Goal: Task Accomplishment & Management: Manage account settings

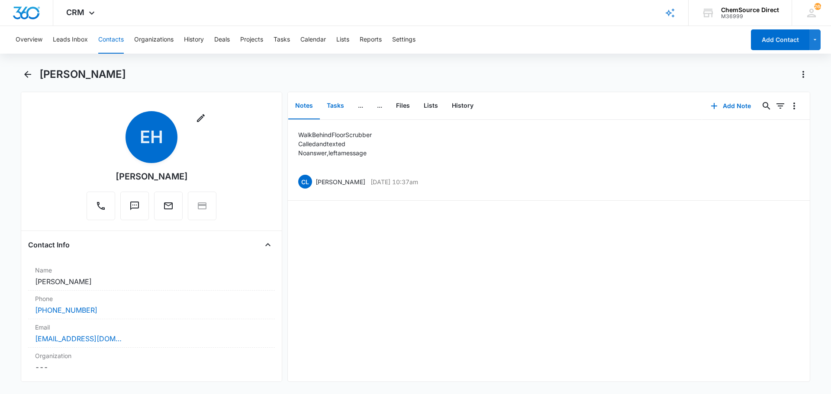
click at [339, 106] on button "Tasks" at bounding box center [335, 106] width 31 height 27
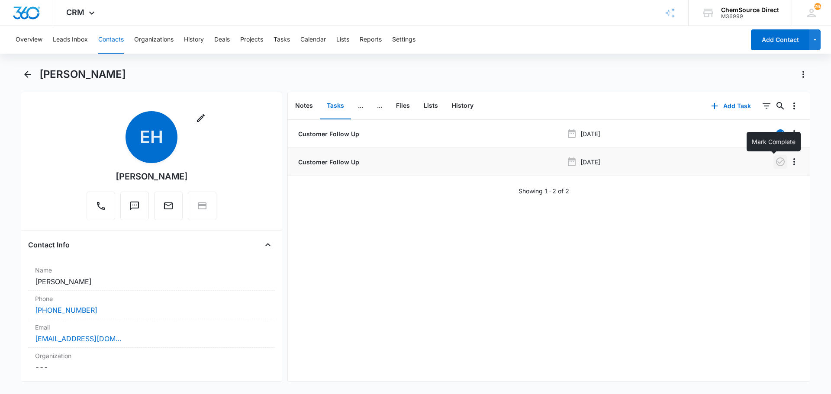
click at [776, 162] on icon "button" at bounding box center [780, 161] width 9 height 9
click at [309, 104] on button "Notes" at bounding box center [304, 106] width 32 height 27
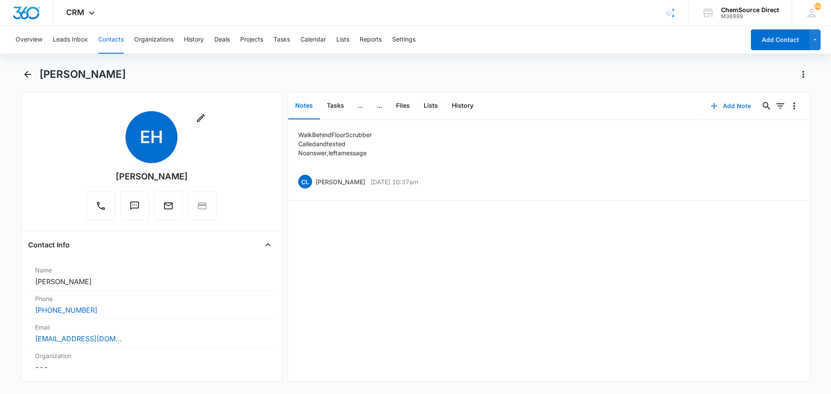
click at [722, 106] on button "Add Note" at bounding box center [731, 106] width 58 height 21
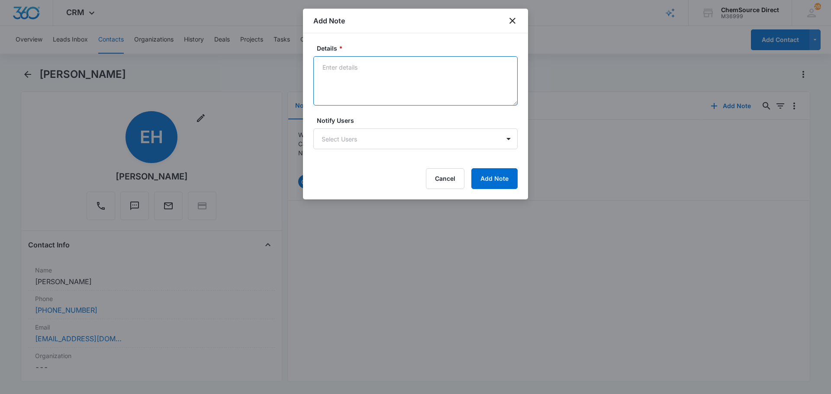
click at [340, 73] on textarea "Details *" at bounding box center [415, 80] width 204 height 49
type textarea "Called and texted, no answer, mailbox is full"
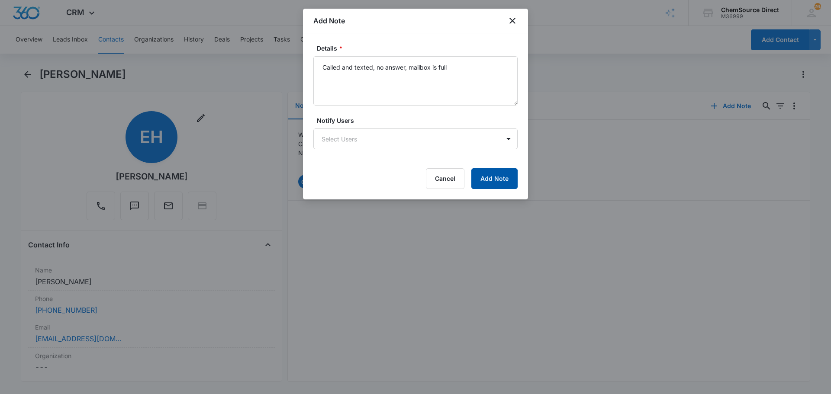
click at [496, 184] on button "Add Note" at bounding box center [494, 178] width 46 height 21
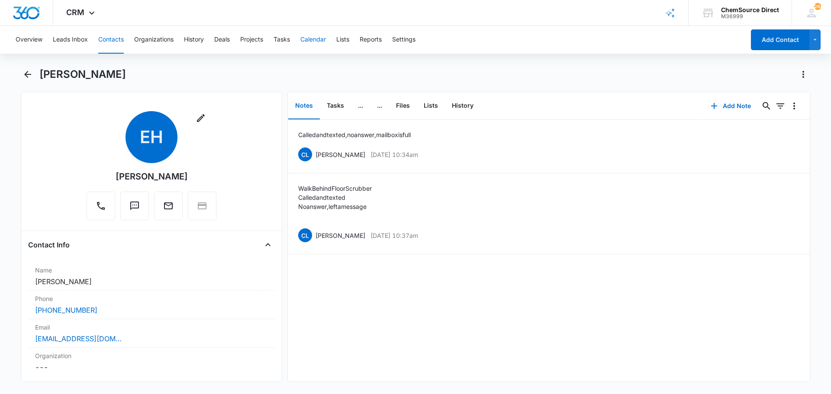
click at [311, 39] on button "Calendar" at bounding box center [313, 40] width 26 height 28
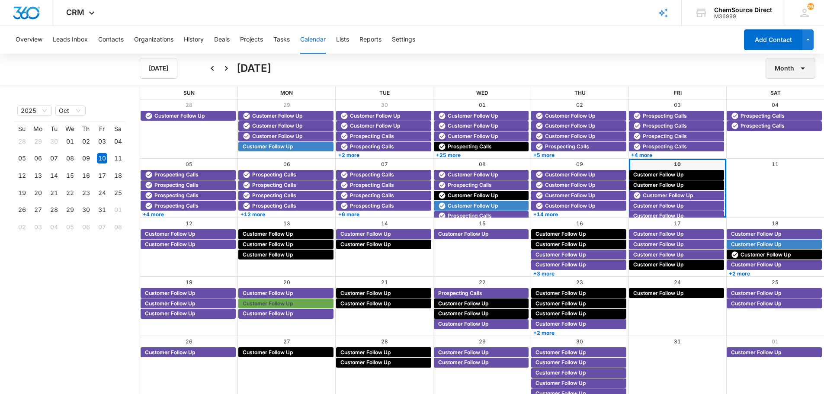
click at [789, 67] on button "Month" at bounding box center [791, 68] width 50 height 21
click at [790, 108] on div "Week" at bounding box center [788, 109] width 22 height 6
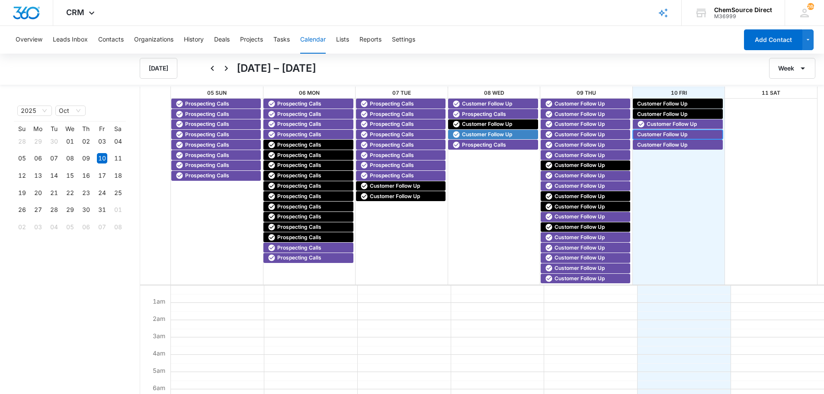
click at [648, 133] on span "Customer Follow Up" at bounding box center [662, 135] width 50 height 8
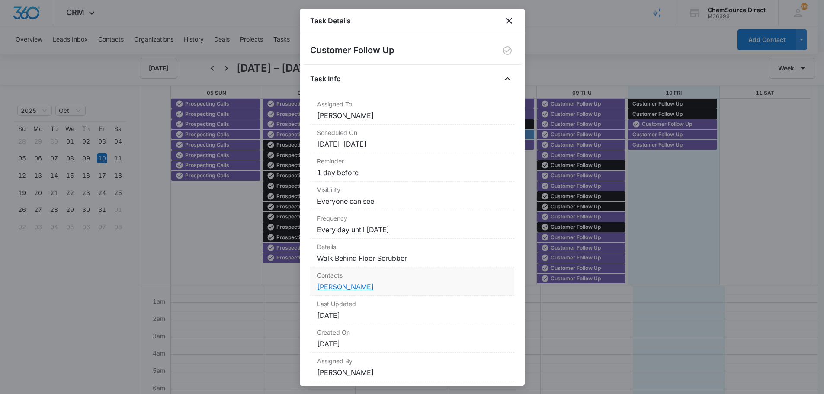
click at [342, 287] on link "[PERSON_NAME]" at bounding box center [345, 286] width 57 height 9
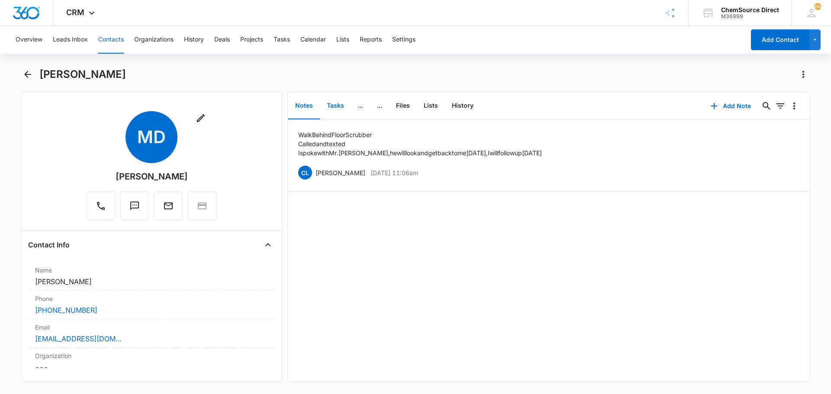
click at [335, 103] on button "Tasks" at bounding box center [335, 106] width 31 height 27
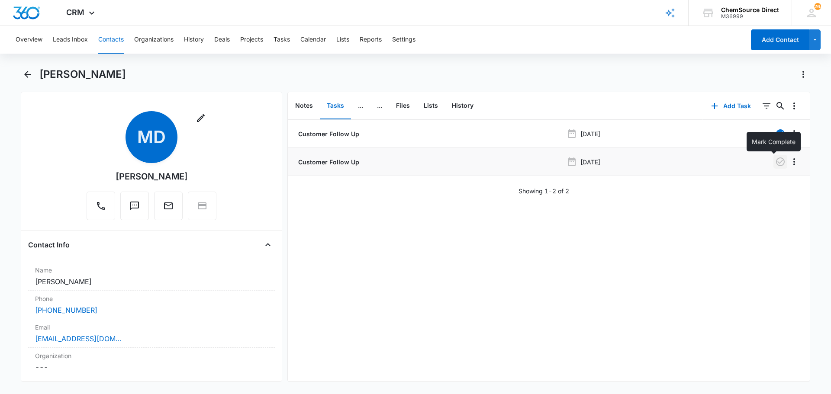
click at [776, 157] on icon "button" at bounding box center [780, 161] width 9 height 9
click at [305, 103] on button "Notes" at bounding box center [304, 106] width 32 height 27
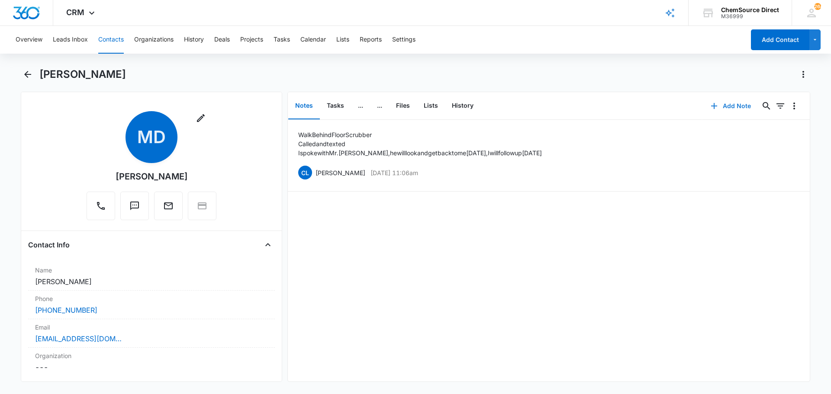
click at [724, 105] on button "Add Note" at bounding box center [731, 106] width 58 height 21
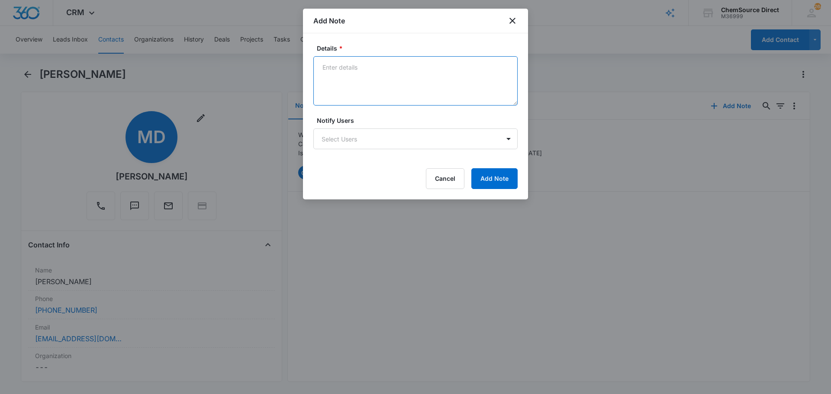
click at [348, 66] on textarea "Details *" at bounding box center [415, 80] width 204 height 49
click at [400, 71] on textarea "Called and texted," at bounding box center [415, 80] width 204 height 49
type textarea "Called and texted, no answer, no voicemail set up"
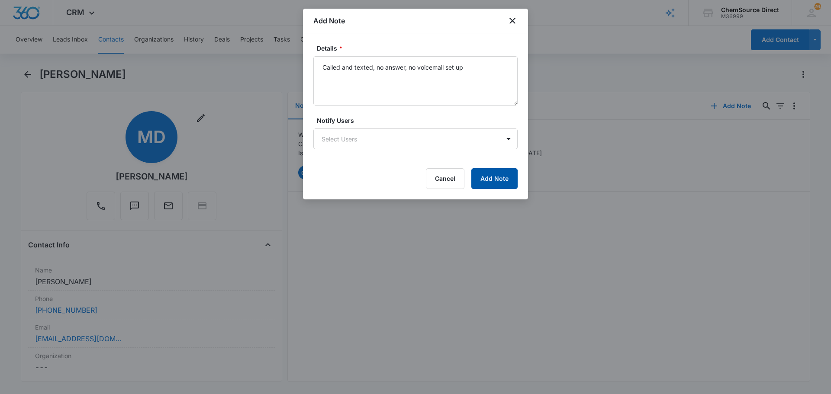
click at [502, 174] on button "Add Note" at bounding box center [494, 178] width 46 height 21
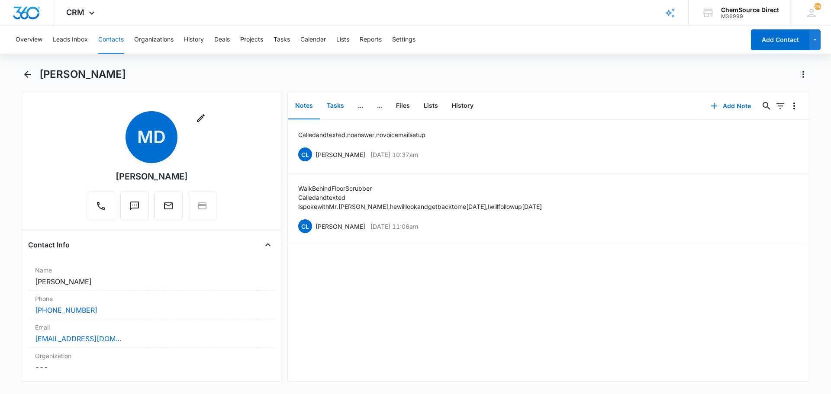
click at [336, 105] on button "Tasks" at bounding box center [335, 106] width 31 height 27
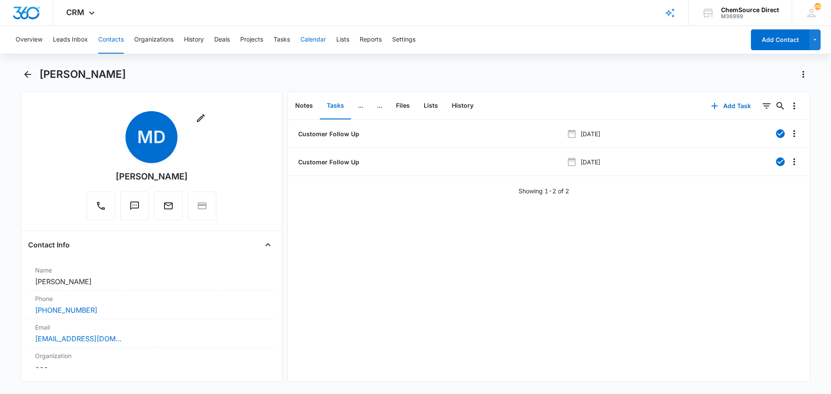
click at [314, 38] on button "Calendar" at bounding box center [313, 40] width 26 height 28
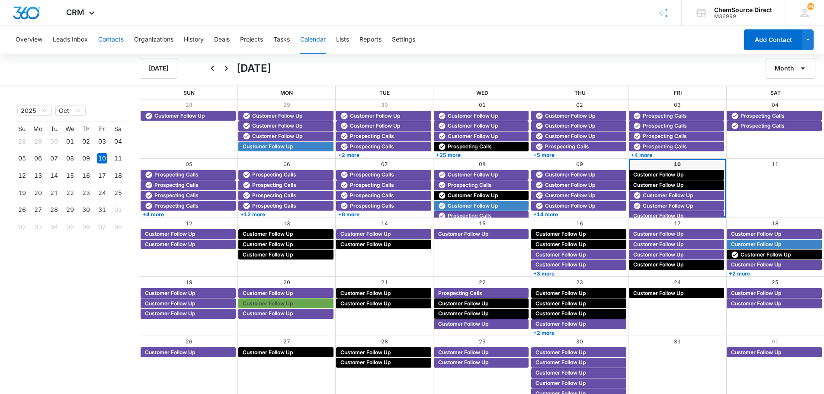
click at [111, 39] on button "Contacts" at bounding box center [111, 40] width 26 height 28
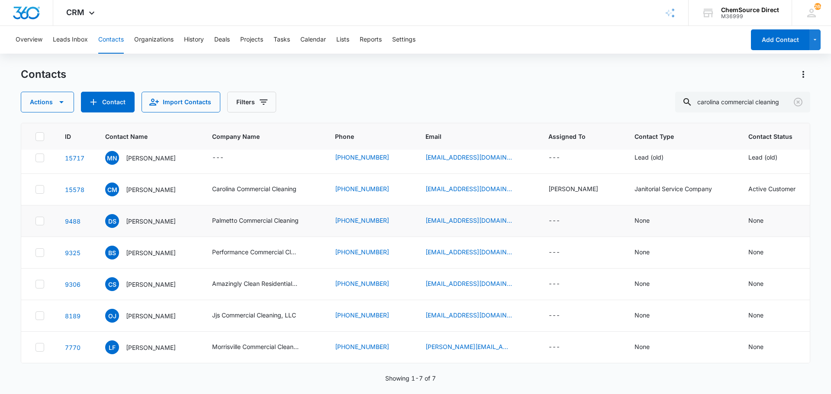
scroll to position [14, 0]
click at [729, 100] on input "carolina commercial cleaning" at bounding box center [742, 102] width 135 height 21
type input "[PERSON_NAME]"
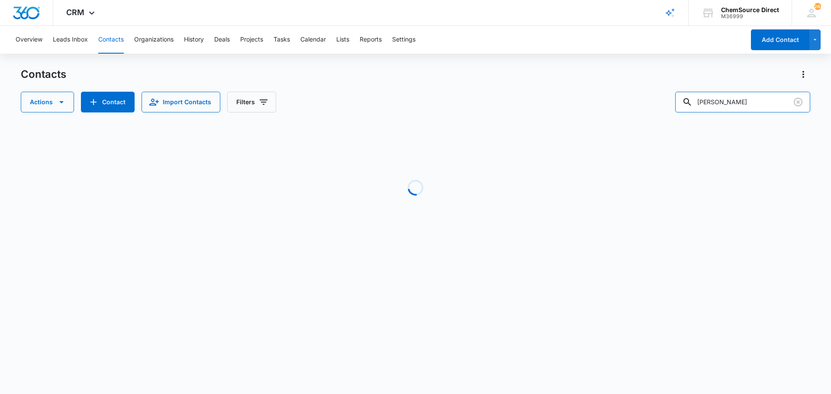
scroll to position [0, 0]
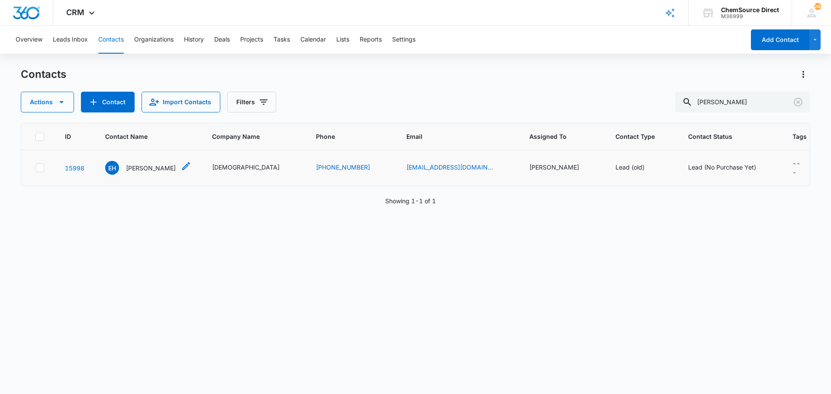
click at [140, 164] on p "[PERSON_NAME]" at bounding box center [151, 168] width 50 height 9
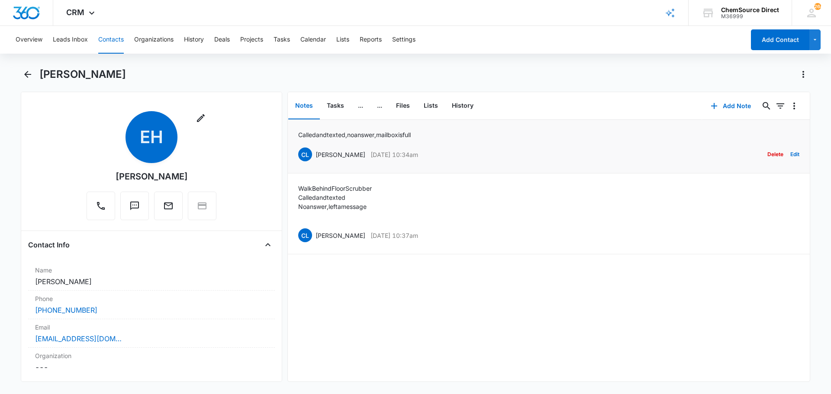
click at [478, 141] on div "Called and texted, no answer, mailbox is full CL [PERSON_NAME] [DATE] 10:34am D…" at bounding box center [548, 146] width 501 height 32
click at [790, 154] on button "Edit" at bounding box center [794, 154] width 9 height 16
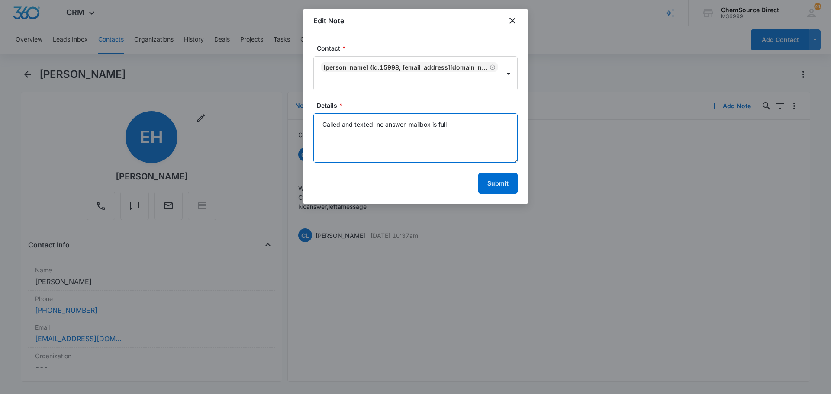
drag, startPoint x: 376, startPoint y: 124, endPoint x: 449, endPoint y: 124, distance: 72.7
click at [449, 124] on textarea "Called and texted, no answer, mailbox is full" at bounding box center [415, 137] width 204 height 49
type textarea "Called and texted, he texted me back, is interested in a 32" unit, sent him the…"
click at [488, 178] on button "Submit" at bounding box center [497, 183] width 39 height 21
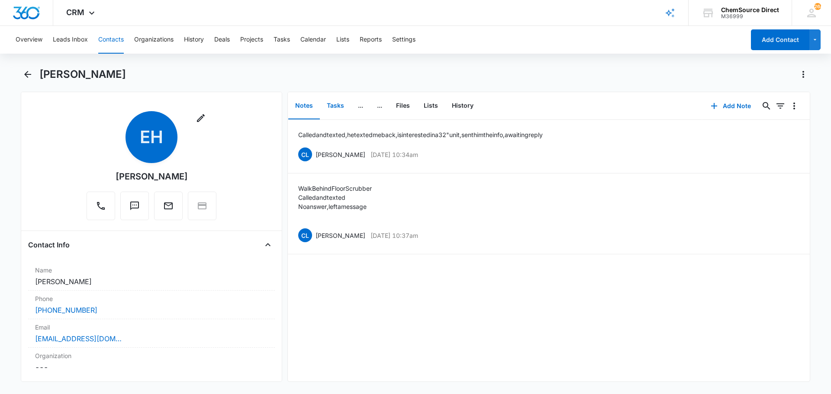
click at [340, 106] on button "Tasks" at bounding box center [335, 106] width 31 height 27
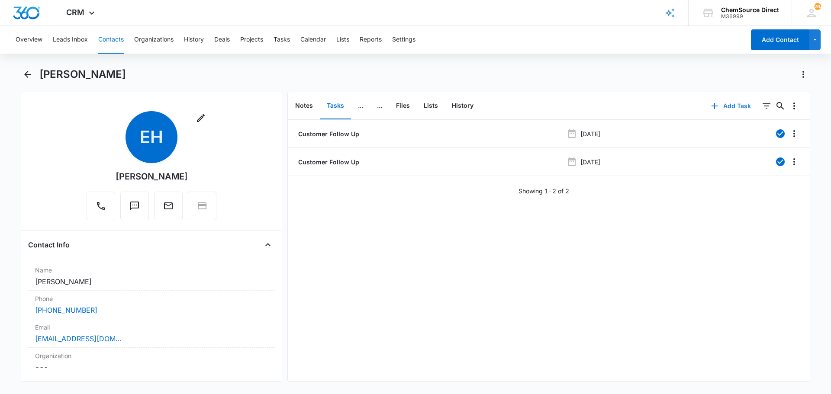
click at [731, 103] on button "Add Task" at bounding box center [730, 106] width 57 height 21
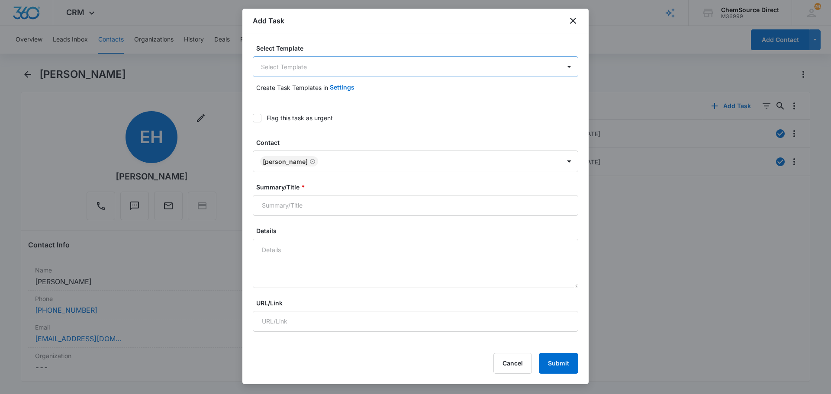
click at [310, 65] on body "CRM Apps Reputation Forms CRM Email Social Payments POS Content Ads Intelligenc…" at bounding box center [415, 197] width 831 height 394
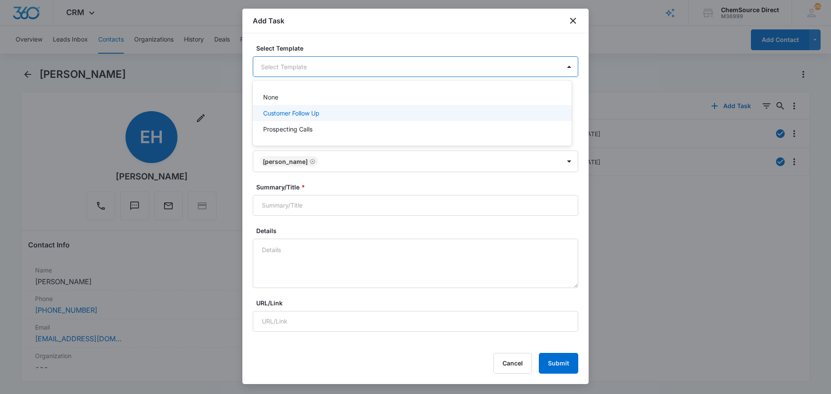
click at [274, 110] on p "Customer Follow Up" at bounding box center [291, 113] width 56 height 9
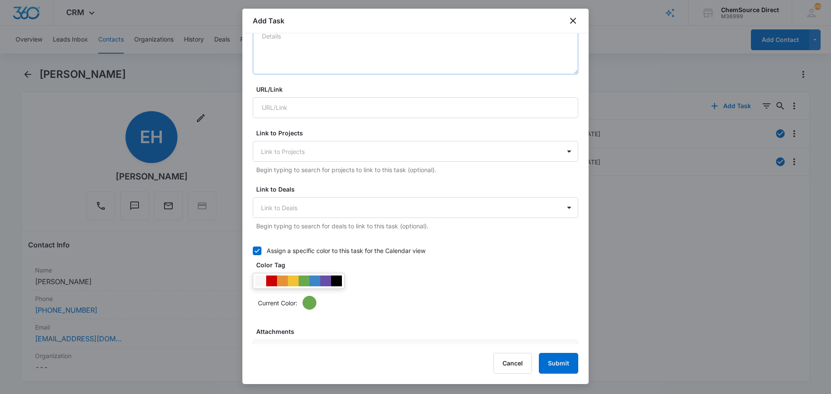
scroll to position [216, 0]
click at [327, 276] on div at bounding box center [325, 279] width 11 height 11
click at [394, 276] on div "Current Color:" at bounding box center [415, 289] width 325 height 37
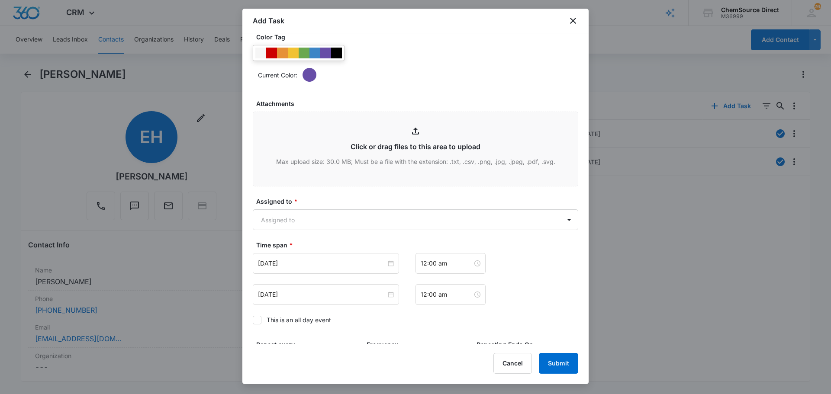
scroll to position [545, 0]
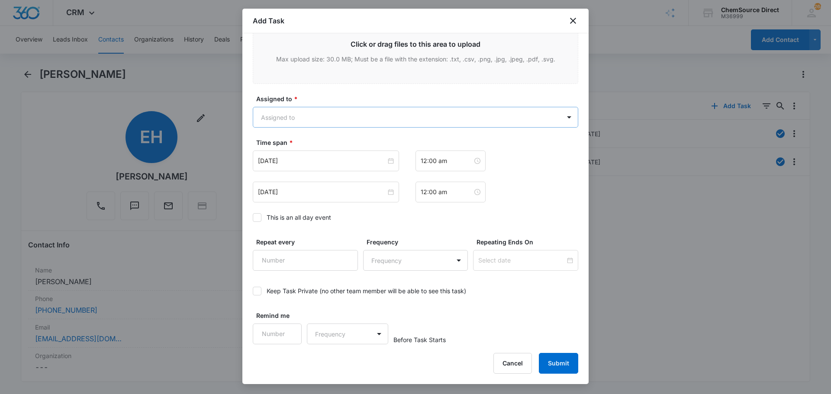
click at [291, 116] on body "CRM Apps Reputation Forms CRM Email Social Payments POS Content Ads Intelligenc…" at bounding box center [415, 197] width 831 height 394
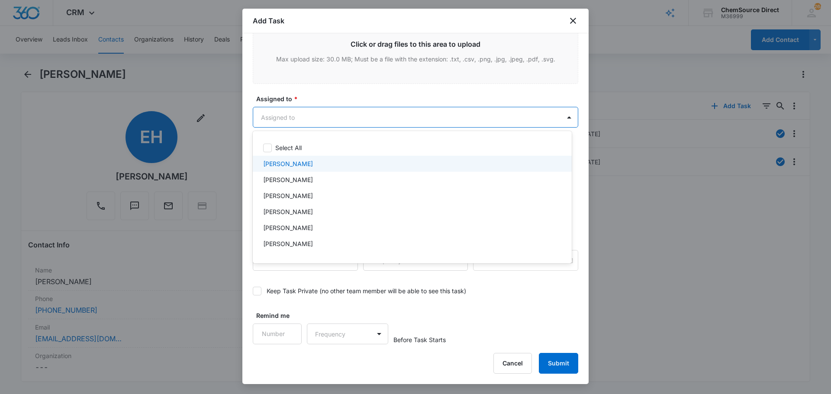
click at [290, 160] on p "[PERSON_NAME]" at bounding box center [288, 163] width 50 height 9
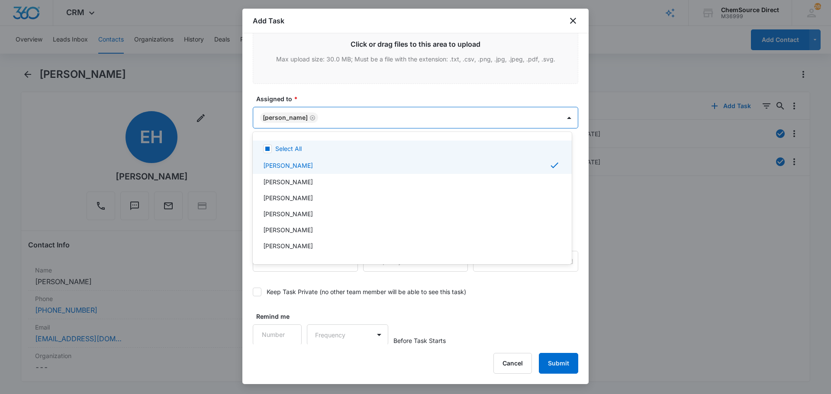
click at [312, 94] on div at bounding box center [415, 197] width 831 height 394
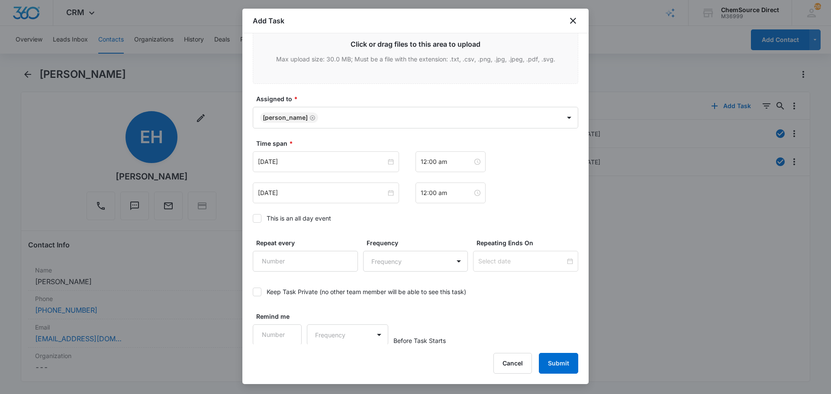
click at [258, 221] on icon at bounding box center [257, 219] width 8 height 8
click at [253, 218] on input "This is an all day event" at bounding box center [253, 218] width 0 height 0
type input "[DATE]"
click at [314, 162] on input "[DATE]" at bounding box center [322, 162] width 128 height 10
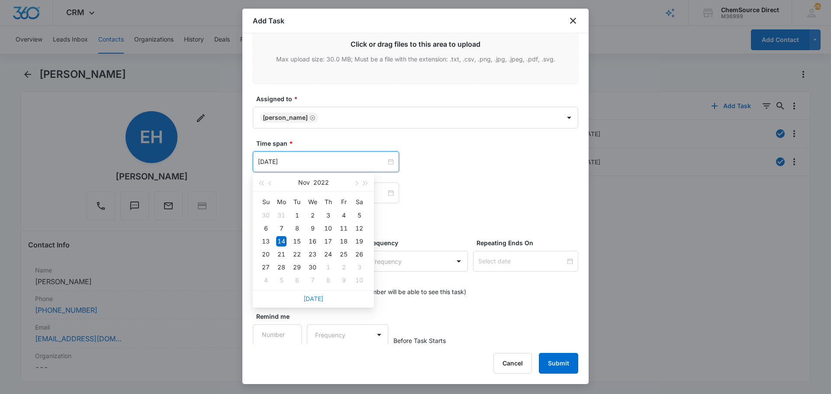
click at [316, 298] on link "[DATE]" at bounding box center [313, 298] width 20 height 7
type input "[DATE]"
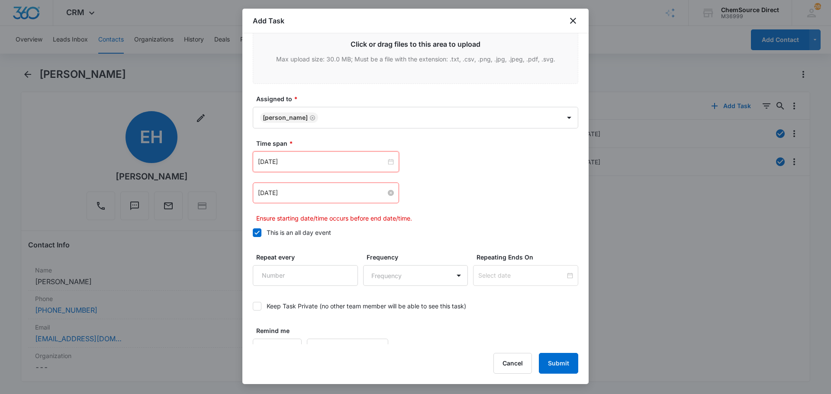
click at [314, 196] on input "[DATE]" at bounding box center [322, 193] width 128 height 10
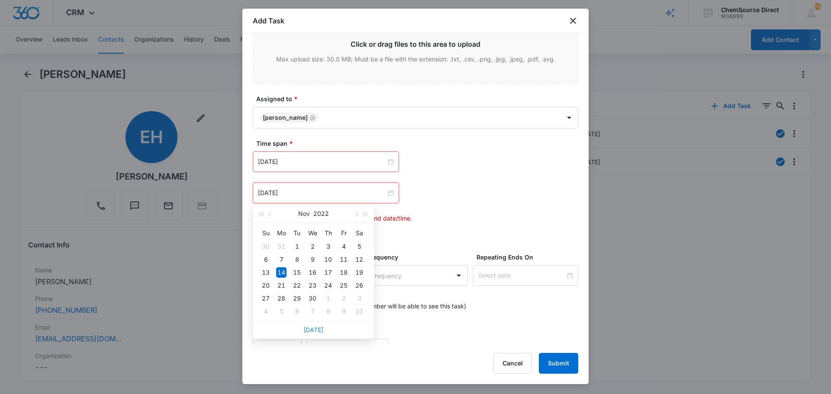
click at [313, 330] on link "[DATE]" at bounding box center [313, 329] width 20 height 7
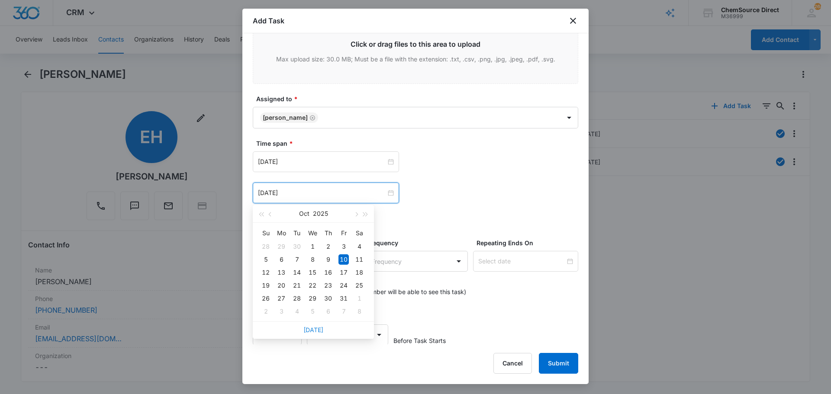
type input "[DATE]"
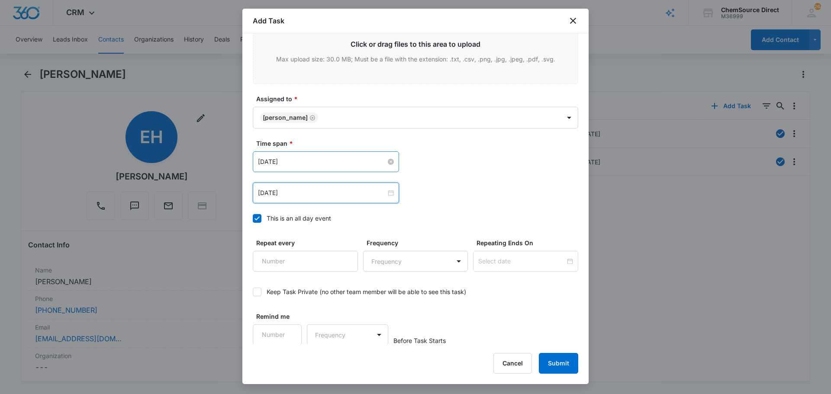
click at [311, 160] on input "[DATE]" at bounding box center [322, 162] width 128 height 10
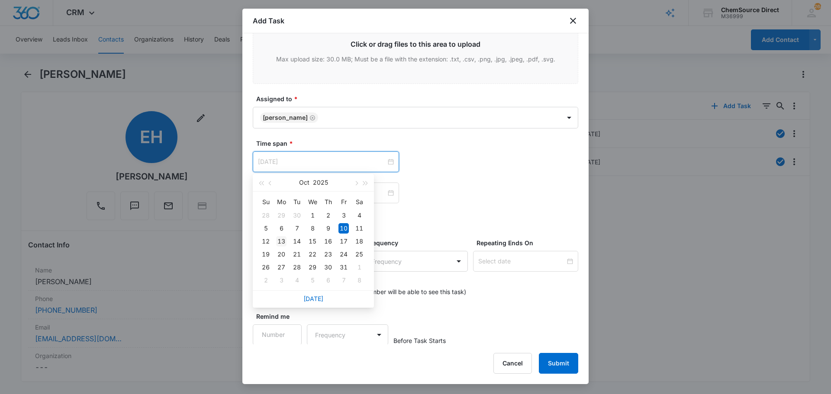
type input "[DATE]"
click at [282, 240] on div "13" at bounding box center [281, 241] width 10 height 10
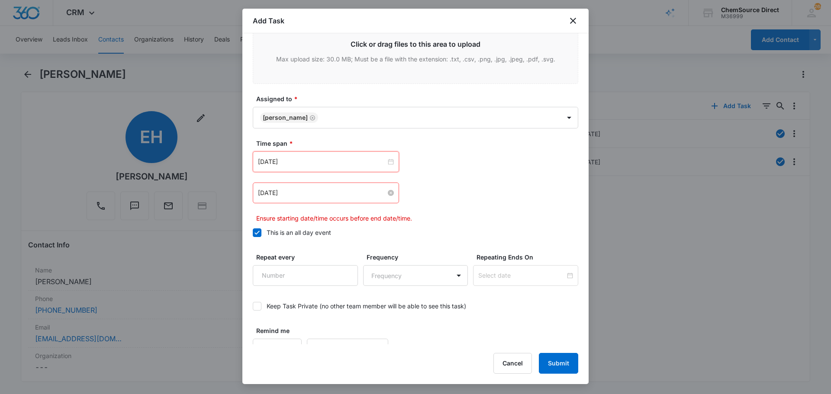
click at [297, 192] on input "[DATE]" at bounding box center [322, 193] width 128 height 10
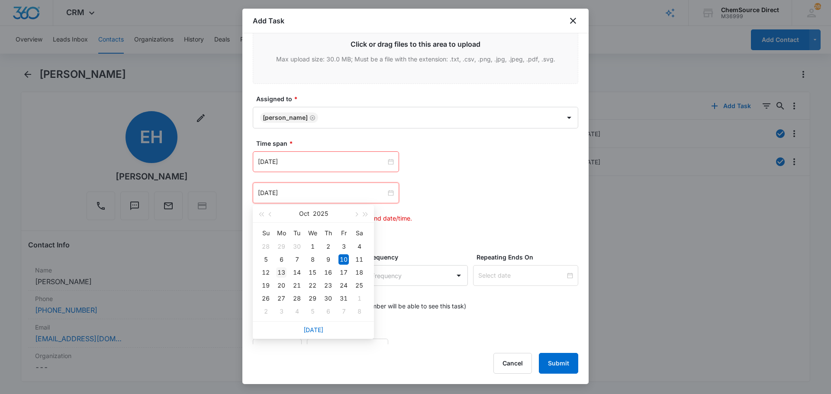
type input "[DATE]"
click at [282, 271] on div "13" at bounding box center [281, 272] width 10 height 10
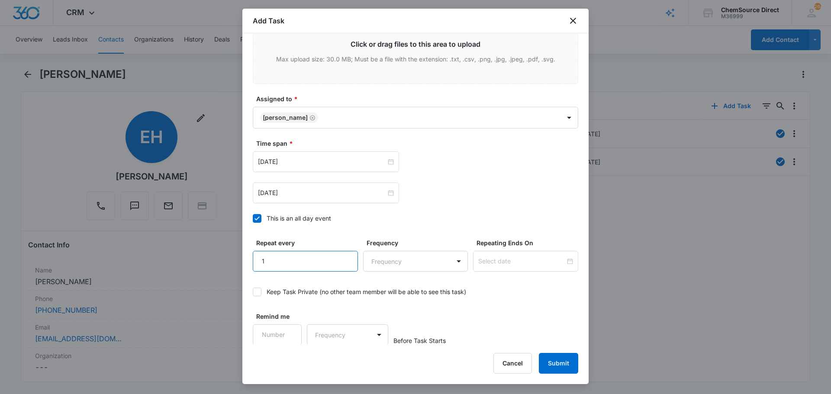
type input "1"
click at [343, 257] on input "1" at bounding box center [305, 261] width 105 height 21
click at [386, 260] on body "CRM Apps Reputation Forms CRM Email Social Payments POS Content Ads Intelligenc…" at bounding box center [415, 197] width 831 height 394
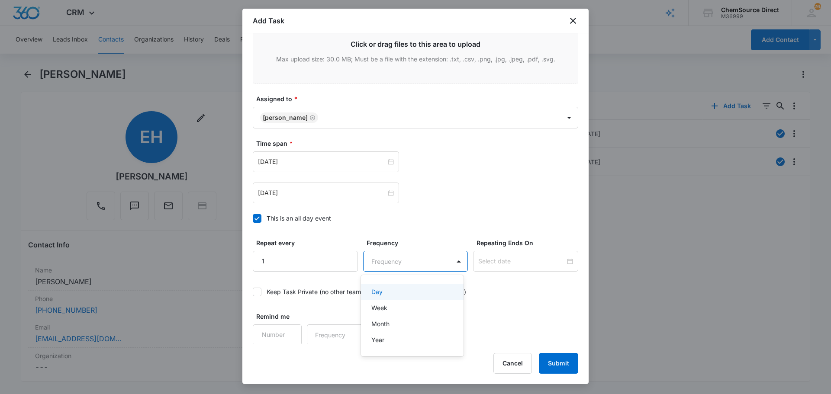
click at [393, 292] on div "Day" at bounding box center [411, 291] width 80 height 9
click at [487, 264] on input at bounding box center [521, 262] width 87 height 10
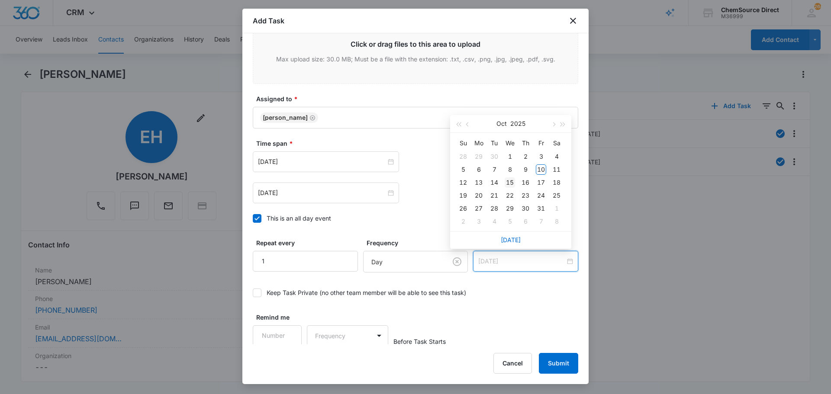
type input "[DATE]"
click at [510, 181] on div "15" at bounding box center [509, 182] width 10 height 10
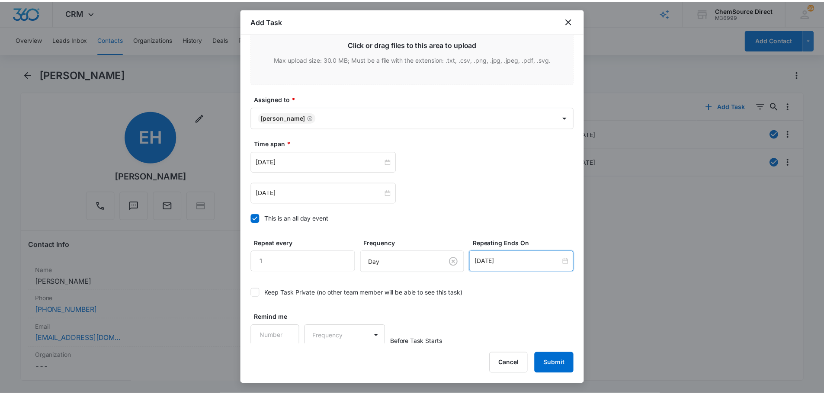
scroll to position [547, 0]
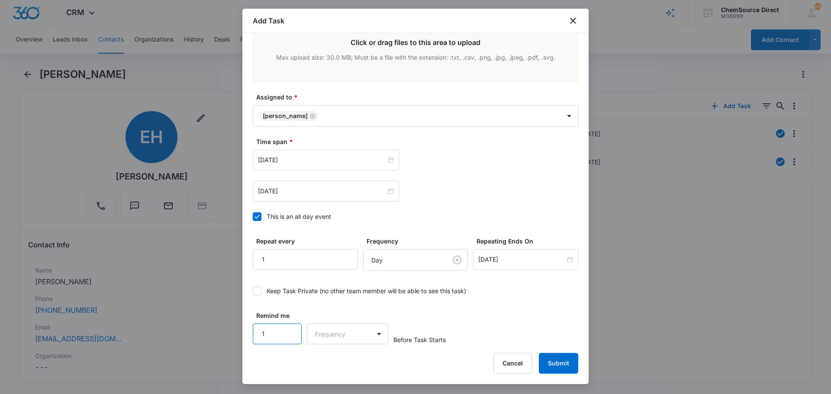
type input "1"
click at [291, 329] on input "1" at bounding box center [277, 334] width 49 height 21
click at [330, 334] on body "CRM Apps Reputation Forms CRM Email Social Payments POS Content Ads Intelligenc…" at bounding box center [415, 197] width 831 height 394
click at [341, 365] on div "Days" at bounding box center [344, 364] width 57 height 9
click at [473, 315] on div "Remind me 1 option Days, selected. Days Before Task Starts" at bounding box center [415, 327] width 325 height 33
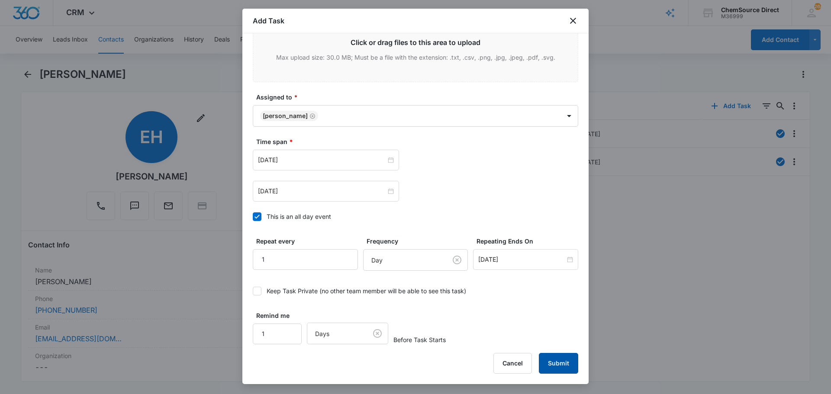
click at [558, 358] on button "Submit" at bounding box center [558, 363] width 39 height 21
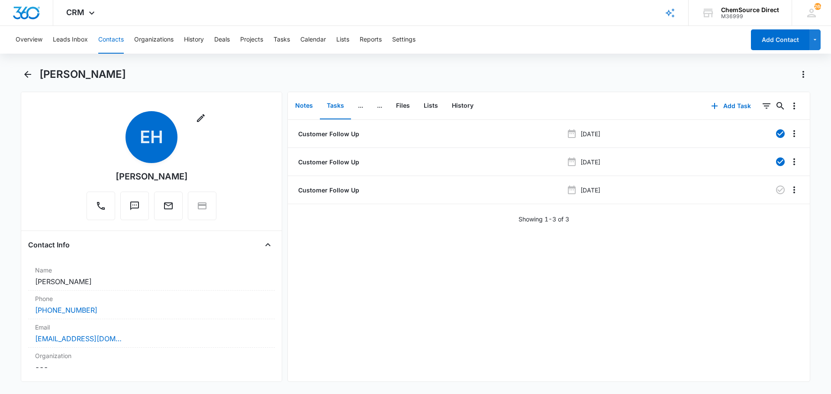
click at [305, 105] on button "Notes" at bounding box center [304, 106] width 32 height 27
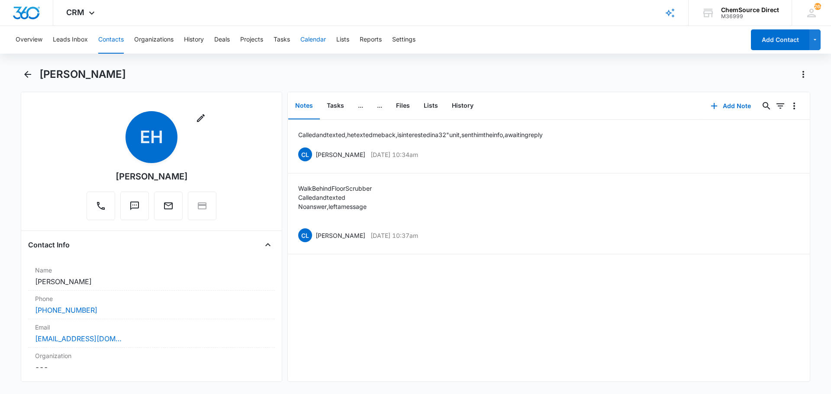
click at [313, 38] on button "Calendar" at bounding box center [313, 40] width 26 height 28
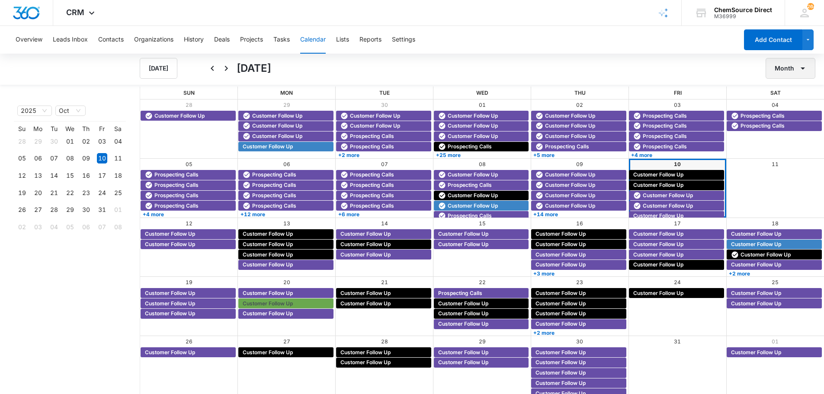
click at [791, 67] on button "Month" at bounding box center [791, 68] width 50 height 21
click at [786, 107] on div "Week" at bounding box center [788, 109] width 22 height 6
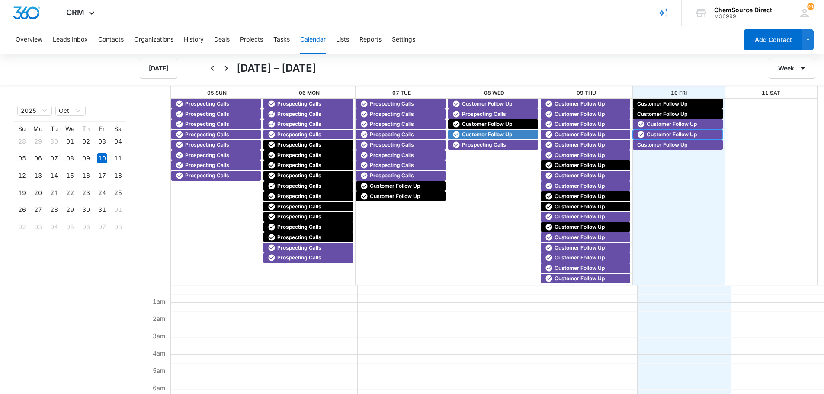
click at [654, 133] on span "Customer Follow Up" at bounding box center [672, 135] width 50 height 8
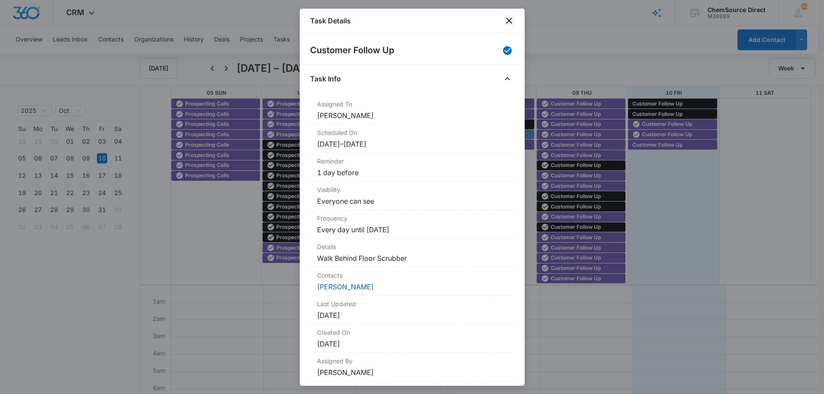
click at [509, 20] on icon "close" at bounding box center [509, 21] width 10 height 10
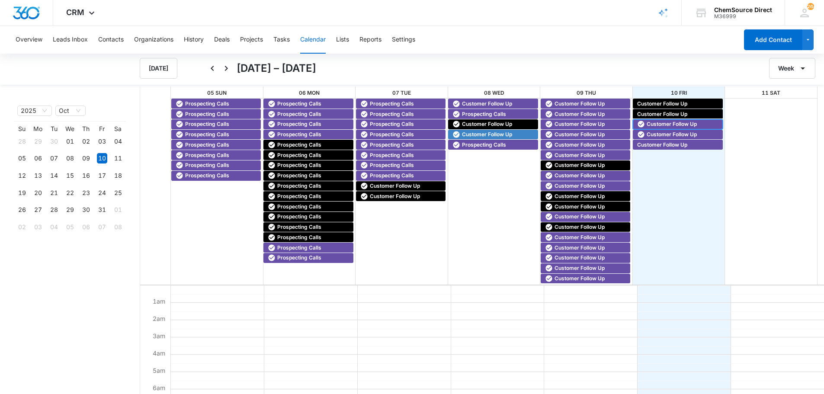
click at [669, 122] on span "Customer Follow Up" at bounding box center [672, 124] width 50 height 8
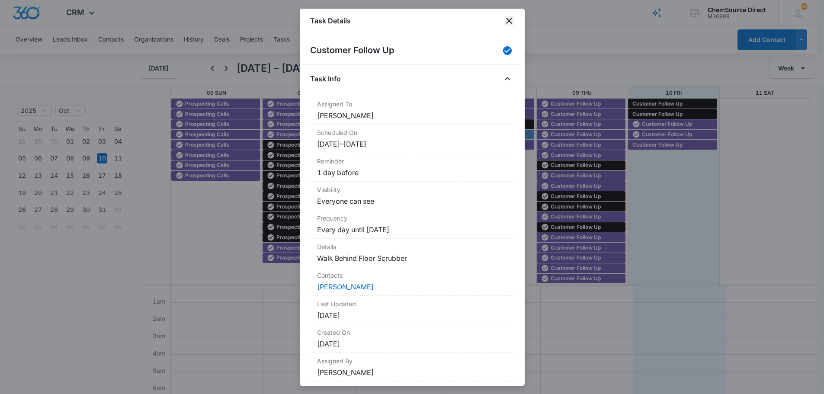
click at [508, 21] on icon "close" at bounding box center [509, 21] width 10 height 10
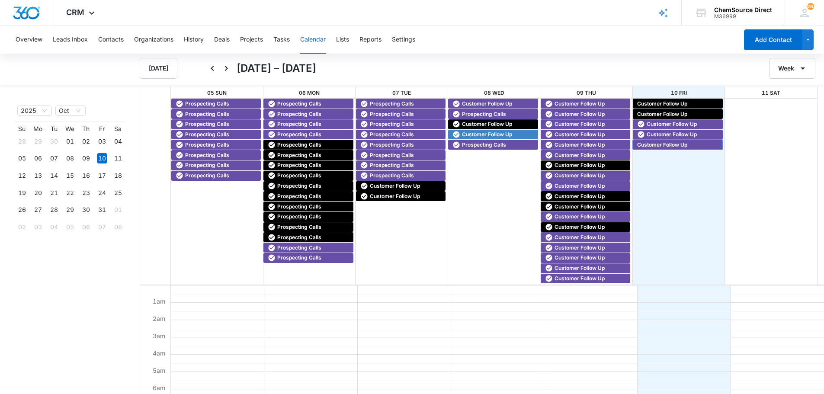
click at [658, 143] on span "Customer Follow Up" at bounding box center [662, 145] width 50 height 8
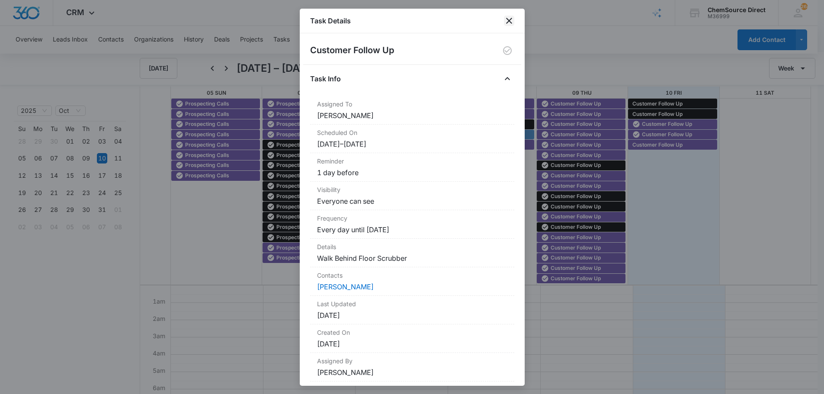
click at [511, 19] on icon "close" at bounding box center [509, 21] width 6 height 6
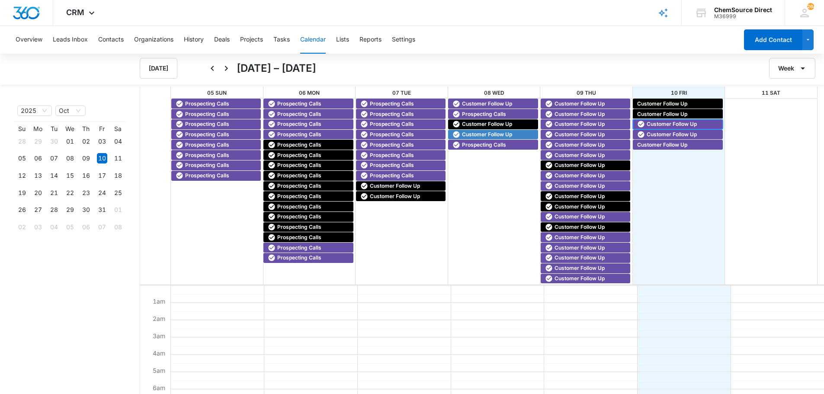
click at [657, 122] on span "Customer Follow Up" at bounding box center [672, 124] width 50 height 8
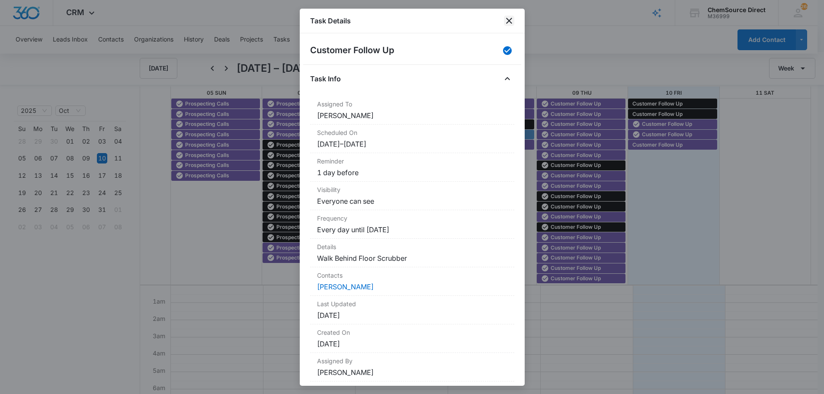
click at [509, 19] on icon "close" at bounding box center [509, 21] width 10 height 10
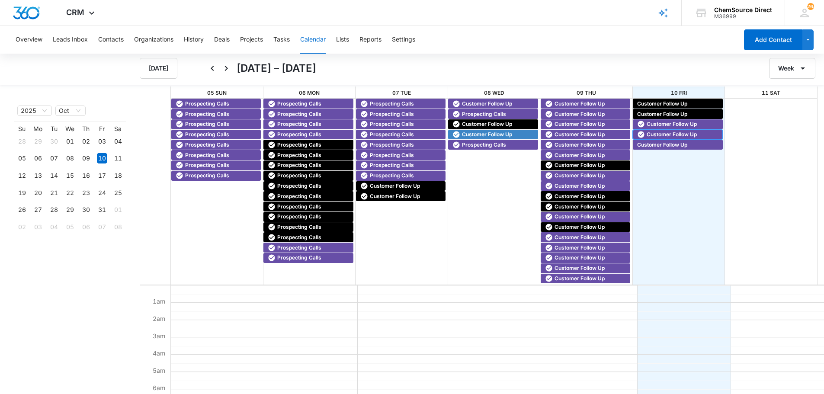
click at [657, 133] on span "Customer Follow Up" at bounding box center [672, 135] width 50 height 8
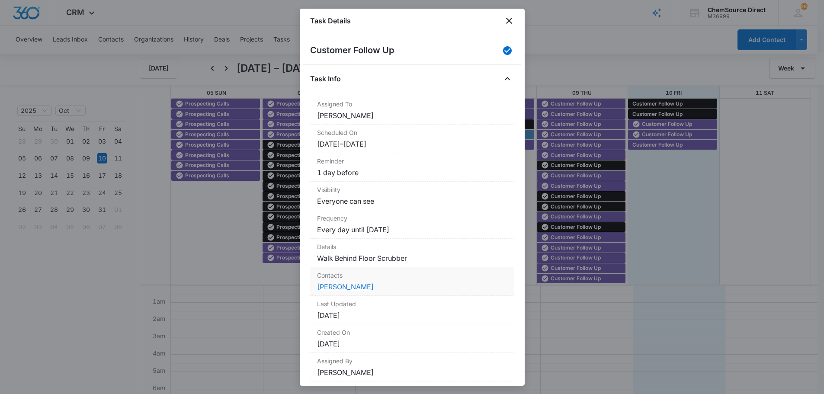
click at [338, 286] on link "[PERSON_NAME]" at bounding box center [345, 286] width 57 height 9
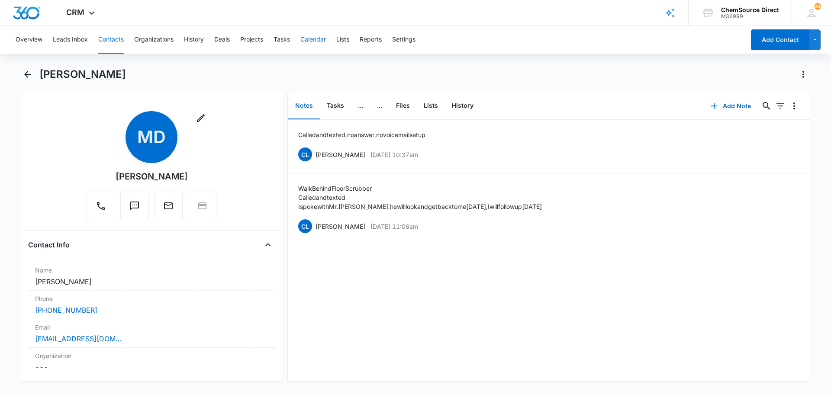
click at [311, 37] on button "Calendar" at bounding box center [313, 40] width 26 height 28
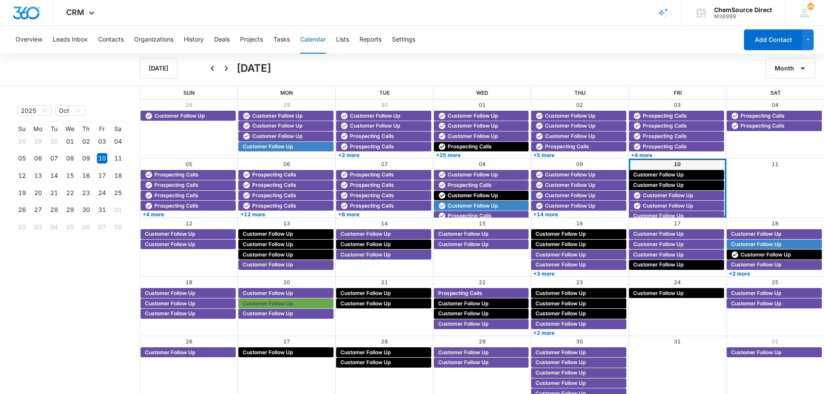
click at [803, 68] on icon "button" at bounding box center [803, 68] width 4 height 2
click at [791, 108] on div "Week" at bounding box center [788, 109] width 22 height 6
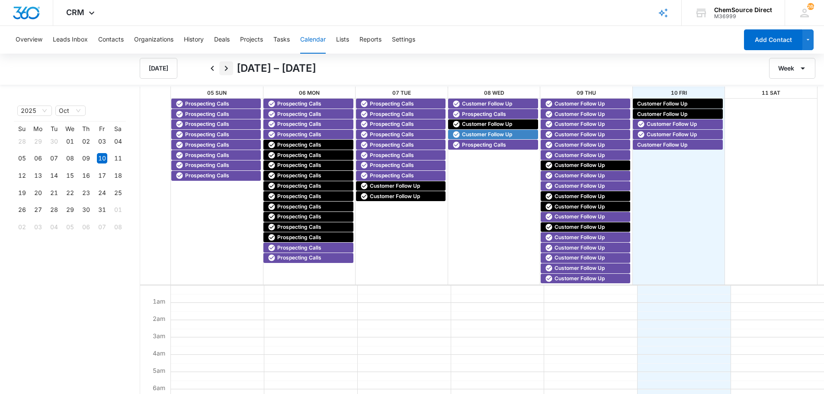
click at [226, 67] on icon "Next" at bounding box center [226, 68] width 10 height 10
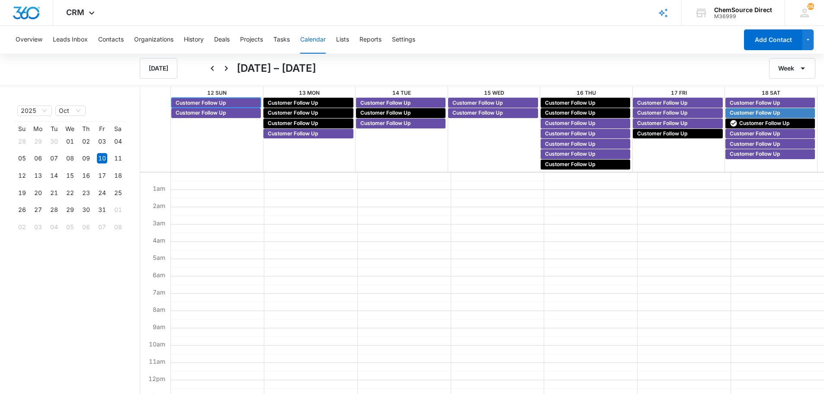
click at [219, 103] on span "Customer Follow Up" at bounding box center [201, 103] width 50 height 8
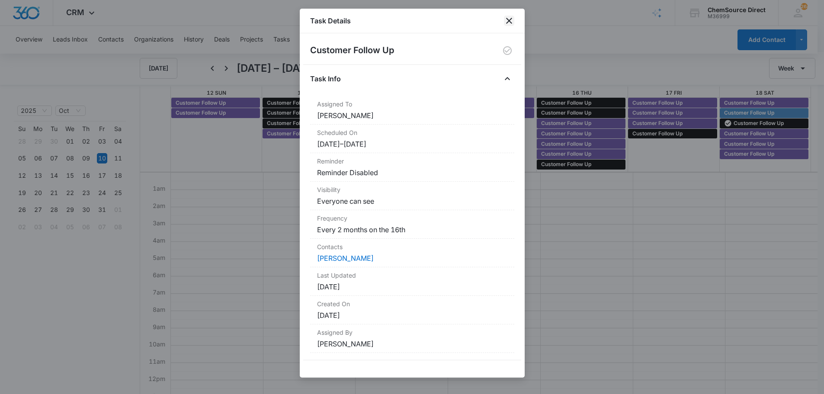
click at [511, 22] on icon "close" at bounding box center [509, 21] width 10 height 10
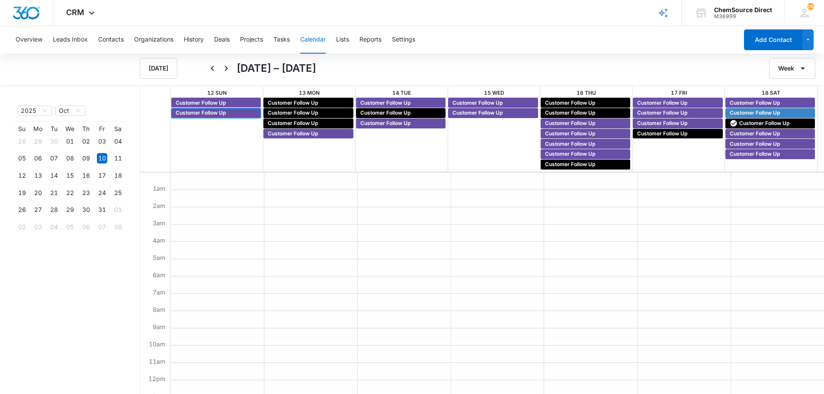
click at [234, 109] on span "Customer Follow Up" at bounding box center [217, 113] width 83 height 8
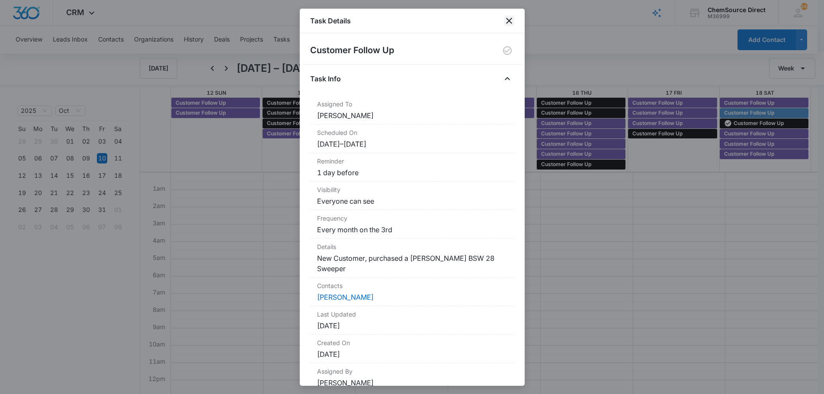
click at [508, 16] on icon "close" at bounding box center [509, 21] width 10 height 10
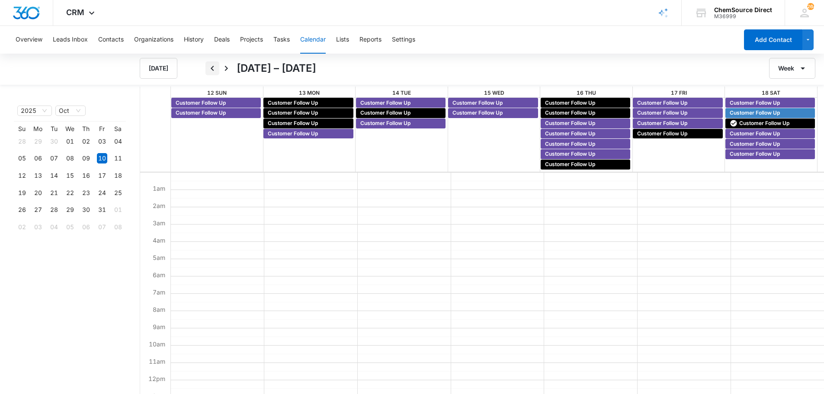
click at [214, 68] on icon "Back" at bounding box center [212, 68] width 10 height 10
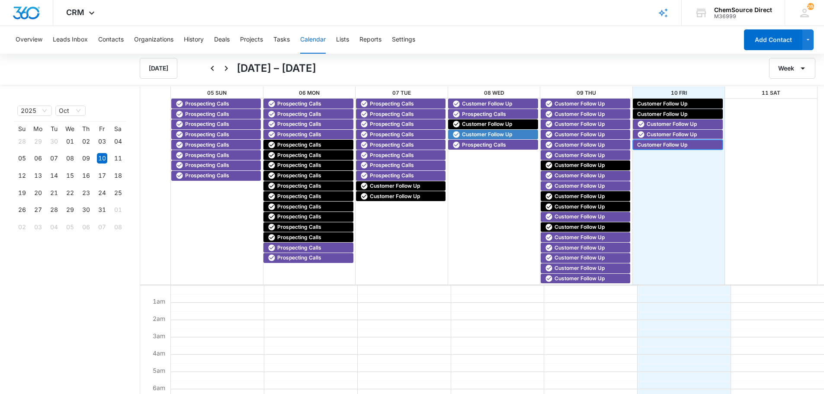
click at [661, 144] on span "Customer Follow Up" at bounding box center [662, 145] width 50 height 8
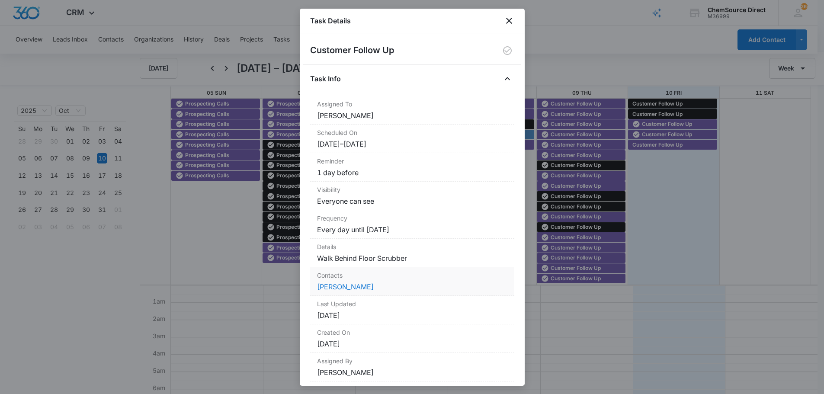
click at [332, 285] on link "[PERSON_NAME]" at bounding box center [345, 286] width 57 height 9
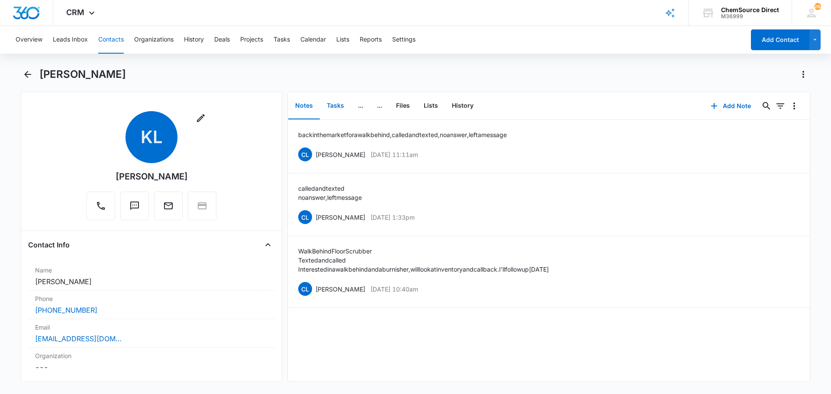
click at [332, 106] on button "Tasks" at bounding box center [335, 106] width 31 height 27
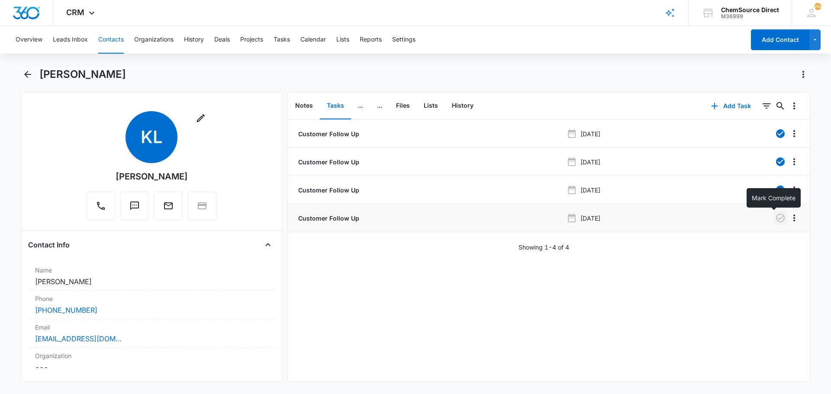
click at [776, 215] on icon "button" at bounding box center [780, 218] width 9 height 9
click at [301, 104] on button "Notes" at bounding box center [304, 106] width 32 height 27
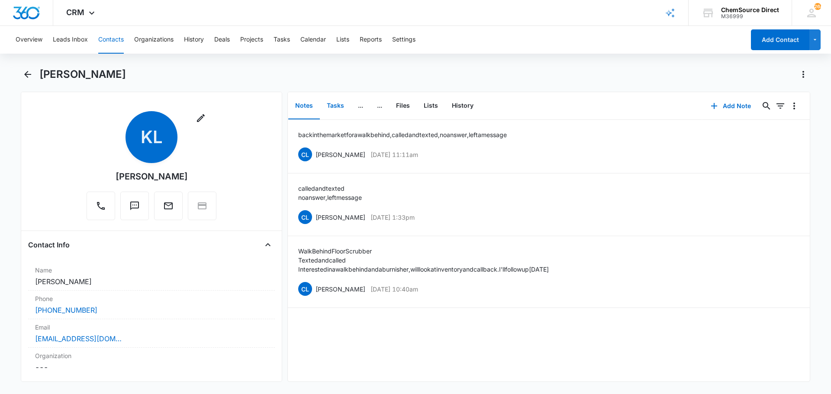
click at [332, 106] on button "Tasks" at bounding box center [335, 106] width 31 height 27
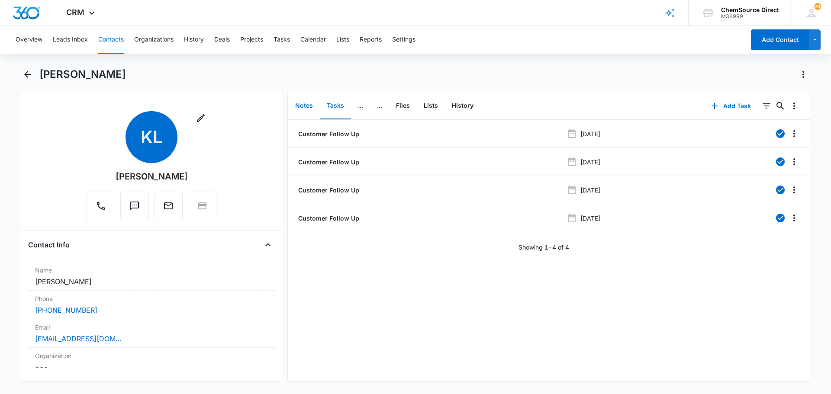
click at [300, 106] on button "Notes" at bounding box center [304, 106] width 32 height 27
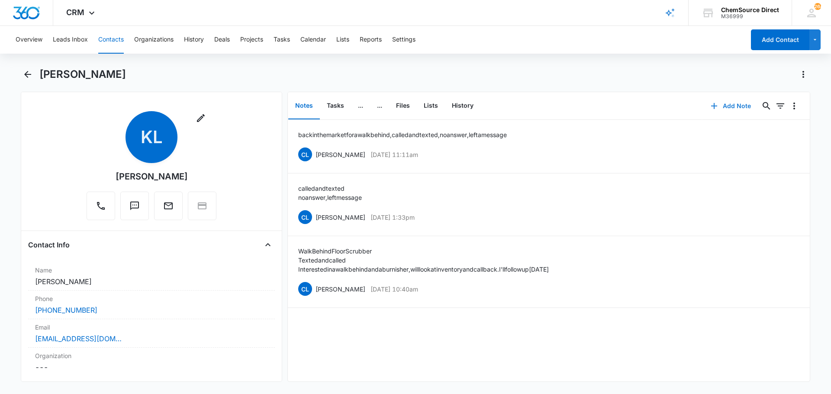
click at [734, 106] on button "Add Note" at bounding box center [731, 106] width 58 height 21
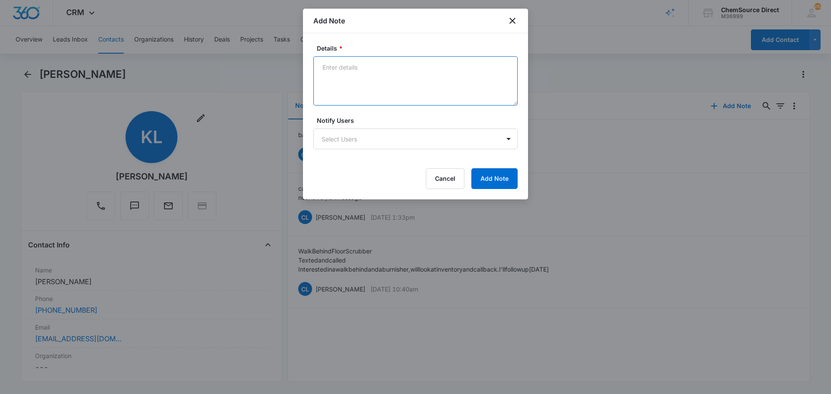
click at [329, 69] on textarea "Details *" at bounding box center [415, 80] width 204 height 49
type textarea "Called and texted, no answer, left a message"
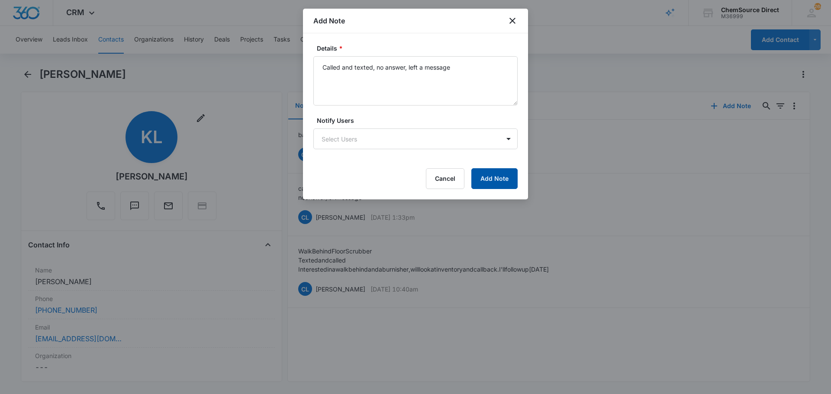
click at [497, 176] on button "Add Note" at bounding box center [494, 178] width 46 height 21
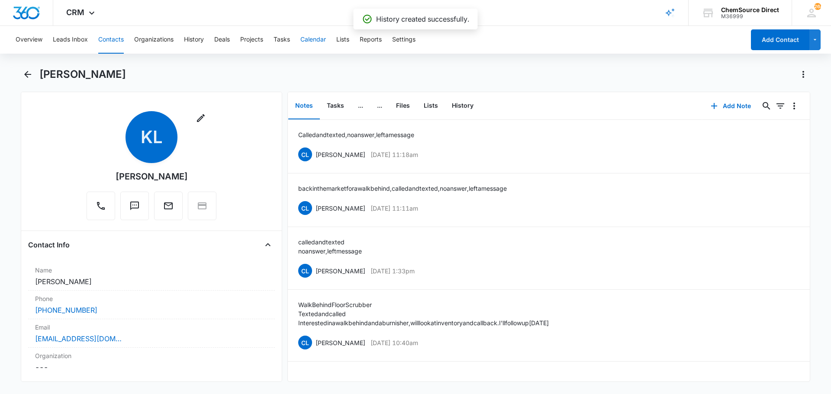
click at [315, 35] on button "Calendar" at bounding box center [313, 40] width 26 height 28
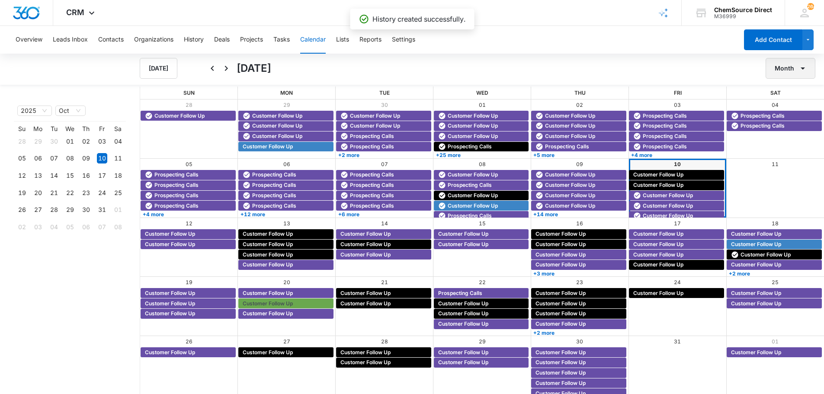
click at [787, 65] on button "Month" at bounding box center [791, 68] width 50 height 21
click at [785, 108] on div "Week" at bounding box center [788, 109] width 22 height 6
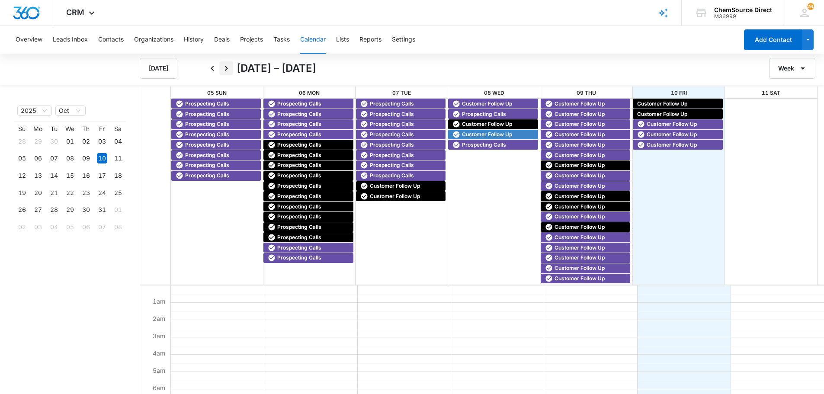
click at [227, 68] on icon "Next" at bounding box center [226, 68] width 10 height 10
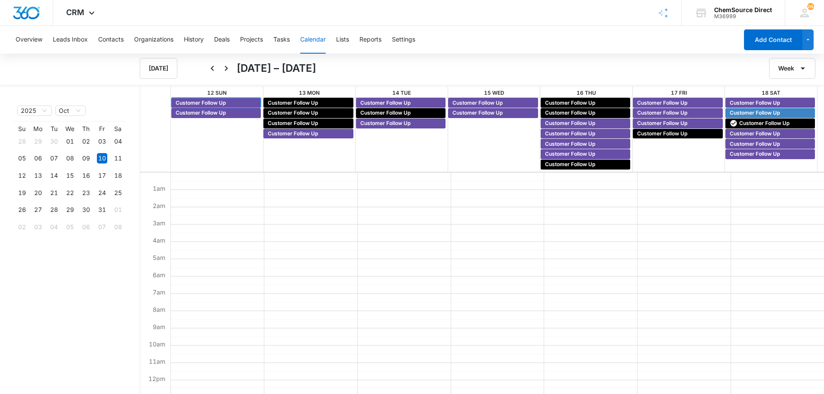
click at [226, 101] on span "Customer Follow Up" at bounding box center [201, 103] width 50 height 8
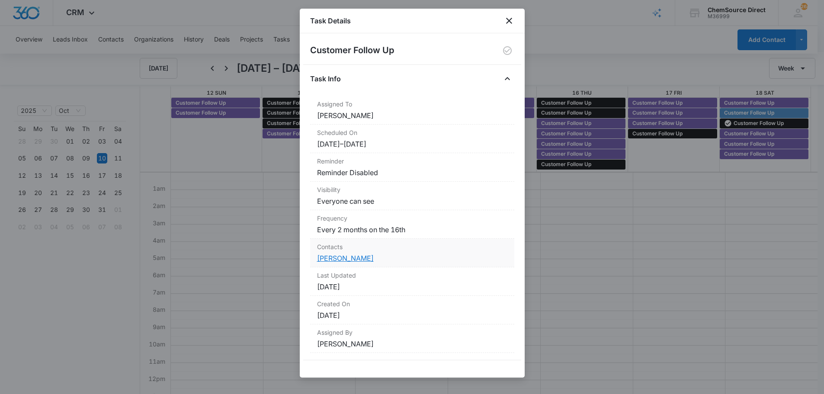
click at [332, 259] on link "[PERSON_NAME]" at bounding box center [345, 258] width 57 height 9
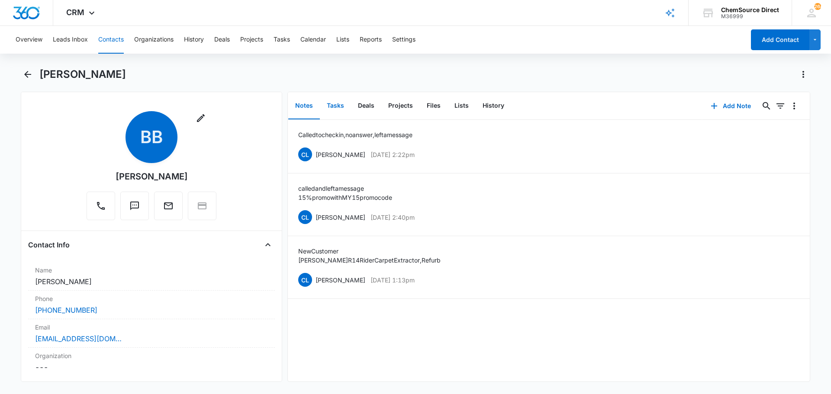
click at [336, 102] on button "Tasks" at bounding box center [335, 106] width 31 height 27
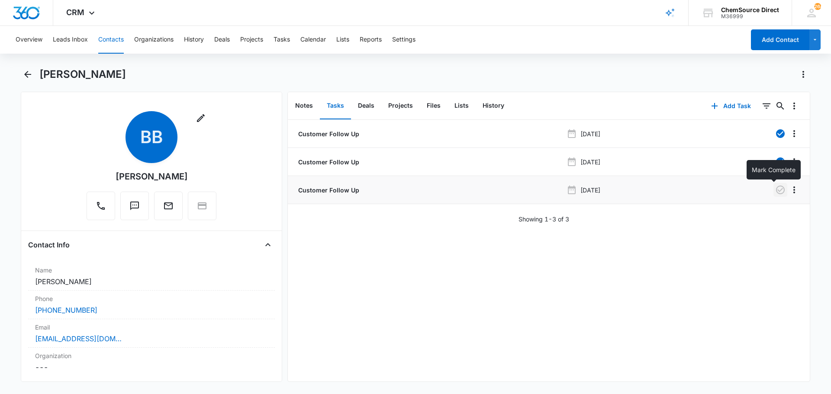
click at [775, 189] on icon "button" at bounding box center [780, 190] width 10 height 10
click at [305, 107] on button "Notes" at bounding box center [304, 106] width 32 height 27
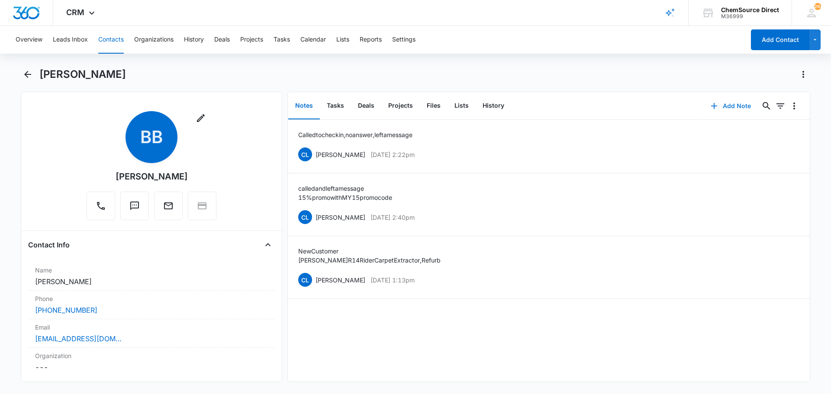
click at [736, 104] on button "Add Note" at bounding box center [731, 106] width 58 height 21
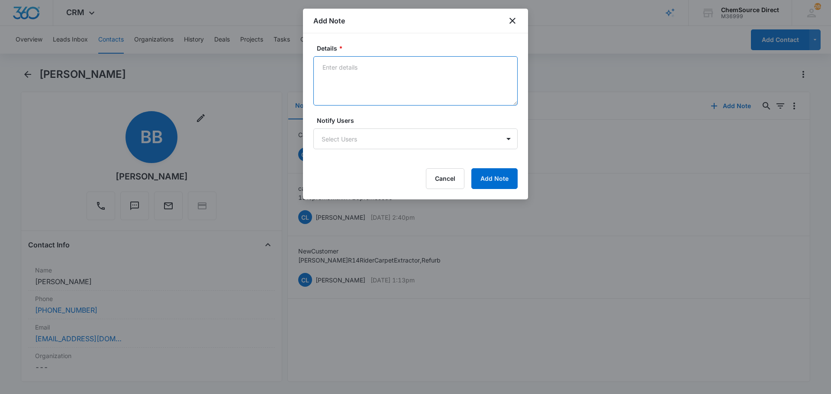
click at [355, 66] on textarea "Details *" at bounding box center [415, 80] width 204 height 49
type textarea "Called to check in again, no answer, left her a message"
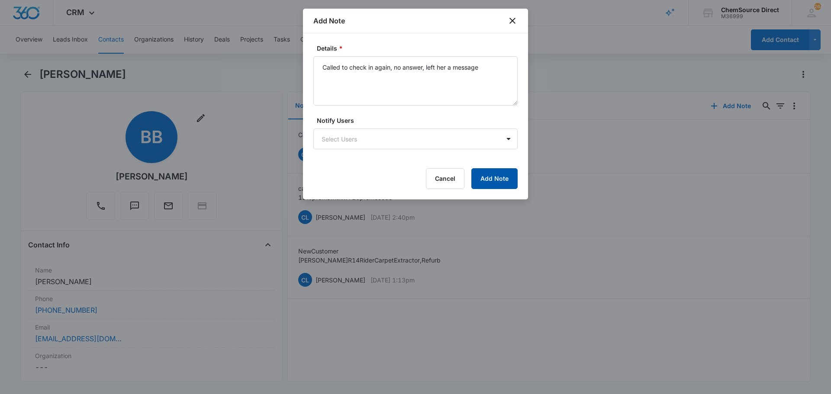
click at [499, 177] on button "Add Note" at bounding box center [494, 178] width 46 height 21
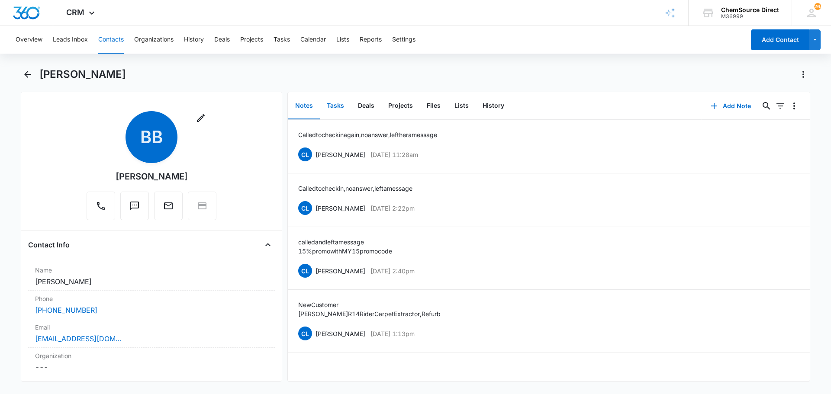
click at [330, 104] on button "Tasks" at bounding box center [335, 106] width 31 height 27
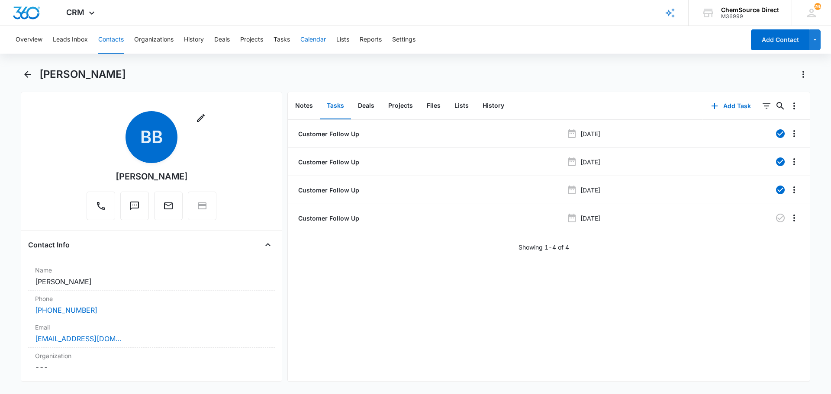
click at [314, 39] on button "Calendar" at bounding box center [313, 40] width 26 height 28
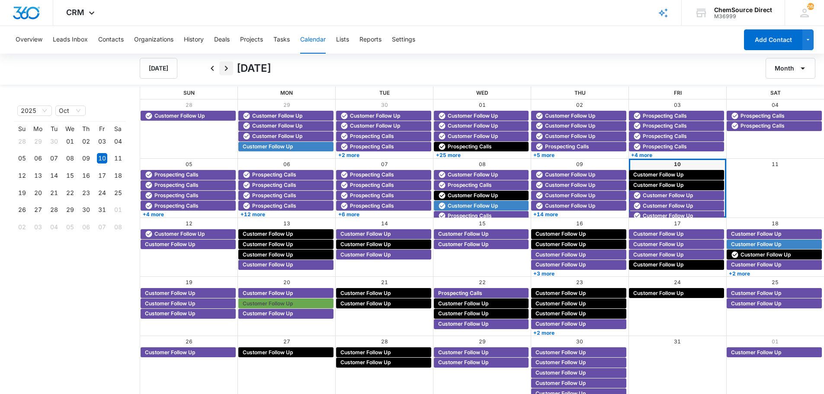
click at [226, 66] on icon "Next" at bounding box center [226, 68] width 10 height 10
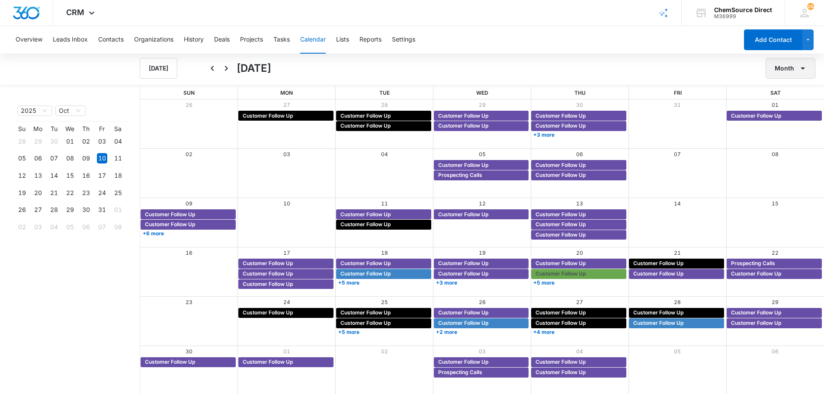
click at [781, 60] on button "Month" at bounding box center [791, 68] width 50 height 21
click at [787, 110] on div "Week" at bounding box center [788, 109] width 22 height 6
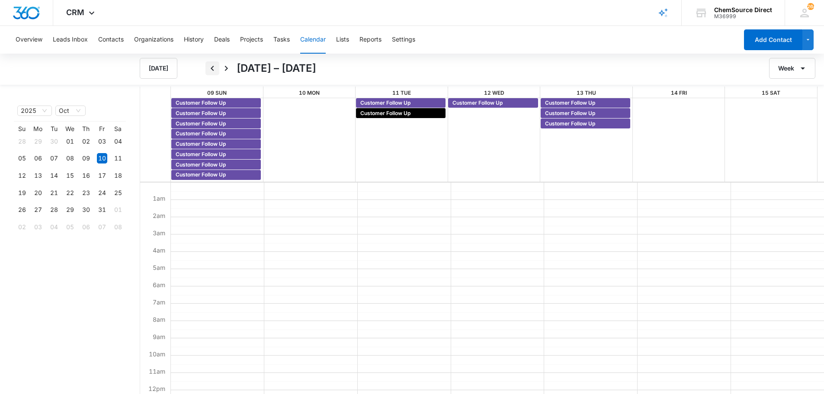
click at [214, 69] on icon "Back" at bounding box center [212, 68] width 10 height 10
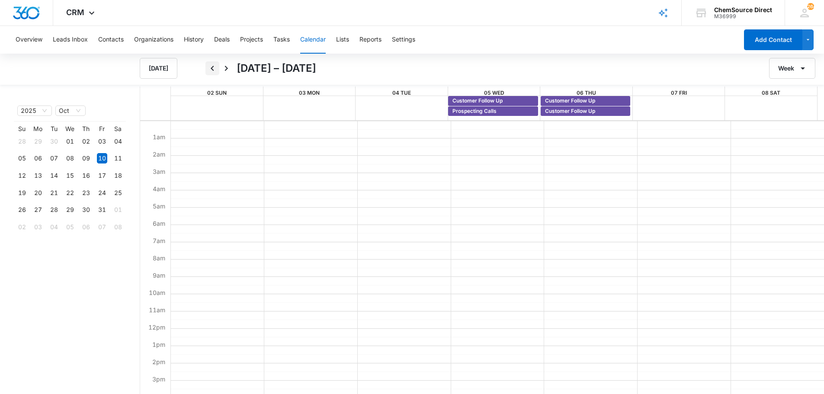
click at [214, 69] on icon "Back" at bounding box center [212, 68] width 10 height 10
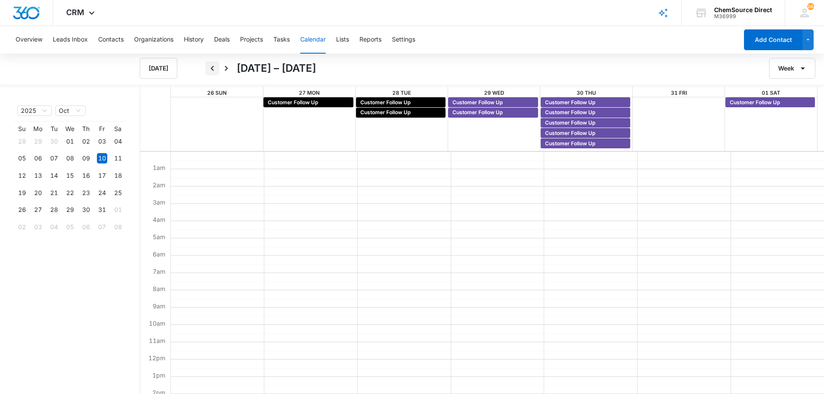
click at [214, 69] on icon "Back" at bounding box center [212, 68] width 10 height 10
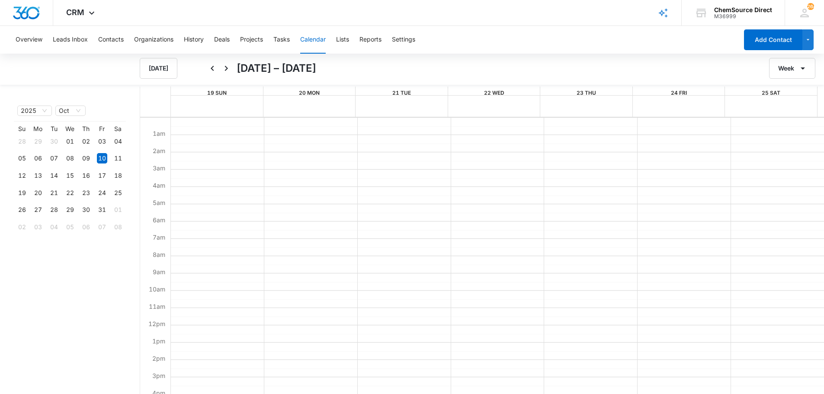
click at [214, 69] on icon "Back" at bounding box center [212, 68] width 10 height 10
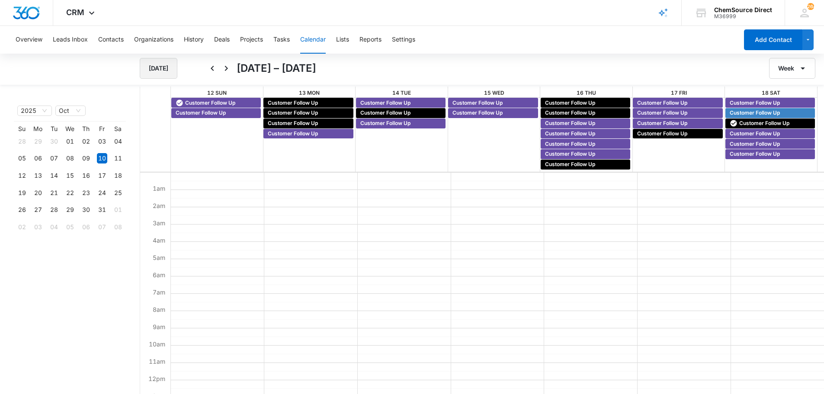
click at [172, 64] on button "[DATE]" at bounding box center [159, 68] width 38 height 21
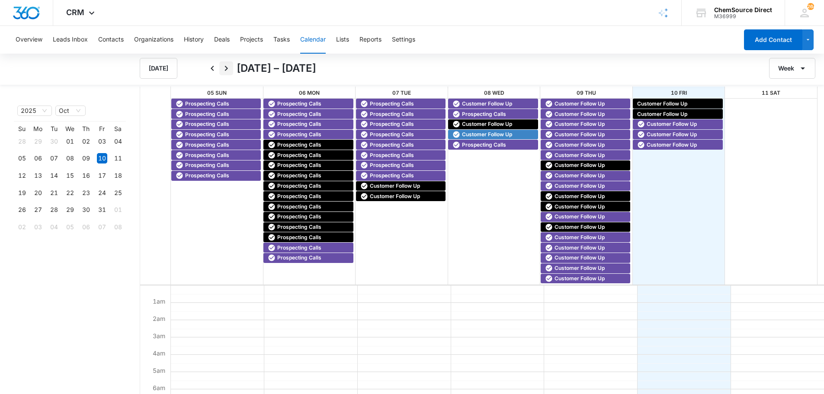
click at [226, 68] on icon "Next" at bounding box center [226, 68] width 10 height 10
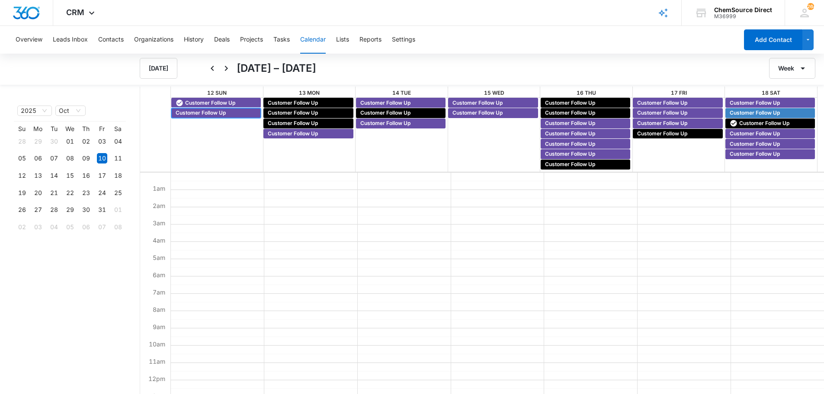
click at [208, 113] on span "Customer Follow Up" at bounding box center [201, 113] width 50 height 8
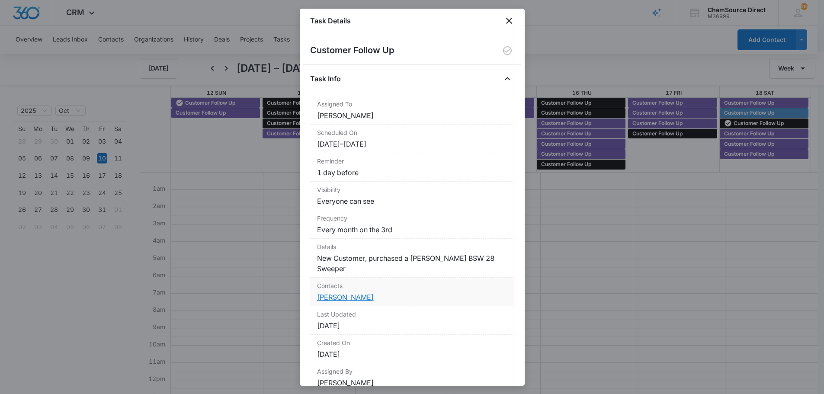
click at [335, 293] on link "[PERSON_NAME]" at bounding box center [345, 297] width 57 height 9
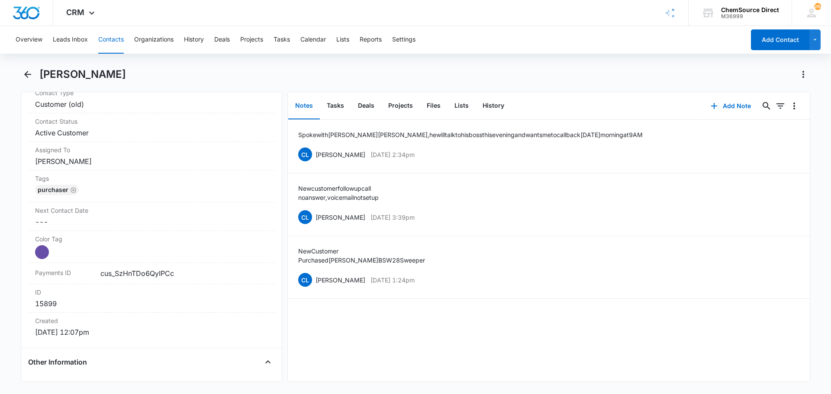
scroll to position [433, 0]
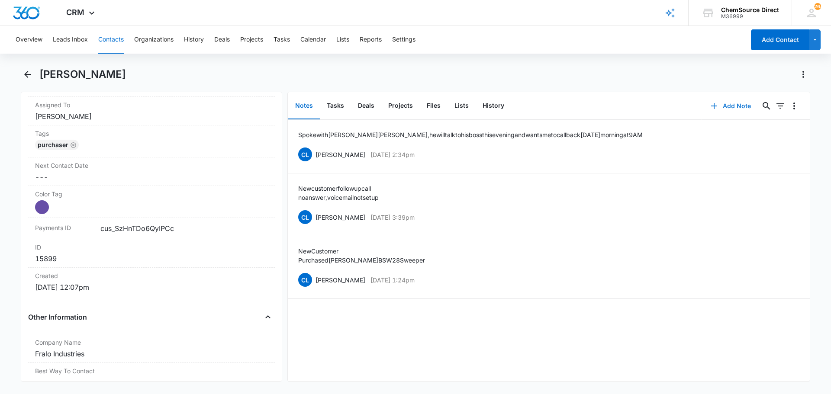
click at [725, 104] on button "Add Note" at bounding box center [731, 106] width 58 height 21
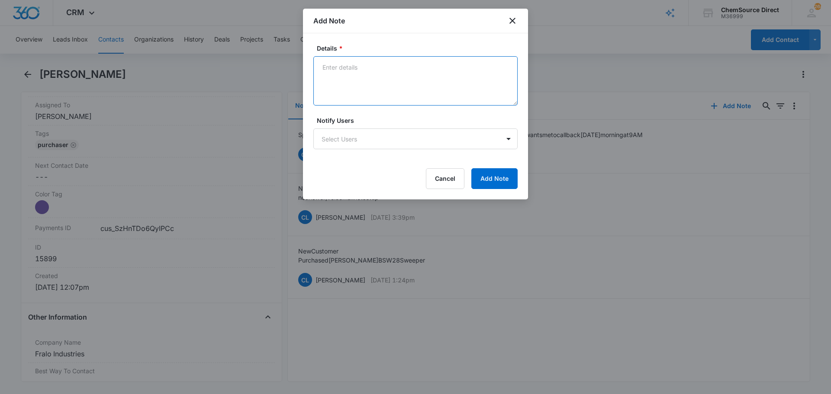
click at [356, 82] on textarea "Details *" at bounding box center [415, 80] width 204 height 49
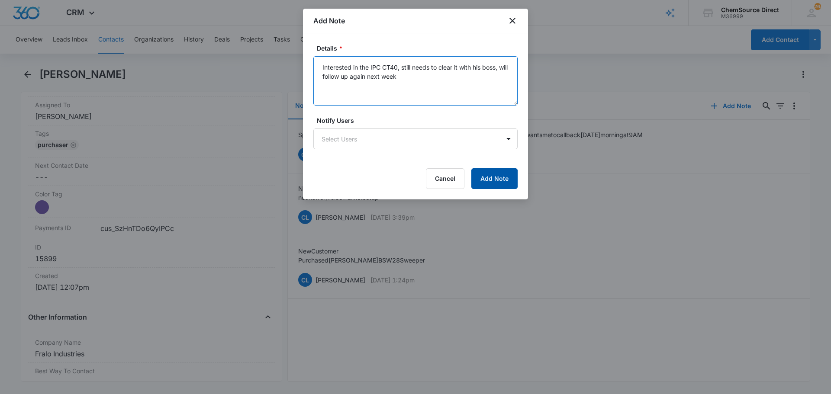
type textarea "Interested in the IPC CT40, still needs to clear it with his boss, will follow …"
click at [491, 177] on button "Add Note" at bounding box center [494, 178] width 46 height 21
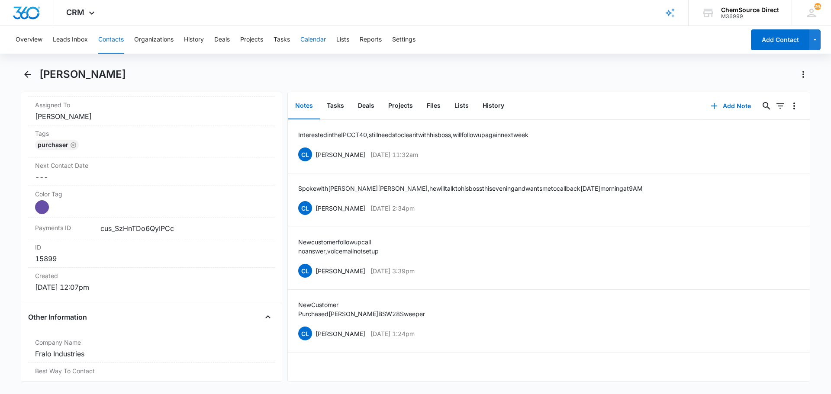
click at [318, 40] on button "Calendar" at bounding box center [313, 40] width 26 height 28
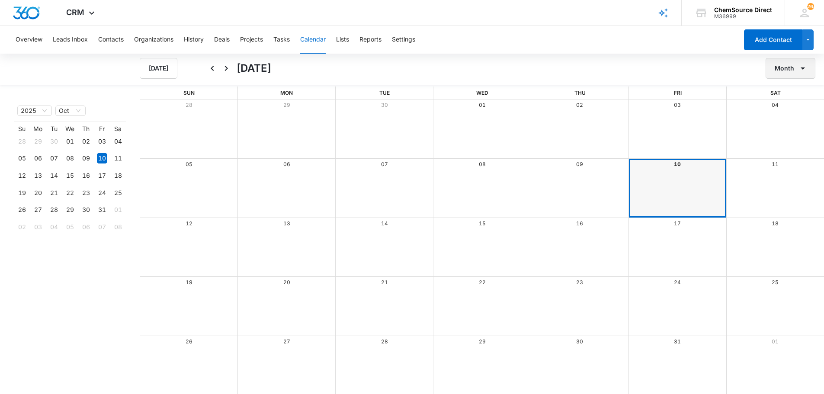
click at [792, 66] on button "Month" at bounding box center [791, 68] width 50 height 21
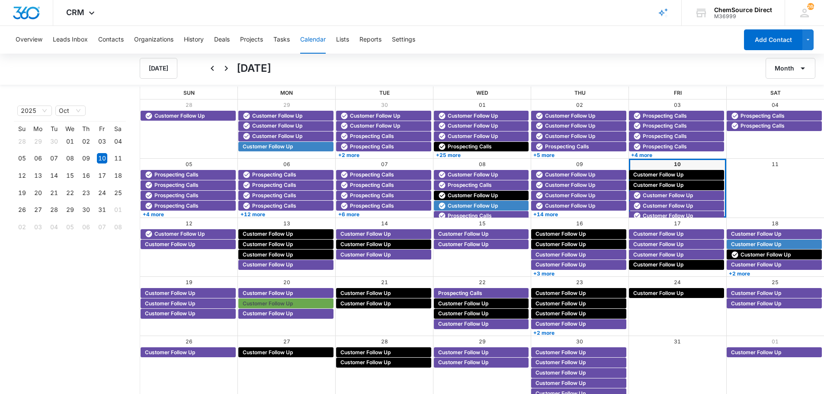
click at [786, 108] on div "04" at bounding box center [775, 104] width 98 height 11
click at [774, 69] on button "Month" at bounding box center [791, 68] width 50 height 21
click at [786, 106] on div "Week" at bounding box center [788, 109] width 22 height 6
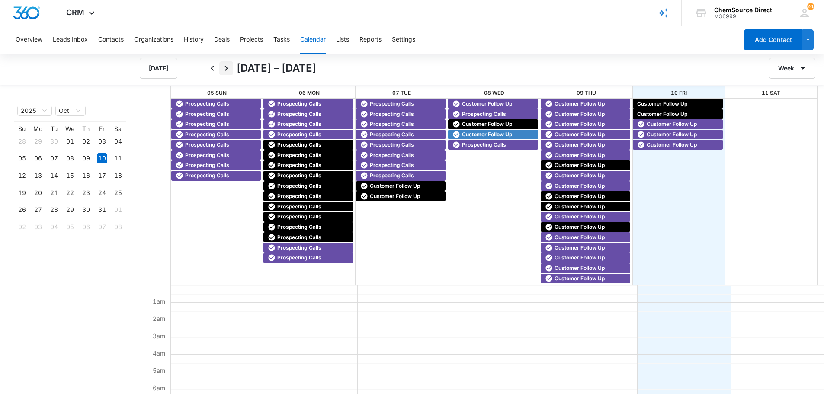
click at [226, 67] on icon "Next" at bounding box center [226, 68] width 10 height 10
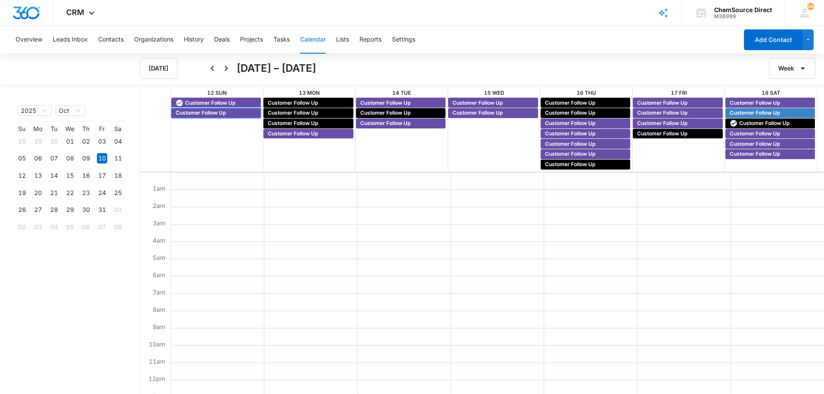
click at [220, 112] on span "Customer Follow Up" at bounding box center [201, 113] width 50 height 8
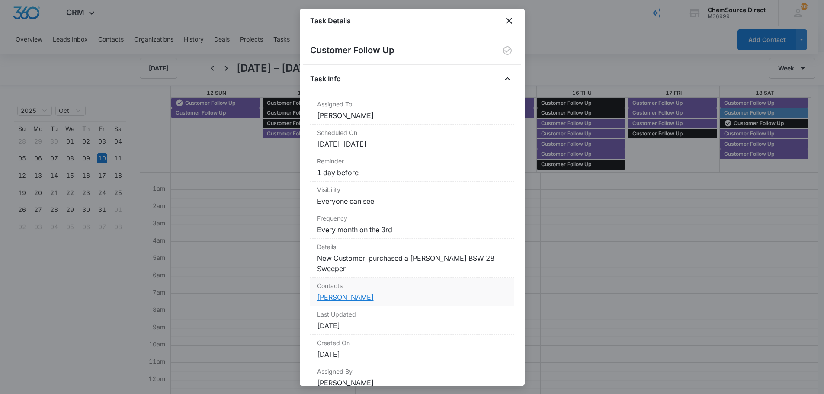
click at [337, 293] on link "[PERSON_NAME]" at bounding box center [345, 297] width 57 height 9
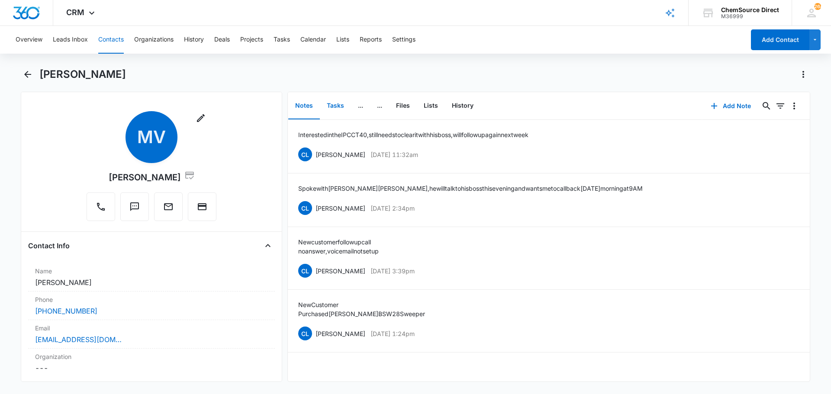
click at [335, 106] on button "Tasks" at bounding box center [335, 106] width 31 height 27
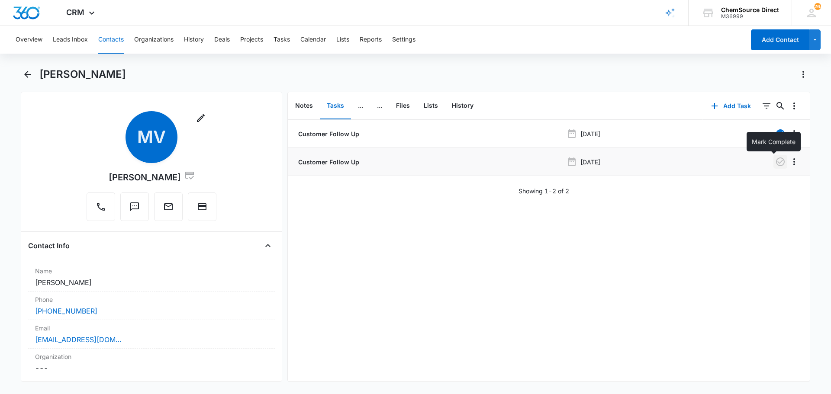
click at [775, 162] on icon "button" at bounding box center [780, 162] width 10 height 10
click at [291, 70] on div "[PERSON_NAME]" at bounding box center [424, 74] width 770 height 14
click at [114, 38] on button "Contacts" at bounding box center [111, 40] width 26 height 28
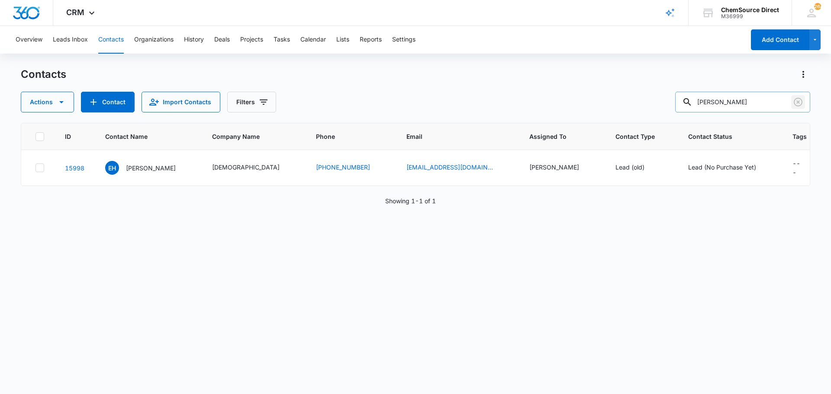
drag, startPoint x: 800, startPoint y: 99, endPoint x: 735, endPoint y: 105, distance: 65.5
click at [798, 99] on icon "Clear" at bounding box center [797, 102] width 10 height 10
click at [538, 90] on div "Contacts Actions Contact Import Contacts Filters [PERSON_NAME]" at bounding box center [415, 89] width 789 height 45
click at [735, 105] on input "text" at bounding box center [742, 102] width 135 height 21
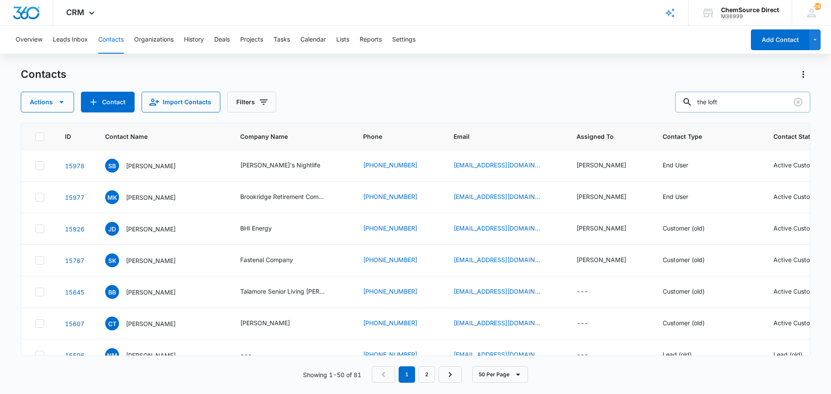
click at [738, 104] on input "the loft" at bounding box center [742, 102] width 135 height 21
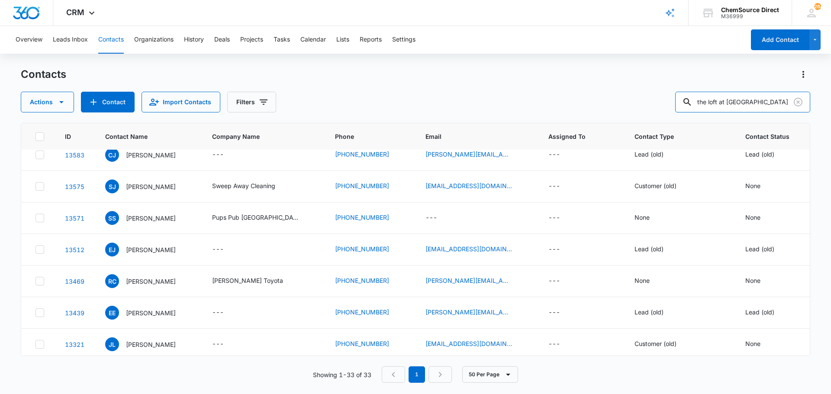
scroll to position [843, 0]
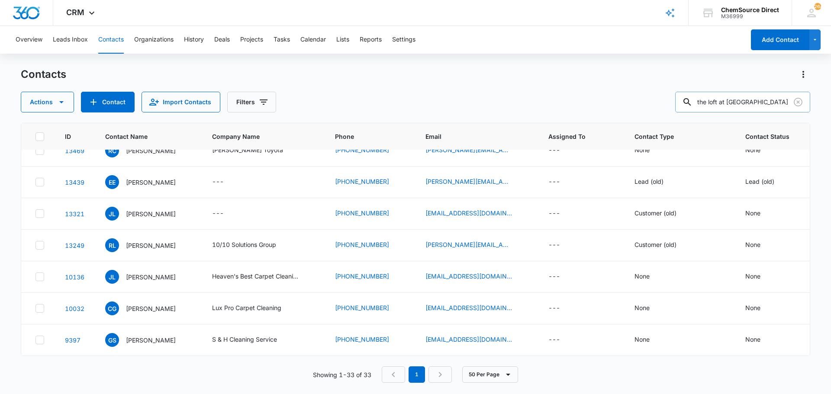
click at [712, 103] on input "the loft at [GEOGRAPHIC_DATA]" at bounding box center [742, 102] width 135 height 21
type input "[PERSON_NAME]"
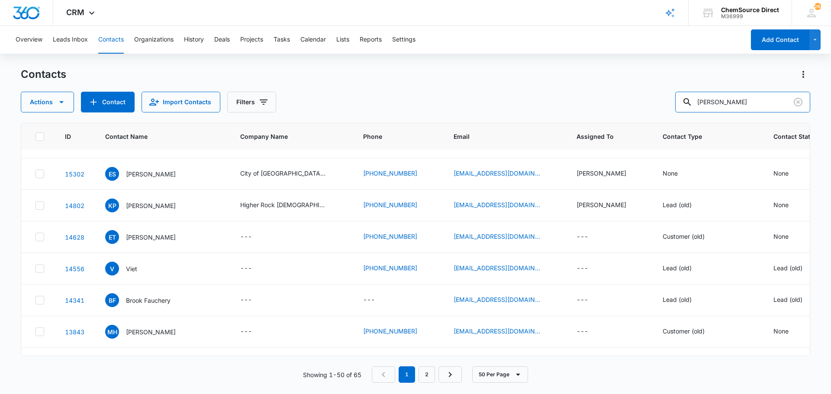
scroll to position [0, 0]
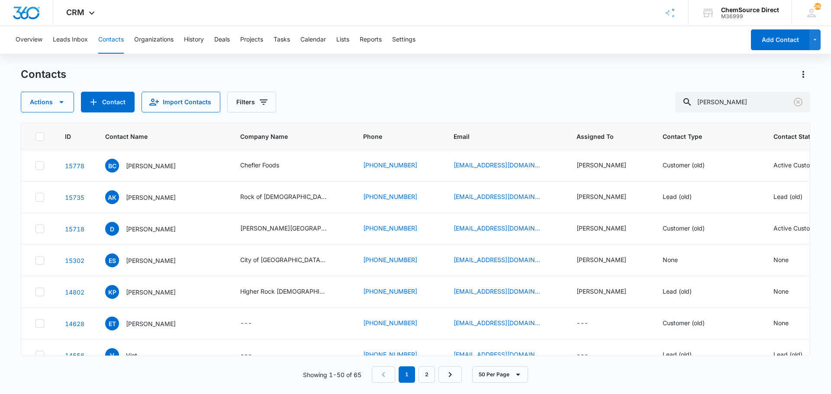
drag, startPoint x: 798, startPoint y: 101, endPoint x: 610, endPoint y: 80, distance: 188.8
click at [798, 101] on icon "Clear" at bounding box center [797, 102] width 10 height 10
click at [557, 85] on div "Contacts Actions Contact Import Contacts Filters [PERSON_NAME][GEOGRAPHIC_DATA]" at bounding box center [415, 89] width 789 height 45
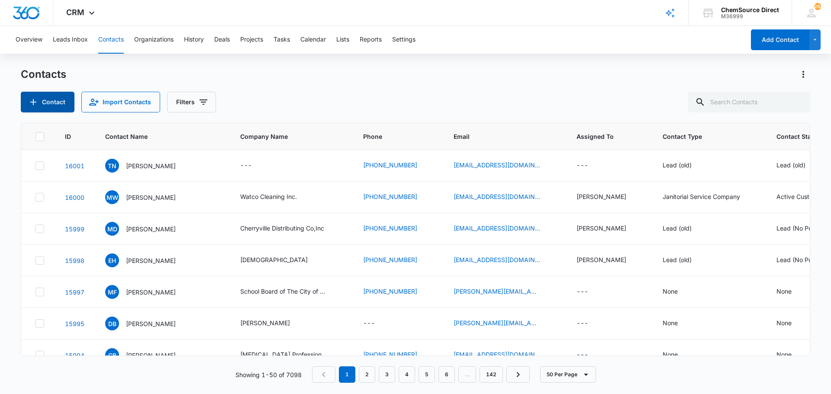
click at [48, 98] on button "Contact" at bounding box center [48, 102] width 54 height 21
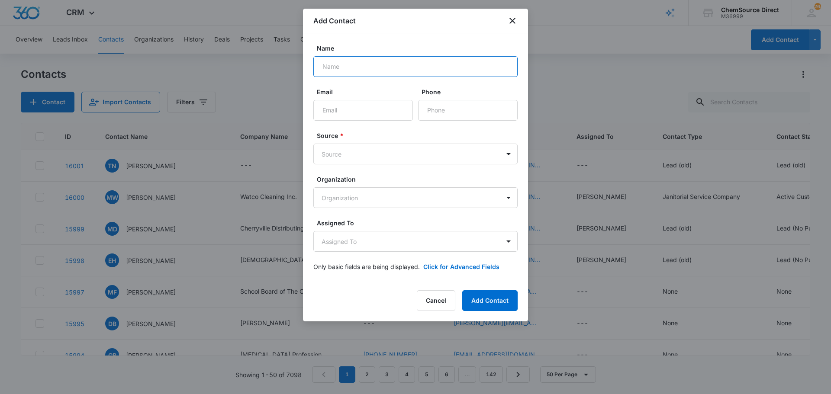
click at [346, 64] on input "Name" at bounding box center [415, 66] width 204 height 21
type input "[PERSON_NAME]"
click at [330, 106] on input "Email" at bounding box center [362, 110] width 99 height 21
paste input "[EMAIL_ADDRESS][DOMAIN_NAME]"
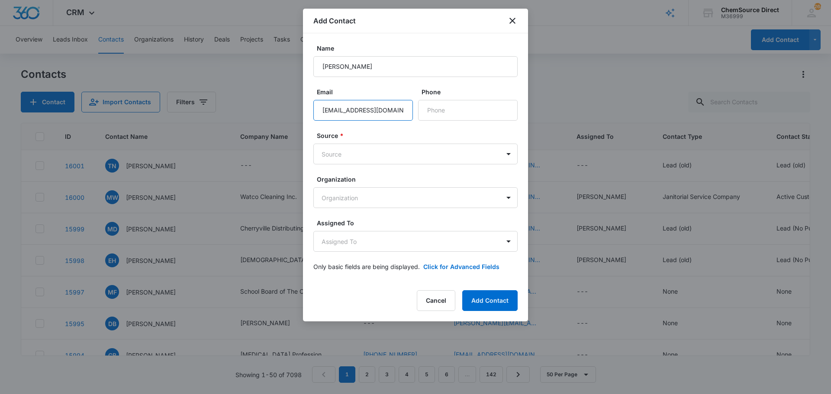
scroll to position [0, 12]
type input "[EMAIL_ADDRESS][DOMAIN_NAME]"
click at [433, 108] on input "Phone" at bounding box center [467, 110] width 99 height 21
paste input "[PHONE_NUMBER]"
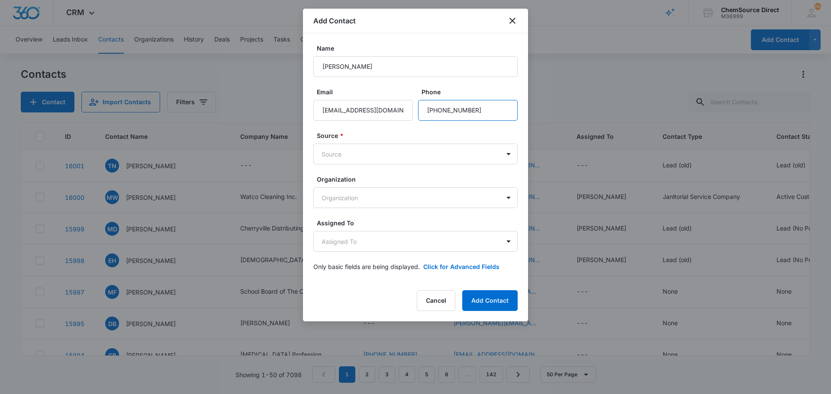
type input "[PHONE_NUMBER]"
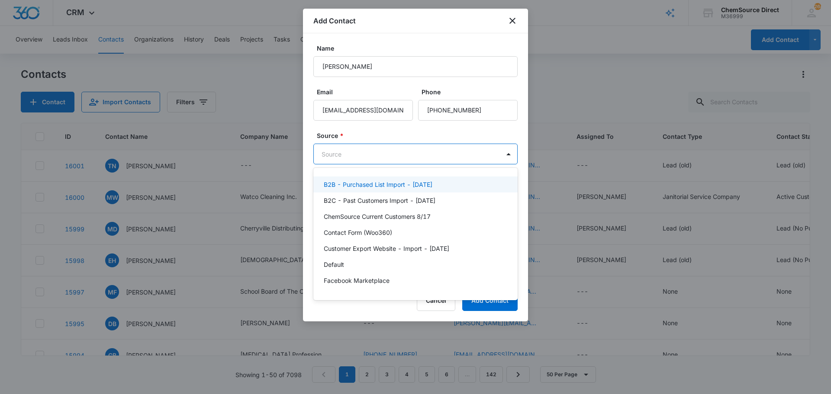
click at [381, 155] on body "CRM Apps Reputation Forms CRM Email Social Payments POS Content Ads Intelligenc…" at bounding box center [415, 197] width 831 height 394
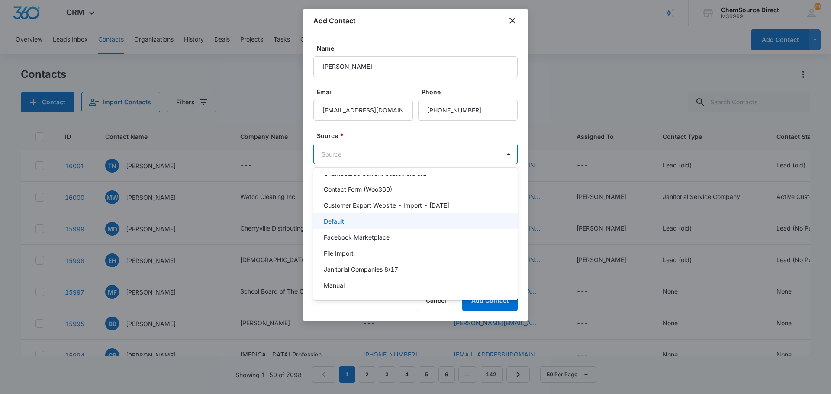
scroll to position [87, 0]
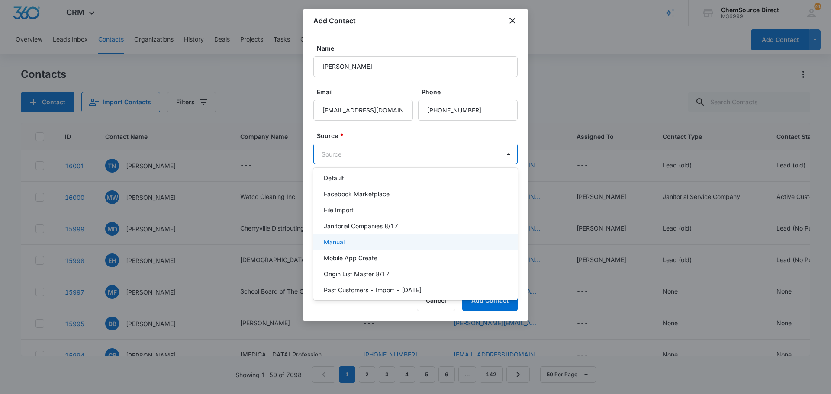
click at [358, 242] on div "Manual" at bounding box center [415, 241] width 182 height 9
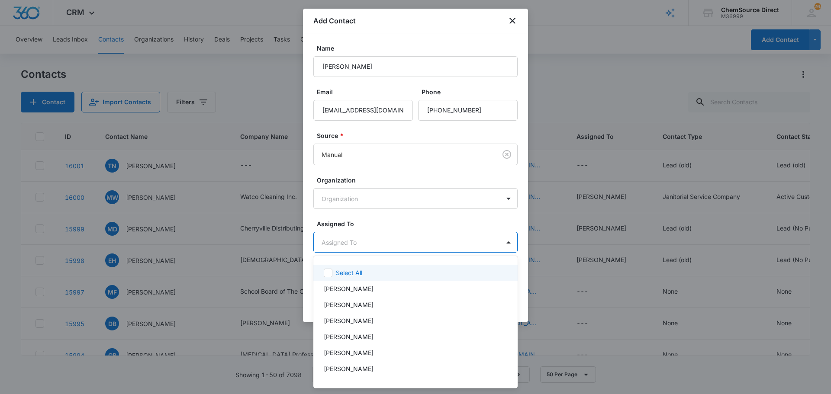
click at [376, 237] on body "CRM Apps Reputation Forms CRM Email Social Payments POS Content Ads Intelligenc…" at bounding box center [415, 197] width 831 height 394
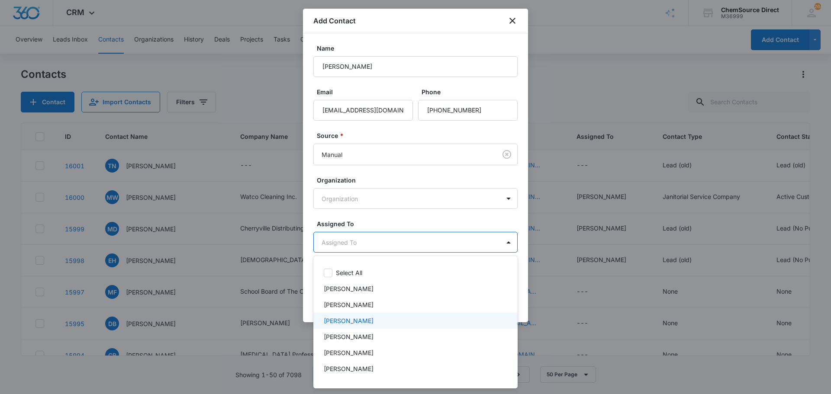
scroll to position [45, 0]
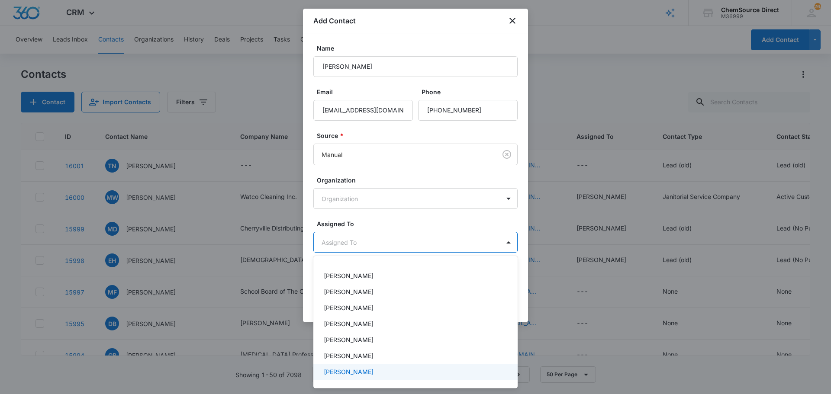
click at [354, 372] on p "[PERSON_NAME]" at bounding box center [349, 371] width 50 height 9
click at [387, 222] on div at bounding box center [415, 197] width 831 height 394
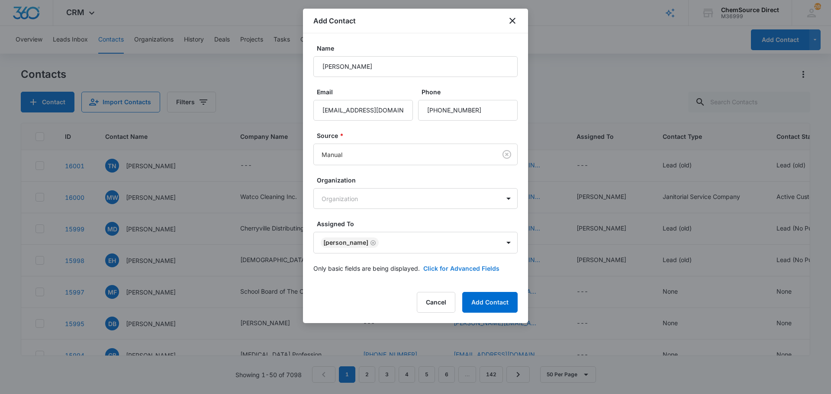
click at [443, 269] on button "Click for Advanced Fields" at bounding box center [461, 268] width 76 height 9
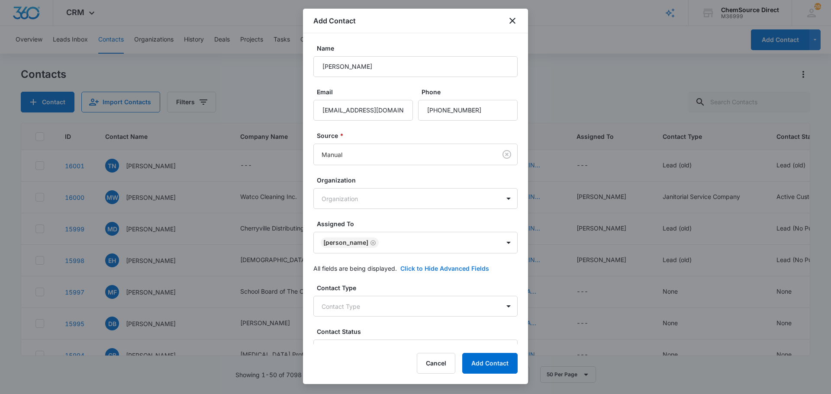
scroll to position [214, 0]
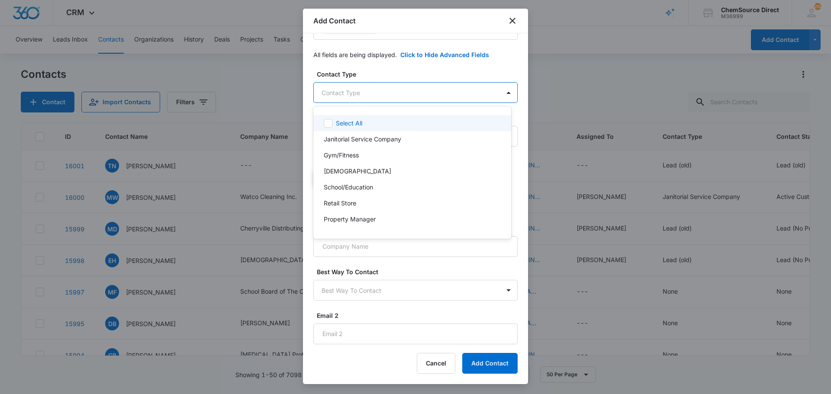
click at [385, 91] on body "CRM Apps Reputation Forms CRM Email Social Payments POS Content Ads Intelligenc…" at bounding box center [415, 197] width 831 height 394
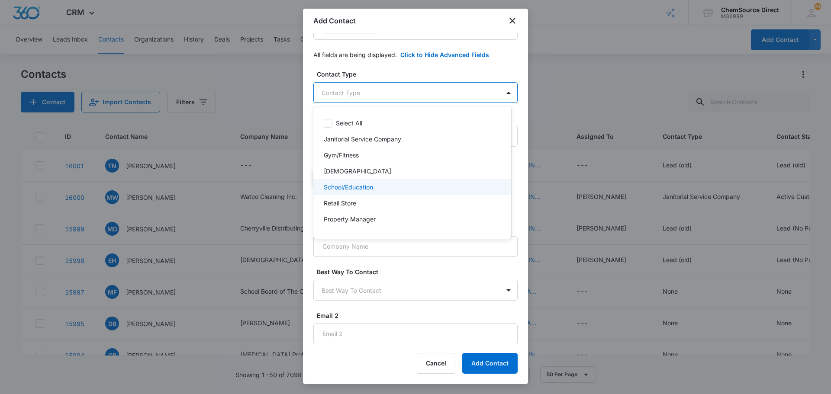
scroll to position [43, 0]
click at [358, 191] on div "End User" at bounding box center [411, 191] width 175 height 9
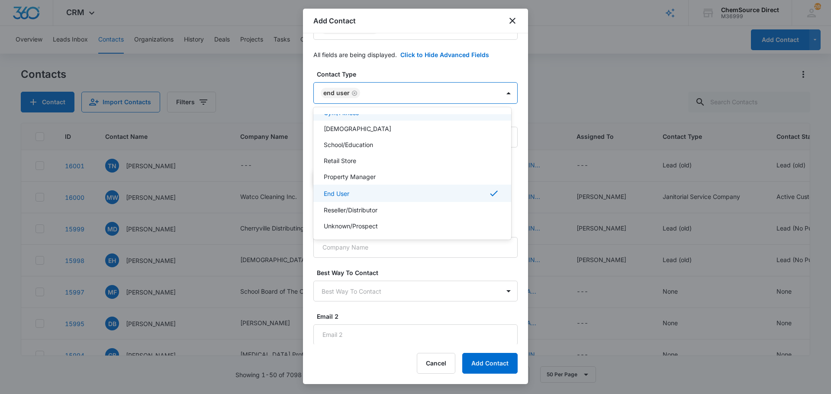
click at [394, 61] on div at bounding box center [415, 197] width 831 height 394
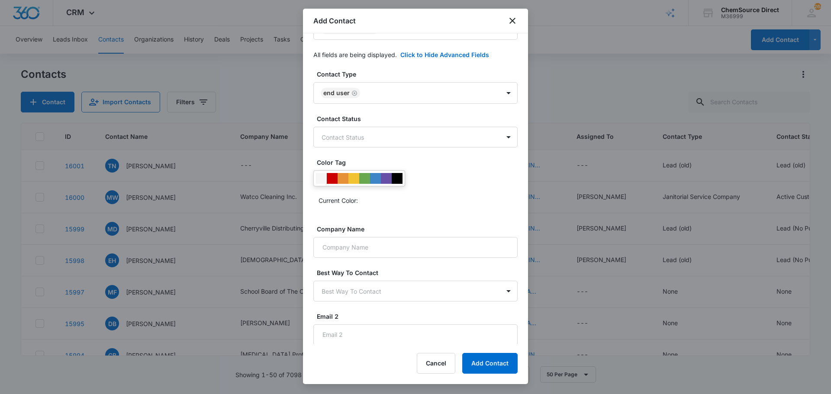
click at [385, 150] on div "Contact Type End User Contact Status Contact Status Color Tag Current Color: Co…" at bounding box center [415, 208] width 204 height 276
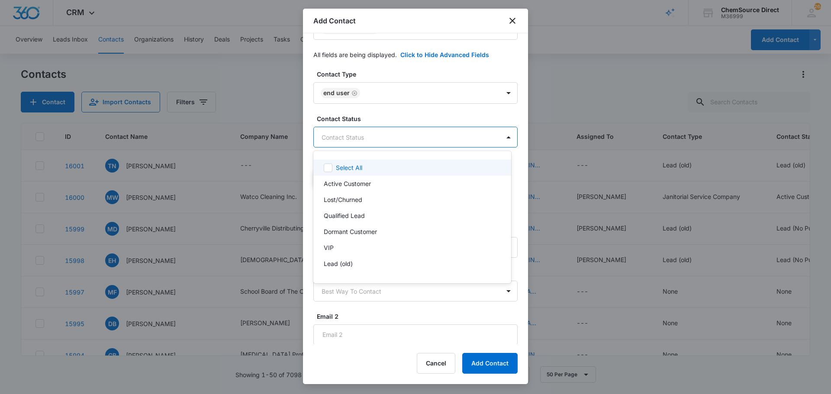
click at [384, 142] on body "CRM Apps Reputation Forms CRM Email Social Payments POS Content Ads Intelligenc…" at bounding box center [415, 197] width 831 height 394
click at [356, 183] on p "Active Customer" at bounding box center [347, 183] width 47 height 9
click at [394, 112] on div at bounding box center [415, 197] width 831 height 394
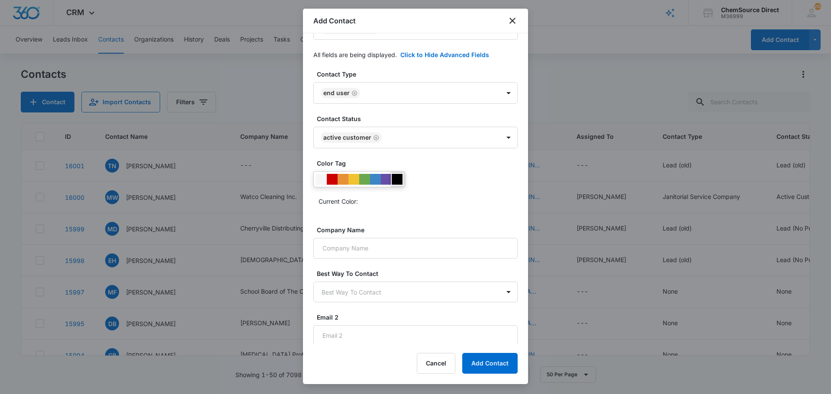
click at [394, 177] on div at bounding box center [396, 179] width 11 height 11
click at [346, 248] on input "Company Name" at bounding box center [415, 248] width 204 height 21
paste input "The Loft at [GEOGRAPHIC_DATA]"
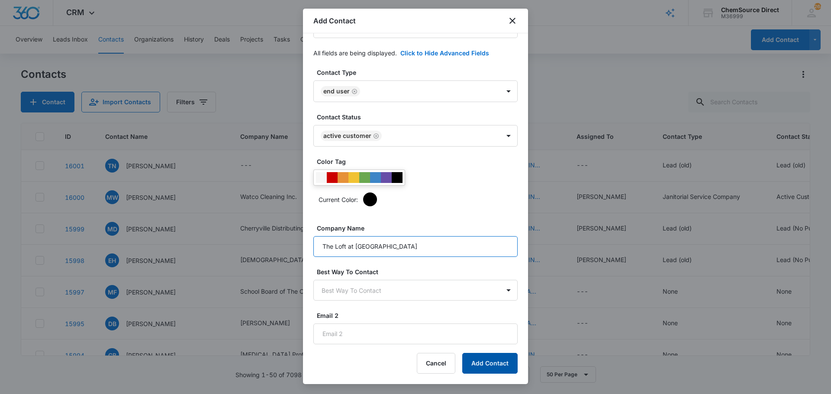
type input "The Loft at [GEOGRAPHIC_DATA]"
click at [479, 362] on button "Add Contact" at bounding box center [489, 363] width 55 height 21
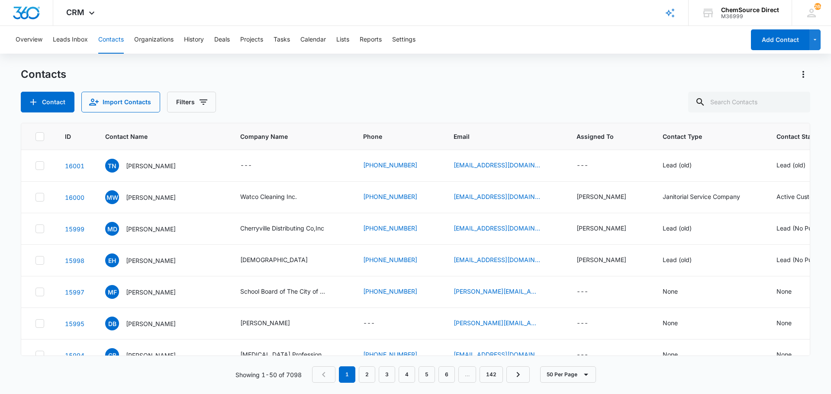
click at [378, 80] on div "Contacts" at bounding box center [415, 74] width 789 height 14
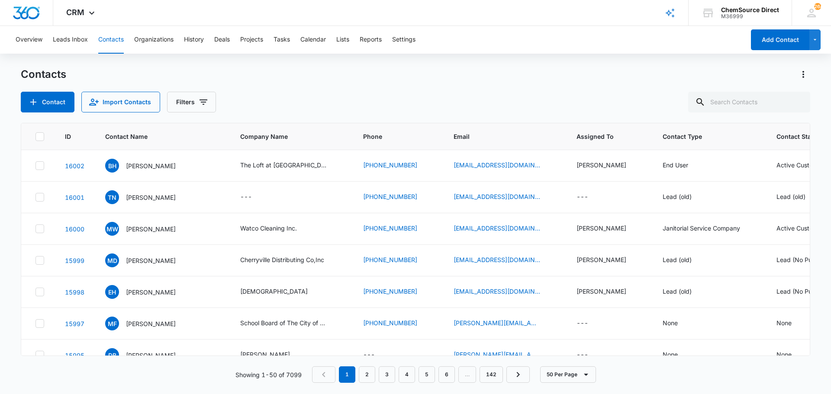
click at [152, 164] on p "[PERSON_NAME]" at bounding box center [151, 165] width 50 height 9
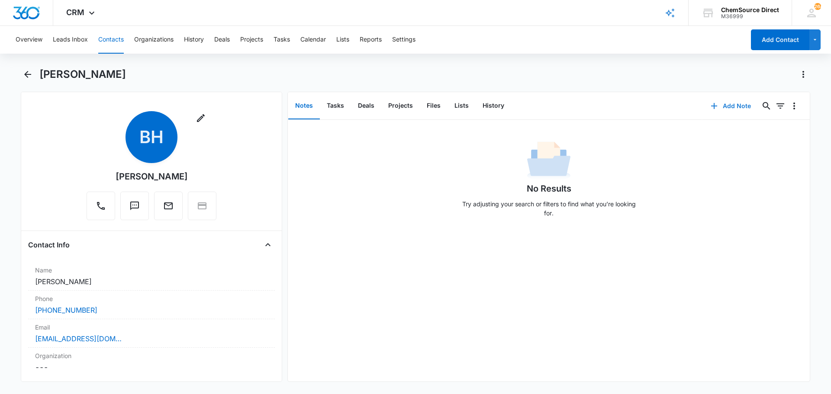
click at [725, 105] on button "Add Note" at bounding box center [731, 106] width 58 height 21
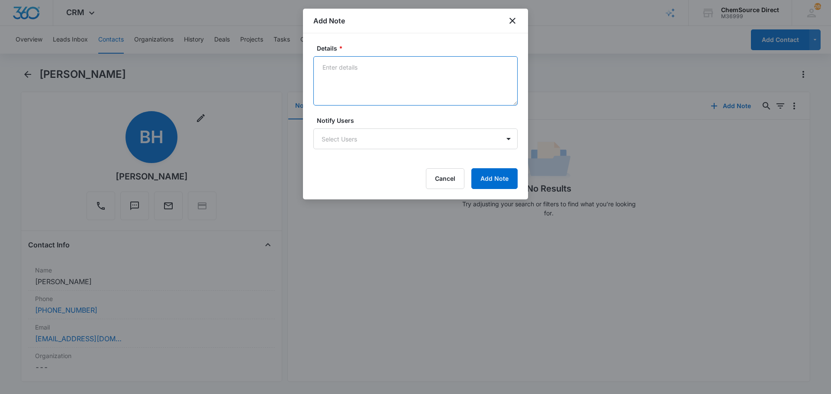
click at [353, 73] on textarea "Details *" at bounding box center [415, 80] width 204 height 49
paste textarea "Tornado Vortex 13""
type textarea "New Customer Tornado Vortex 13""
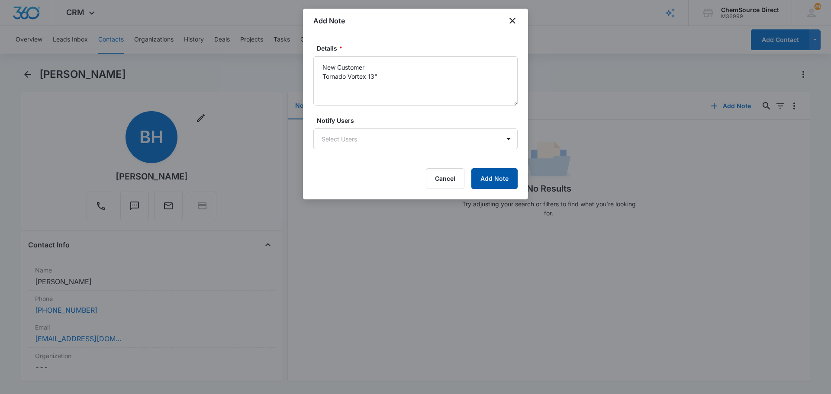
click at [491, 173] on button "Add Note" at bounding box center [494, 178] width 46 height 21
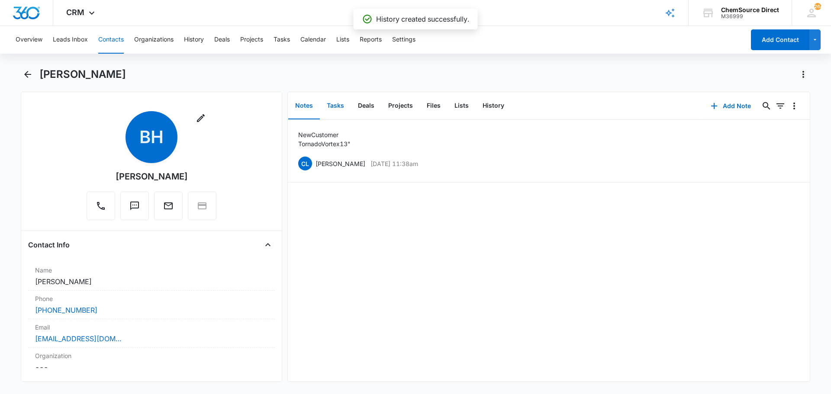
click at [333, 104] on button "Tasks" at bounding box center [335, 106] width 31 height 27
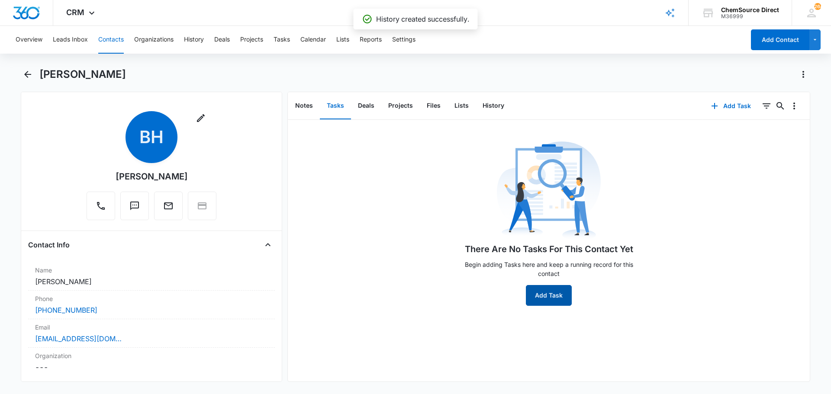
click at [553, 293] on button "Add Task" at bounding box center [549, 295] width 46 height 21
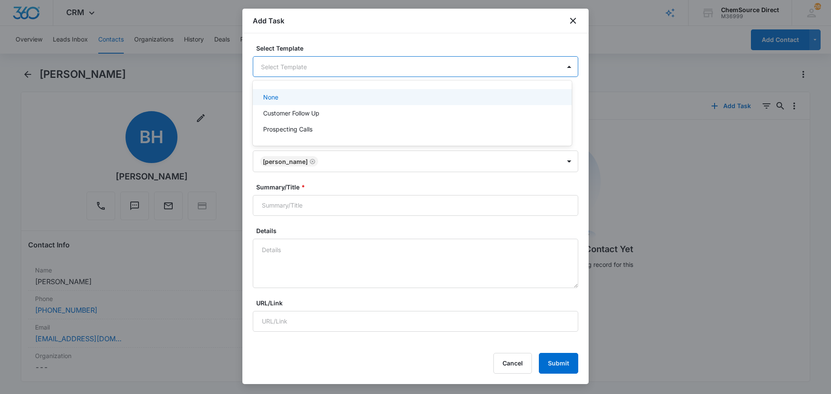
click at [283, 59] on body "CRM Apps Reputation Forms CRM Email Social Payments POS Content Ads Intelligenc…" at bounding box center [415, 197] width 831 height 394
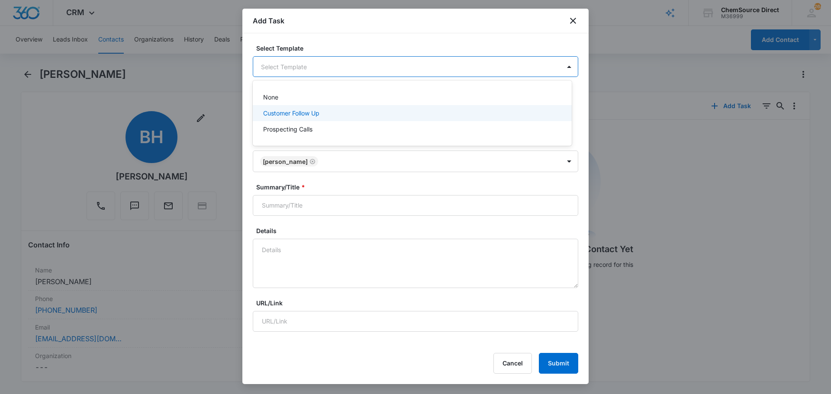
click at [276, 112] on p "Customer Follow Up" at bounding box center [291, 113] width 56 height 9
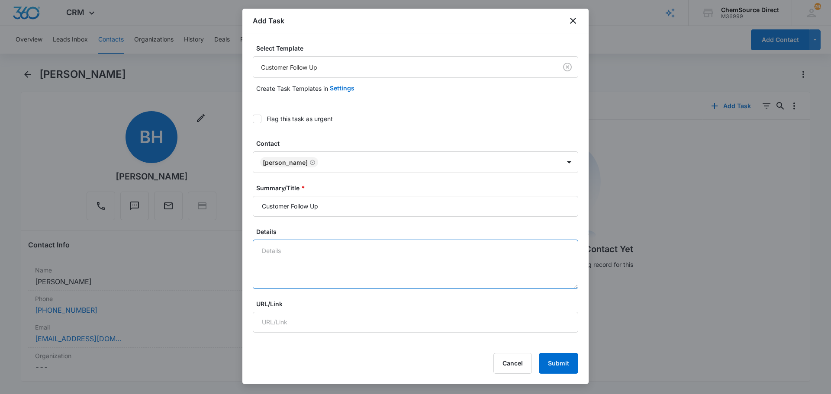
click at [275, 247] on textarea "Details" at bounding box center [415, 264] width 325 height 49
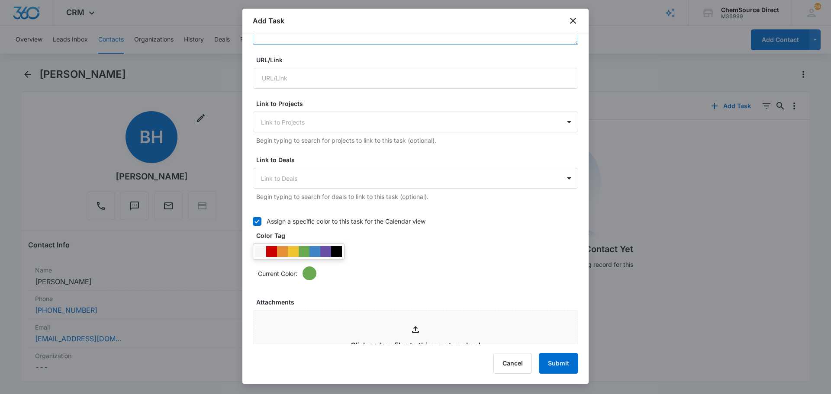
scroll to position [260, 0]
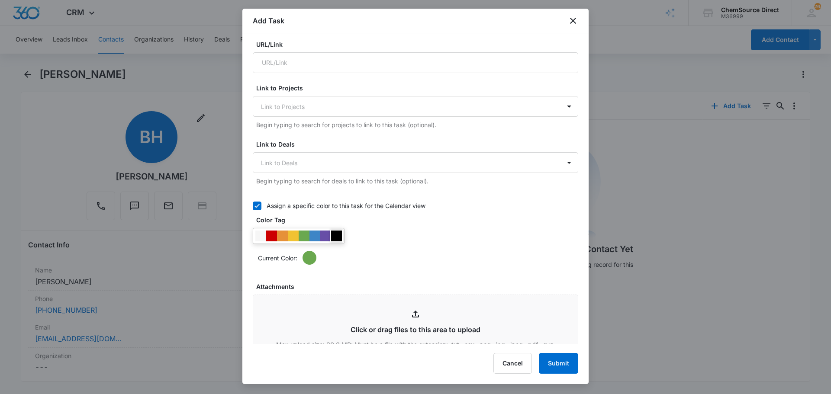
type textarea "New Customer Follow Up"
click at [334, 235] on div at bounding box center [336, 236] width 11 height 11
click at [399, 231] on div "Current Color:" at bounding box center [415, 246] width 325 height 37
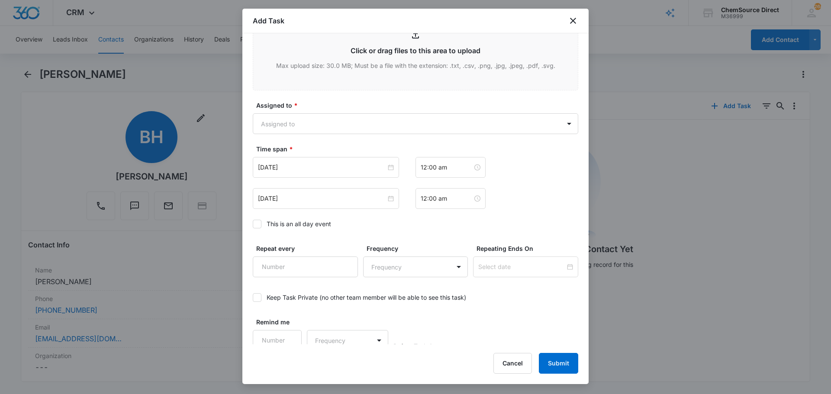
scroll to position [545, 0]
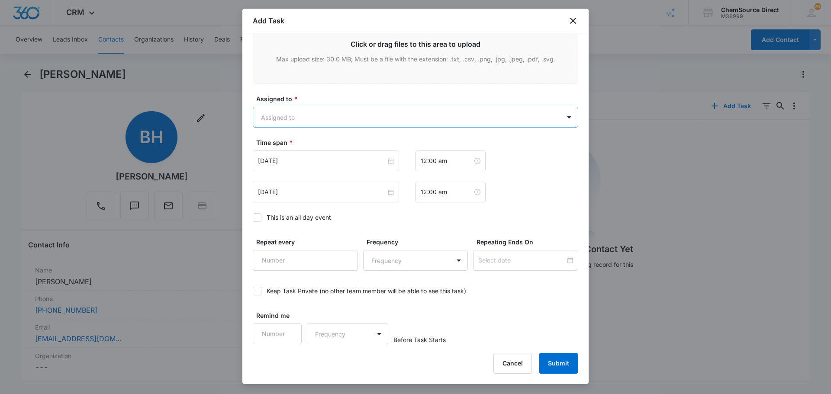
click at [312, 116] on body "CRM Apps Reputation Forms CRM Email Social Payments POS Content Ads Intelligenc…" at bounding box center [415, 197] width 831 height 394
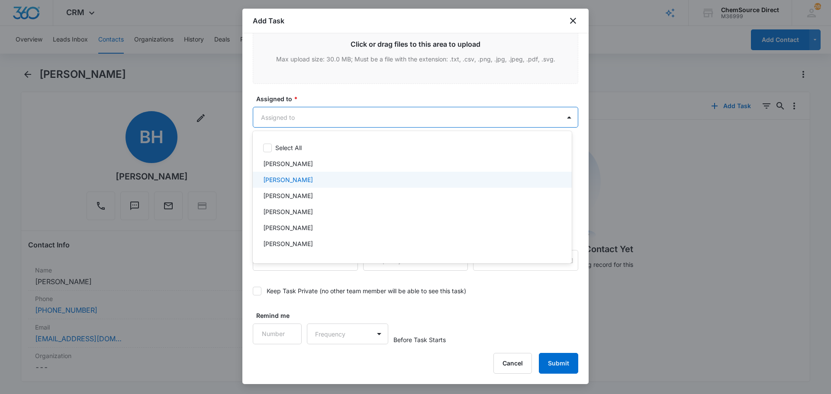
click at [295, 177] on p "[PERSON_NAME]" at bounding box center [288, 179] width 50 height 9
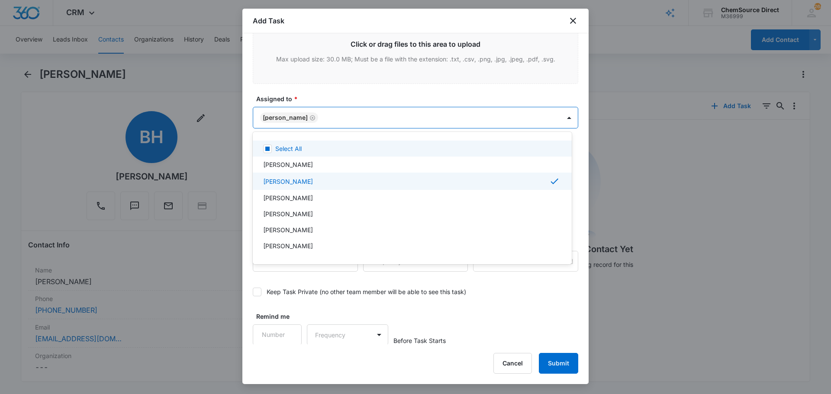
click at [317, 96] on div at bounding box center [415, 197] width 831 height 394
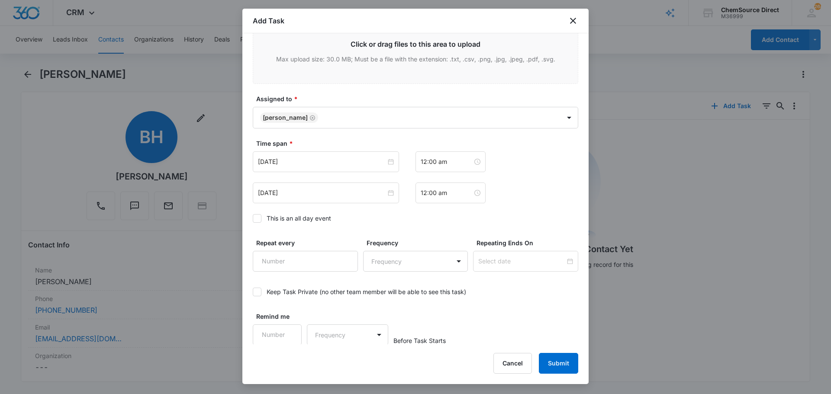
scroll to position [546, 0]
click at [313, 159] on input "[DATE]" at bounding box center [322, 161] width 128 height 10
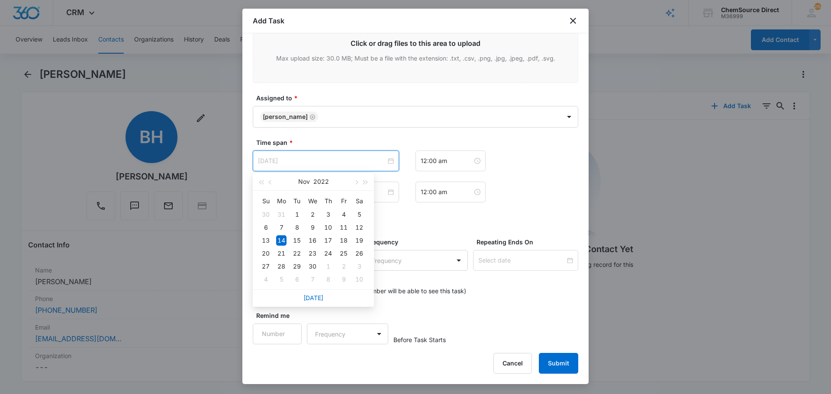
type input "[DATE]"
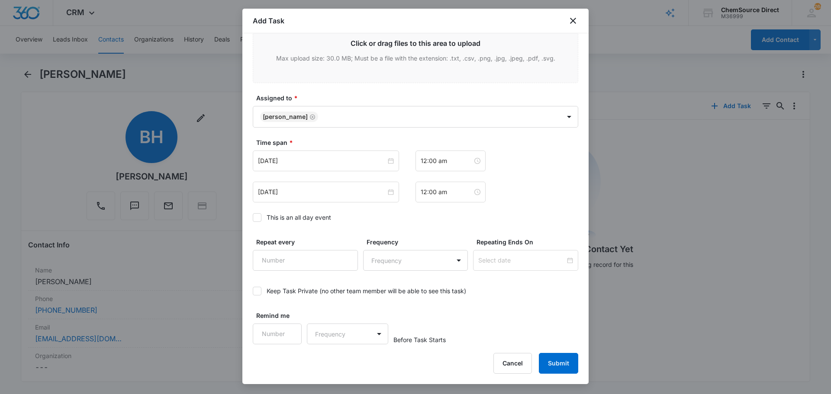
click at [254, 219] on icon at bounding box center [257, 218] width 8 height 8
click at [253, 218] on input "This is an all day event" at bounding box center [253, 218] width 0 height 0
click at [323, 160] on input "[DATE]" at bounding box center [322, 161] width 128 height 10
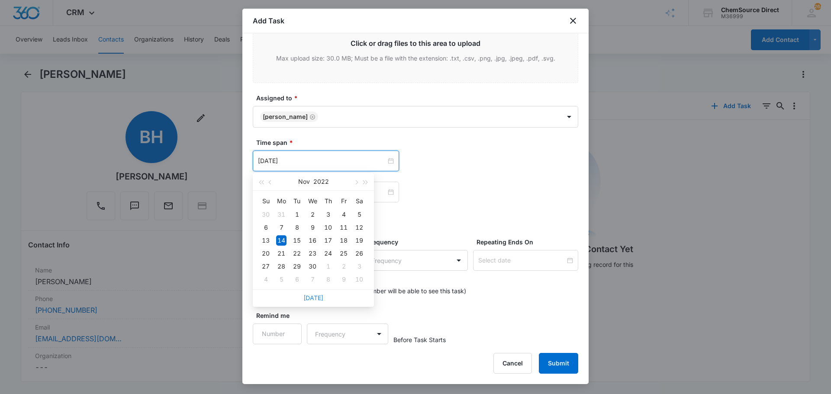
click at [308, 299] on link "[DATE]" at bounding box center [313, 297] width 20 height 7
type input "[DATE]"
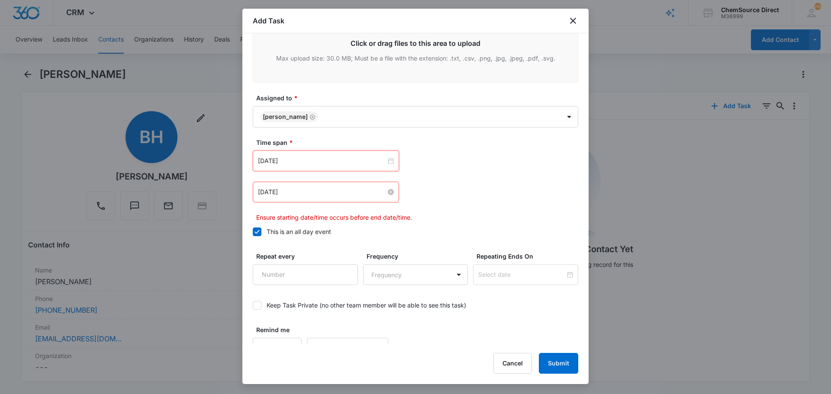
click at [321, 189] on input "[DATE]" at bounding box center [322, 192] width 128 height 10
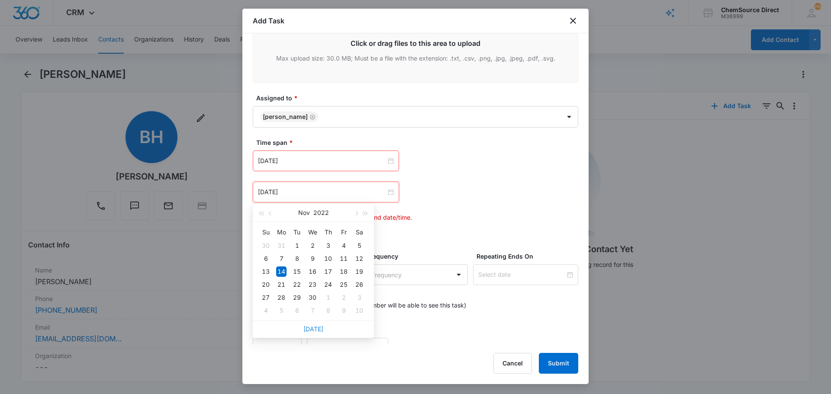
click at [309, 329] on link "[DATE]" at bounding box center [313, 328] width 20 height 7
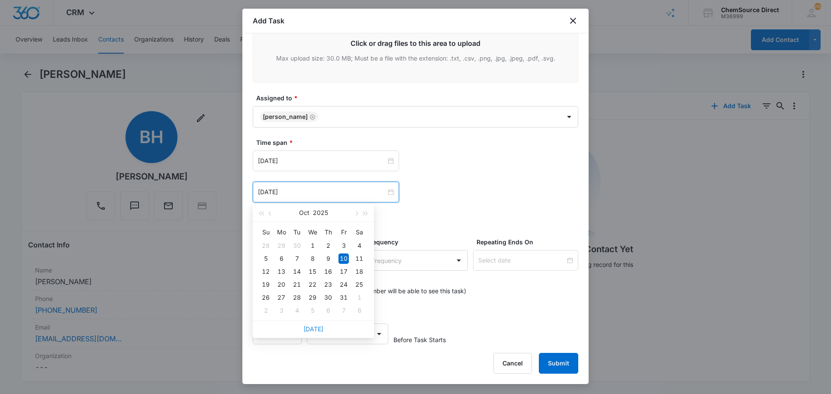
type input "[DATE]"
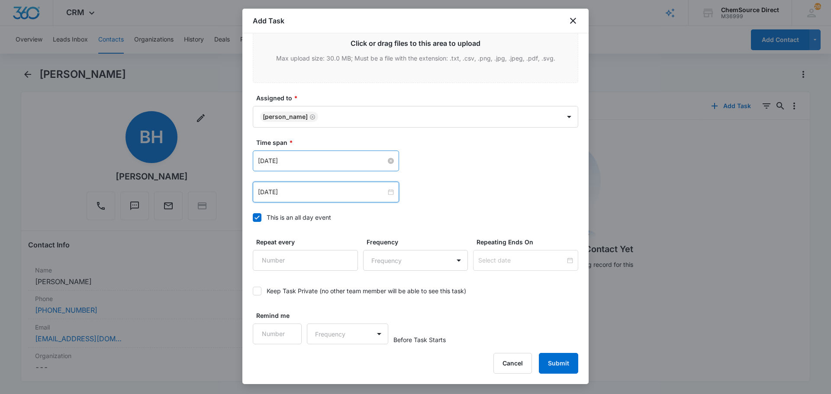
click at [322, 159] on input "[DATE]" at bounding box center [322, 161] width 128 height 10
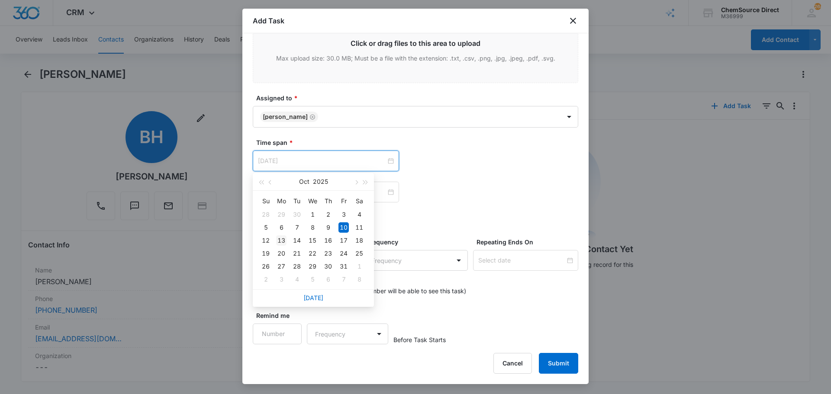
type input "[DATE]"
click at [282, 240] on div "13" at bounding box center [281, 240] width 10 height 10
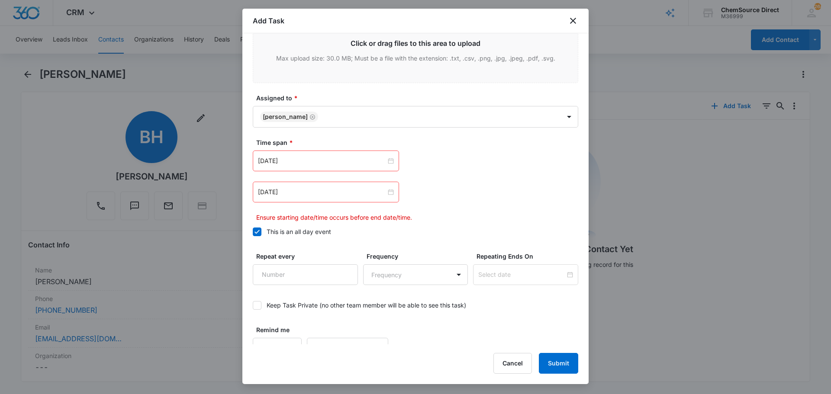
click at [318, 197] on div "[DATE]" at bounding box center [326, 192] width 146 height 21
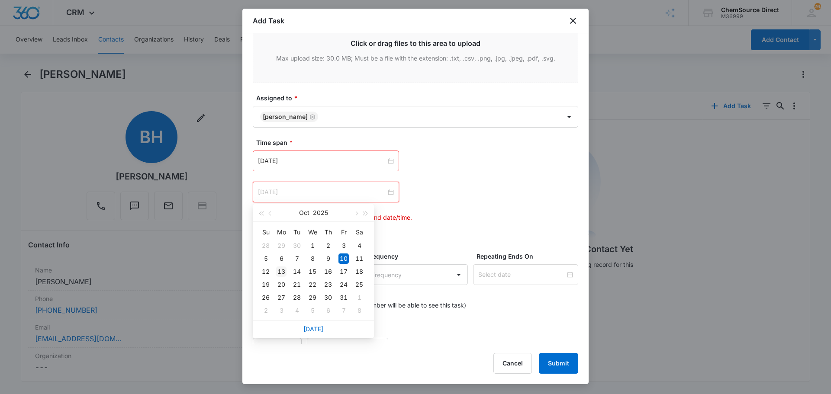
type input "[DATE]"
click at [282, 272] on div "13" at bounding box center [281, 271] width 10 height 10
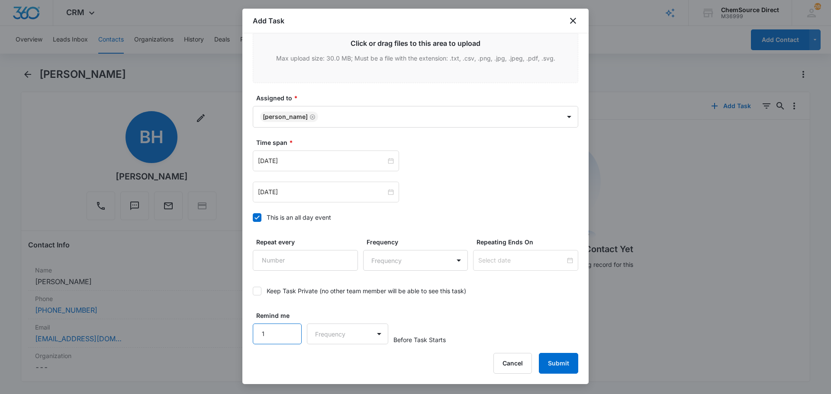
type input "1"
click at [288, 330] on input "1" at bounding box center [277, 334] width 49 height 21
click at [320, 335] on body "CRM Apps Reputation Forms CRM Email Social Payments POS Content Ads Intelligenc…" at bounding box center [415, 197] width 831 height 394
click at [355, 362] on div "Days" at bounding box center [344, 364] width 57 height 9
click at [491, 322] on div "Remind me 1 option Days, selected. Days Before Task Starts" at bounding box center [415, 327] width 325 height 33
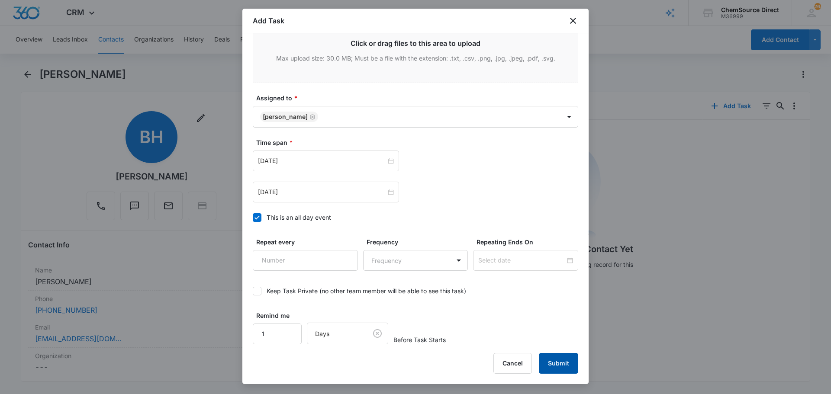
click at [560, 360] on button "Submit" at bounding box center [558, 363] width 39 height 21
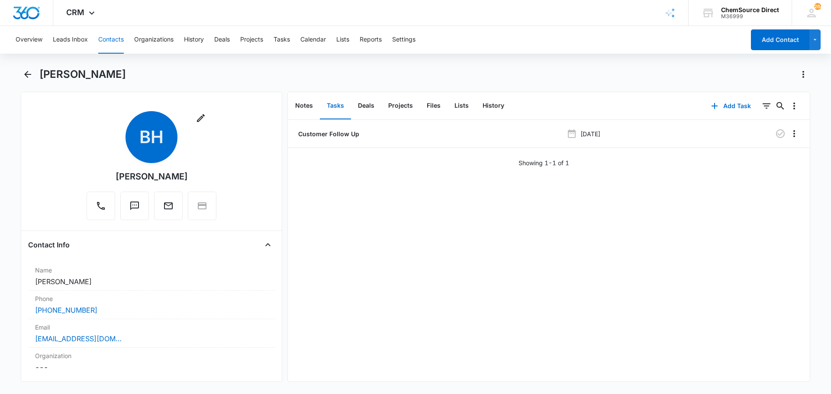
click at [119, 38] on button "Contacts" at bounding box center [111, 40] width 26 height 28
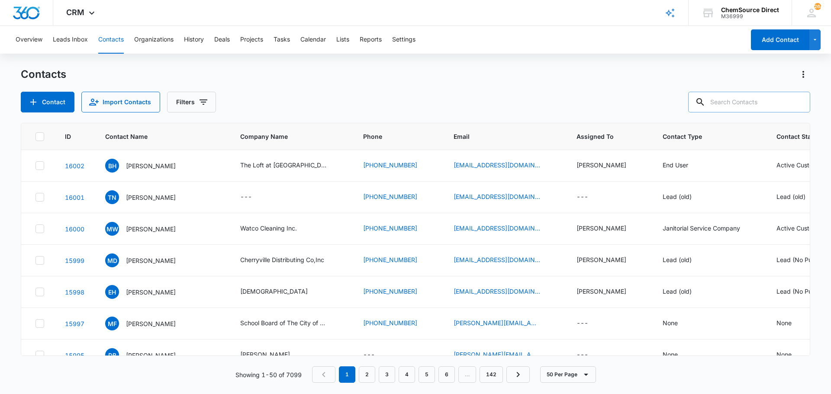
click at [761, 106] on input "text" at bounding box center [749, 102] width 122 height 21
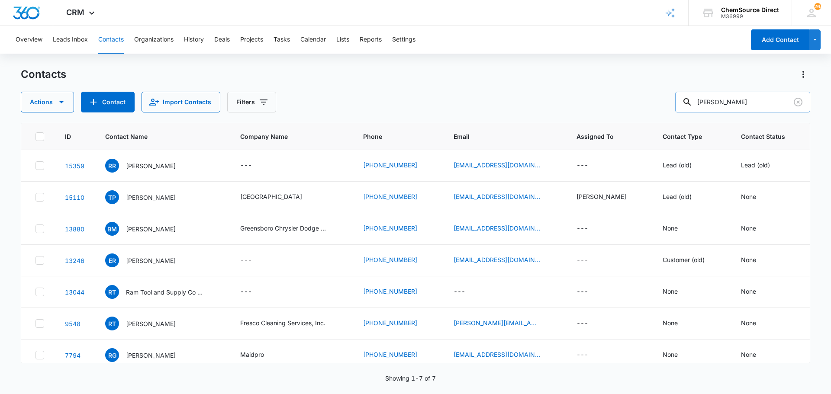
click at [709, 103] on input "[PERSON_NAME]" at bounding box center [742, 102] width 135 height 21
type input "AID"
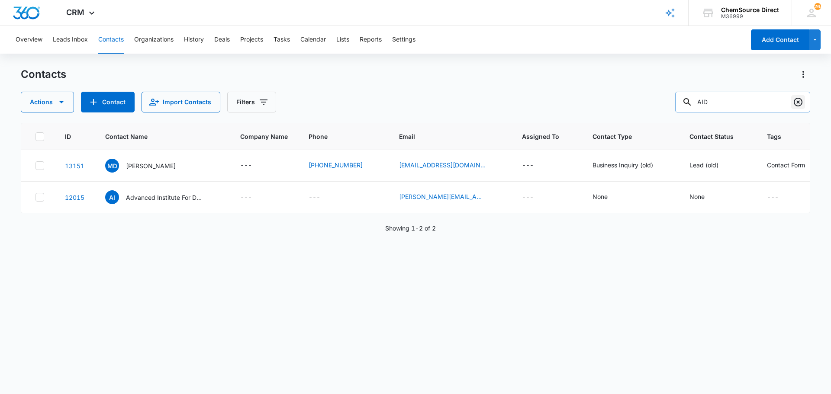
click at [799, 102] on icon "Clear" at bounding box center [797, 102] width 10 height 10
click at [579, 84] on div "Contacts Actions Contact Import Contacts Filters AID" at bounding box center [415, 89] width 789 height 45
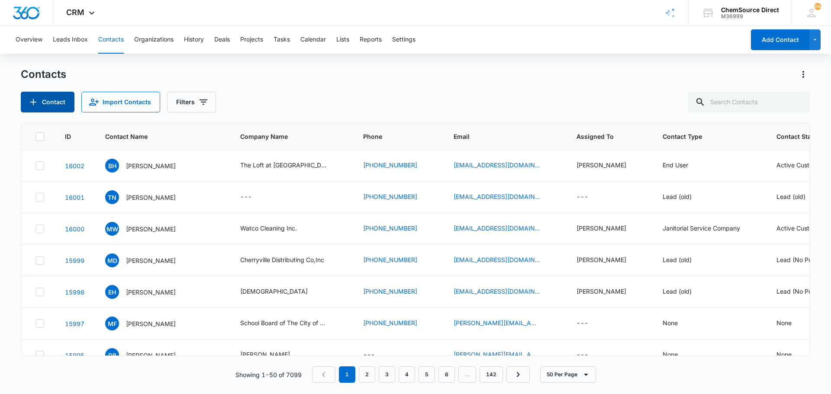
click at [29, 98] on icon "Add Contact" at bounding box center [33, 102] width 10 height 10
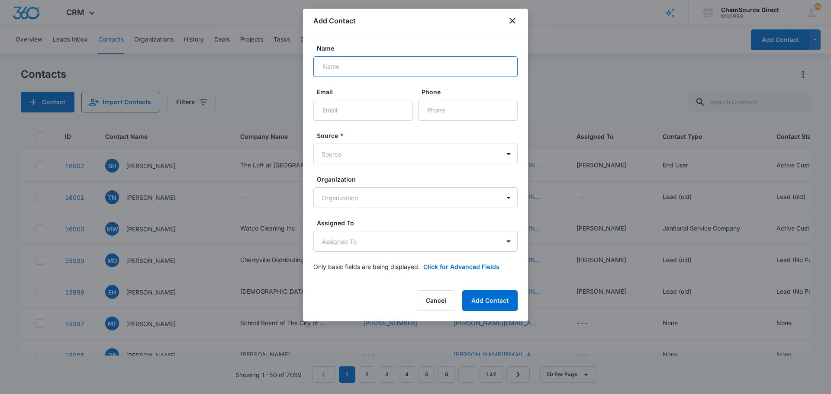
click at [346, 67] on input "Name" at bounding box center [415, 66] width 204 height 21
type input "[PERSON_NAME]"
click at [356, 108] on input "Email" at bounding box center [362, 110] width 99 height 21
paste input "[EMAIL_ADDRESS][DOMAIN_NAME]"
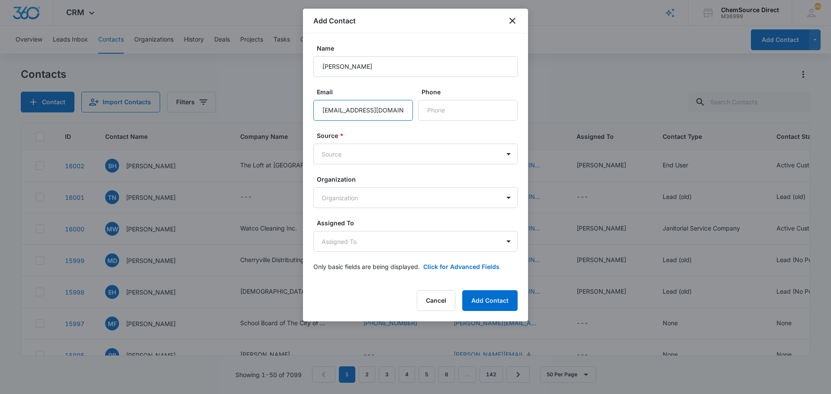
scroll to position [0, 1]
type input "[EMAIL_ADDRESS][DOMAIN_NAME]"
paste input "[PHONE_NUMBER]"
type input "[PHONE_NUMBER]"
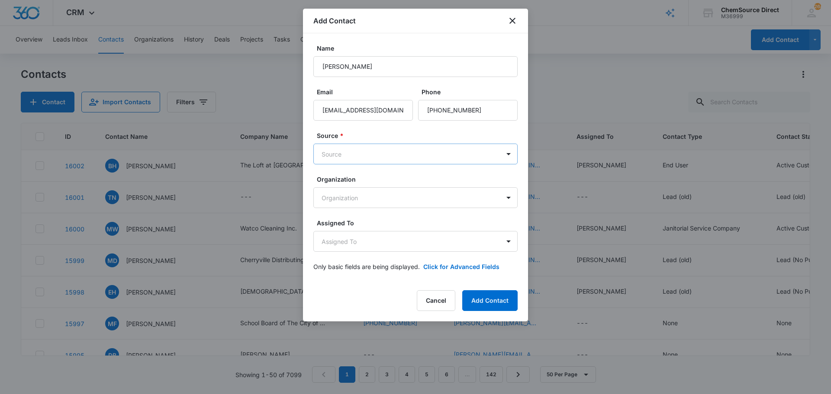
click at [392, 153] on body "CRM Apps Reputation Forms CRM Email Social Payments POS Content Ads Intelligenc…" at bounding box center [415, 197] width 831 height 394
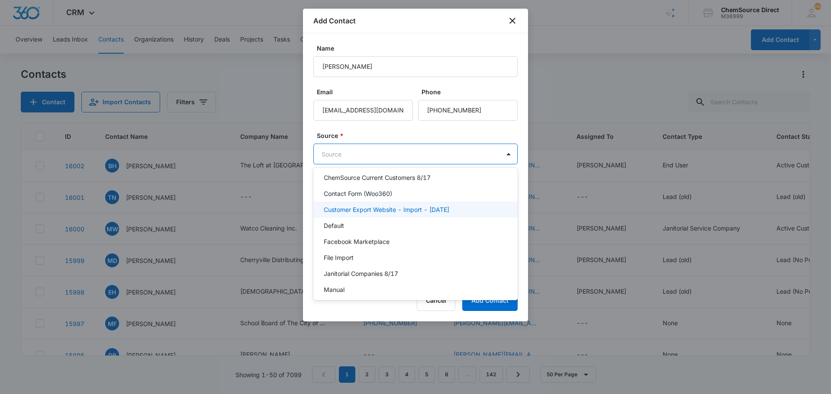
scroll to position [130, 0]
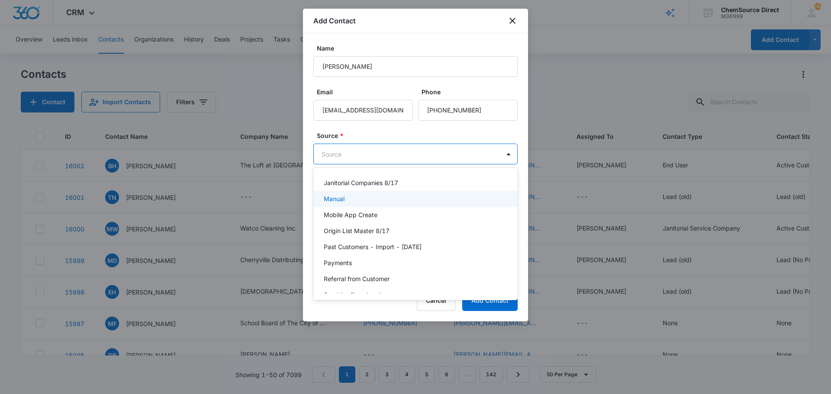
click at [363, 199] on div "Manual" at bounding box center [415, 198] width 182 height 9
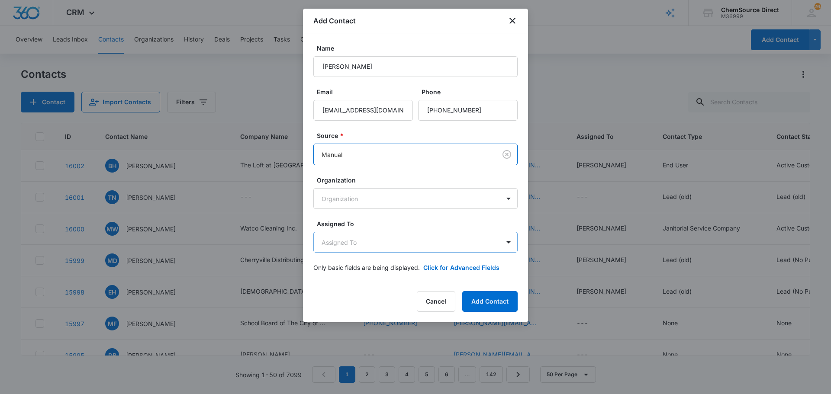
click at [391, 243] on body "CRM Apps Reputation Forms CRM Email Social Payments POS Content Ads Intelligenc…" at bounding box center [415, 197] width 831 height 394
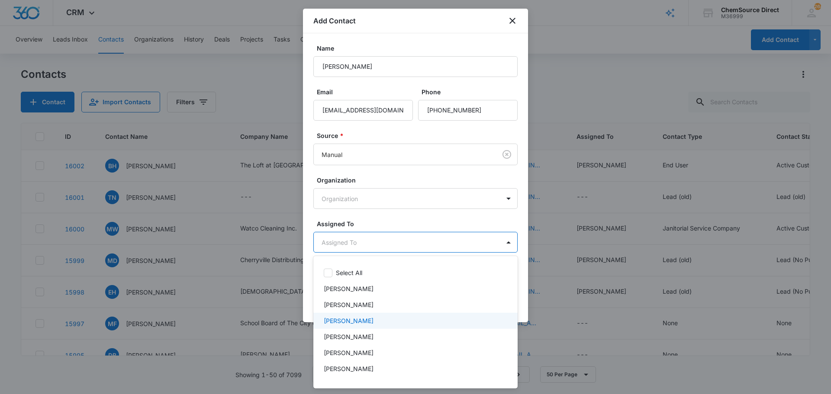
scroll to position [45, 0]
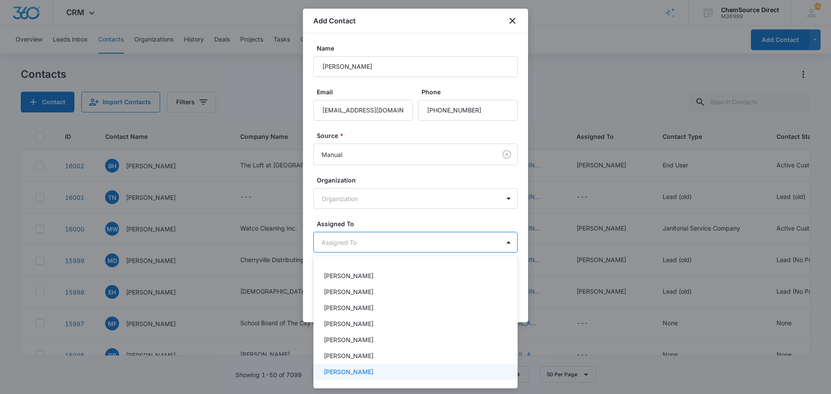
click at [345, 370] on p "[PERSON_NAME]" at bounding box center [349, 371] width 50 height 9
click at [389, 221] on div at bounding box center [415, 197] width 831 height 394
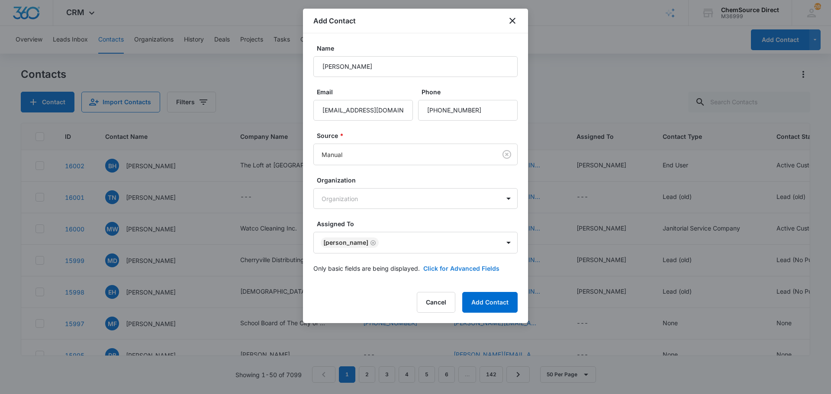
click at [444, 267] on button "Click for Advanced Fields" at bounding box center [461, 268] width 76 height 9
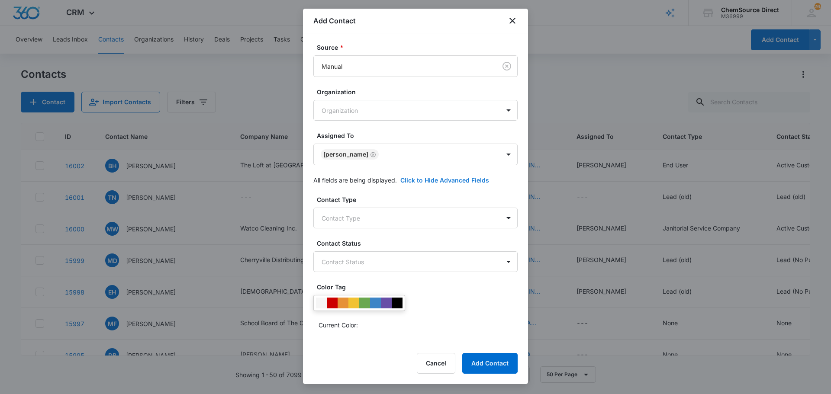
scroll to position [130, 0]
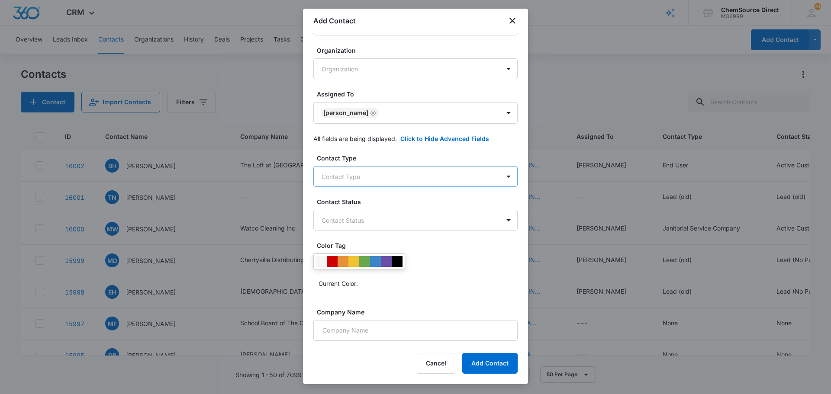
click at [369, 168] on body "CRM Apps Reputation Forms CRM Email Social Payments POS Content Ads Intelligenc…" at bounding box center [415, 197] width 831 height 394
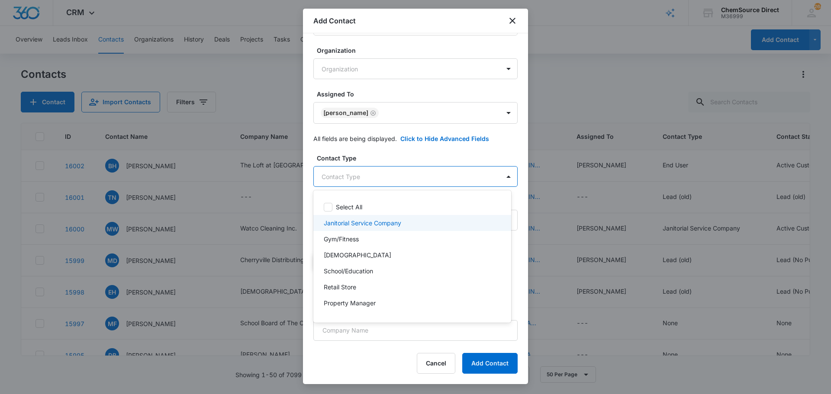
click at [362, 219] on p "Janitorial Service Company" at bounding box center [362, 222] width 77 height 9
click at [375, 157] on div at bounding box center [415, 197] width 831 height 394
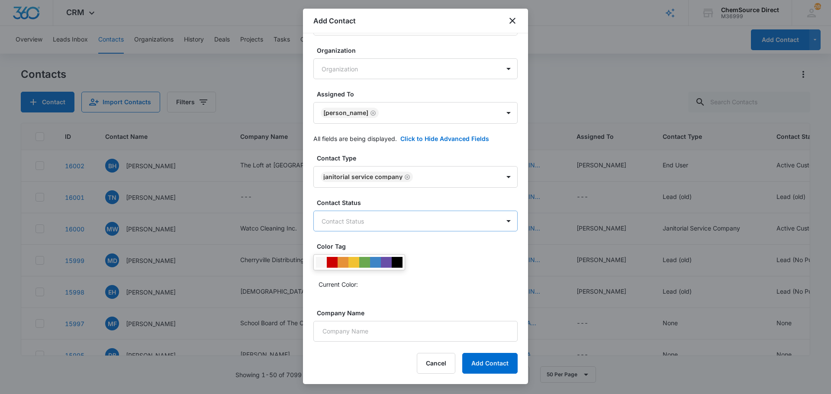
click at [370, 221] on body "CRM Apps Reputation Forms CRM Email Social Payments POS Content Ads Intelligenc…" at bounding box center [415, 197] width 831 height 394
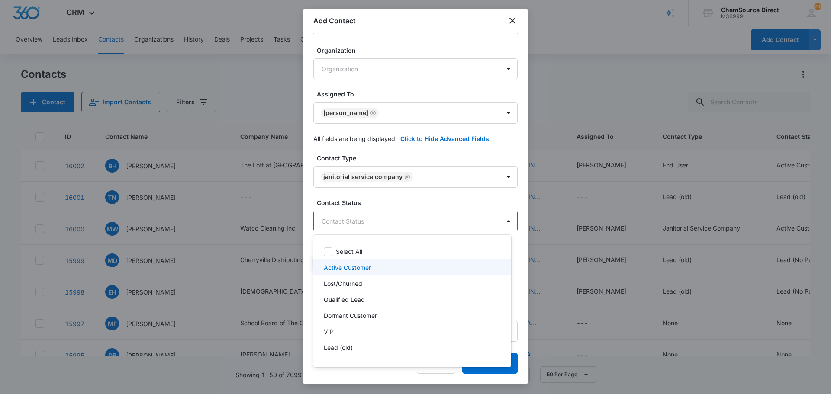
click at [362, 268] on p "Active Customer" at bounding box center [347, 267] width 47 height 9
click at [387, 196] on div at bounding box center [415, 197] width 831 height 394
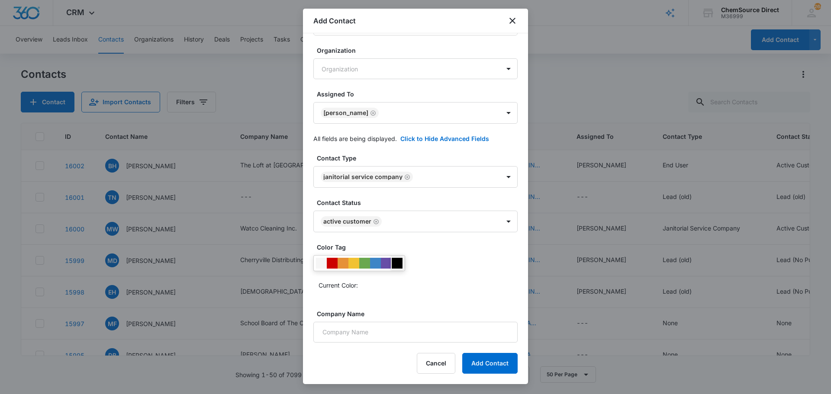
click at [396, 260] on div at bounding box center [396, 263] width 11 height 11
click at [436, 270] on div "Current Color:" at bounding box center [415, 273] width 204 height 37
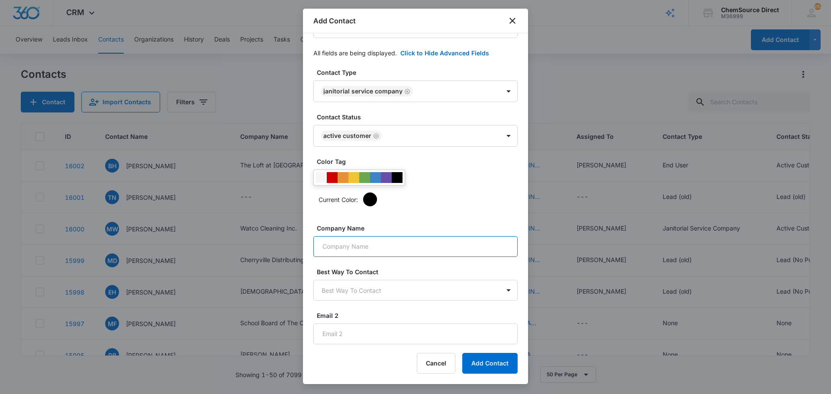
click at [340, 247] on input "Company Name" at bounding box center [415, 246] width 204 height 21
paste input "AID Cleaning Services, LLC"
type input "AID Cleaning Services, LLC"
click at [492, 360] on button "Add Contact" at bounding box center [489, 363] width 55 height 21
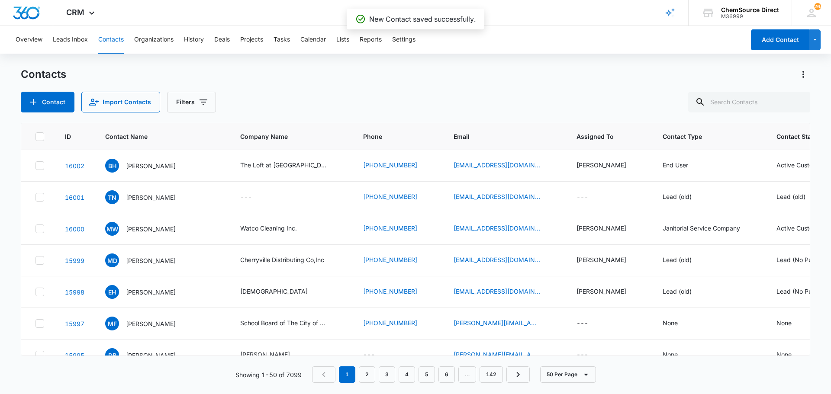
click at [274, 81] on div "Contacts Contact Import Contacts Filters" at bounding box center [415, 89] width 789 height 45
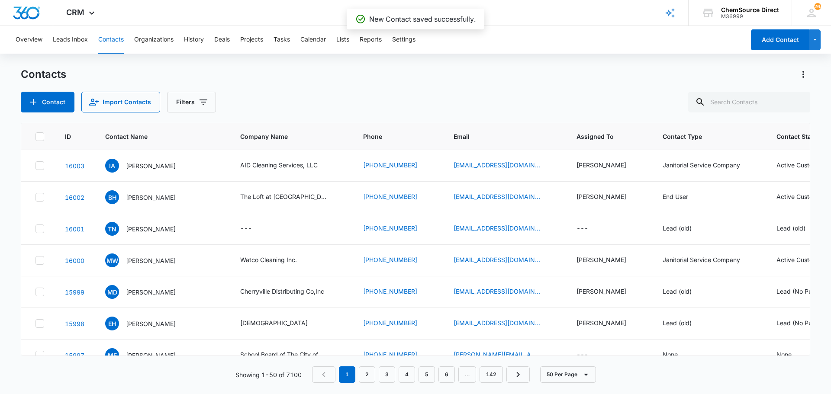
click at [140, 166] on p "[PERSON_NAME]" at bounding box center [151, 165] width 50 height 9
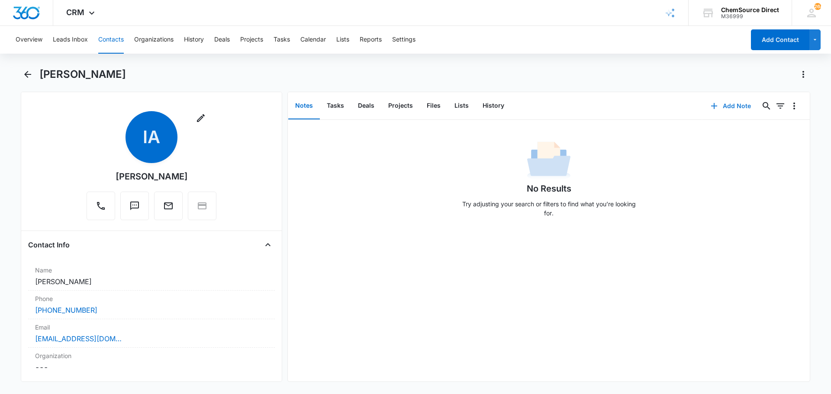
click at [735, 104] on button "Add Note" at bounding box center [731, 106] width 58 height 21
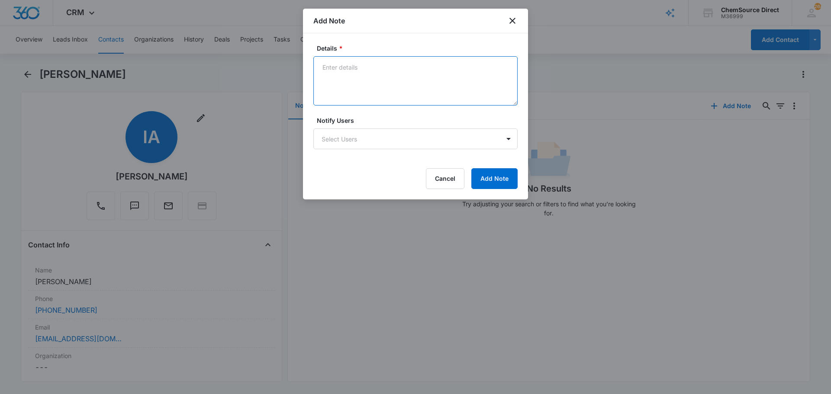
click at [369, 74] on textarea "Details *" at bounding box center [415, 80] width 204 height 49
paste textarea "[PERSON_NAME] T300E 20" Scrubber Refurb"
type textarea "New Customer [PERSON_NAME] T300E 20" Scrubber Refurb"
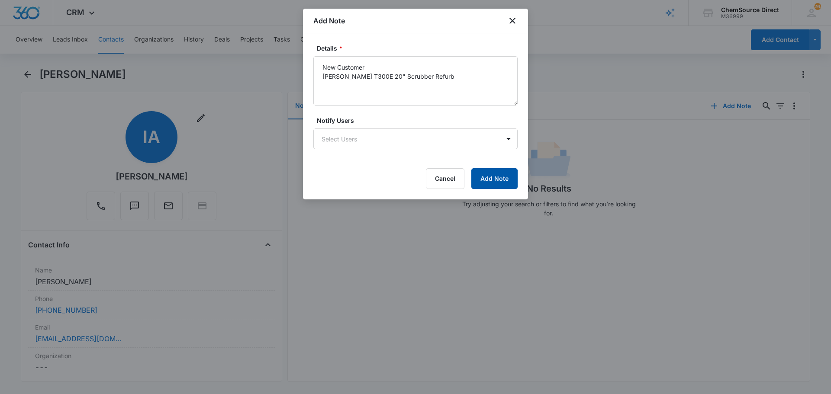
click at [488, 181] on button "Add Note" at bounding box center [494, 178] width 46 height 21
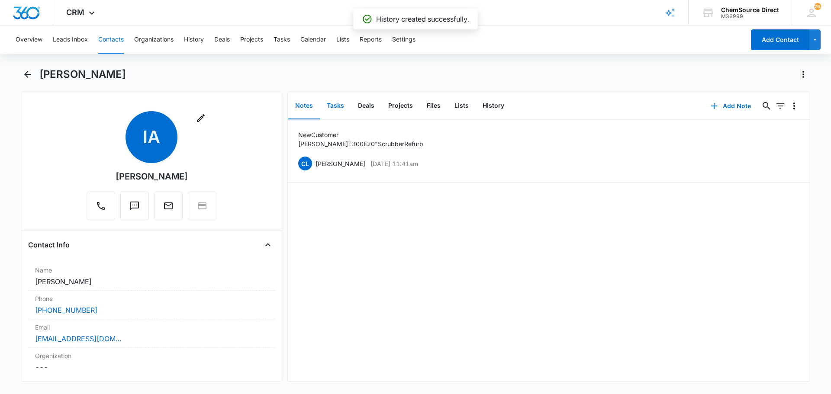
click at [334, 105] on button "Tasks" at bounding box center [335, 106] width 31 height 27
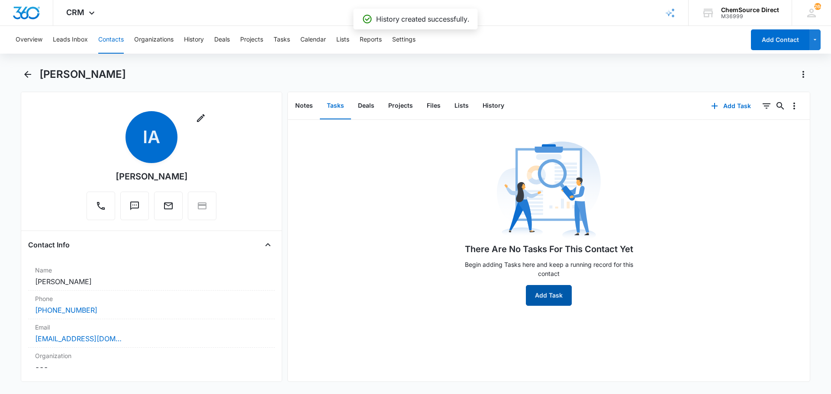
click at [546, 293] on button "Add Task" at bounding box center [549, 295] width 46 height 21
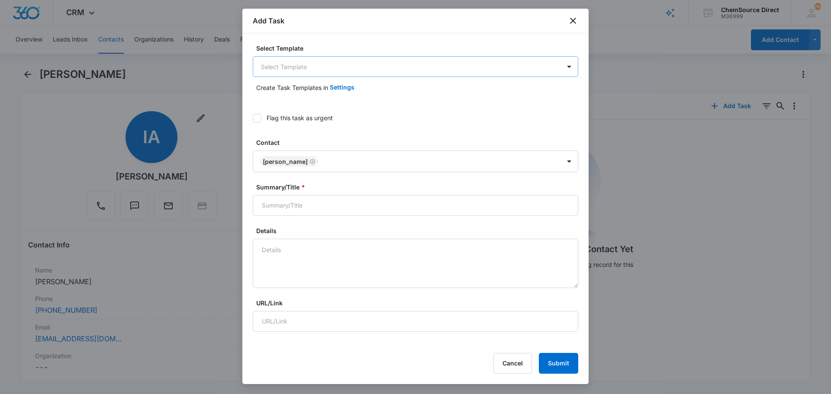
click at [298, 64] on body "CRM Apps Reputation Forms CRM Email Social Payments POS Content Ads Intelligenc…" at bounding box center [415, 197] width 831 height 394
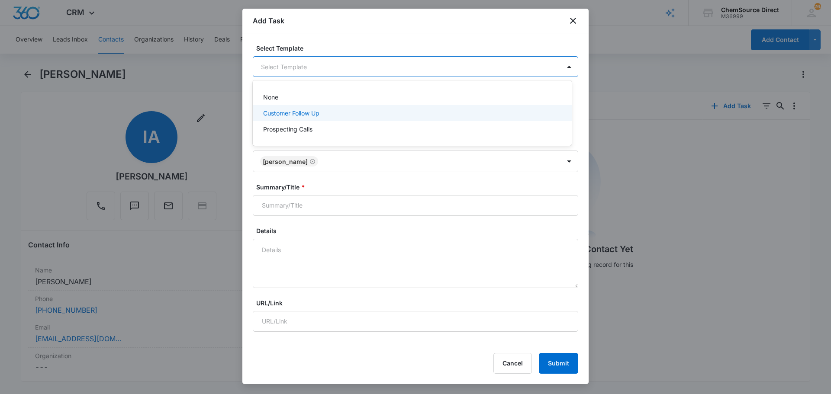
click at [277, 112] on p "Customer Follow Up" at bounding box center [291, 113] width 56 height 9
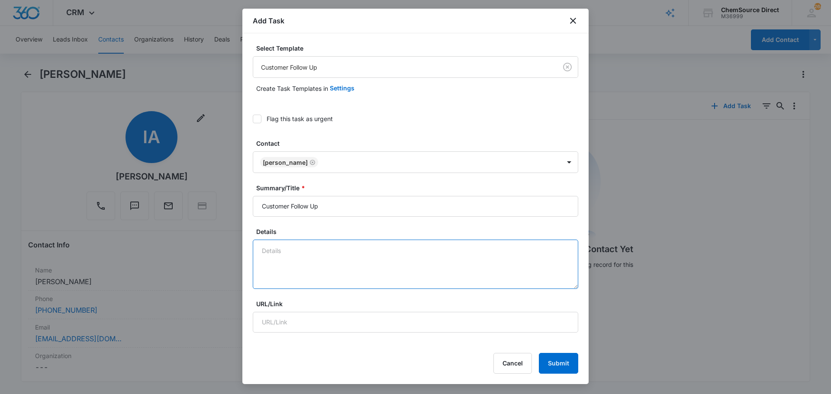
click at [292, 241] on textarea "Details" at bounding box center [415, 264] width 325 height 49
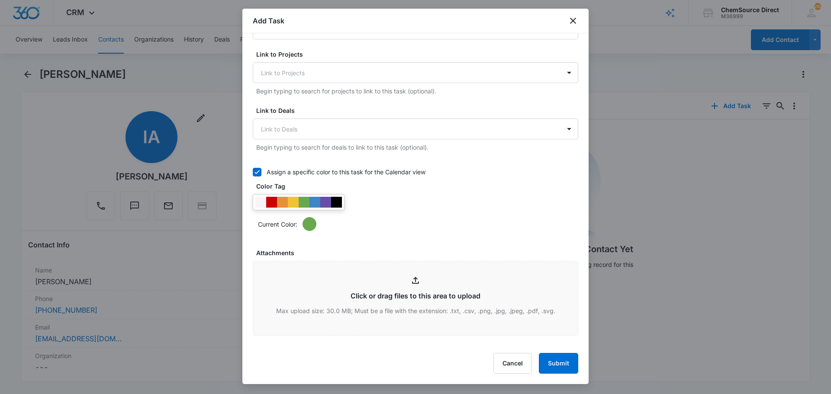
scroll to position [303, 0]
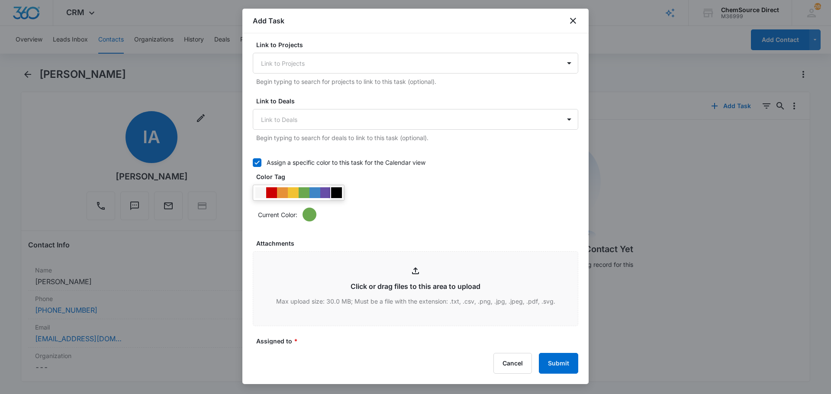
type textarea "New Customer Follow Up"
click at [336, 190] on div at bounding box center [336, 192] width 11 height 11
click at [398, 189] on div "Current Color:" at bounding box center [415, 203] width 325 height 37
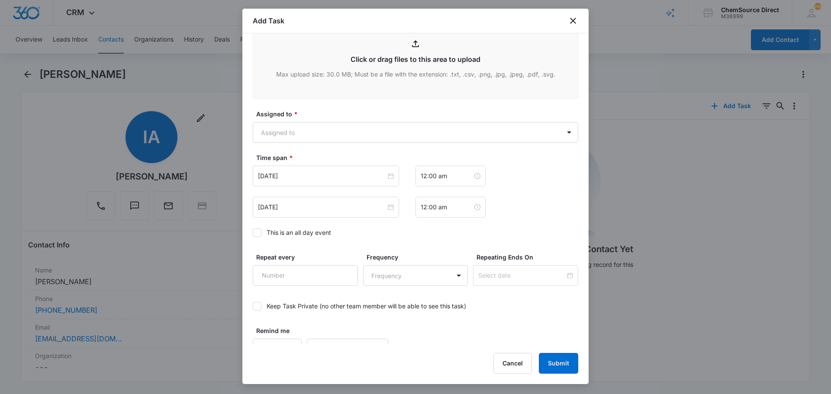
scroll to position [545, 0]
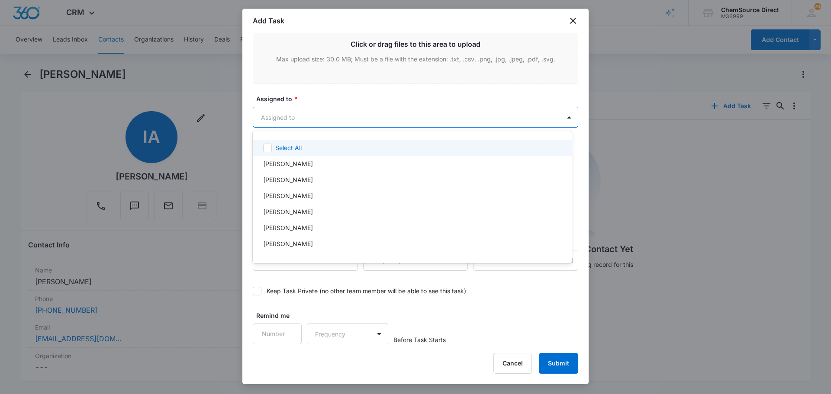
click at [323, 113] on body "CRM Apps Reputation Forms CRM Email Social Payments POS Content Ads Intelligenc…" at bounding box center [415, 197] width 831 height 394
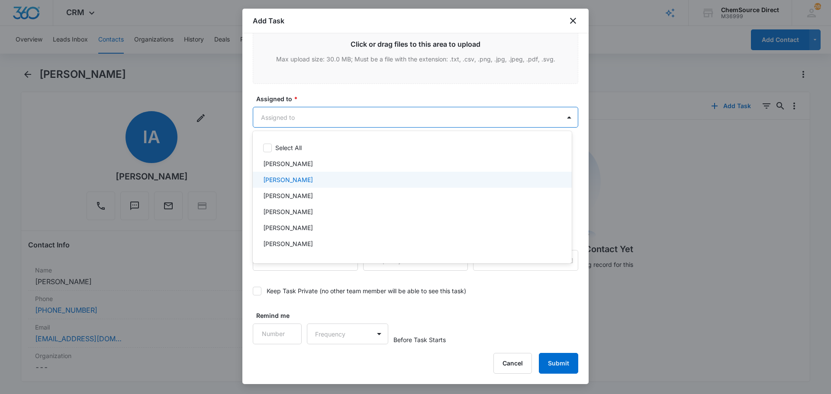
click at [293, 179] on p "[PERSON_NAME]" at bounding box center [288, 179] width 50 height 9
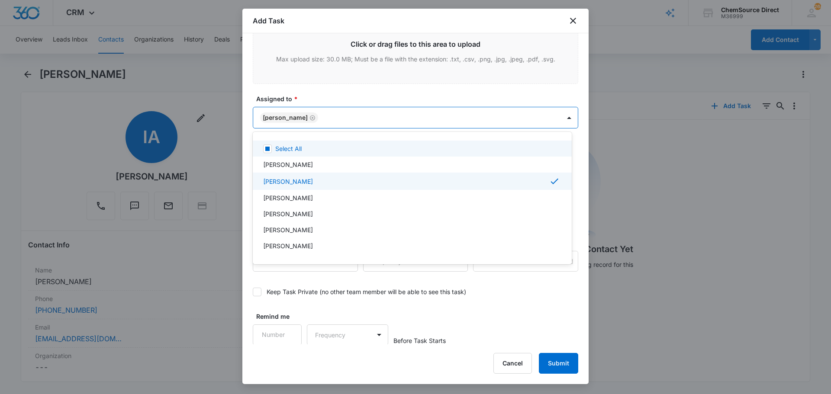
click at [316, 95] on div at bounding box center [415, 197] width 831 height 394
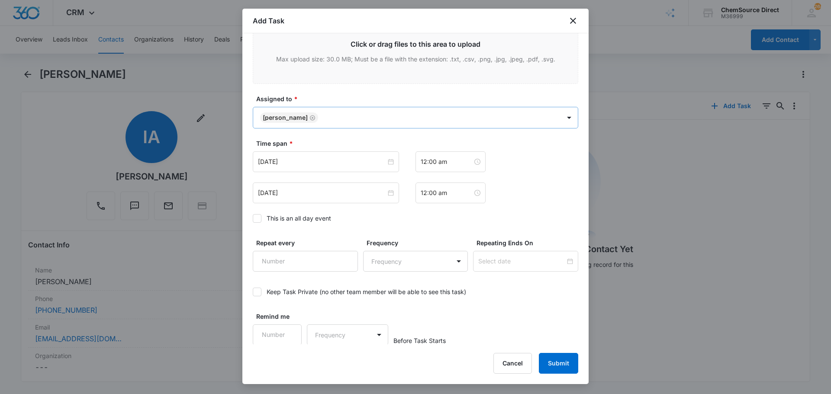
scroll to position [546, 0]
click at [257, 217] on icon at bounding box center [256, 217] width 5 height 4
click at [253, 218] on input "This is an all day event" at bounding box center [253, 218] width 0 height 0
click at [311, 163] on input "[DATE]" at bounding box center [322, 161] width 128 height 10
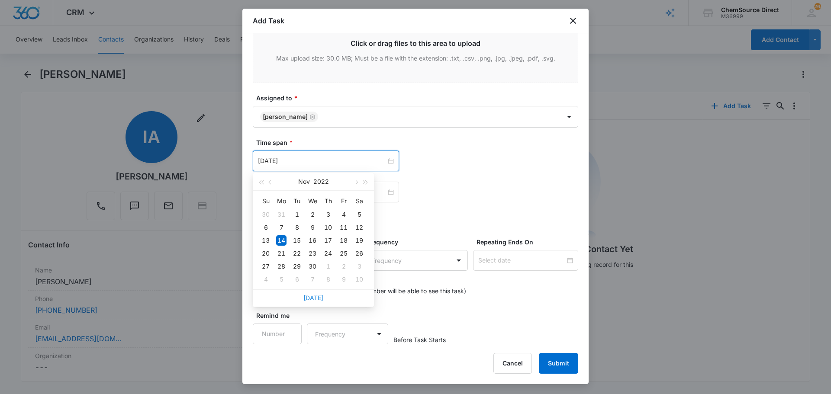
click at [316, 298] on link "[DATE]" at bounding box center [313, 297] width 20 height 7
type input "[DATE]"
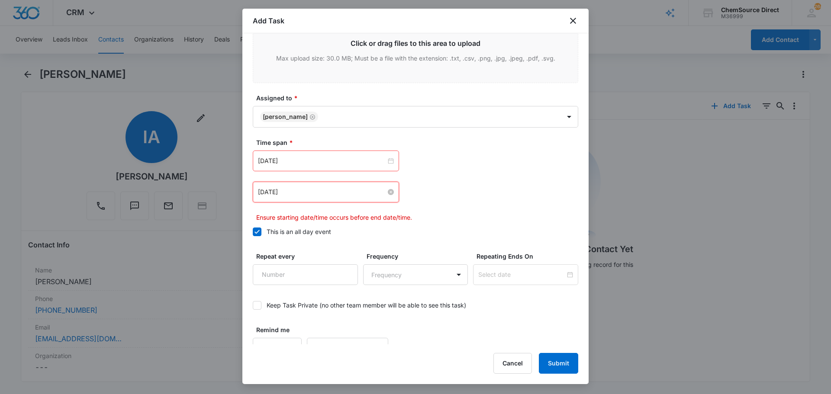
click at [313, 192] on input "[DATE]" at bounding box center [322, 192] width 128 height 10
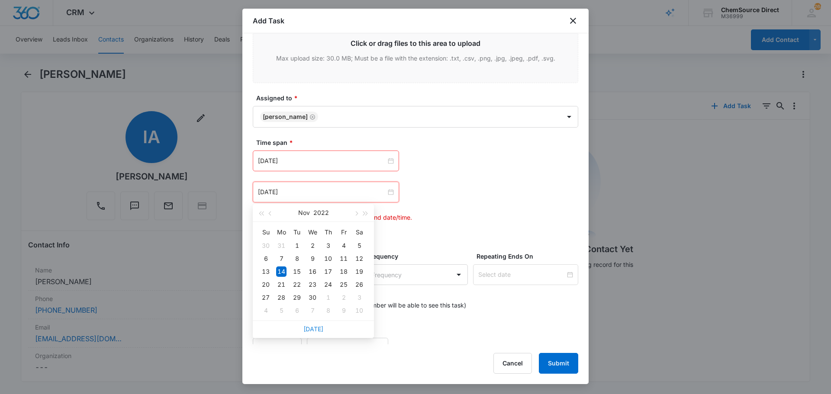
click at [311, 329] on link "[DATE]" at bounding box center [313, 328] width 20 height 7
type input "[DATE]"
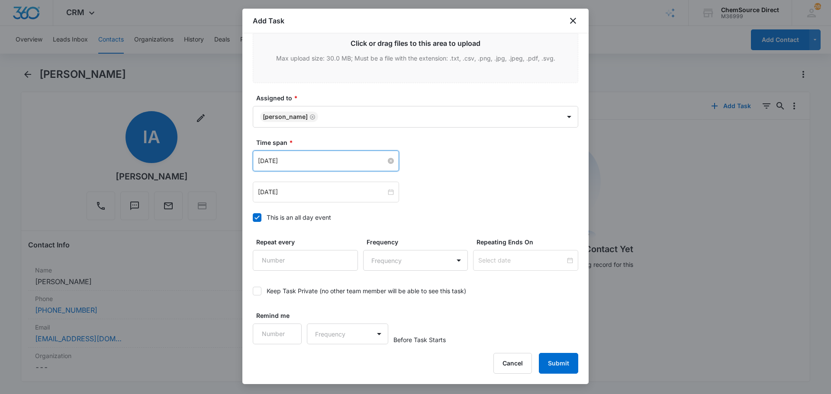
click at [312, 161] on input "[DATE]" at bounding box center [322, 161] width 128 height 10
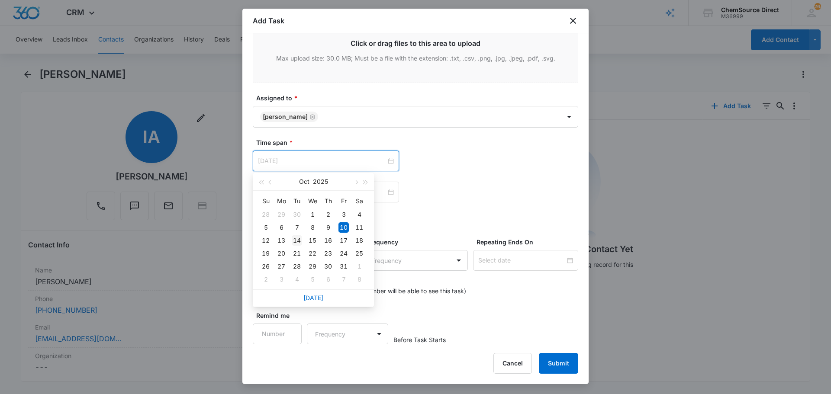
type input "[DATE]"
click at [295, 238] on div "14" at bounding box center [297, 240] width 10 height 10
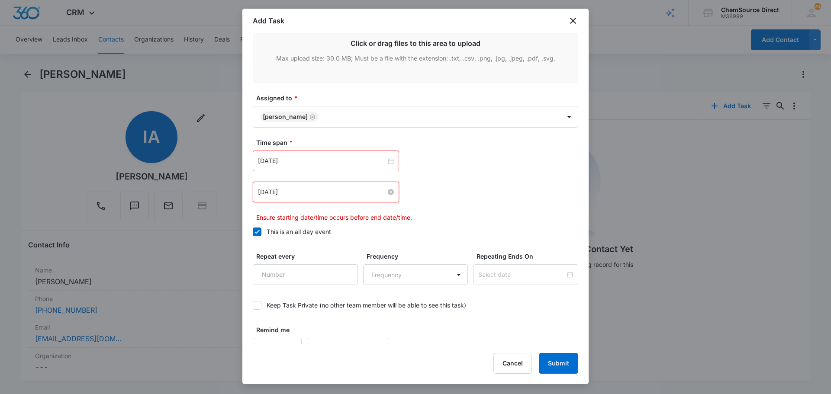
click at [312, 192] on input "[DATE]" at bounding box center [322, 192] width 128 height 10
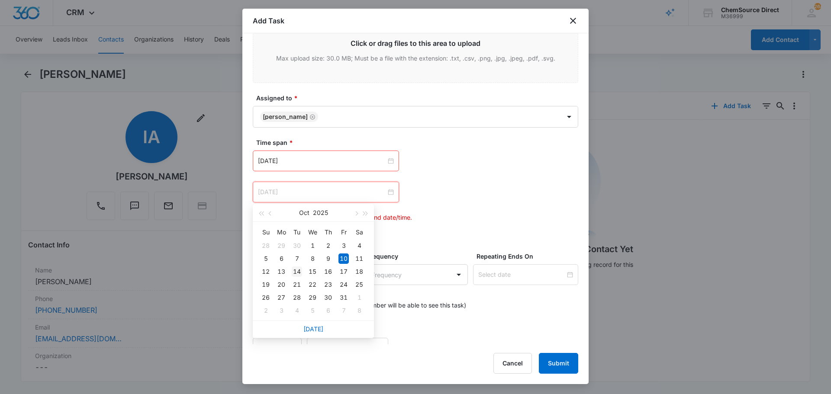
type input "[DATE]"
click at [296, 269] on div "14" at bounding box center [297, 271] width 10 height 10
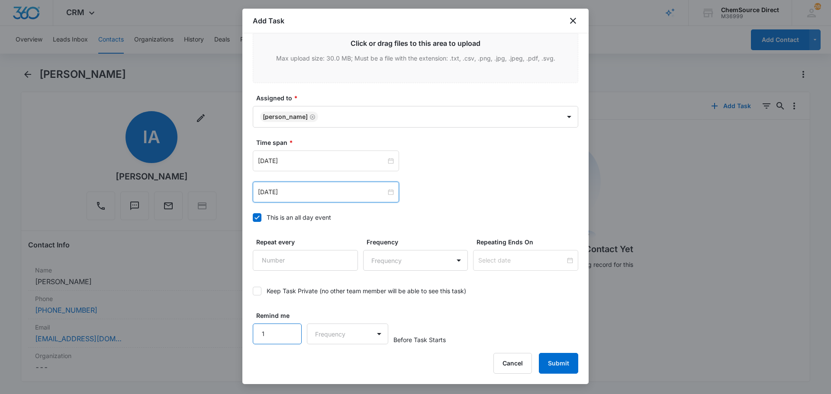
type input "1"
click at [289, 327] on input "1" at bounding box center [277, 334] width 49 height 21
click at [314, 333] on body "CRM Apps Reputation Forms CRM Email Social Payments POS Content Ads Intelligenc…" at bounding box center [415, 197] width 831 height 394
click at [322, 360] on p "Days" at bounding box center [323, 364] width 14 height 9
click at [481, 314] on div "Remind me 1 option Days, selected. Days Before Task Starts" at bounding box center [415, 327] width 325 height 33
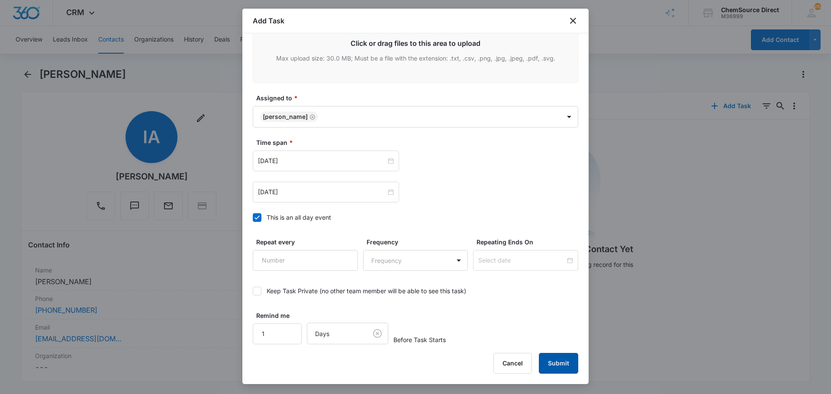
click at [554, 359] on button "Submit" at bounding box center [558, 363] width 39 height 21
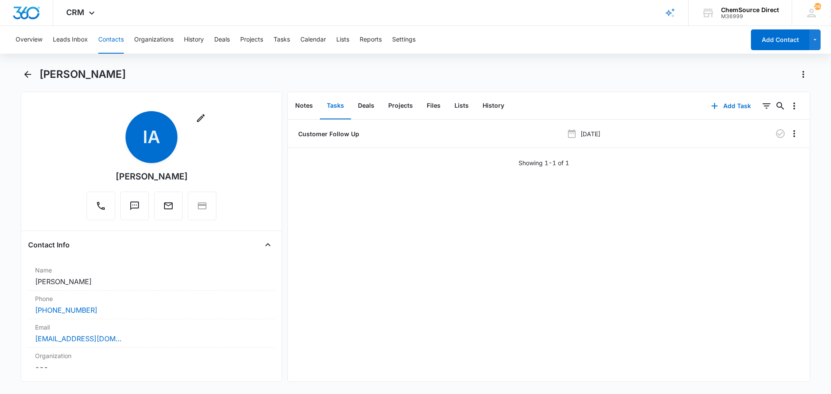
click at [109, 38] on button "Contacts" at bounding box center [111, 40] width 26 height 28
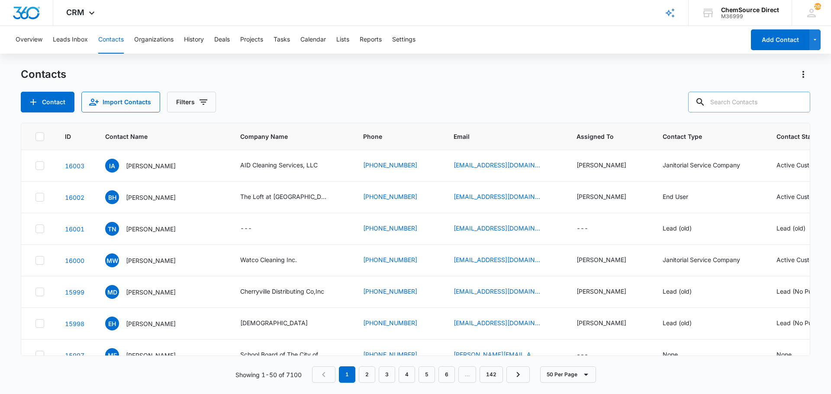
click at [726, 101] on input "text" at bounding box center [749, 102] width 122 height 21
type input "[PERSON_NAME]"
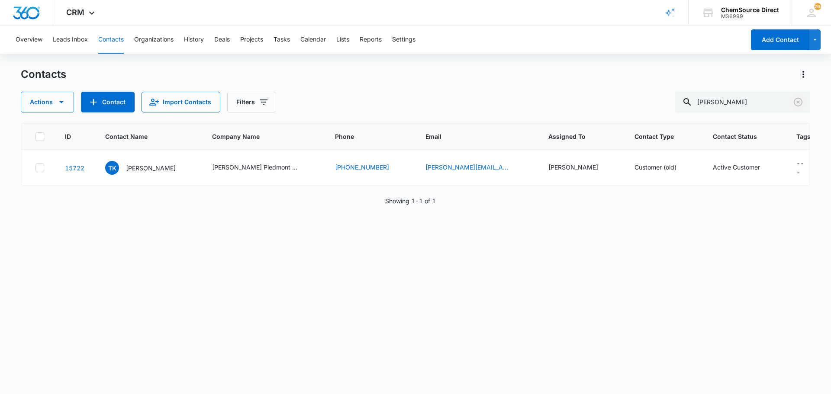
drag, startPoint x: 796, startPoint y: 104, endPoint x: 476, endPoint y: 94, distance: 320.2
click at [796, 103] on icon "Clear" at bounding box center [797, 102] width 10 height 10
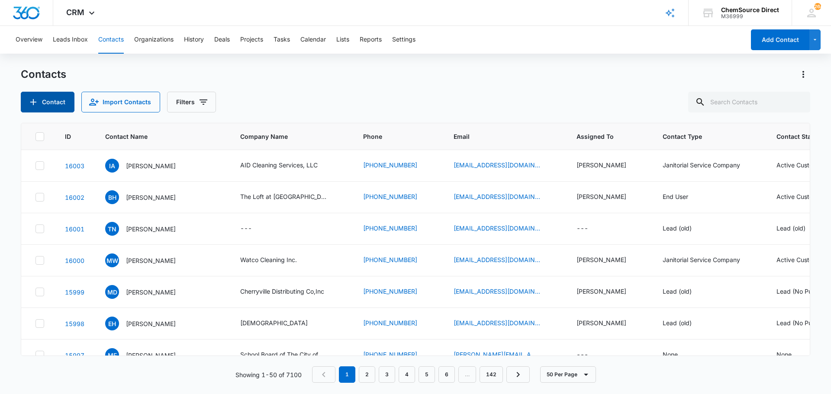
click at [54, 100] on button "Contact" at bounding box center [48, 102] width 54 height 21
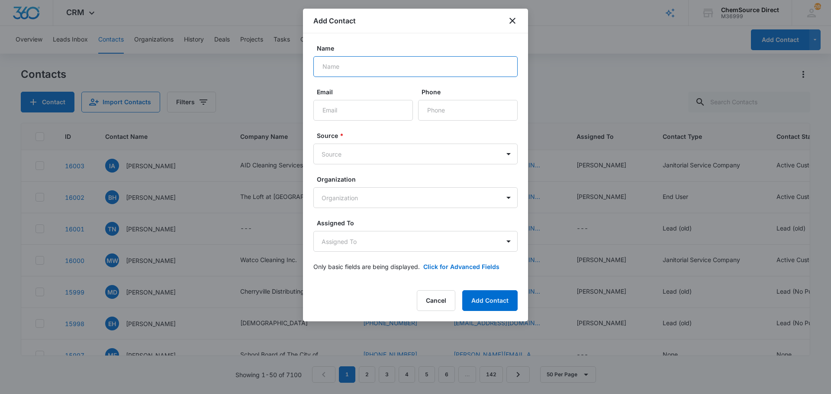
click at [350, 64] on input "Name" at bounding box center [415, 66] width 204 height 21
type input "[PERSON_NAME]"
click at [345, 111] on input "Email" at bounding box center [362, 110] width 99 height 21
paste input "[EMAIL_ADDRESS][DOMAIN_NAME]"
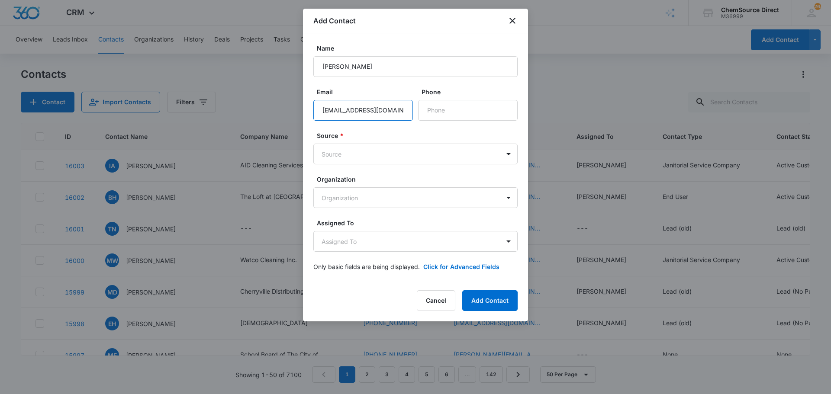
type input "[EMAIL_ADDRESS][DOMAIN_NAME]"
paste input "[PHONE_NUMBER]"
type input "[PHONE_NUMBER]"
click at [404, 154] on body "CRM Apps Reputation Forms CRM Email Social Payments POS Content Ads Intelligenc…" at bounding box center [415, 197] width 831 height 394
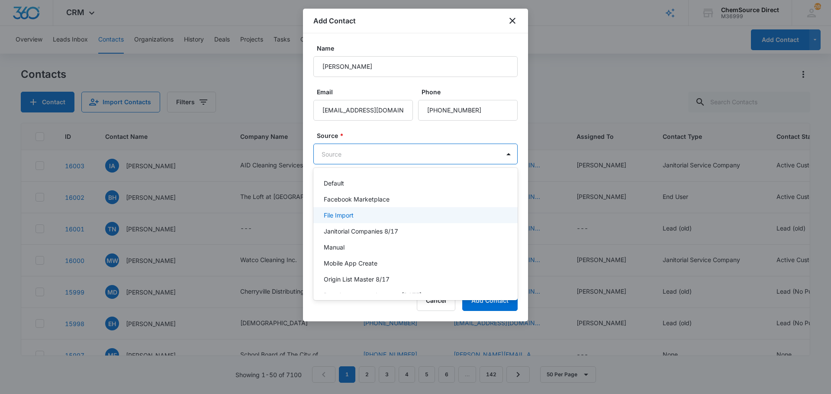
scroll to position [87, 0]
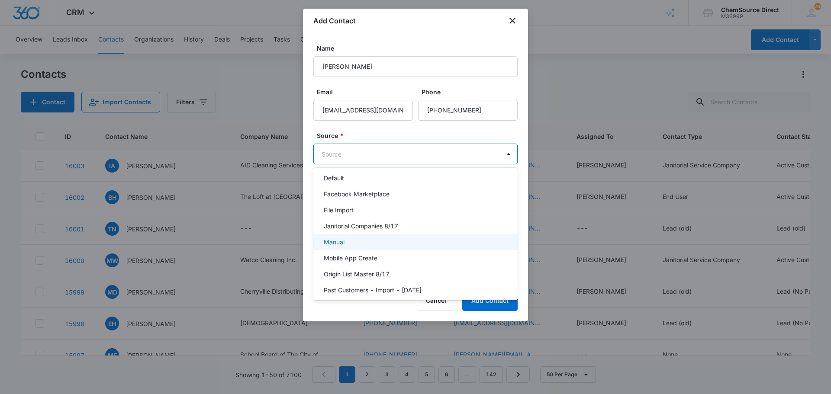
click at [382, 238] on div "Manual" at bounding box center [415, 241] width 182 height 9
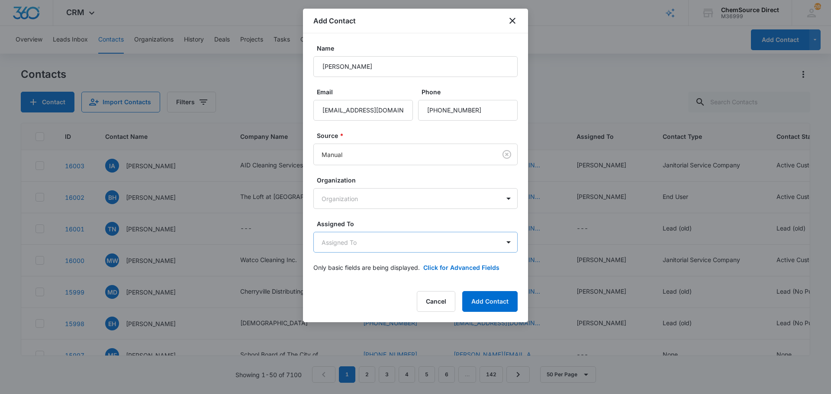
click at [340, 245] on body "CRM Apps Reputation Forms CRM Email Social Payments POS Content Ads Intelligenc…" at bounding box center [415, 197] width 831 height 394
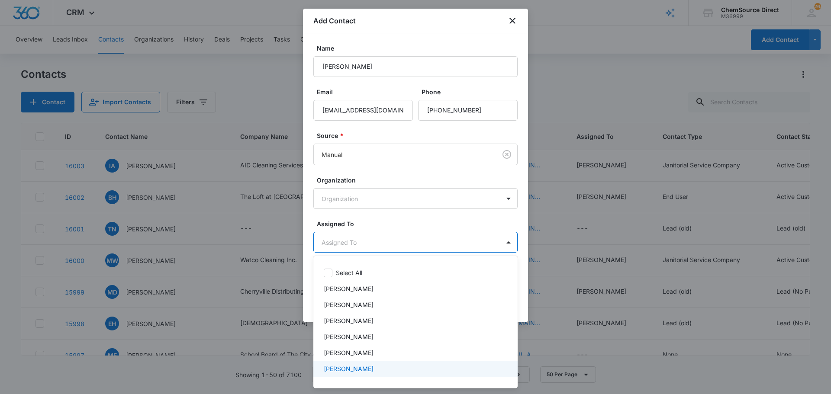
click at [347, 369] on p "[PERSON_NAME]" at bounding box center [349, 368] width 50 height 9
click at [372, 223] on div at bounding box center [415, 197] width 831 height 394
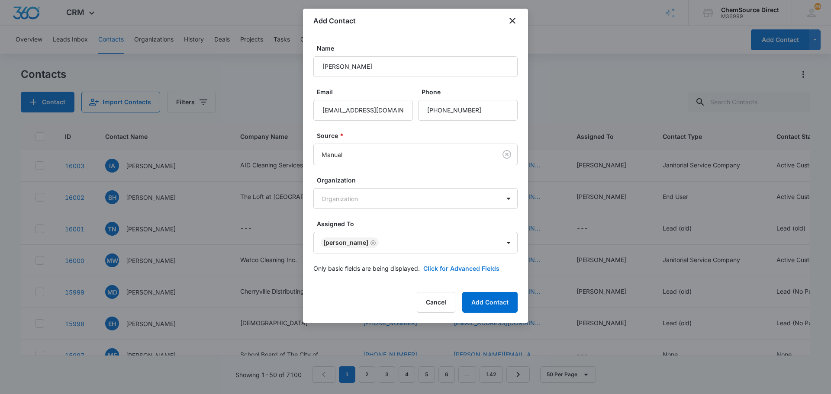
click at [443, 269] on button "Click for Advanced Fields" at bounding box center [461, 268] width 76 height 9
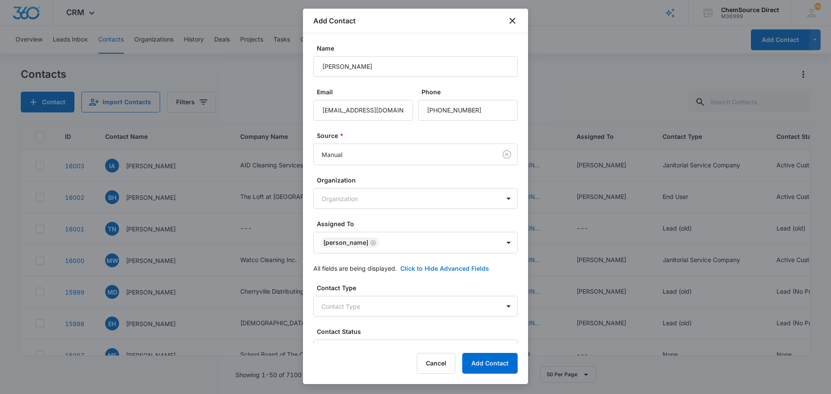
scroll to position [214, 0]
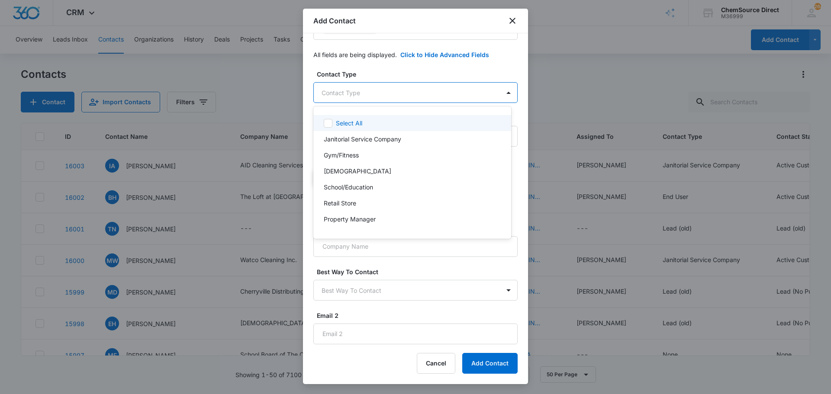
click at [375, 92] on body "CRM Apps Reputation Forms CRM Email Social Payments POS Content Ads Intelligenc…" at bounding box center [415, 197] width 831 height 394
click at [366, 137] on p "Janitorial Service Company" at bounding box center [362, 139] width 77 height 9
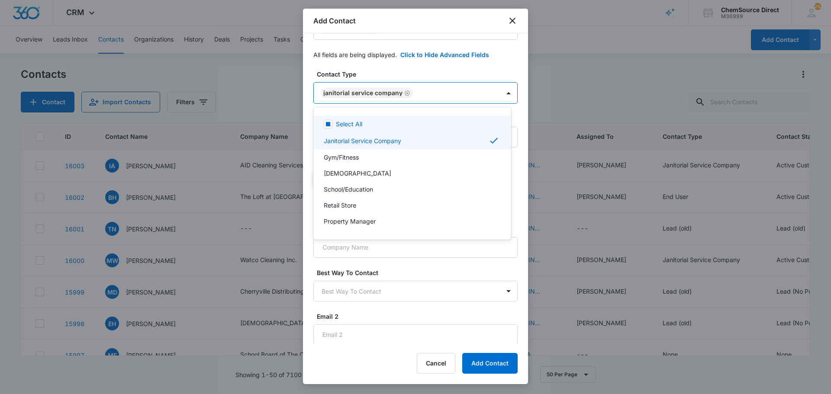
click at [416, 73] on div at bounding box center [415, 197] width 831 height 394
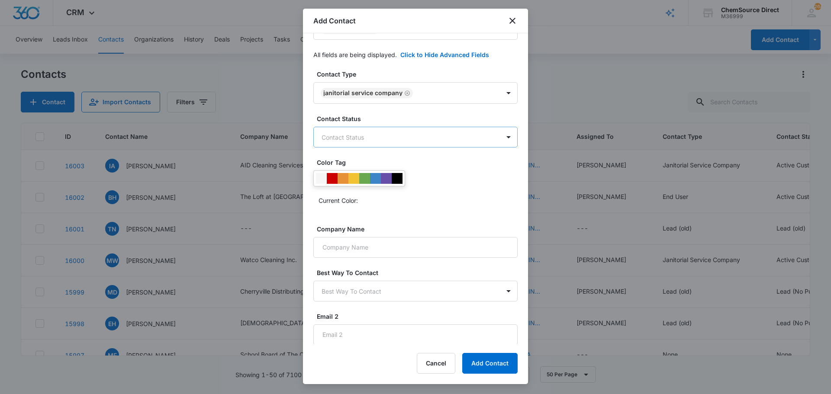
click at [369, 135] on body "CRM Apps Reputation Forms CRM Email Social Payments POS Content Ads Intelligenc…" at bounding box center [415, 197] width 831 height 394
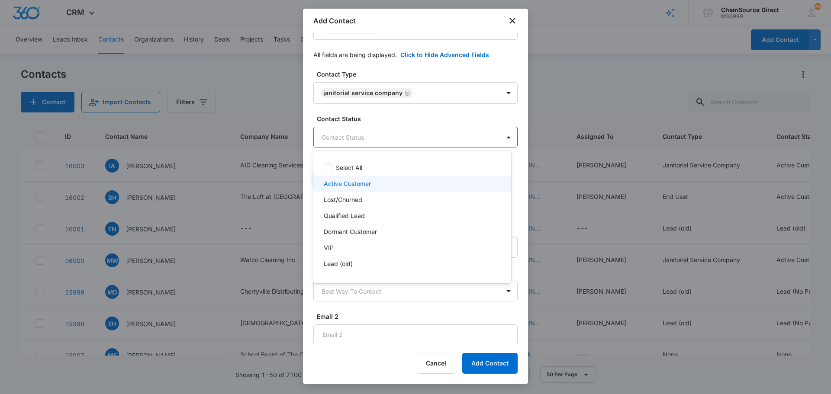
click at [351, 182] on p "Active Customer" at bounding box center [347, 183] width 47 height 9
click at [378, 117] on div at bounding box center [415, 197] width 831 height 394
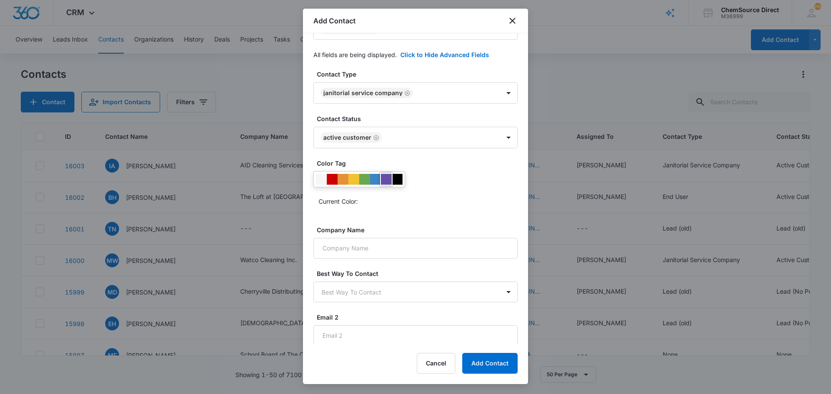
click at [387, 176] on div at bounding box center [386, 179] width 11 height 11
click at [385, 251] on input "Company Name" at bounding box center [415, 248] width 204 height 21
click at [351, 247] on input "Company Name" at bounding box center [415, 248] width 204 height 21
paste input "The Cleaning Authority ([US_STATE])"
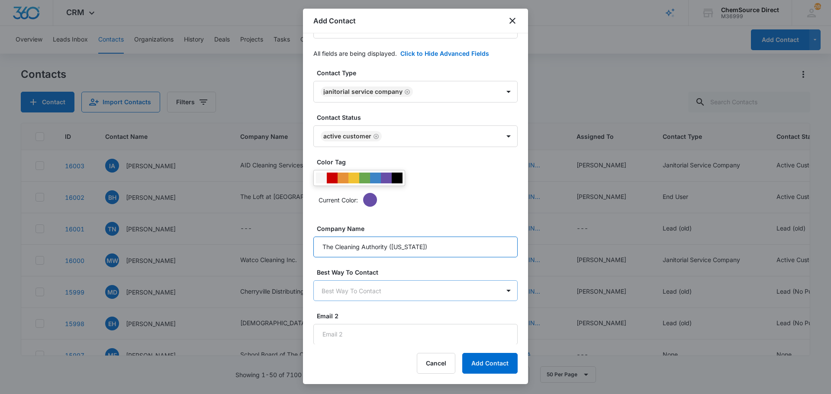
scroll to position [215, 0]
type input "The Cleaning Authority ([US_STATE])"
click at [482, 361] on button "Add Contact" at bounding box center [489, 363] width 55 height 21
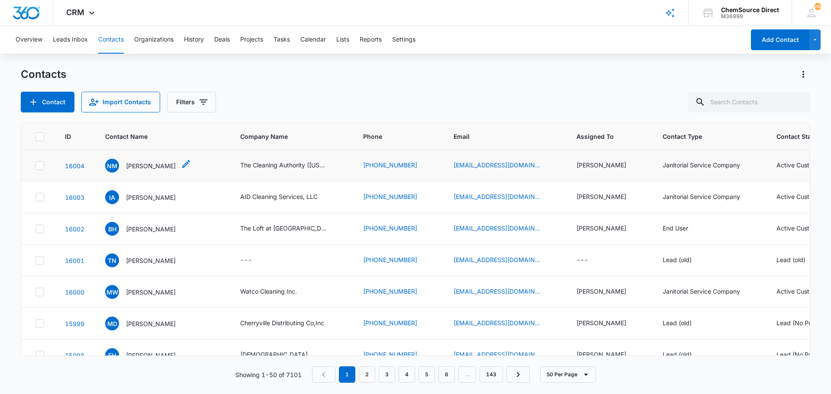
click at [151, 164] on p "[PERSON_NAME]" at bounding box center [151, 165] width 50 height 9
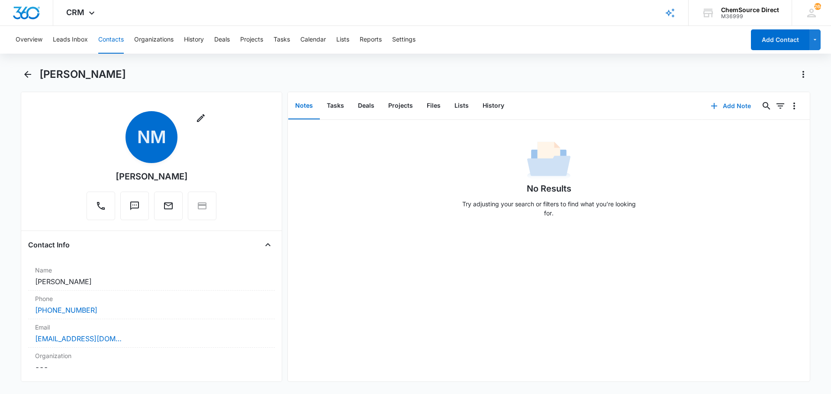
click at [731, 103] on button "Add Note" at bounding box center [731, 106] width 58 height 21
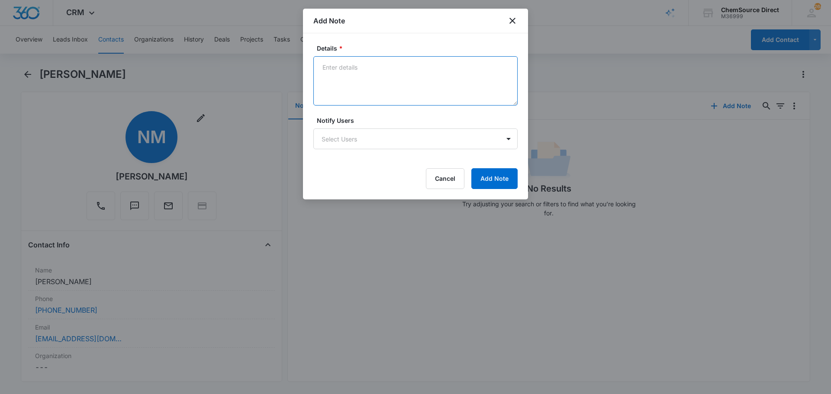
click at [362, 74] on textarea "Details *" at bounding box center [415, 80] width 204 height 49
paste textarea "Perfecto 7"
type textarea "New Customer Perfecto 7"
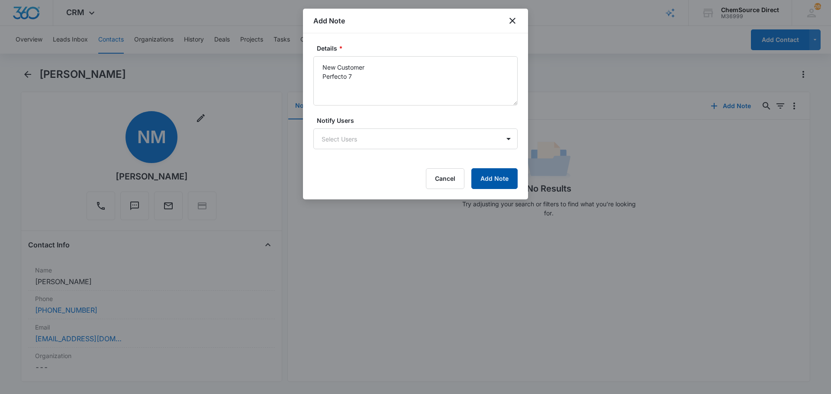
click at [484, 174] on button "Add Note" at bounding box center [494, 178] width 46 height 21
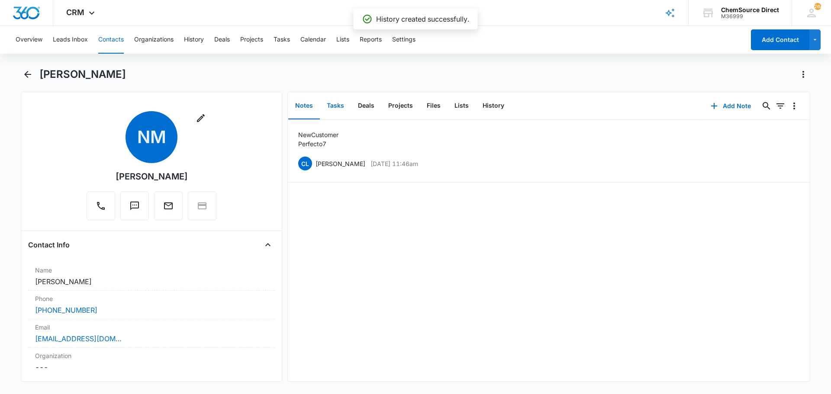
click at [338, 104] on button "Tasks" at bounding box center [335, 106] width 31 height 27
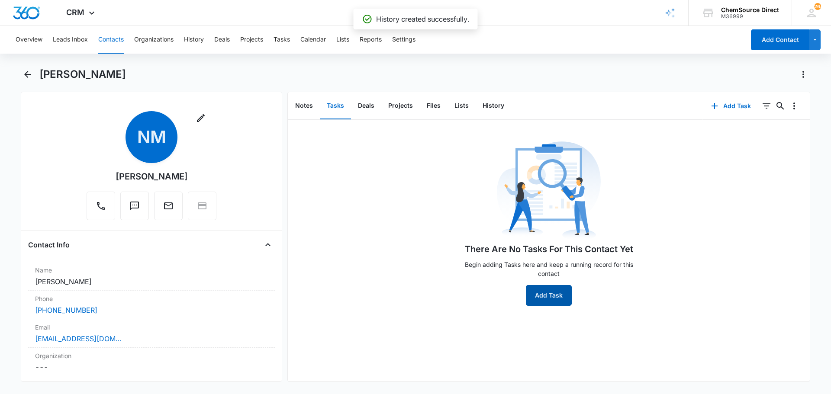
click at [547, 295] on button "Add Task" at bounding box center [549, 295] width 46 height 21
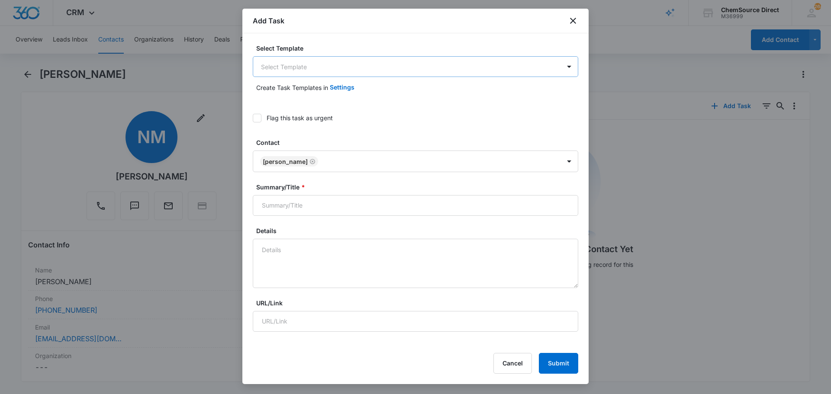
click at [286, 67] on body "CRM Apps Reputation Forms CRM Email Social Payments POS Content Ads Intelligenc…" at bounding box center [415, 197] width 831 height 394
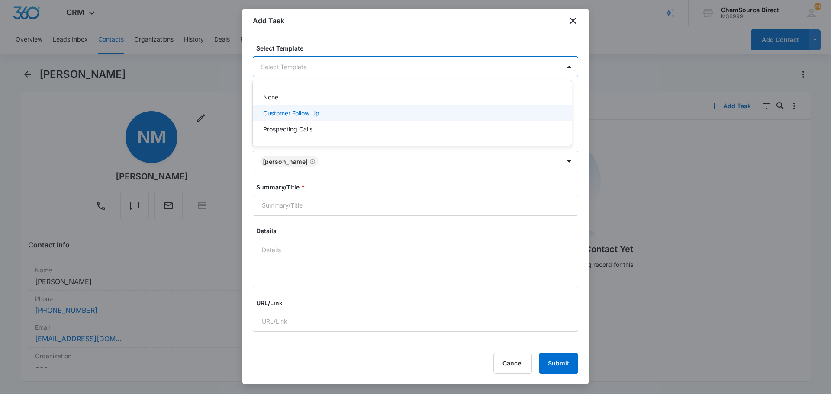
click at [291, 114] on p "Customer Follow Up" at bounding box center [291, 113] width 56 height 9
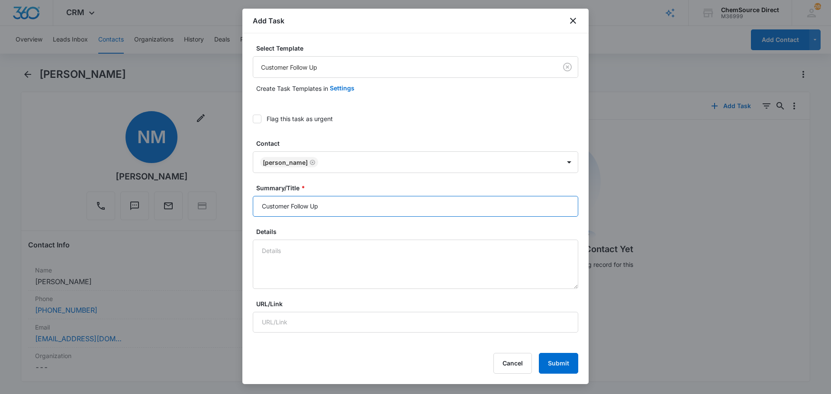
click at [272, 205] on input "Customer Follow Up" at bounding box center [415, 206] width 325 height 21
click at [267, 251] on textarea "Details" at bounding box center [415, 264] width 325 height 49
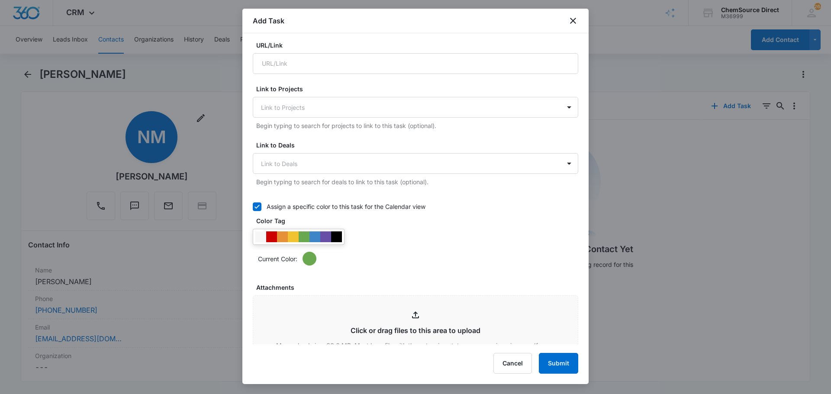
scroll to position [303, 0]
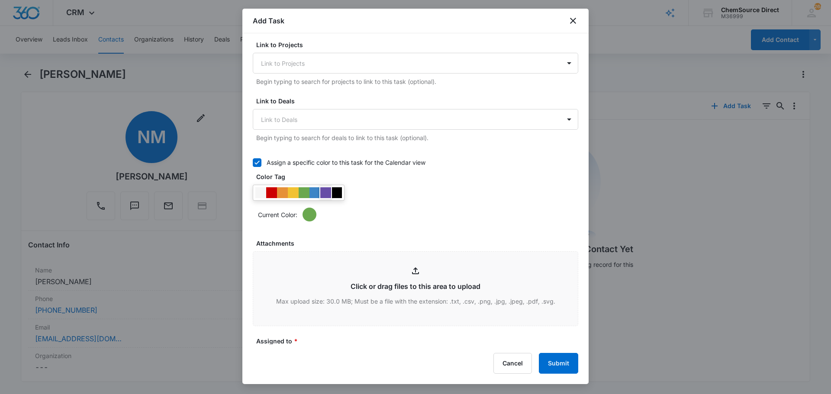
type textarea "New Customer Follow Up"
click at [323, 189] on div at bounding box center [325, 192] width 11 height 11
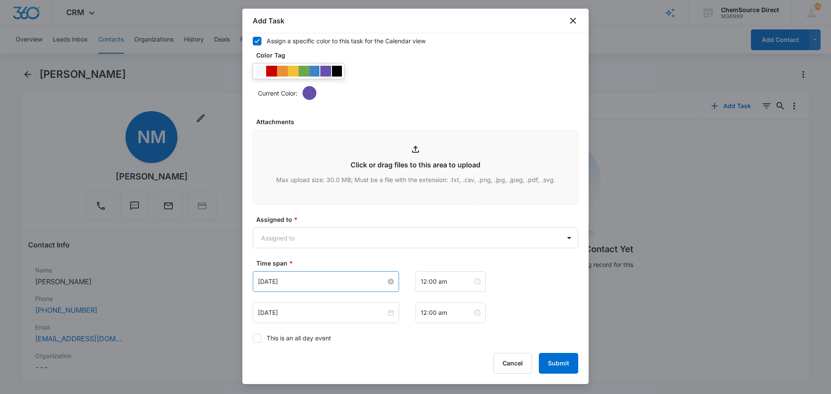
scroll to position [545, 0]
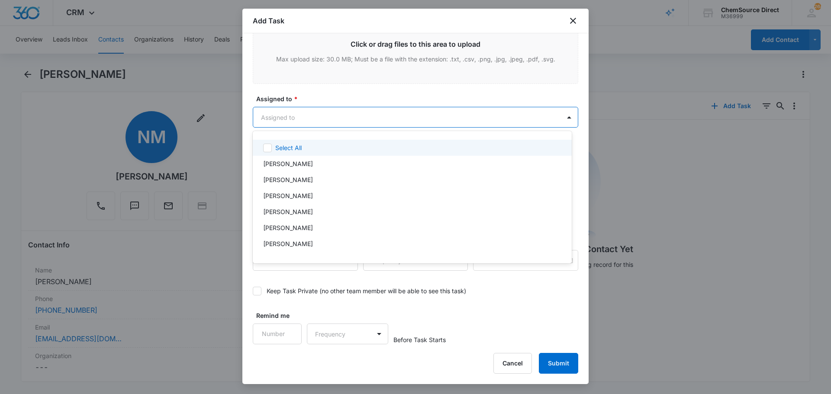
click at [313, 118] on body "CRM Apps Reputation Forms CRM Email Social Payments POS Content Ads Intelligenc…" at bounding box center [415, 197] width 831 height 394
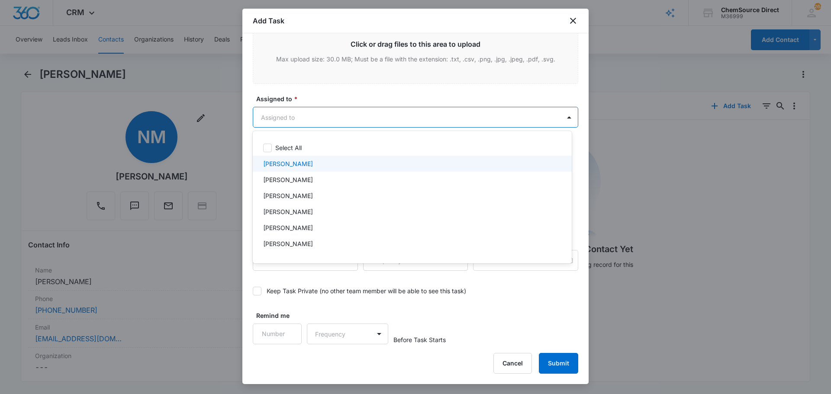
click at [292, 163] on p "[PERSON_NAME]" at bounding box center [288, 163] width 50 height 9
click at [308, 91] on div at bounding box center [415, 197] width 831 height 394
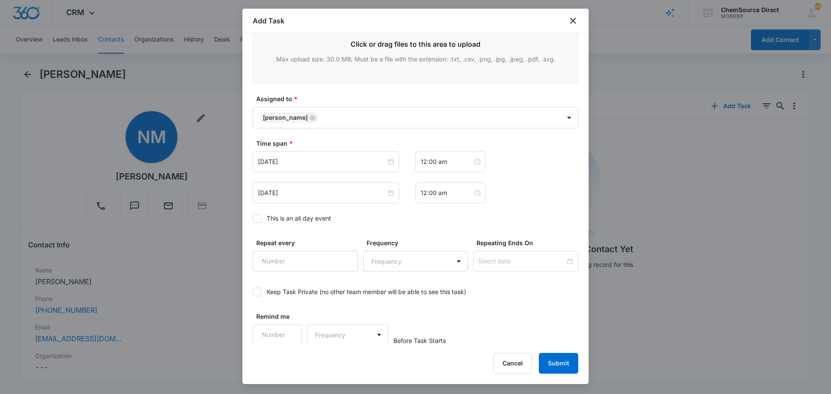
click at [256, 217] on icon at bounding box center [257, 219] width 8 height 8
click at [253, 218] on input "This is an all day event" at bounding box center [253, 218] width 0 height 0
click at [301, 162] on input "[DATE]" at bounding box center [322, 162] width 128 height 10
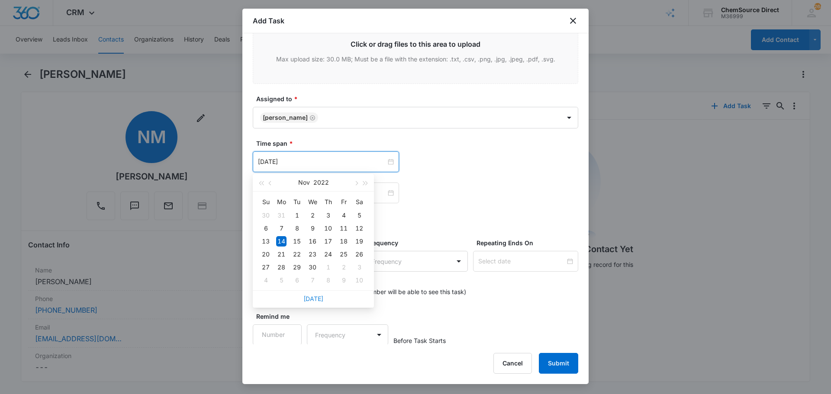
click at [312, 298] on link "[DATE]" at bounding box center [313, 298] width 20 height 7
type input "[DATE]"
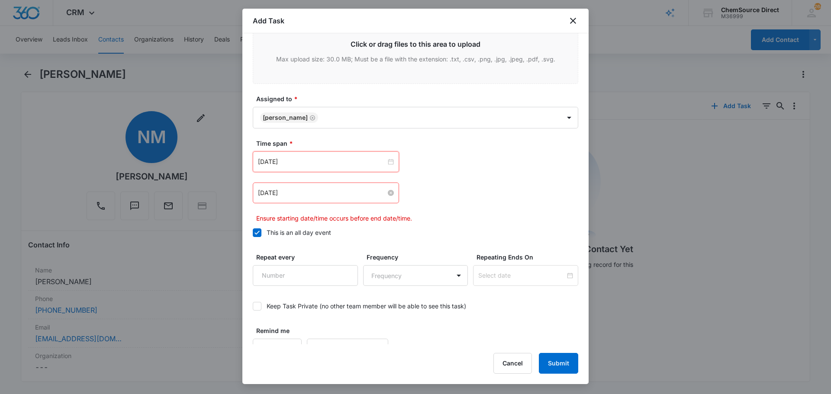
click at [313, 191] on input "[DATE]" at bounding box center [322, 193] width 128 height 10
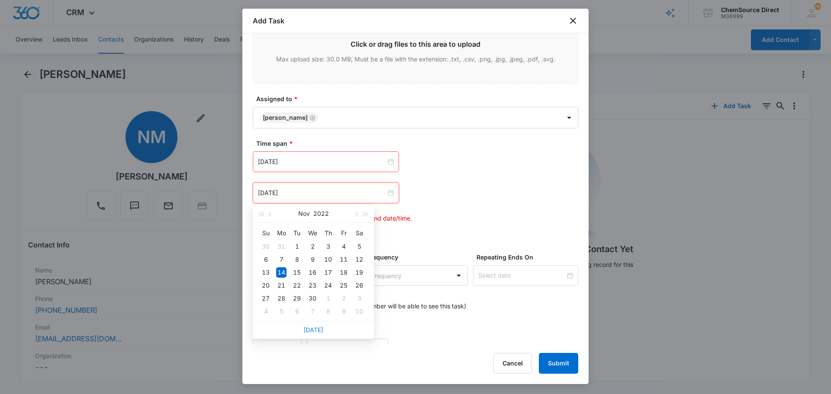
click at [314, 329] on link "[DATE]" at bounding box center [313, 329] width 20 height 7
type input "[DATE]"
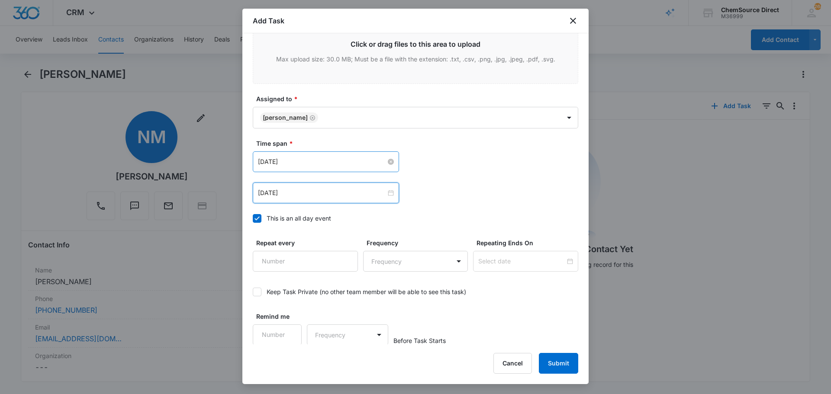
click at [323, 160] on input "[DATE]" at bounding box center [322, 162] width 128 height 10
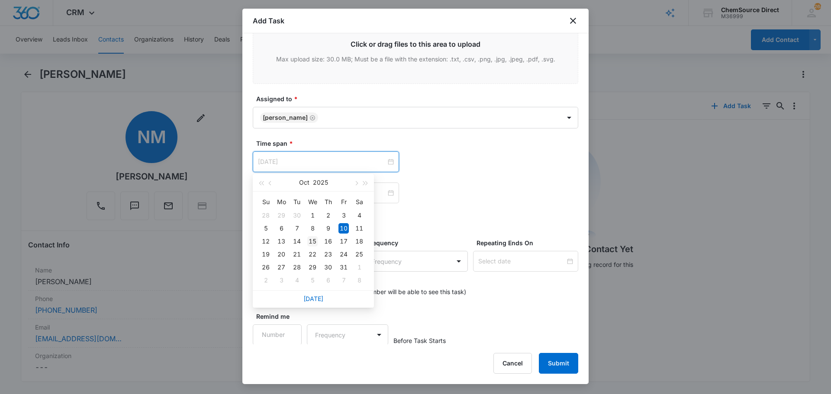
type input "[DATE]"
click at [312, 242] on div "15" at bounding box center [312, 241] width 10 height 10
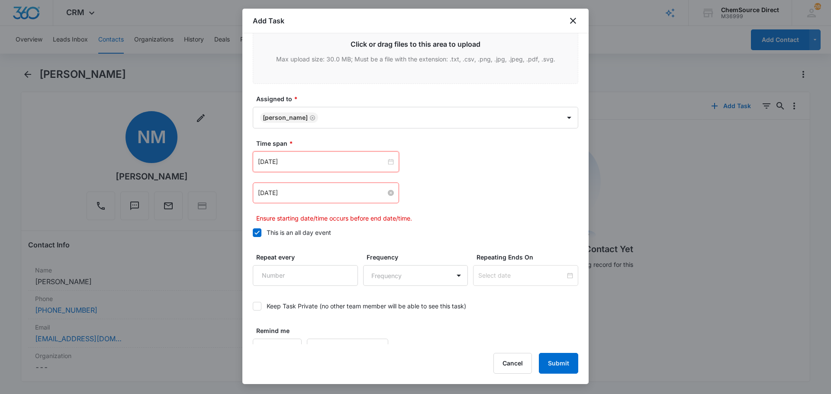
click at [314, 192] on input "[DATE]" at bounding box center [322, 193] width 128 height 10
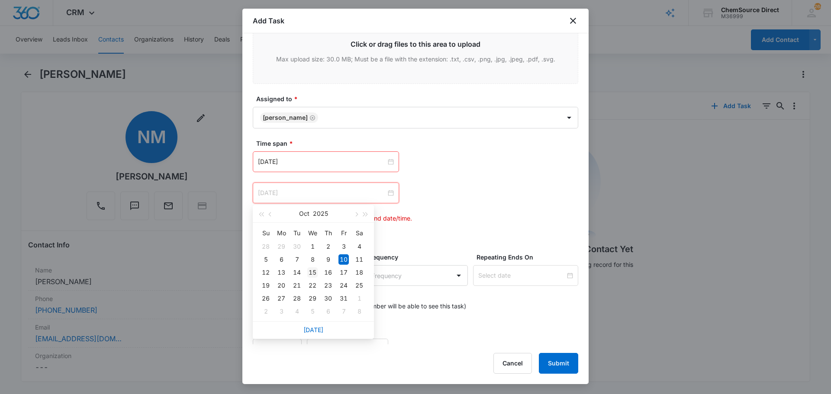
type input "[DATE]"
click at [311, 272] on div "15" at bounding box center [312, 272] width 10 height 10
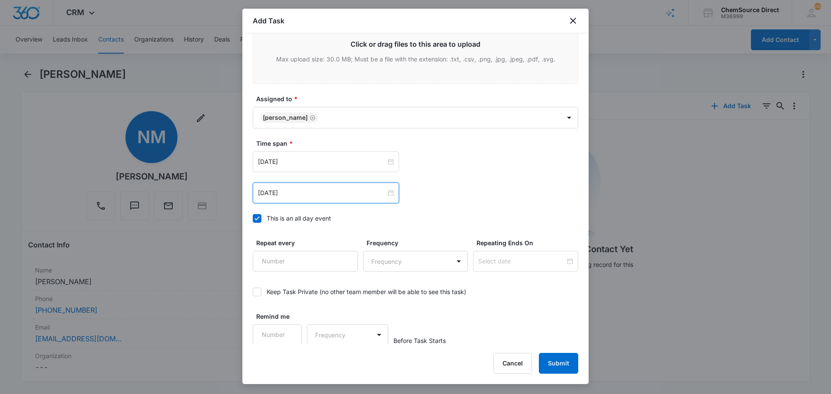
click at [400, 221] on label "This is an all day event" at bounding box center [415, 218] width 325 height 9
click at [253, 218] on input "This is an all day event" at bounding box center [253, 218] width 0 height 0
click at [258, 218] on icon at bounding box center [257, 218] width 8 height 8
click at [253, 218] on input "This is an all day event" at bounding box center [253, 218] width 0 height 0
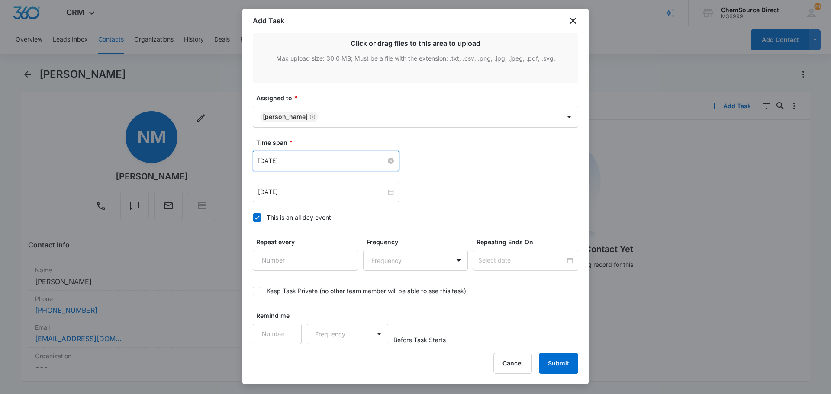
click at [285, 160] on input "[DATE]" at bounding box center [322, 161] width 128 height 10
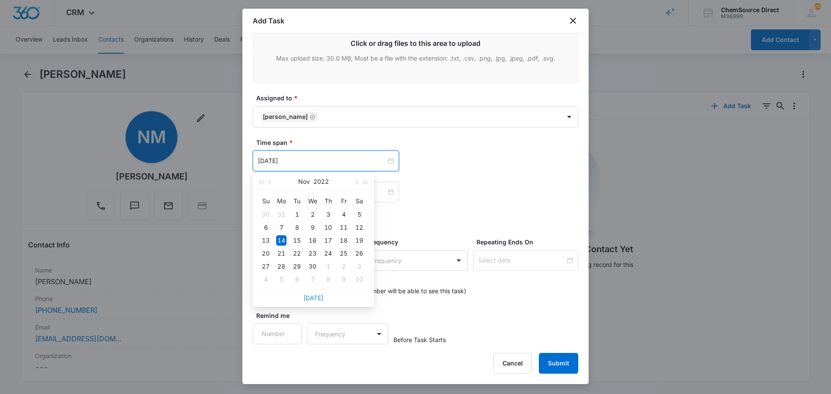
click at [313, 298] on link "[DATE]" at bounding box center [313, 297] width 20 height 7
type input "[DATE]"
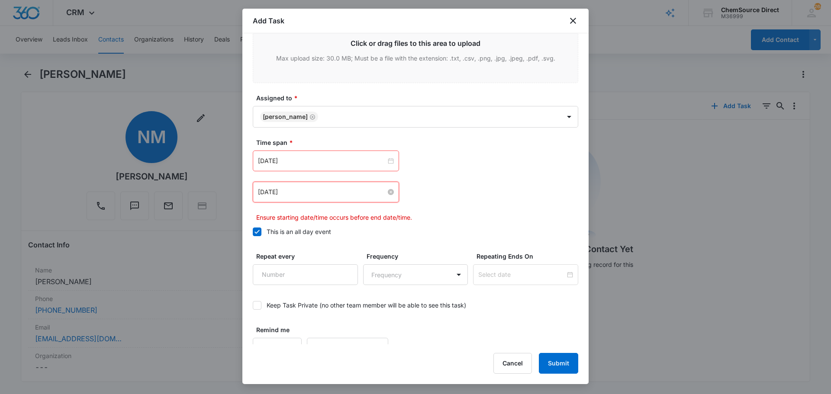
click at [312, 191] on input "[DATE]" at bounding box center [322, 192] width 128 height 10
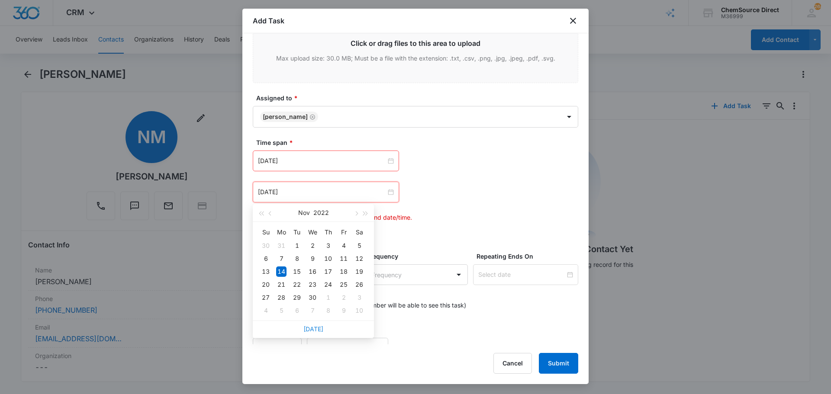
click at [316, 328] on link "[DATE]" at bounding box center [313, 328] width 20 height 7
type input "[DATE]"
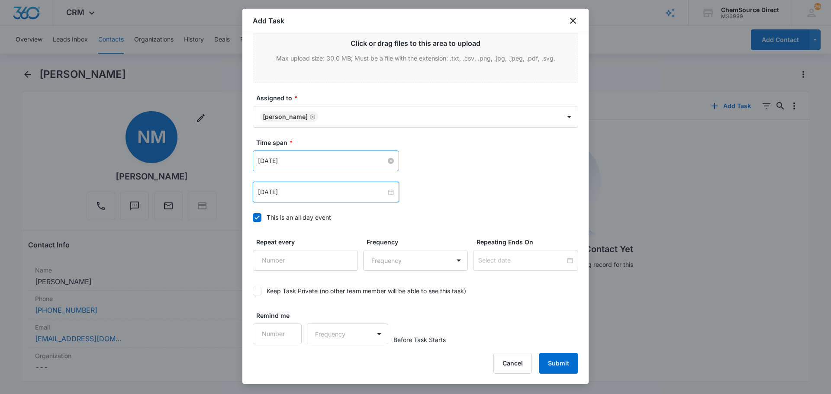
click at [311, 161] on input "[DATE]" at bounding box center [322, 161] width 128 height 10
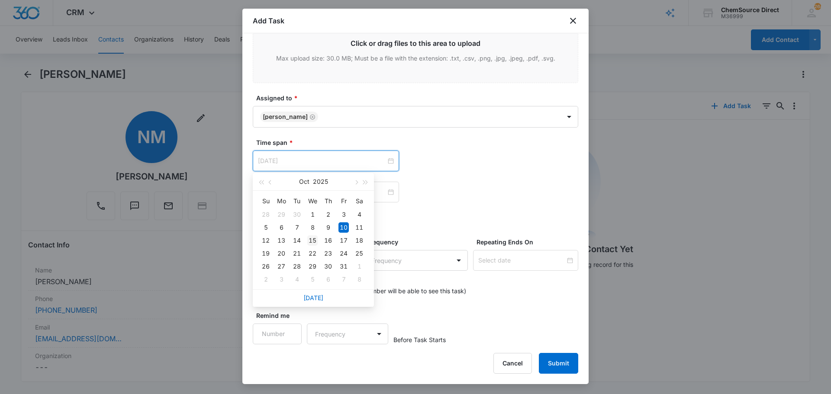
type input "[DATE]"
click at [311, 238] on div "15" at bounding box center [312, 240] width 10 height 10
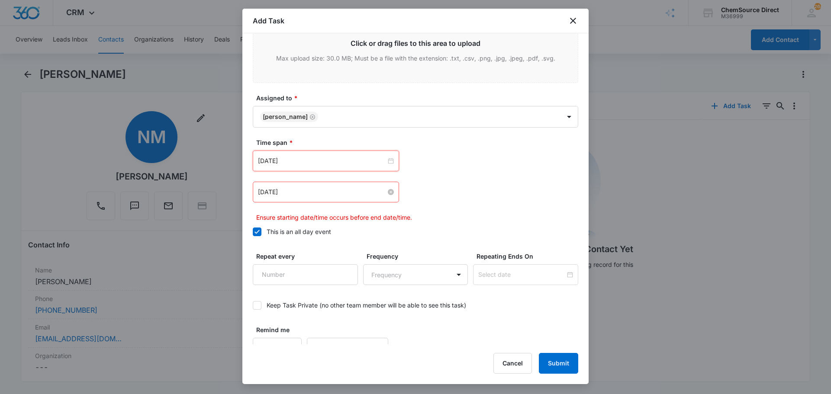
click at [300, 192] on input "[DATE]" at bounding box center [322, 192] width 128 height 10
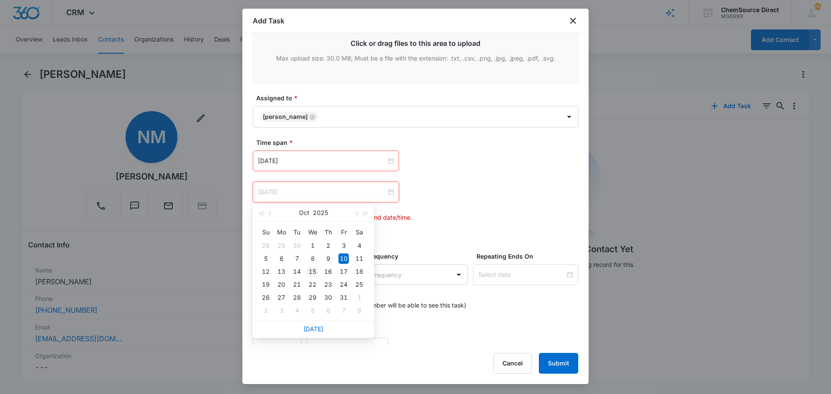
type input "[DATE]"
click at [313, 271] on div "15" at bounding box center [312, 271] width 10 height 10
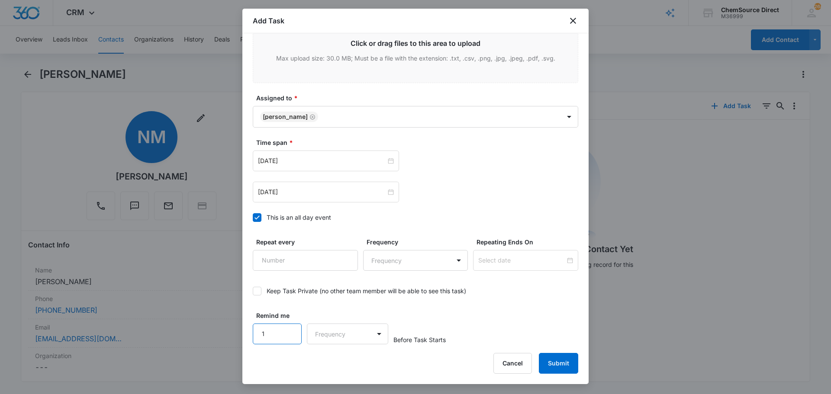
type input "1"
click at [288, 328] on input "1" at bounding box center [277, 334] width 49 height 21
click at [328, 336] on body "CRM Apps Reputation Forms CRM Email Social Payments POS Content Ads Intelligenc…" at bounding box center [415, 197] width 831 height 394
click at [349, 361] on div "Days" at bounding box center [344, 364] width 57 height 9
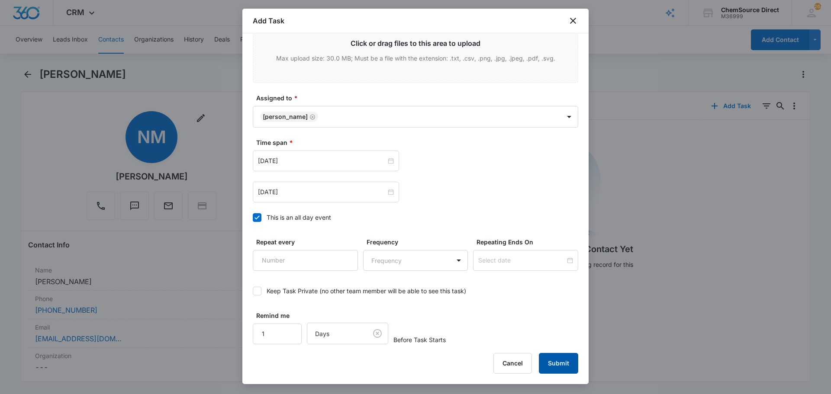
click at [561, 360] on button "Submit" at bounding box center [558, 363] width 39 height 21
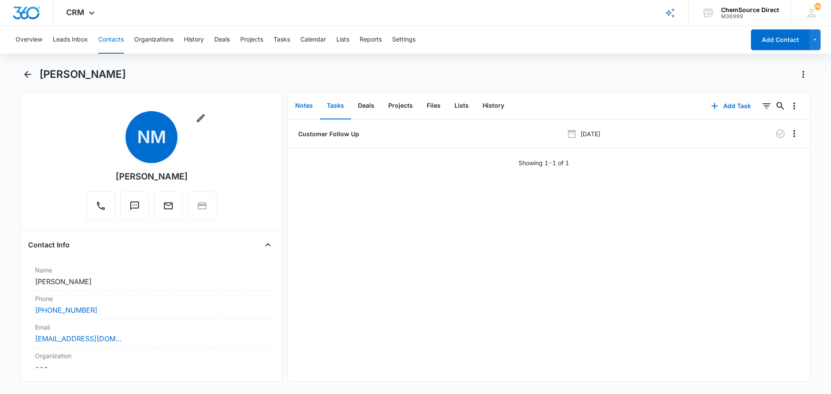
click at [301, 105] on button "Notes" at bounding box center [304, 106] width 32 height 27
click at [111, 38] on button "Contacts" at bounding box center [111, 40] width 26 height 28
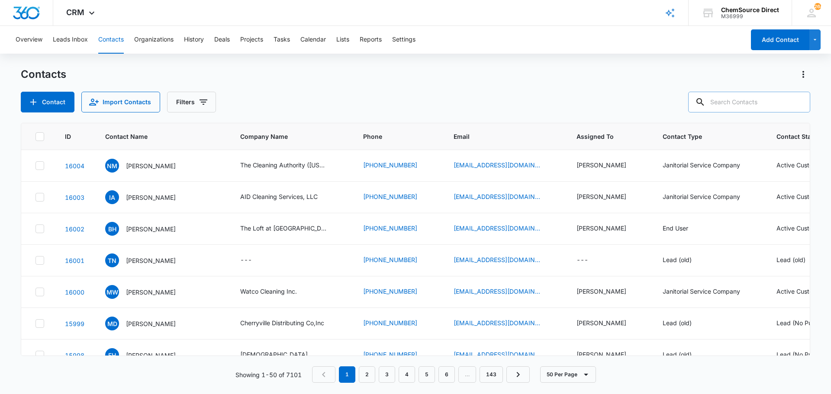
click at [742, 100] on input "text" at bounding box center [749, 102] width 122 height 21
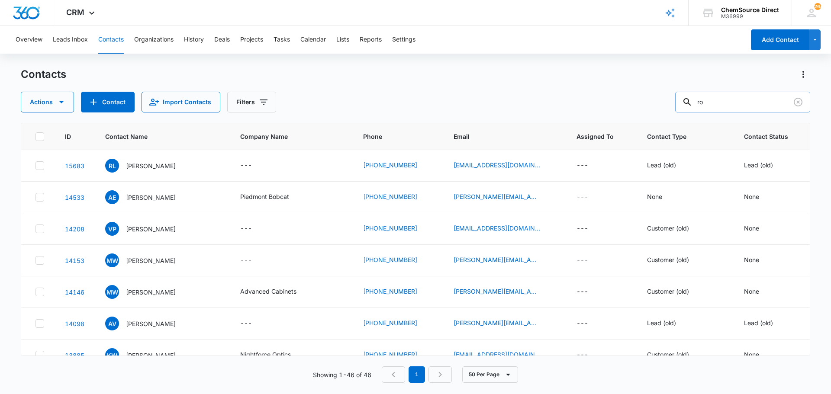
type input "r"
type input "Cleancio"
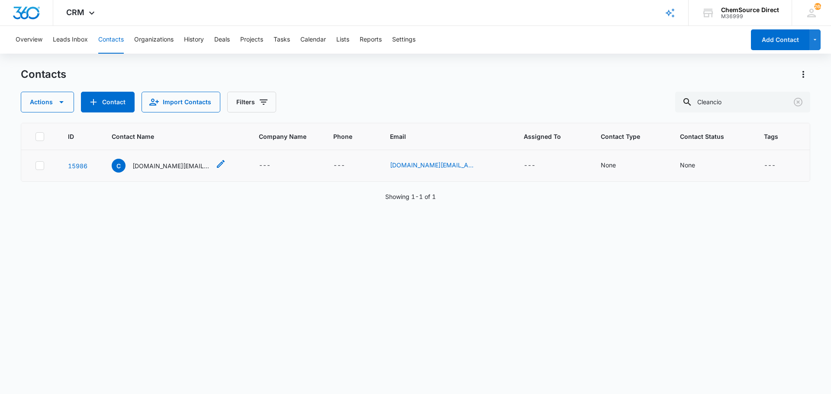
click at [157, 166] on p "[DOMAIN_NAME][EMAIL_ADDRESS][DOMAIN_NAME]" at bounding box center [171, 165] width 78 height 9
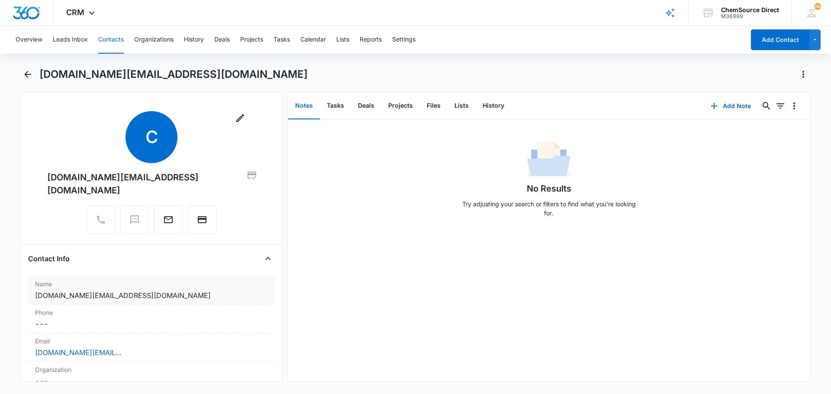
click at [144, 290] on dd "Cancel Save Changes [DOMAIN_NAME][EMAIL_ADDRESS][DOMAIN_NAME]" at bounding box center [151, 295] width 233 height 10
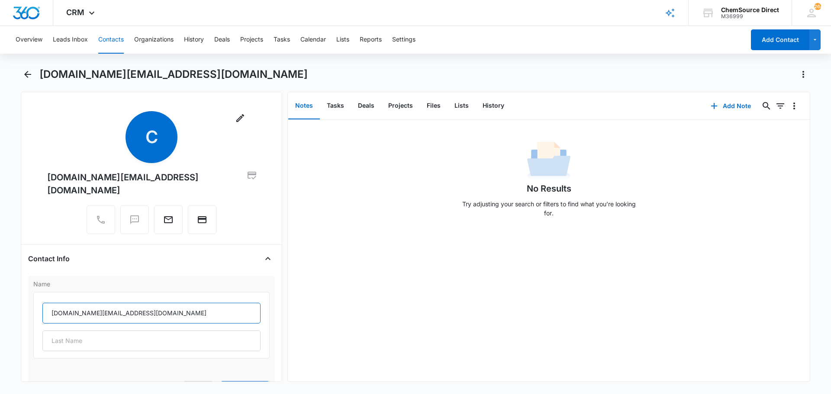
drag, startPoint x: 138, startPoint y: 300, endPoint x: 51, endPoint y: 300, distance: 86.5
click at [51, 303] on input "[DOMAIN_NAME][EMAIL_ADDRESS][DOMAIN_NAME]" at bounding box center [151, 313] width 218 height 21
type input "[PERSON_NAME]"
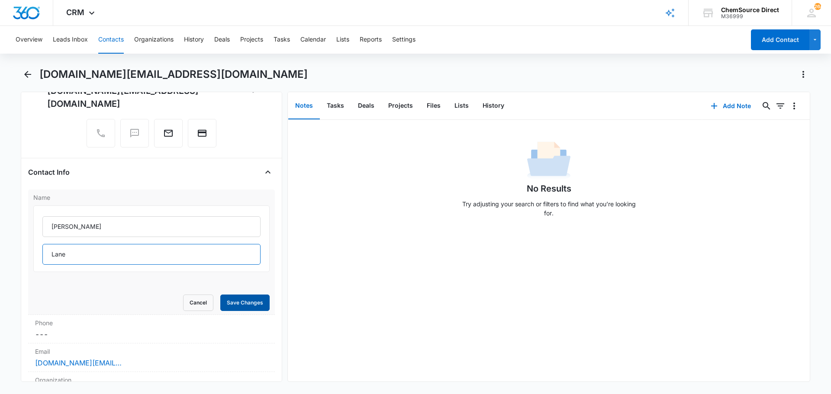
type input "Lane"
click at [231, 295] on button "Save Changes" at bounding box center [244, 303] width 49 height 16
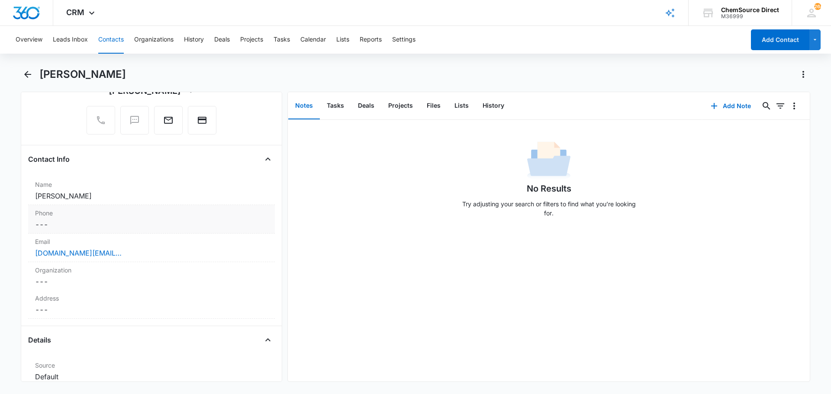
click at [68, 222] on dd "Cancel Save Changes ---" at bounding box center [151, 224] width 233 height 10
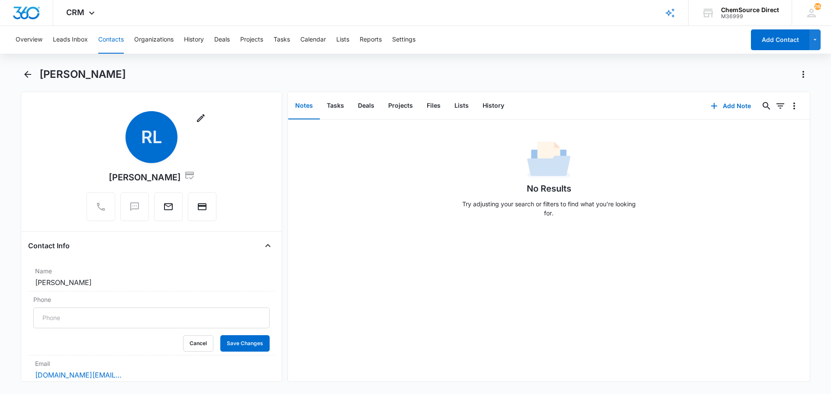
scroll to position [87, 0]
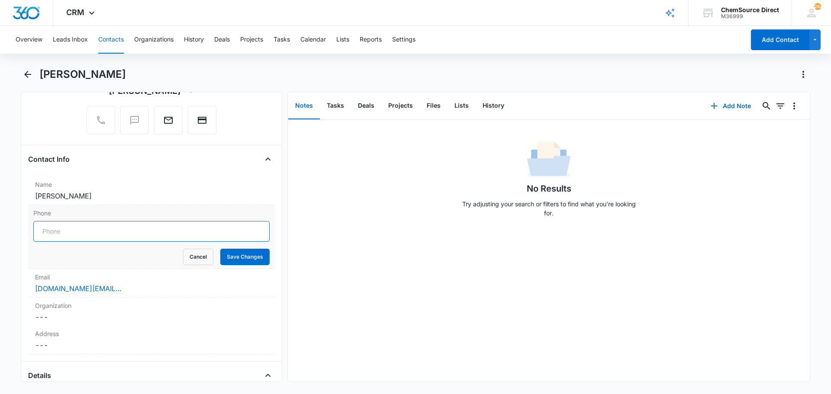
paste input "(312) 550-7074"
type input "(312) 550-7074"
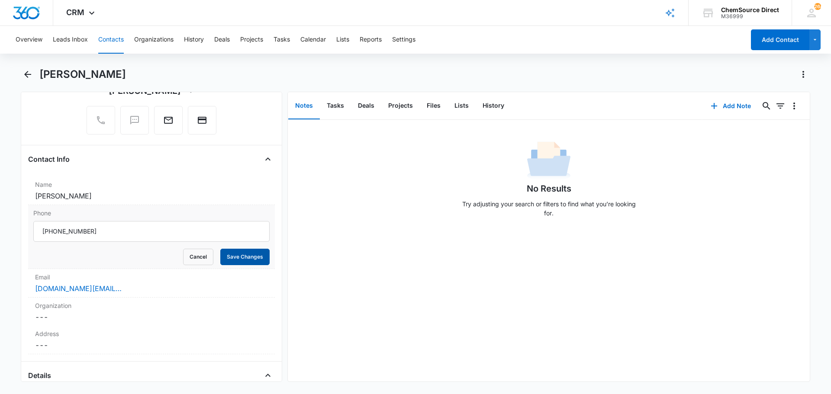
click at [235, 257] on button "Save Changes" at bounding box center [244, 257] width 49 height 16
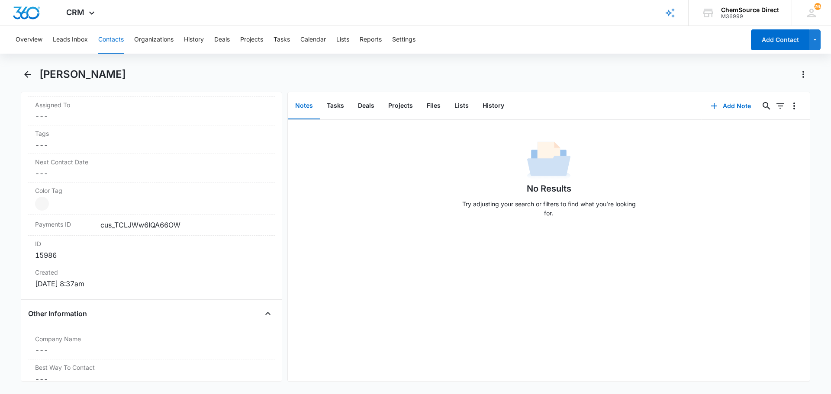
scroll to position [476, 0]
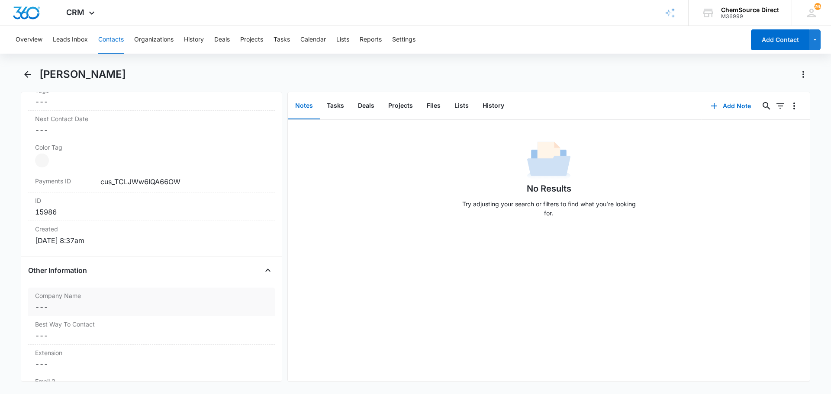
click at [127, 308] on dd "Cancel Save Changes ---" at bounding box center [151, 307] width 233 height 10
click at [125, 310] on input "Company Name" at bounding box center [151, 314] width 236 height 21
type input "Cleancio"
click at [237, 336] on button "Save Changes" at bounding box center [244, 339] width 49 height 16
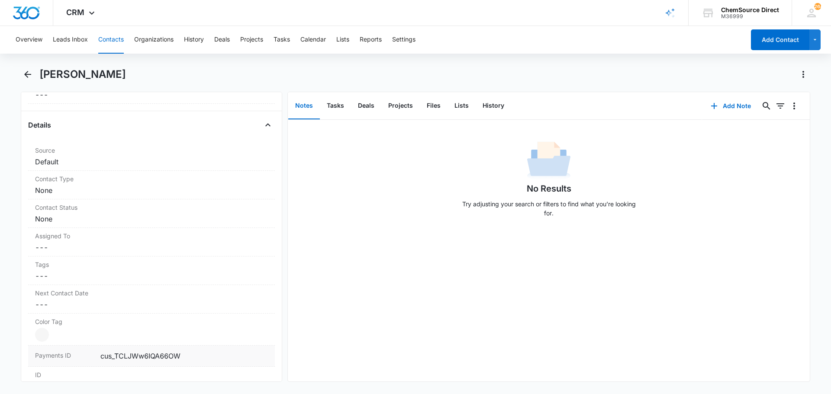
scroll to position [389, 0]
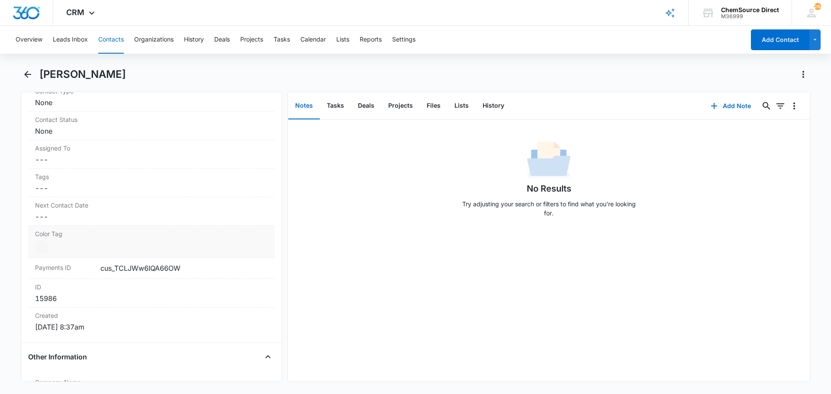
click at [106, 247] on dd "Current Color: Cancel Save Changes" at bounding box center [151, 247] width 233 height 14
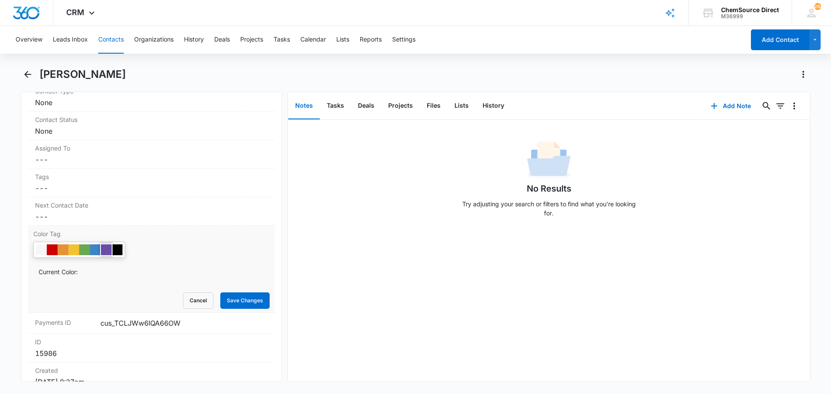
click at [106, 247] on div at bounding box center [106, 249] width 11 height 11
click at [241, 304] on button "Save Changes" at bounding box center [244, 300] width 49 height 16
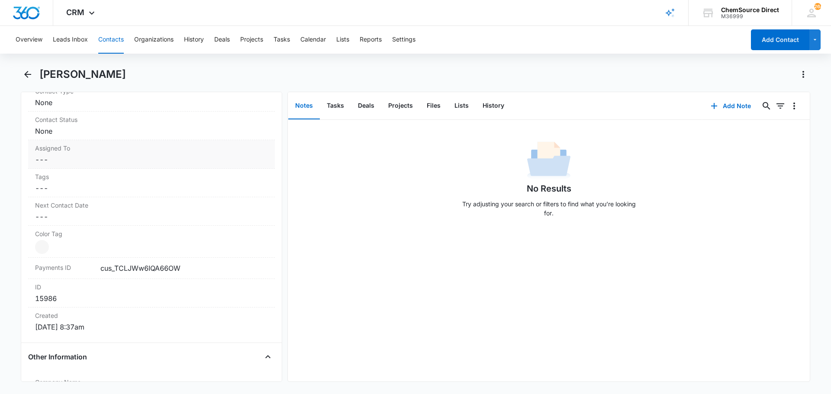
click at [119, 155] on dd "Cancel Save Changes ---" at bounding box center [151, 159] width 233 height 10
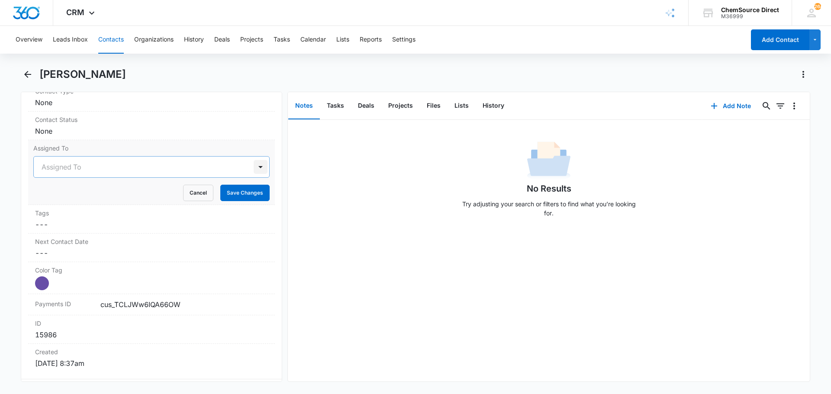
click at [253, 166] on div at bounding box center [260, 167] width 14 height 14
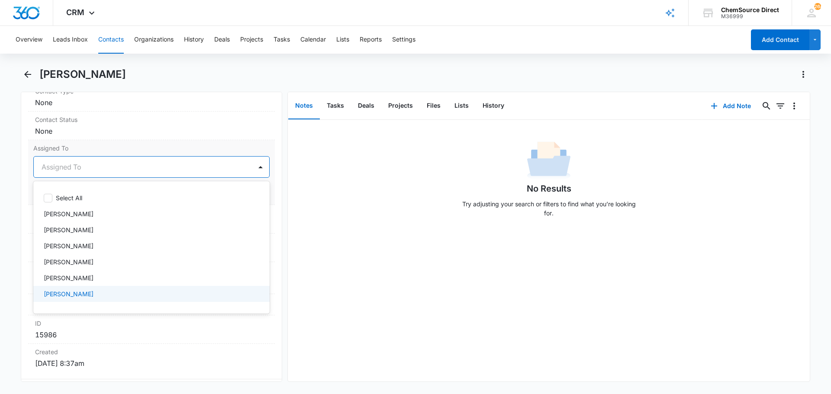
click at [69, 291] on p "[PERSON_NAME]" at bounding box center [69, 293] width 50 height 9
click at [253, 163] on div at bounding box center [260, 167] width 14 height 14
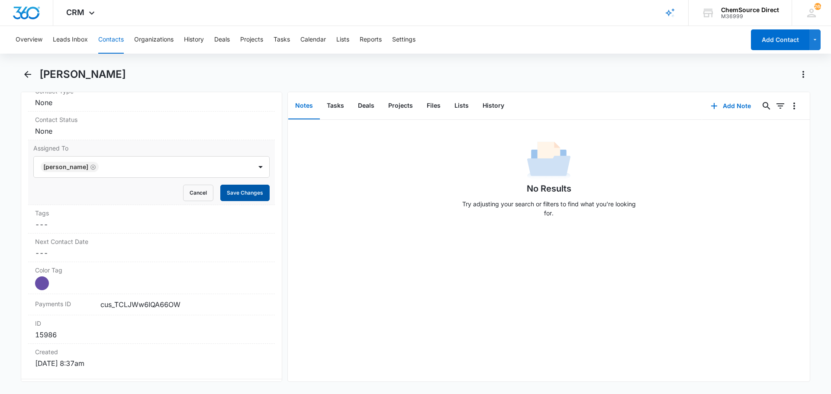
click at [244, 191] on button "Save Changes" at bounding box center [244, 193] width 49 height 16
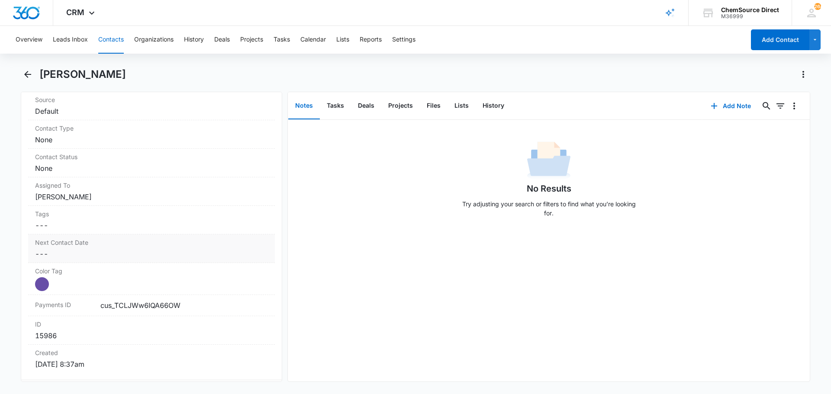
scroll to position [346, 0]
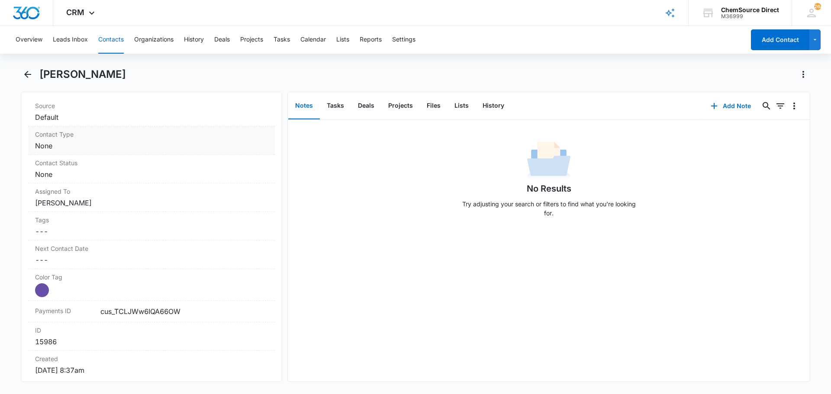
click at [120, 144] on dd "Cancel Save Changes None" at bounding box center [151, 146] width 233 height 10
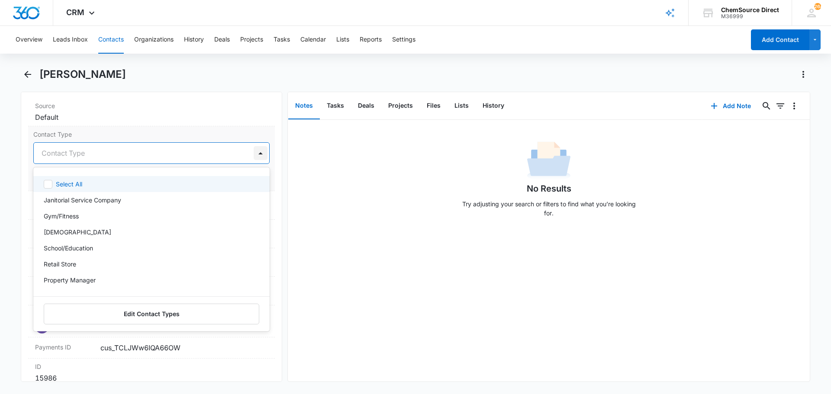
click at [253, 152] on div at bounding box center [260, 153] width 14 height 14
click at [90, 200] on p "Janitorial Service Company" at bounding box center [82, 200] width 77 height 9
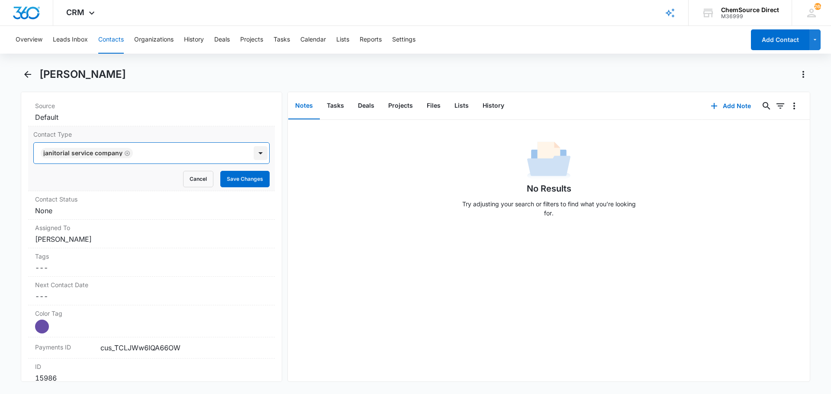
click at [253, 152] on div at bounding box center [260, 153] width 14 height 14
click at [240, 177] on button "Save Changes" at bounding box center [244, 179] width 49 height 16
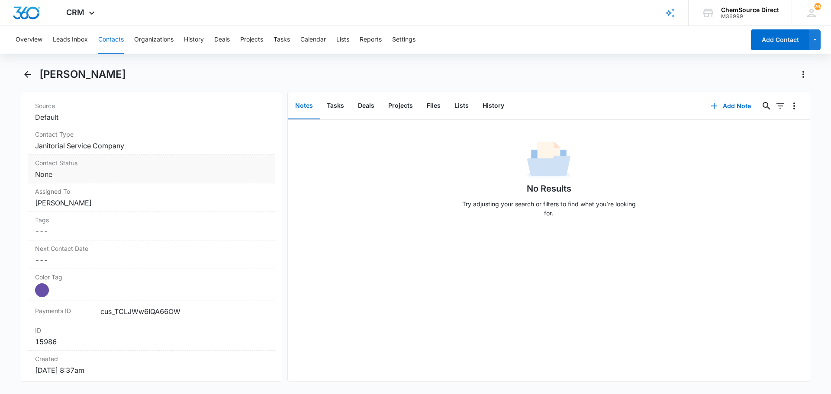
click at [161, 173] on dd "Cancel Save Changes None" at bounding box center [151, 174] width 233 height 10
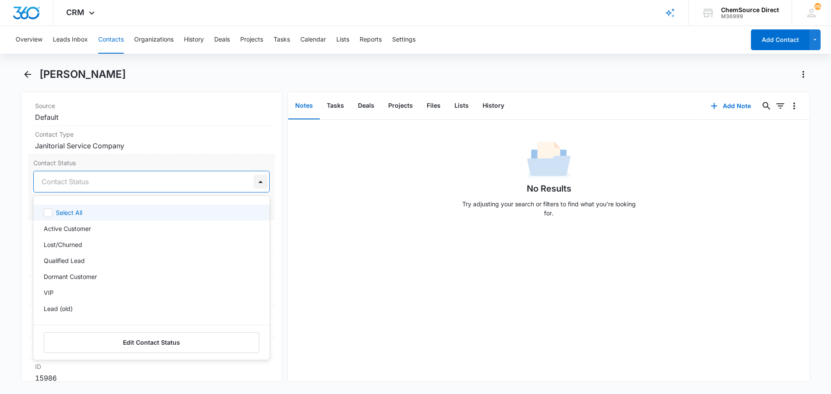
click at [253, 181] on div at bounding box center [260, 182] width 14 height 14
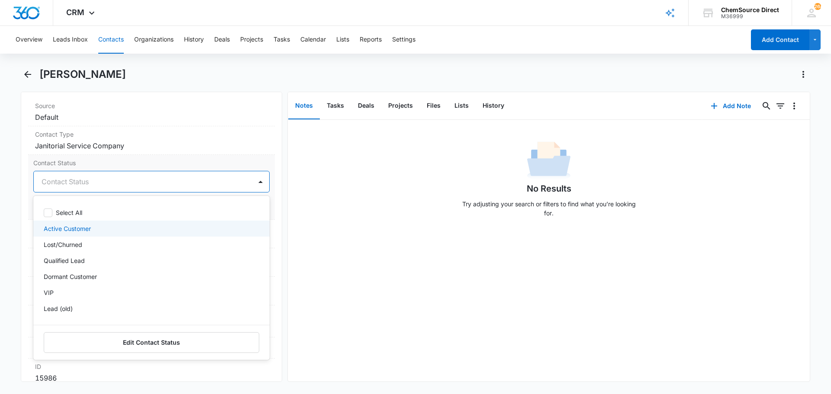
click at [96, 228] on div "Active Customer" at bounding box center [151, 228] width 214 height 9
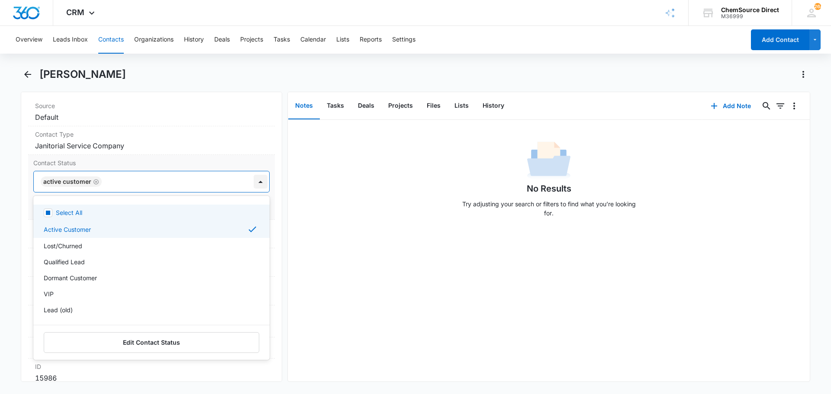
click at [254, 182] on div at bounding box center [260, 182] width 14 height 14
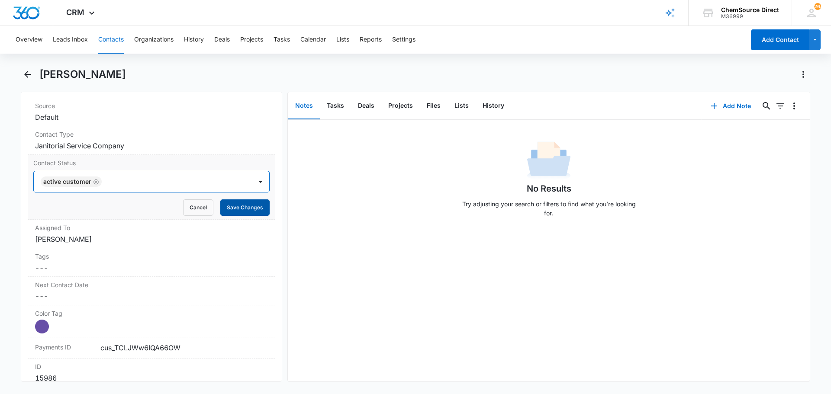
click at [246, 204] on button "Save Changes" at bounding box center [244, 207] width 49 height 16
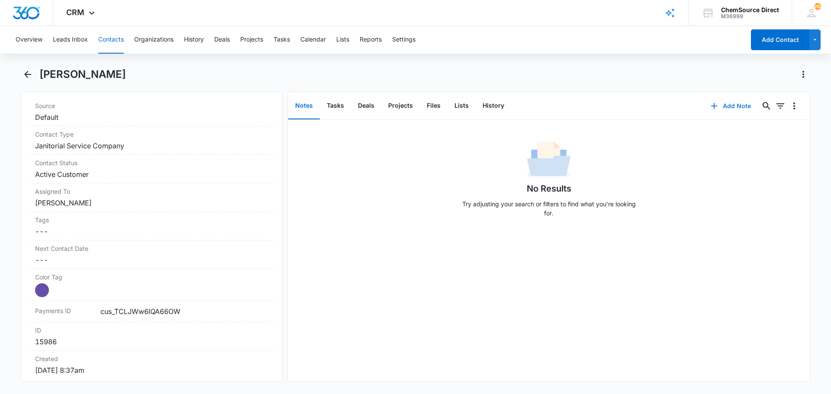
click at [727, 105] on button "Add Note" at bounding box center [731, 106] width 58 height 21
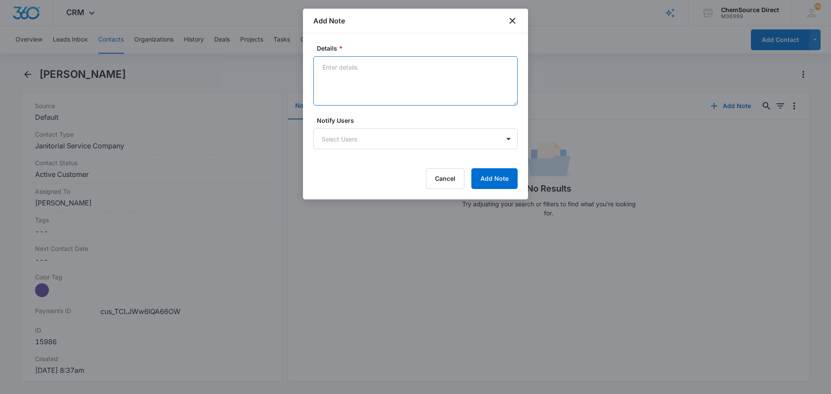
click at [354, 68] on textarea "Details *" at bounding box center [415, 80] width 204 height 49
paste textarea "Ecolab product"
type textarea "New Customer Ecolab product"
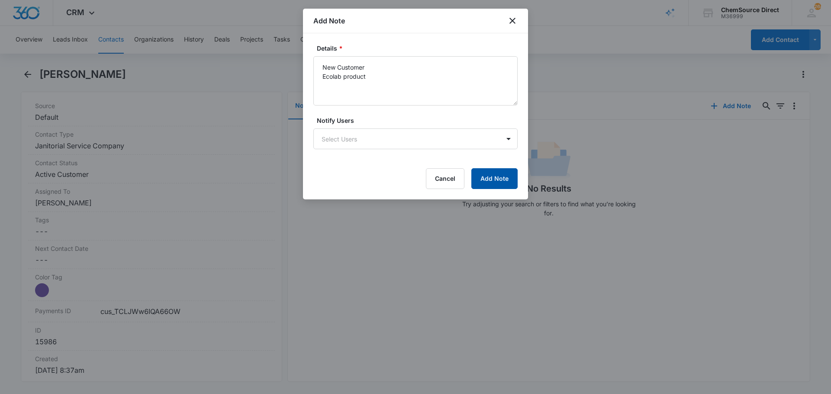
click at [491, 179] on button "Add Note" at bounding box center [494, 178] width 46 height 21
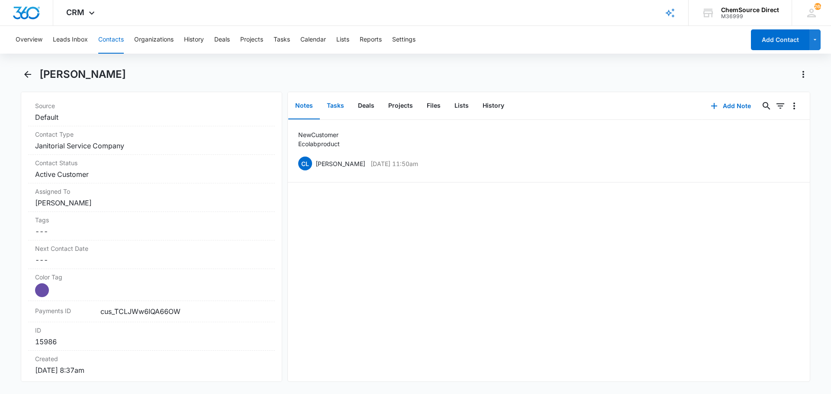
click at [335, 103] on button "Tasks" at bounding box center [335, 106] width 31 height 27
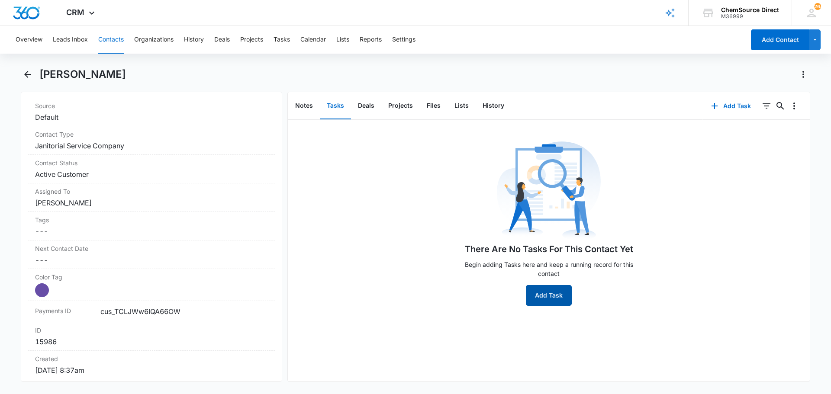
click at [535, 293] on button "Add Task" at bounding box center [549, 295] width 46 height 21
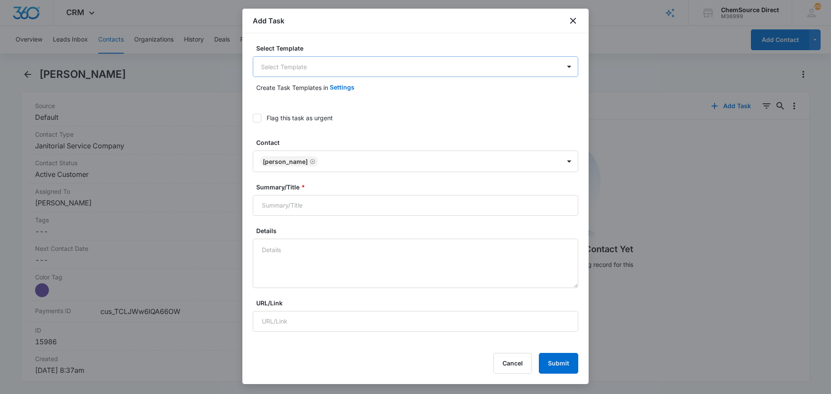
click at [294, 61] on body "CRM Apps Reputation Forms CRM Email Social Payments POS Content Ads Intelligenc…" at bounding box center [415, 197] width 831 height 394
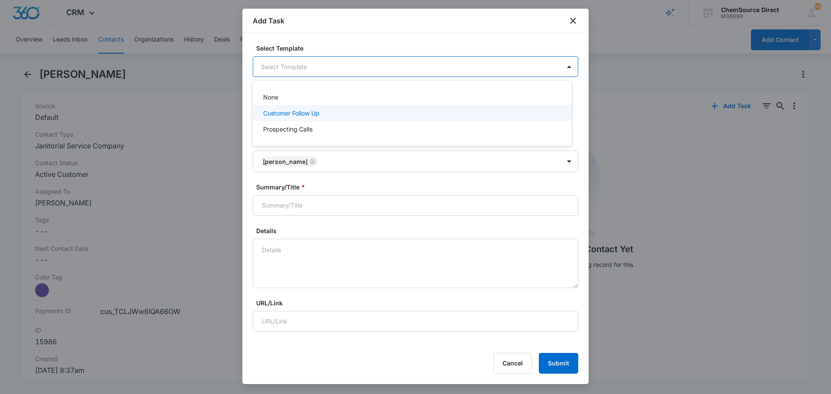
click at [291, 113] on p "Customer Follow Up" at bounding box center [291, 113] width 56 height 9
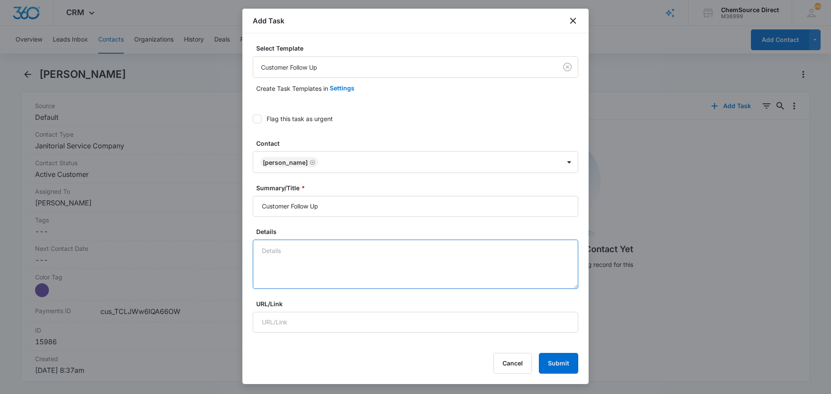
click at [277, 252] on textarea "Details" at bounding box center [415, 264] width 325 height 49
type textarea "New Customer Follow Up"
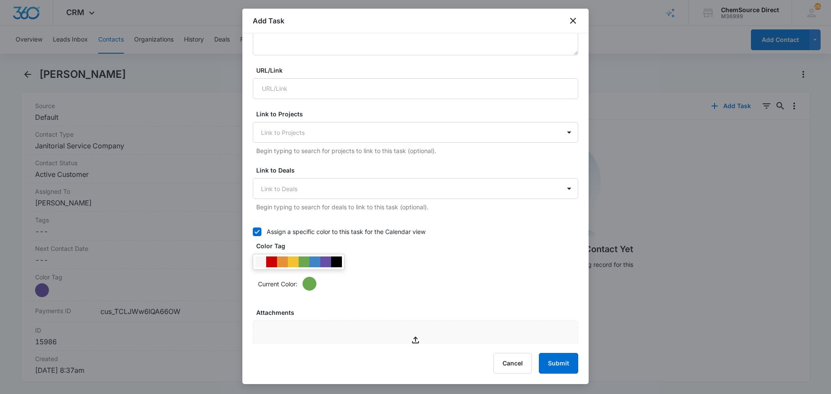
scroll to position [260, 0]
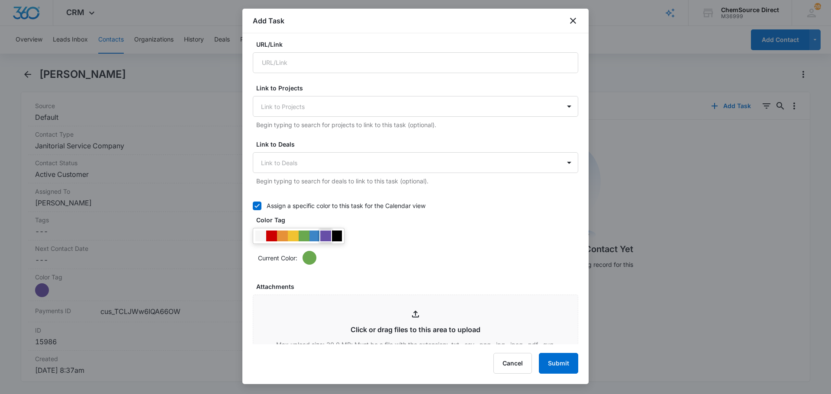
click at [327, 234] on div at bounding box center [325, 236] width 11 height 11
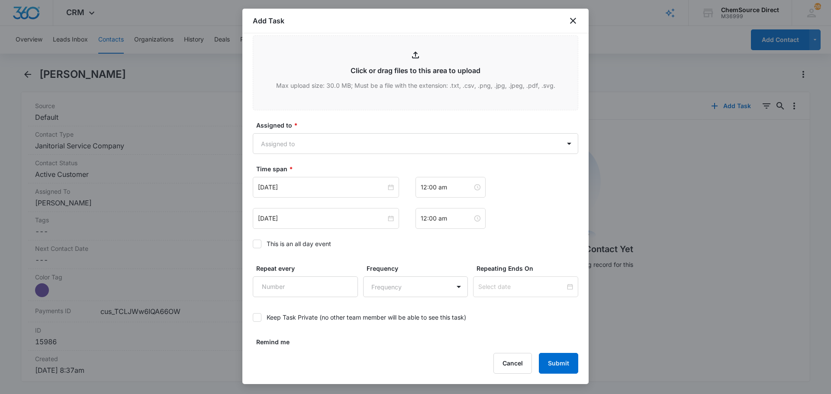
scroll to position [519, 0]
click at [316, 142] on body "CRM Apps Reputation Forms CRM Email Social Payments POS Content Ads Intelligenc…" at bounding box center [415, 197] width 831 height 394
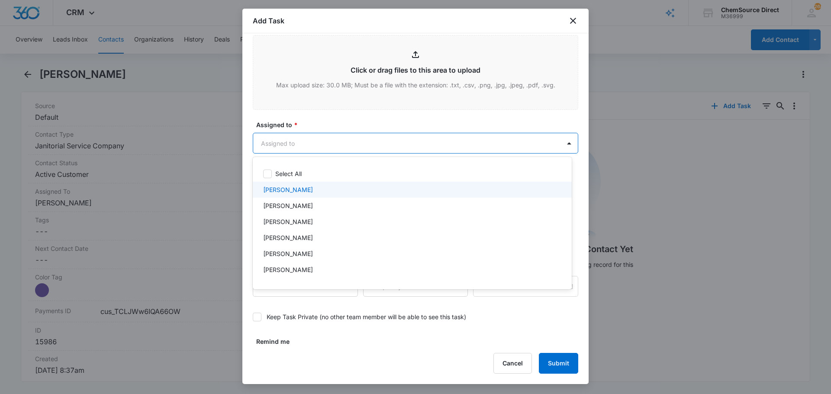
click at [297, 187] on div "[PERSON_NAME]" at bounding box center [411, 189] width 296 height 9
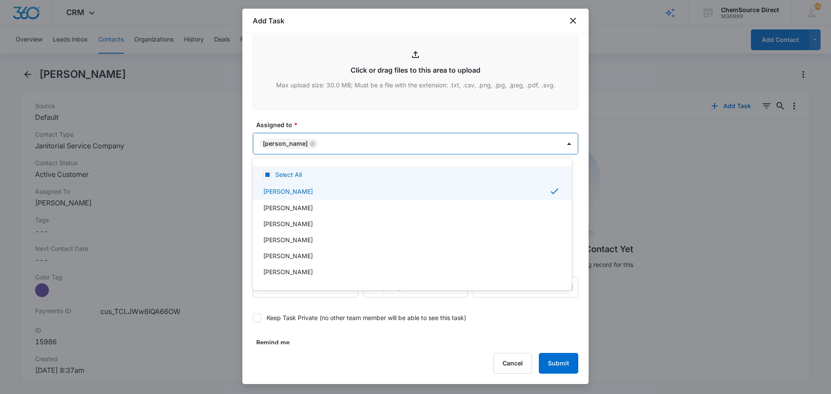
click at [320, 122] on div at bounding box center [415, 197] width 831 height 394
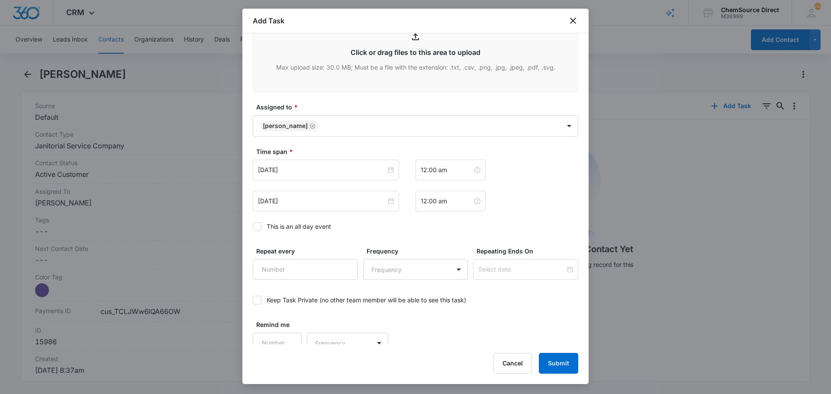
scroll to position [546, 0]
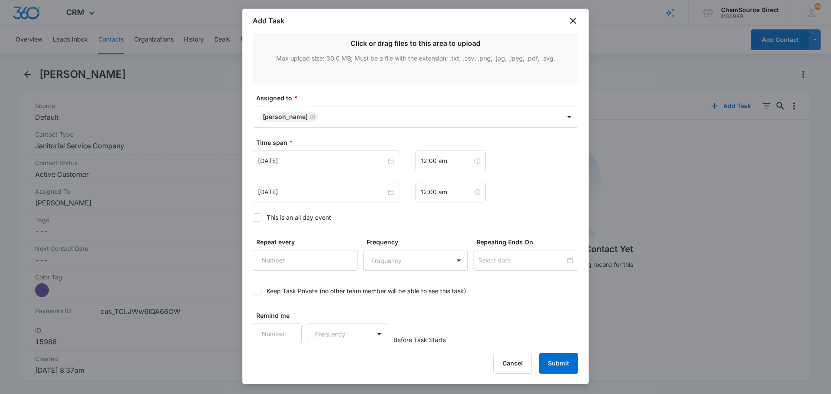
click at [259, 219] on icon at bounding box center [257, 218] width 8 height 8
click at [253, 218] on input "This is an all day event" at bounding box center [253, 218] width 0 height 0
type input "[DATE]"
click at [313, 160] on input "[DATE]" at bounding box center [322, 161] width 128 height 10
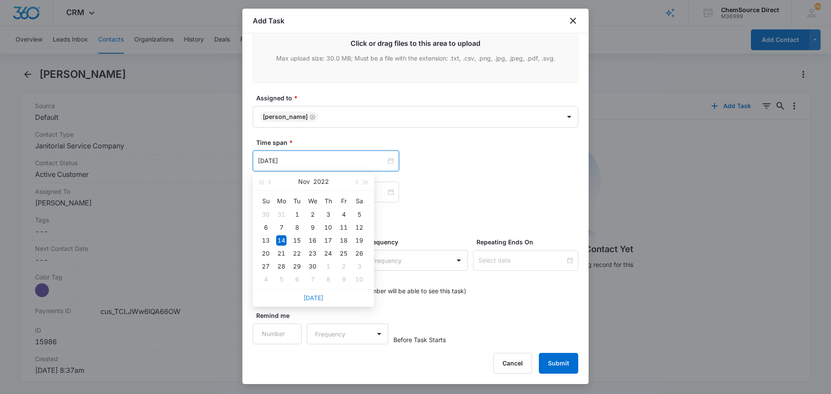
click at [313, 297] on link "[DATE]" at bounding box center [313, 297] width 20 height 7
type input "[DATE]"
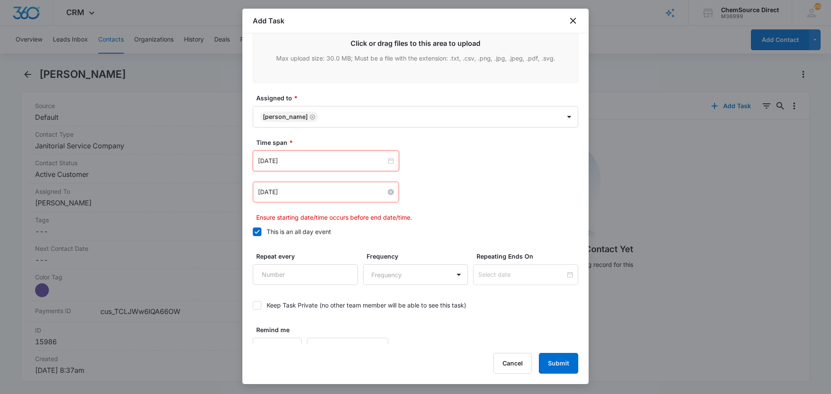
click at [304, 194] on input "[DATE]" at bounding box center [322, 192] width 128 height 10
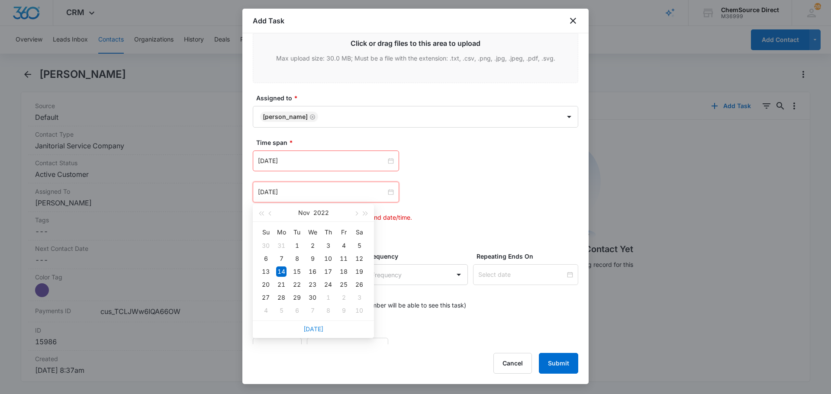
click at [314, 330] on link "[DATE]" at bounding box center [313, 328] width 20 height 7
type input "[DATE]"
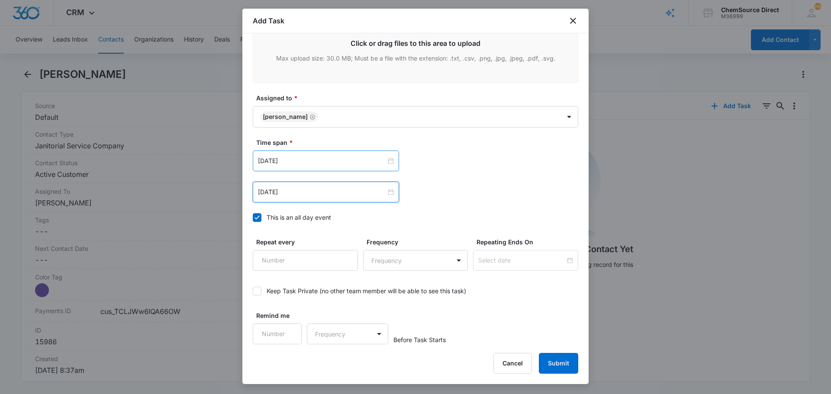
click at [318, 154] on div "[DATE]" at bounding box center [326, 161] width 146 height 21
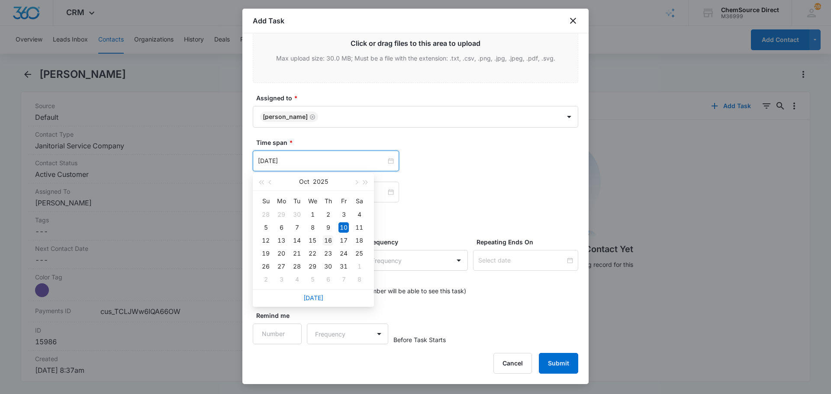
type input "[DATE]"
click at [326, 240] on div "16" at bounding box center [328, 240] width 10 height 10
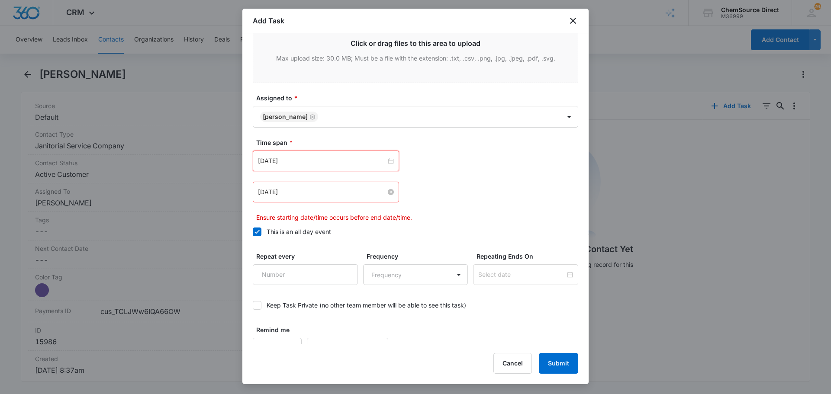
click at [315, 195] on input "[DATE]" at bounding box center [322, 192] width 128 height 10
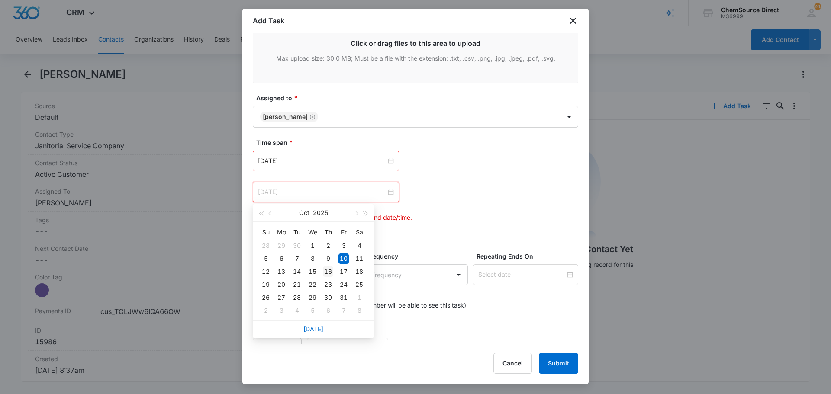
type input "[DATE]"
click at [328, 272] on div "16" at bounding box center [328, 271] width 10 height 10
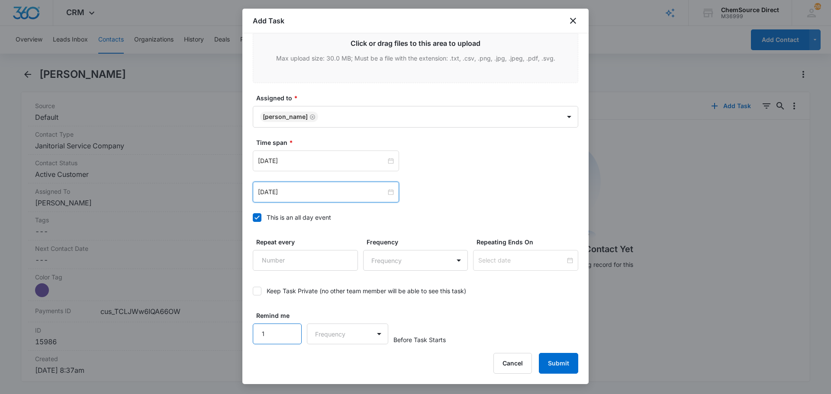
type input "1"
click at [288, 327] on input "1" at bounding box center [277, 334] width 49 height 21
click at [330, 333] on body "CRM Apps Reputation Forms CRM Email Social Payments POS Content Ads Intelligenc…" at bounding box center [415, 197] width 831 height 394
click at [343, 361] on div "Days" at bounding box center [344, 364] width 57 height 9
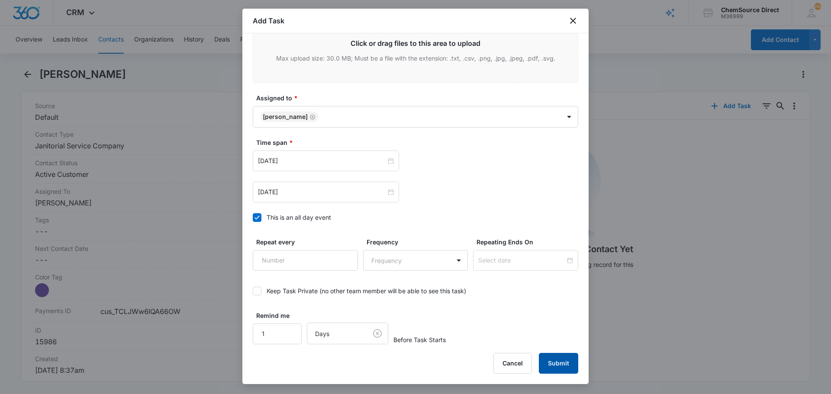
click at [551, 365] on button "Submit" at bounding box center [558, 363] width 39 height 21
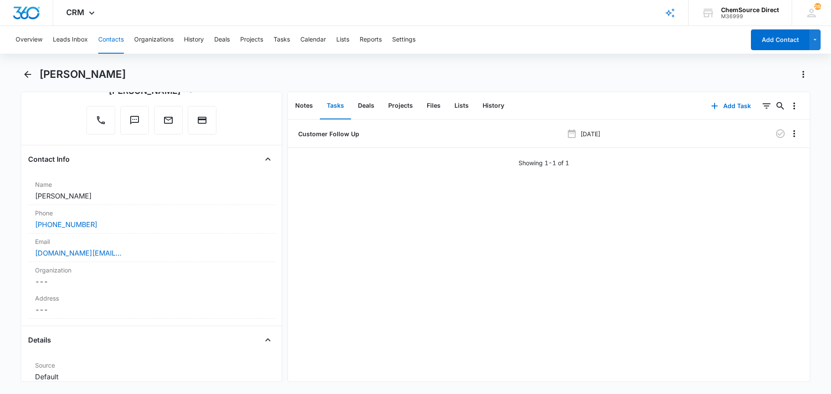
scroll to position [0, 0]
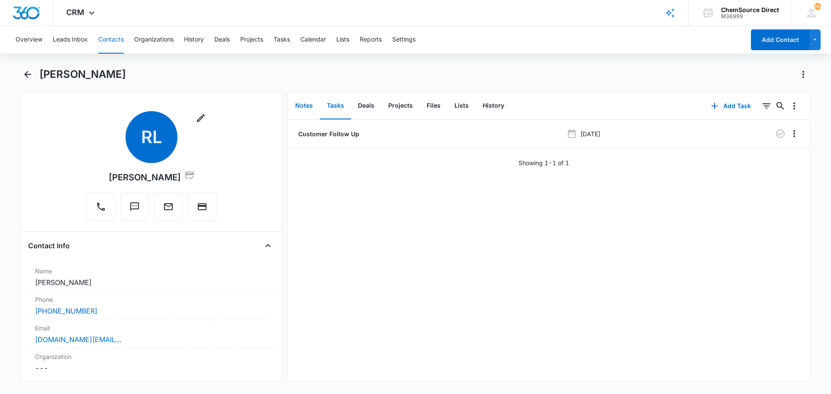
click at [306, 104] on button "Notes" at bounding box center [304, 106] width 32 height 27
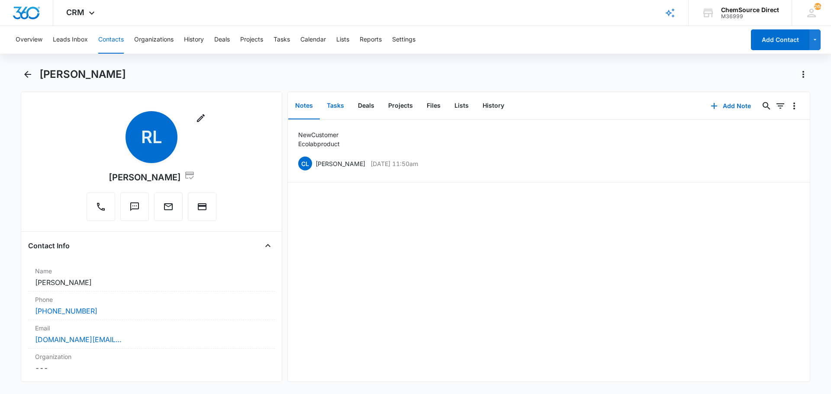
click at [333, 104] on button "Tasks" at bounding box center [335, 106] width 31 height 27
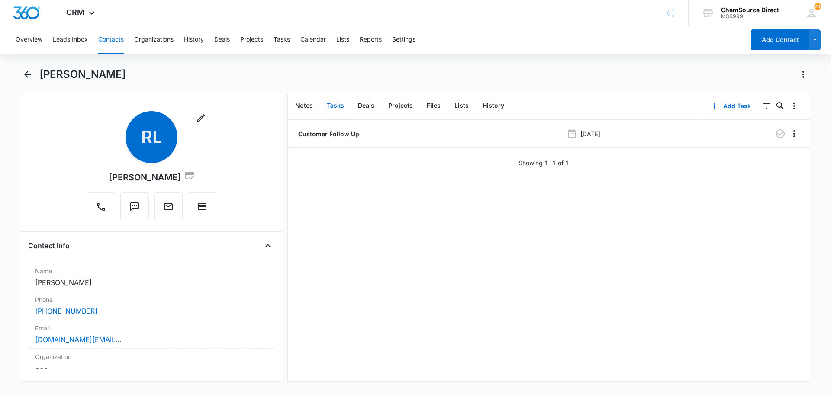
click at [112, 36] on button "Contacts" at bounding box center [111, 40] width 26 height 28
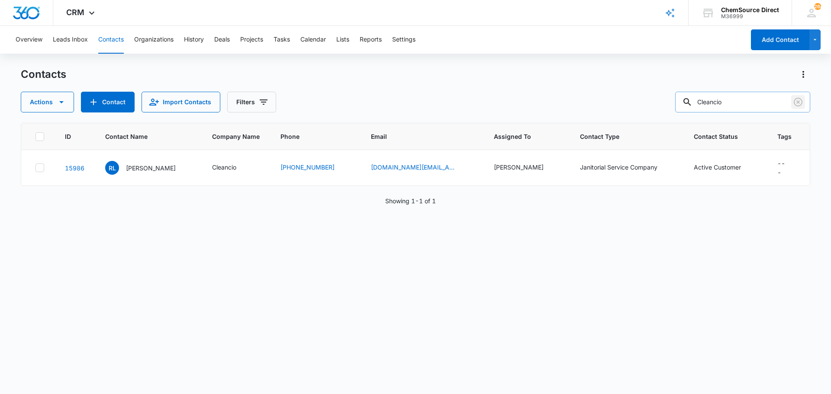
drag, startPoint x: 798, startPoint y: 101, endPoint x: 734, endPoint y: 96, distance: 63.3
click at [798, 101] on icon "Clear" at bounding box center [797, 102] width 10 height 10
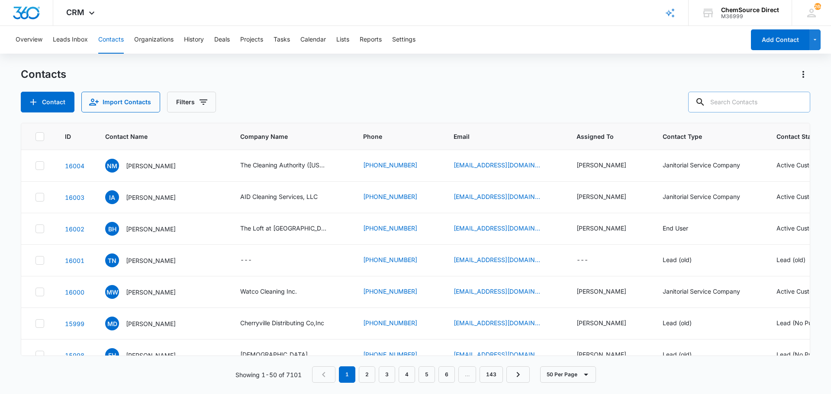
click at [734, 96] on input "text" at bounding box center [749, 102] width 122 height 21
type input "leffert"
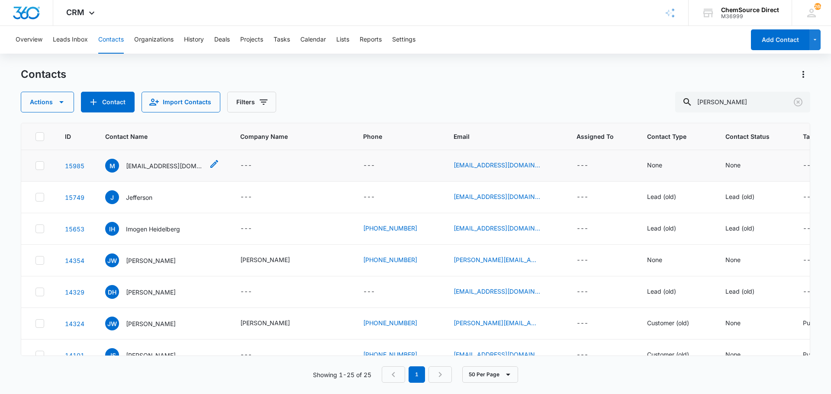
click at [209, 164] on icon "Contact Name - Mtleffert@yahoo.Com - Select to Edit Field" at bounding box center [214, 164] width 10 height 10
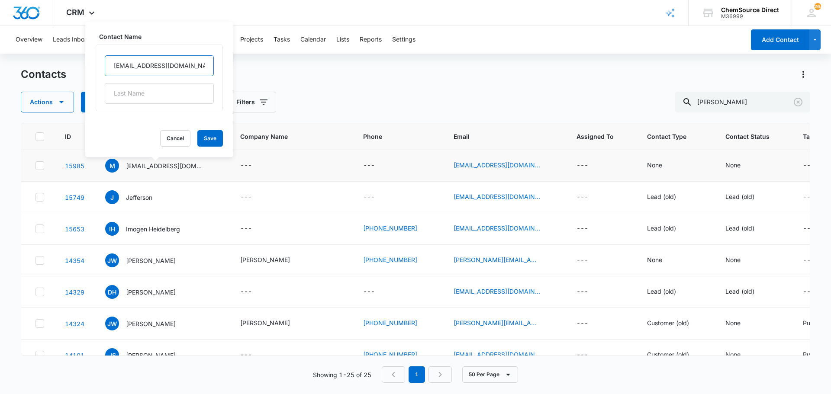
click at [130, 67] on input "[EMAIL_ADDRESS][DOMAIN_NAME]" at bounding box center [159, 65] width 109 height 21
type input "Michael"
type input "Leffert"
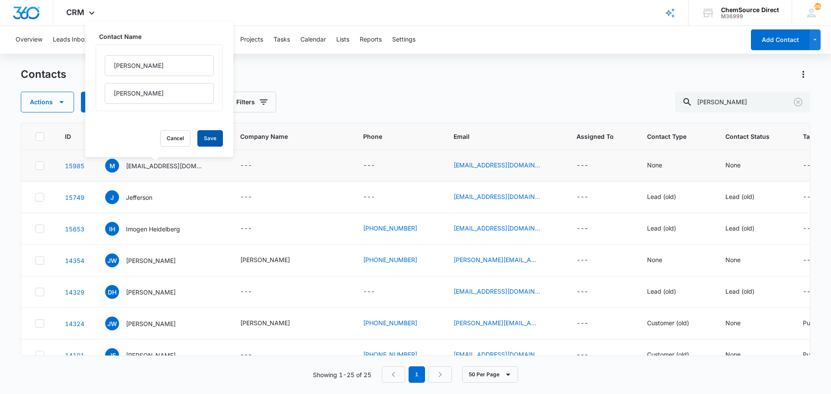
click at [197, 135] on button "Save" at bounding box center [210, 138] width 26 height 16
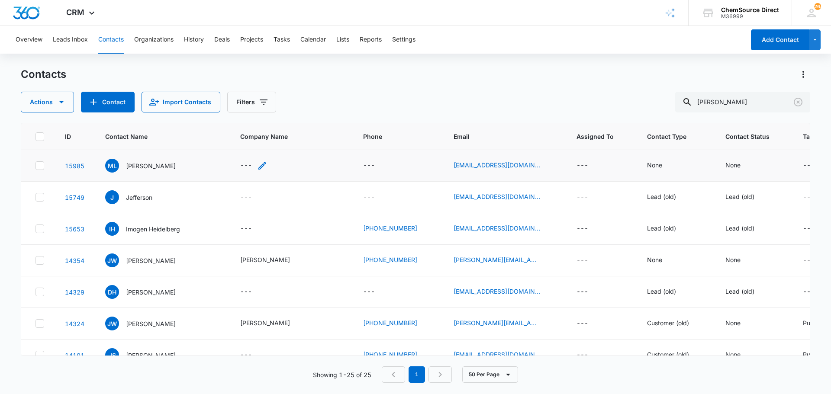
click at [257, 164] on icon "Company Name - - Select to Edit Field" at bounding box center [262, 165] width 10 height 10
click at [224, 108] on input "Company Name" at bounding box center [246, 110] width 109 height 21
type input "Self-Emplyed"
click at [282, 136] on button "Save" at bounding box center [289, 137] width 26 height 16
click at [380, 166] on icon "Phone - - Select to Edit Field" at bounding box center [385, 165] width 10 height 10
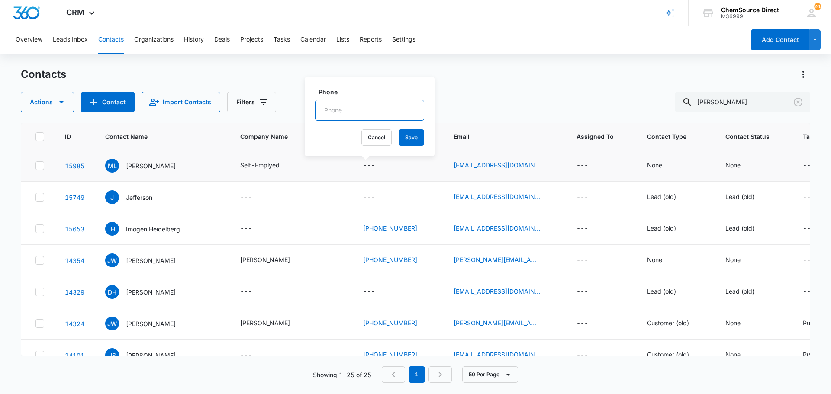
click at [334, 112] on input "Phone" at bounding box center [369, 110] width 109 height 21
paste input "(561) 789-5470"
type input "(561) 789-5470"
click at [402, 133] on button "Save" at bounding box center [411, 137] width 26 height 16
click at [594, 166] on icon "Assigned To - - Select to Edit Field" at bounding box center [598, 166] width 8 height 8
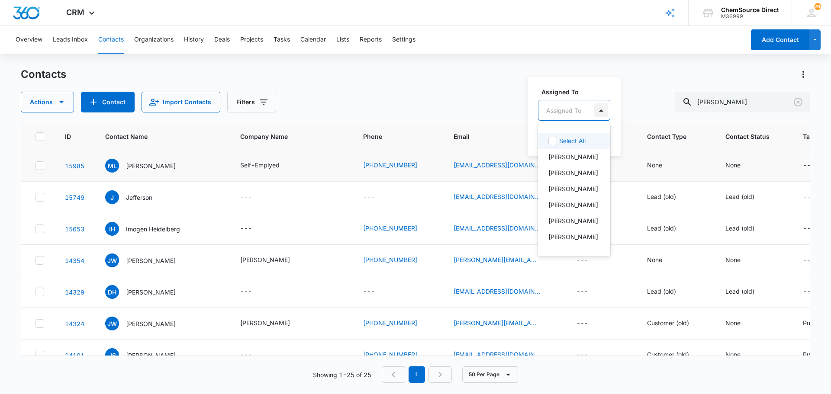
click at [602, 111] on div at bounding box center [601, 110] width 14 height 14
click at [566, 223] on p "[PERSON_NAME]" at bounding box center [573, 223] width 50 height 9
click at [621, 108] on div at bounding box center [627, 110] width 14 height 14
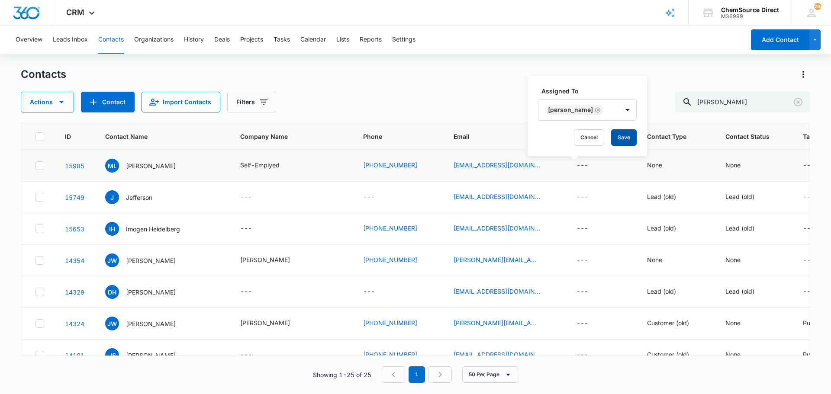
click at [619, 136] on button "Save" at bounding box center [624, 137] width 26 height 16
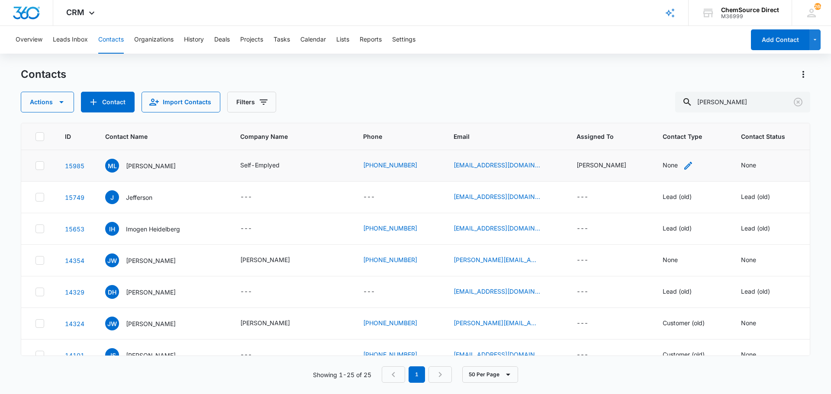
click at [684, 164] on icon "Contact Type - None - Select to Edit Field" at bounding box center [688, 166] width 8 height 8
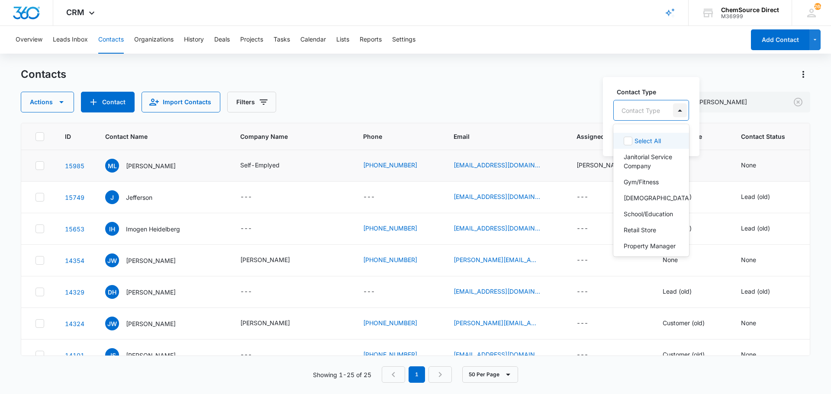
click at [680, 108] on div at bounding box center [680, 110] width 14 height 14
click at [646, 223] on p "End User" at bounding box center [636, 218] width 26 height 9
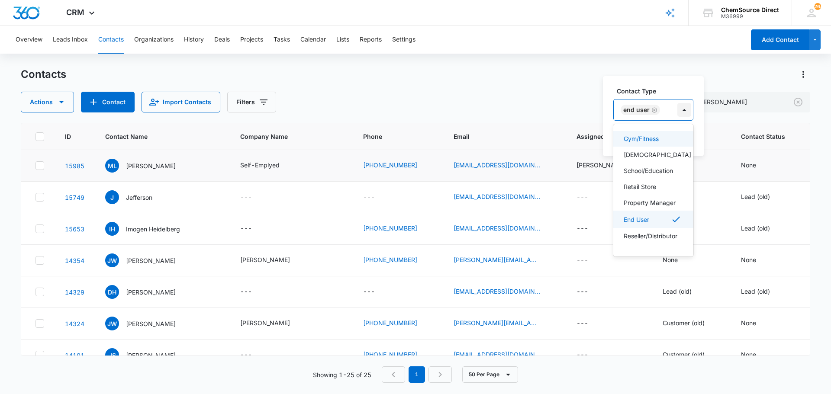
click at [684, 109] on div at bounding box center [684, 110] width 14 height 14
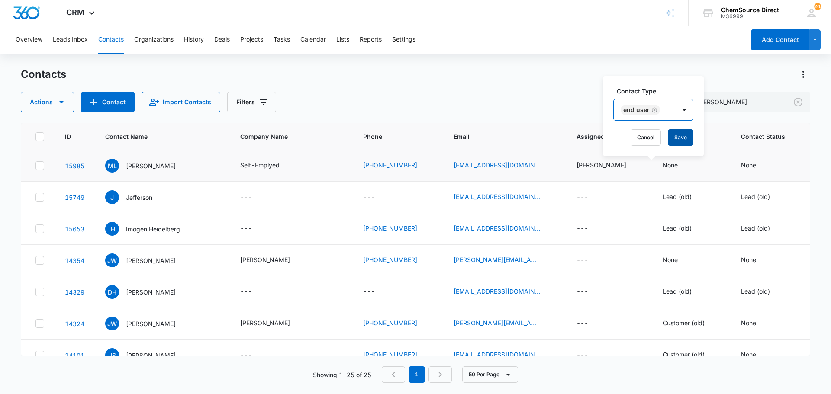
click at [681, 138] on button "Save" at bounding box center [680, 137] width 26 height 16
click at [762, 164] on icon "Contact Status - None - Select to Edit Field" at bounding box center [766, 166] width 8 height 8
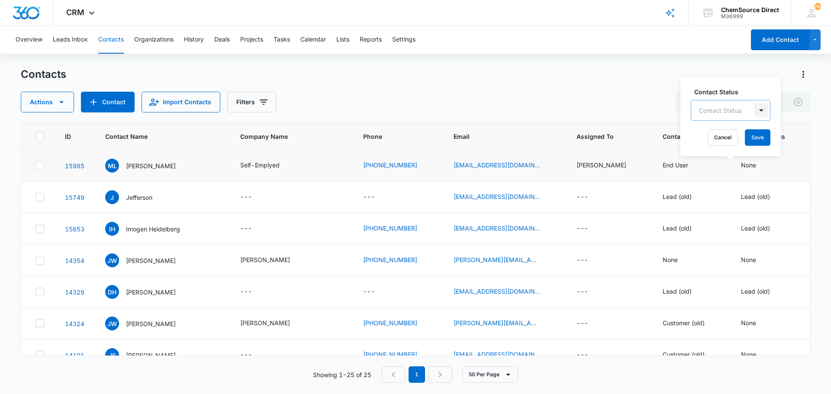
click at [759, 112] on div at bounding box center [761, 110] width 14 height 14
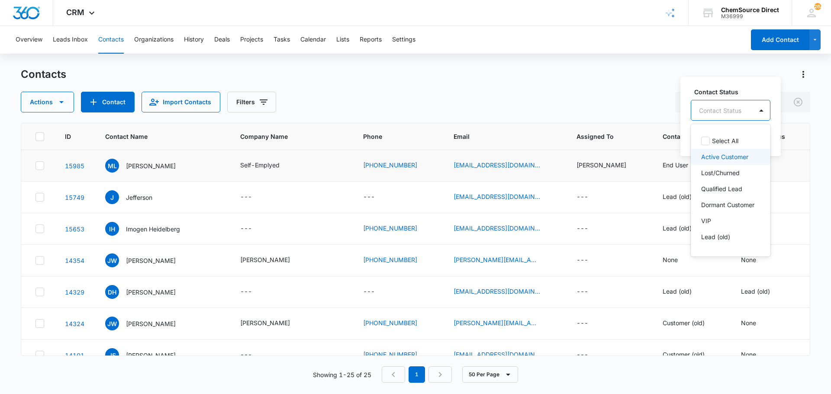
click at [734, 156] on p "Active Customer" at bounding box center [724, 156] width 47 height 9
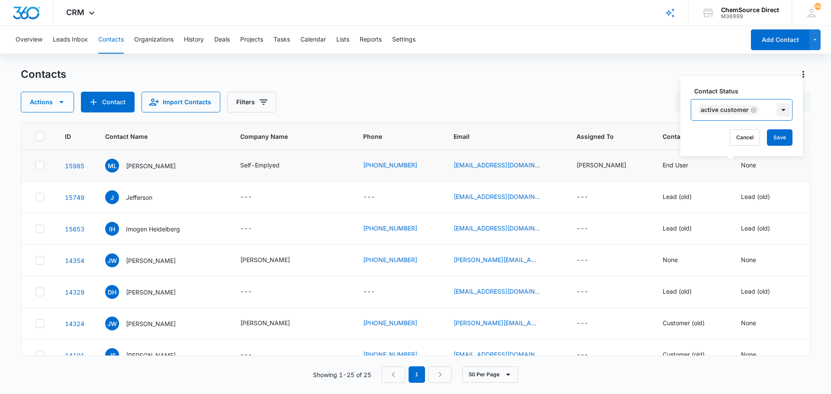
click at [781, 110] on div at bounding box center [783, 110] width 14 height 14
click at [779, 136] on button "Save" at bounding box center [779, 137] width 26 height 16
click at [139, 165] on p "Michael Leffert" at bounding box center [151, 165] width 50 height 9
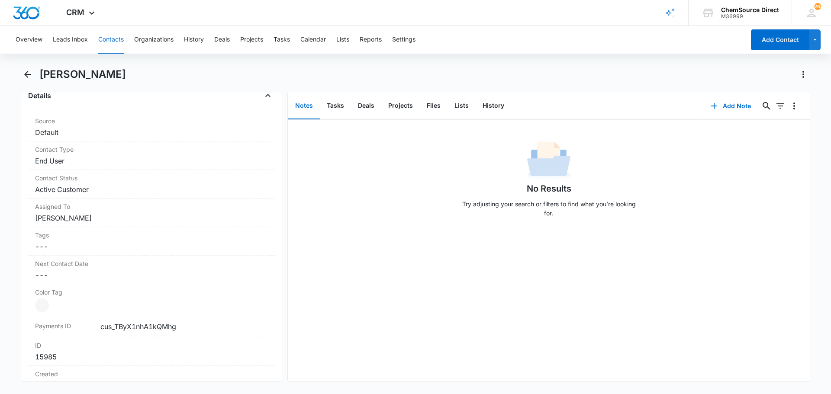
scroll to position [346, 0]
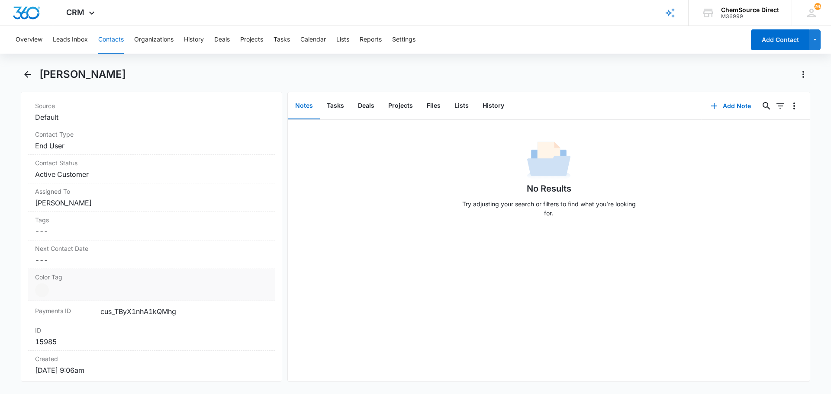
click at [140, 285] on dd "Current Color: Cancel Save Changes" at bounding box center [151, 290] width 233 height 14
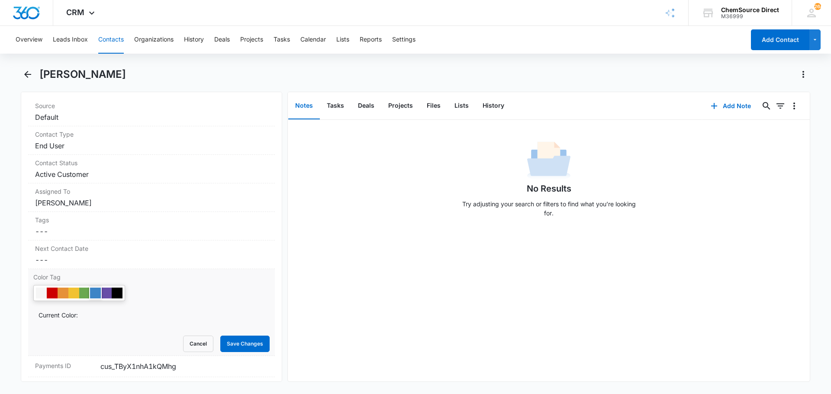
click at [96, 292] on div at bounding box center [95, 293] width 11 height 11
click at [230, 340] on button "Save Changes" at bounding box center [244, 344] width 49 height 16
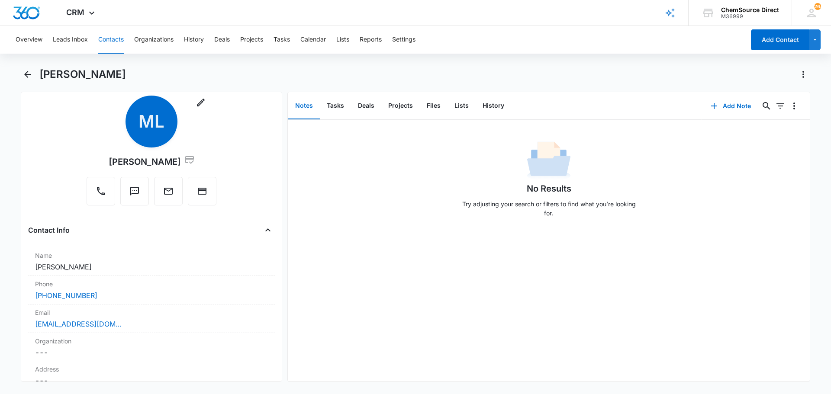
scroll to position [0, 0]
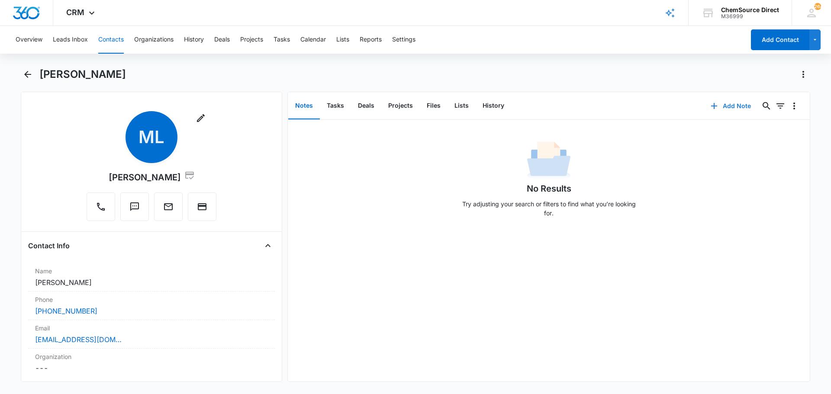
click at [724, 104] on button "Add Note" at bounding box center [731, 106] width 58 height 21
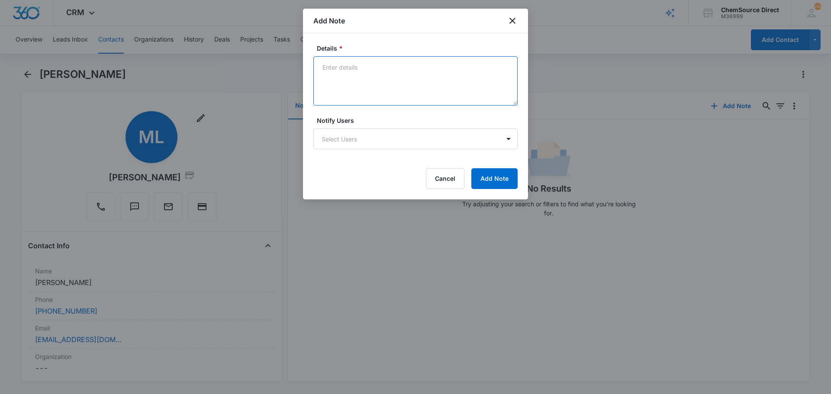
click at [366, 64] on textarea "Details *" at bounding box center [415, 80] width 204 height 49
paste textarea "Ecolab soap dispenser"
type textarea "New Customer Ecolab soap dispenser"
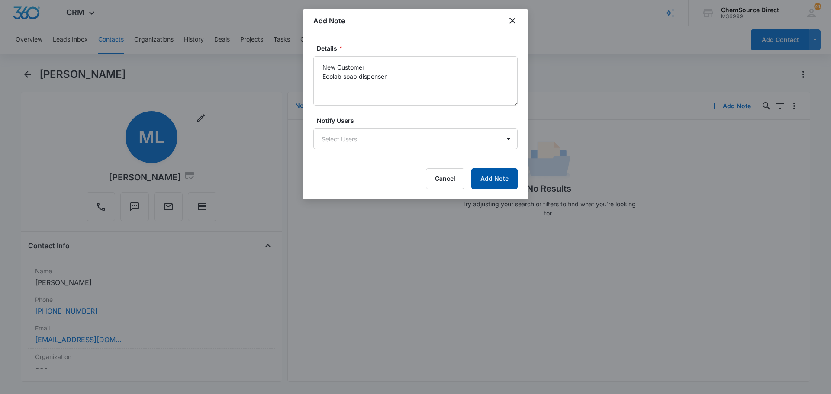
click at [486, 177] on button "Add Note" at bounding box center [494, 178] width 46 height 21
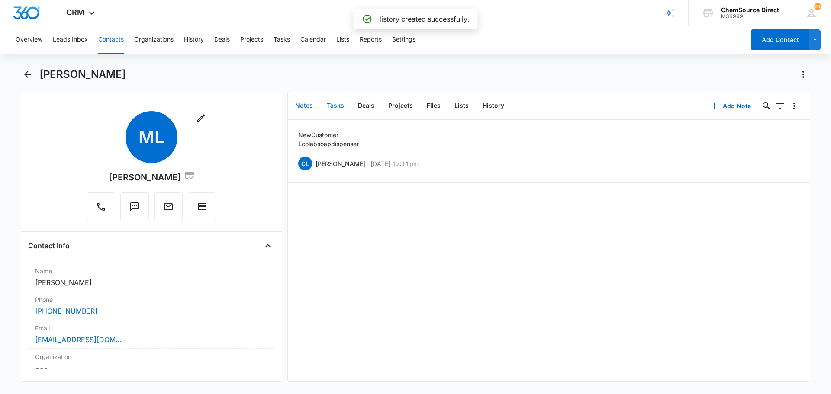
click at [336, 103] on button "Tasks" at bounding box center [335, 106] width 31 height 27
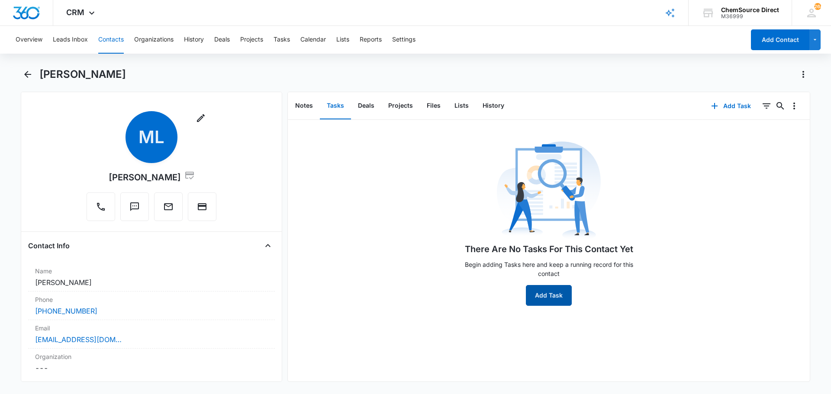
click at [540, 294] on button "Add Task" at bounding box center [549, 295] width 46 height 21
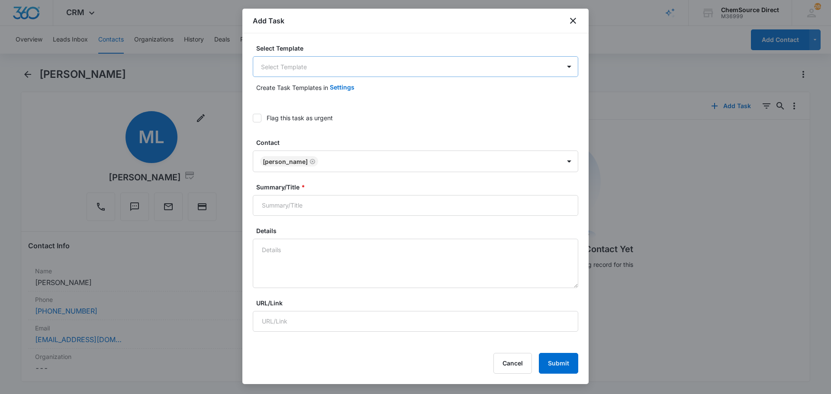
click at [279, 63] on body "CRM Apps Reputation Forms CRM Email Social Payments POS Content Ads Intelligenc…" at bounding box center [415, 197] width 831 height 394
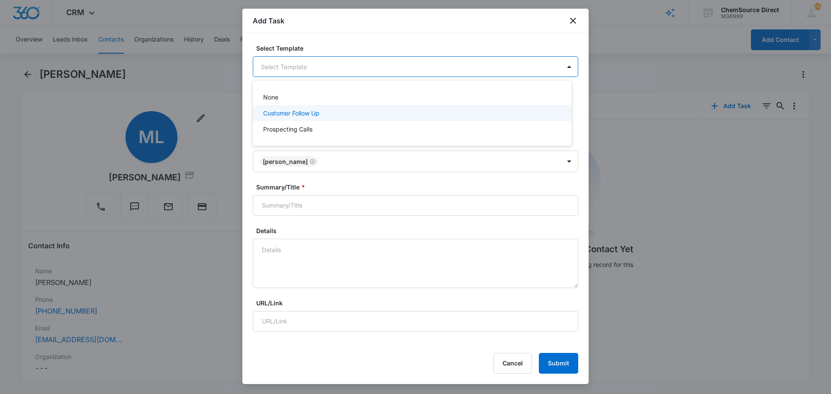
click at [285, 112] on p "Customer Follow Up" at bounding box center [291, 113] width 56 height 9
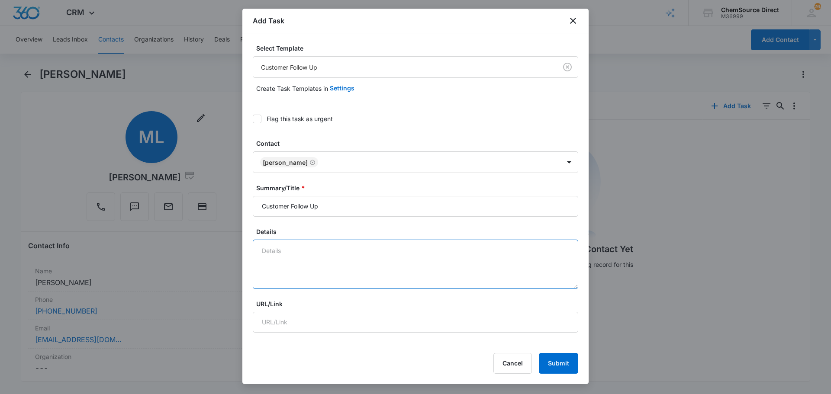
click at [294, 247] on textarea "Details" at bounding box center [415, 264] width 325 height 49
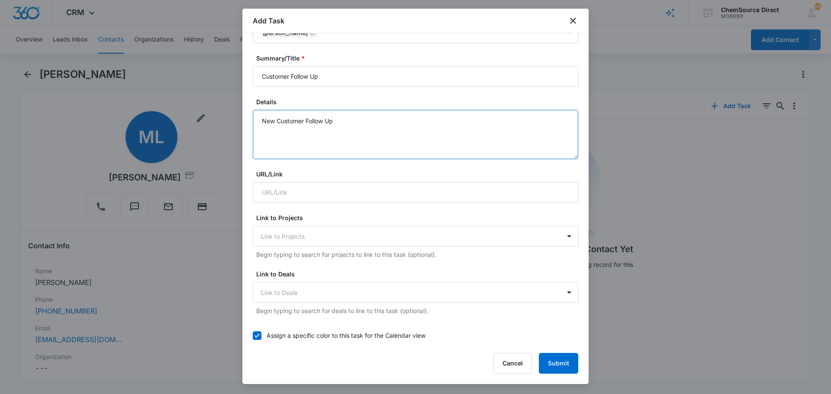
scroll to position [216, 0]
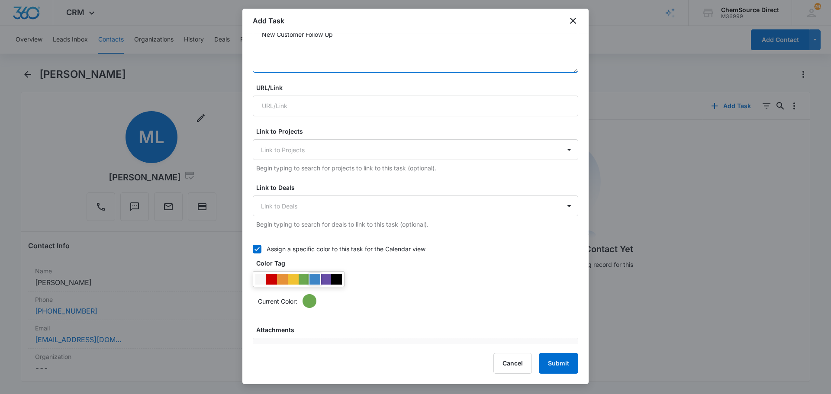
type textarea "New Customer Follow Up"
click at [316, 278] on div at bounding box center [314, 279] width 11 height 11
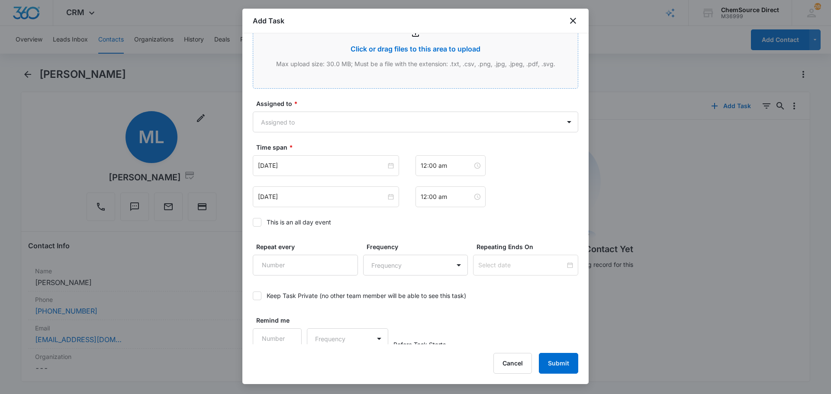
scroll to position [545, 0]
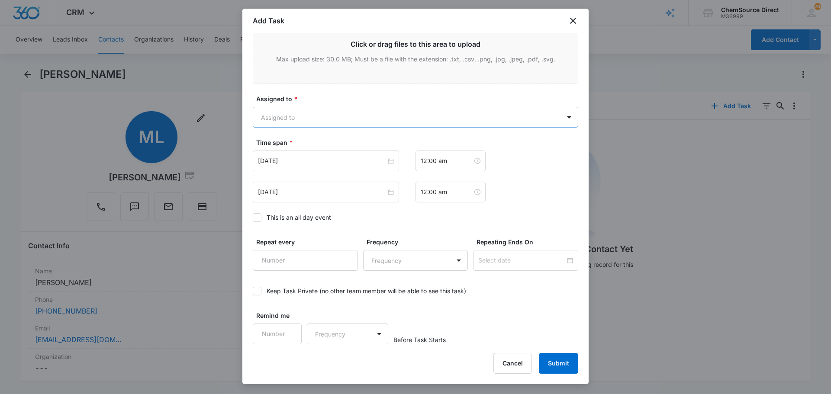
click at [297, 116] on body "CRM Apps Reputation Forms CRM Email Social Payments POS Content Ads Intelligenc…" at bounding box center [415, 197] width 831 height 394
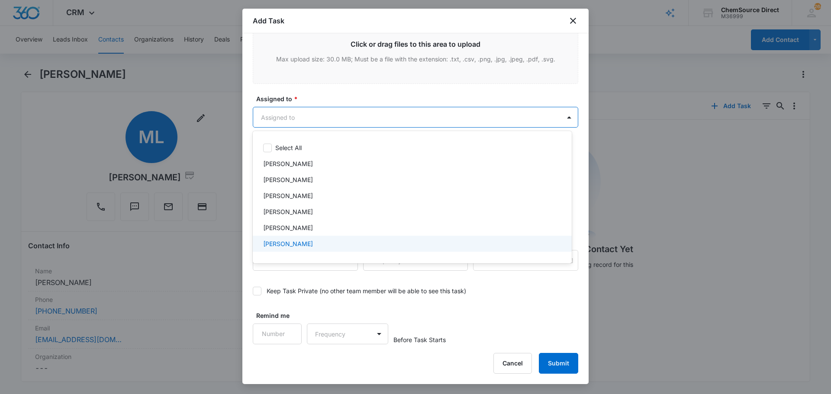
scroll to position [45, 0]
click at [294, 243] on p "[PERSON_NAME]" at bounding box center [288, 246] width 50 height 9
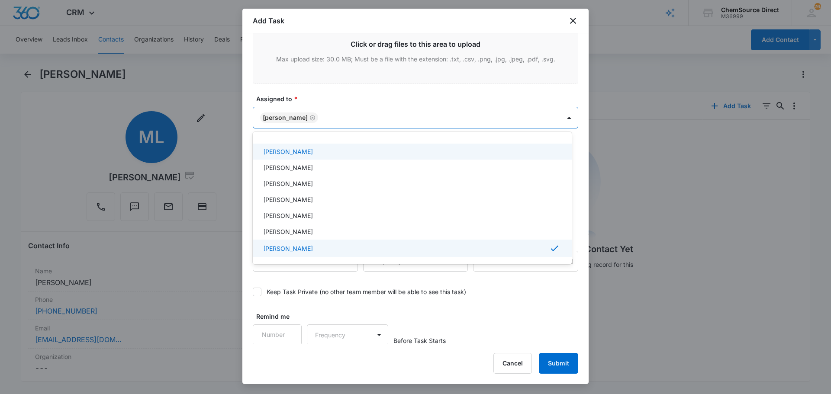
click at [314, 95] on div at bounding box center [415, 197] width 831 height 394
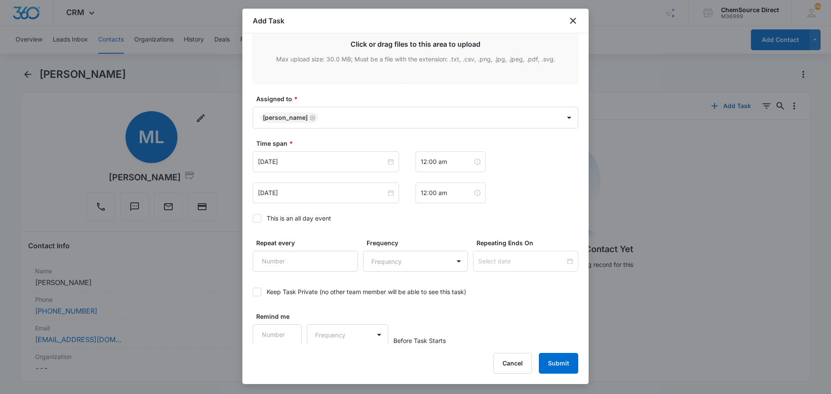
click at [253, 219] on icon at bounding box center [257, 219] width 8 height 8
click at [253, 218] on input "This is an all day event" at bounding box center [253, 218] width 0 height 0
click at [309, 158] on input "[DATE]" at bounding box center [322, 162] width 128 height 10
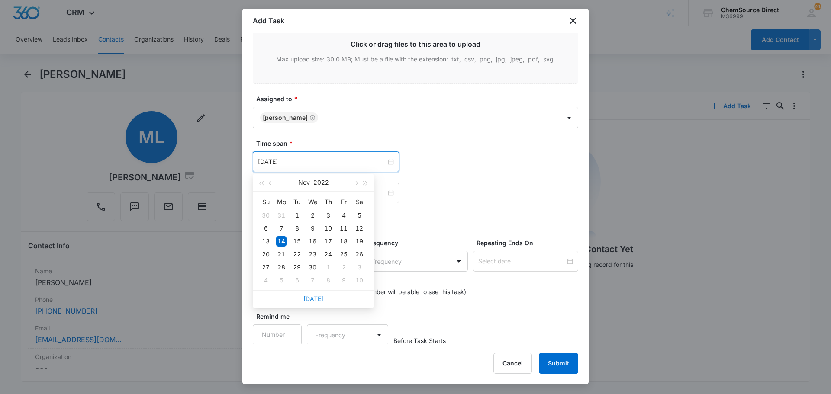
click at [314, 298] on link "[DATE]" at bounding box center [313, 298] width 20 height 7
type input "[DATE]"
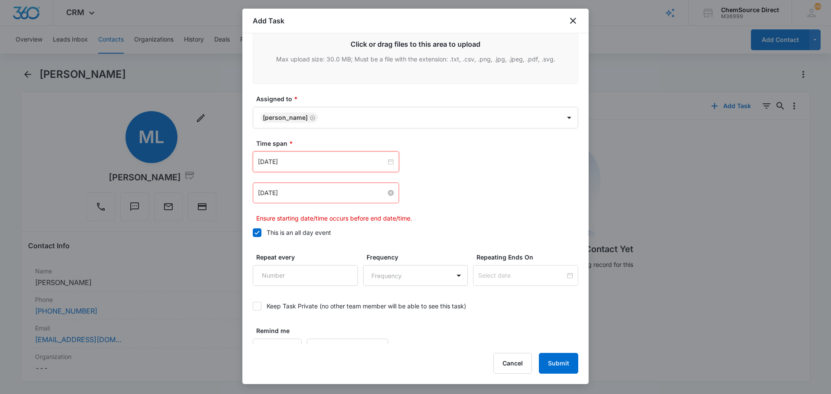
click at [327, 192] on input "[DATE]" at bounding box center [322, 193] width 128 height 10
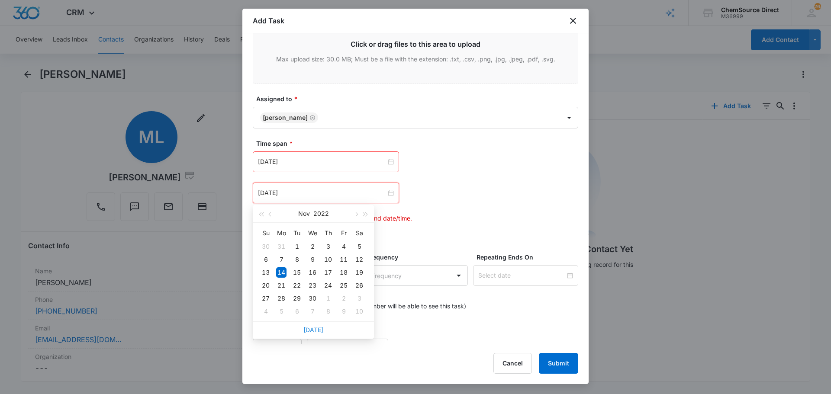
click at [315, 329] on link "[DATE]" at bounding box center [313, 329] width 20 height 7
type input "[DATE]"
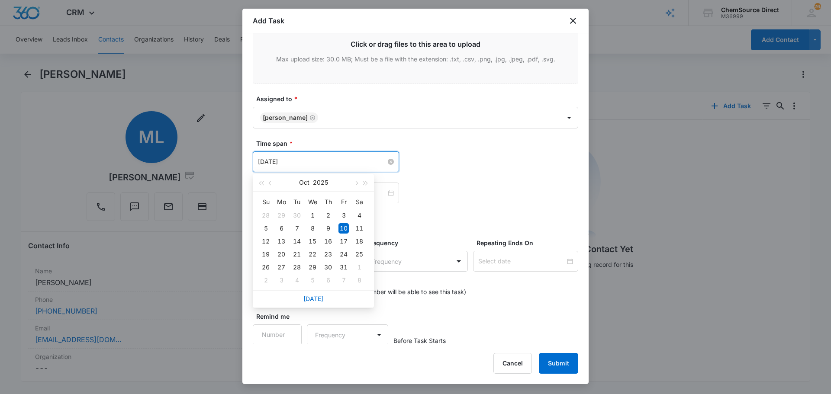
click at [319, 164] on input "[DATE]" at bounding box center [322, 162] width 128 height 10
type input "[DATE]"
click at [297, 239] on div "14" at bounding box center [297, 241] width 10 height 10
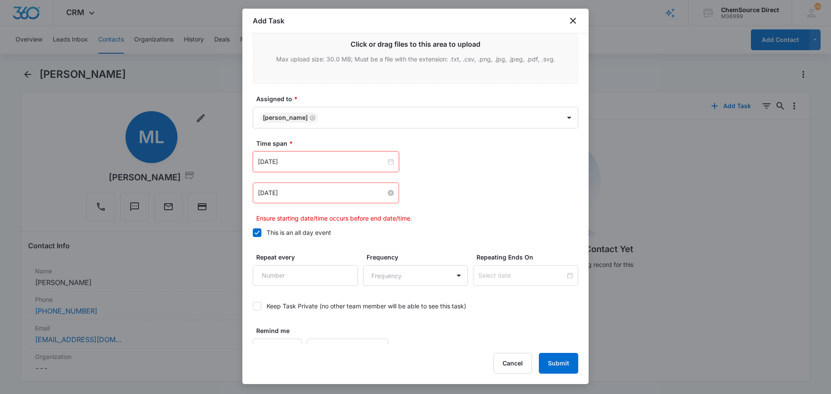
click at [305, 192] on input "[DATE]" at bounding box center [322, 193] width 128 height 10
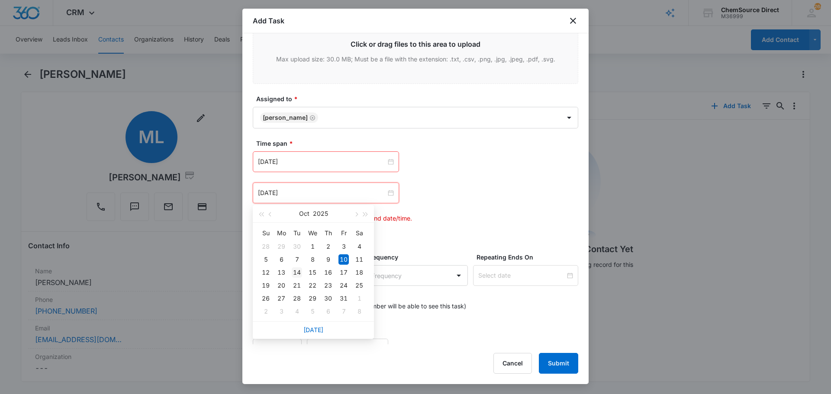
type input "[DATE]"
click at [296, 272] on div "14" at bounding box center [297, 272] width 10 height 10
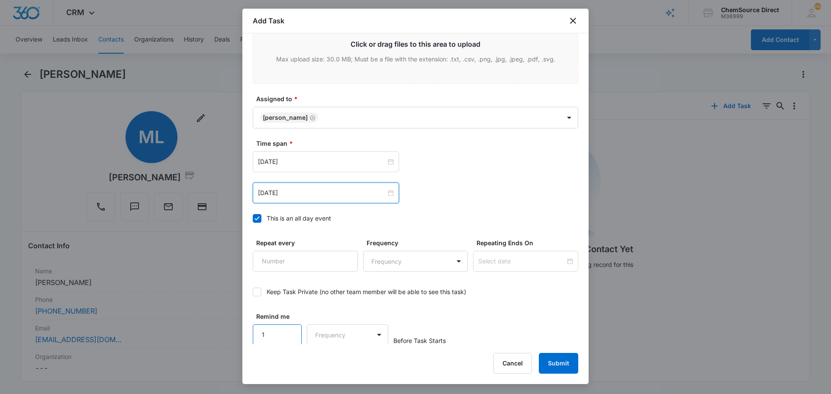
type input "1"
click at [288, 331] on input "1" at bounding box center [277, 334] width 49 height 21
click at [327, 333] on body "CRM Apps Reputation Forms CRM Email Social Payments POS Content Ads Intelligenc…" at bounding box center [415, 197] width 831 height 394
click at [339, 361] on div "Days" at bounding box center [344, 364] width 57 height 9
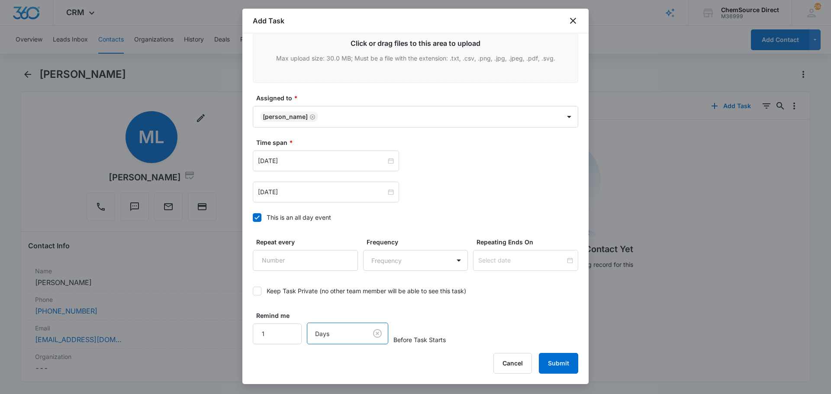
click at [488, 321] on div "Remind me 1 option Days, selected. Days Before Task Starts" at bounding box center [415, 327] width 325 height 33
click at [553, 362] on button "Submit" at bounding box center [558, 363] width 39 height 21
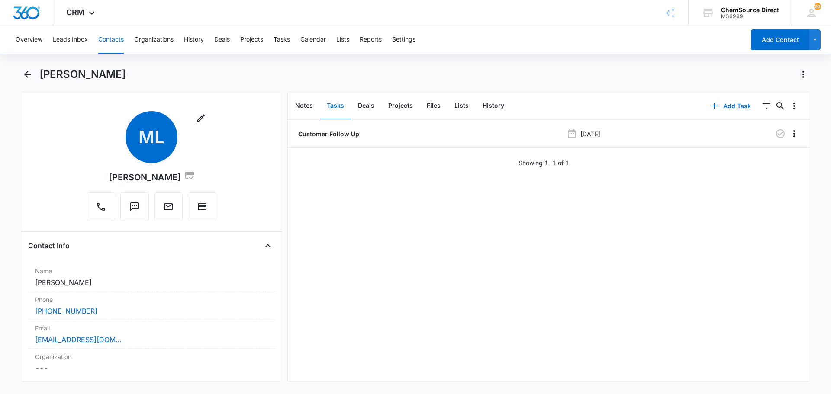
click at [105, 40] on button "Contacts" at bounding box center [111, 40] width 26 height 28
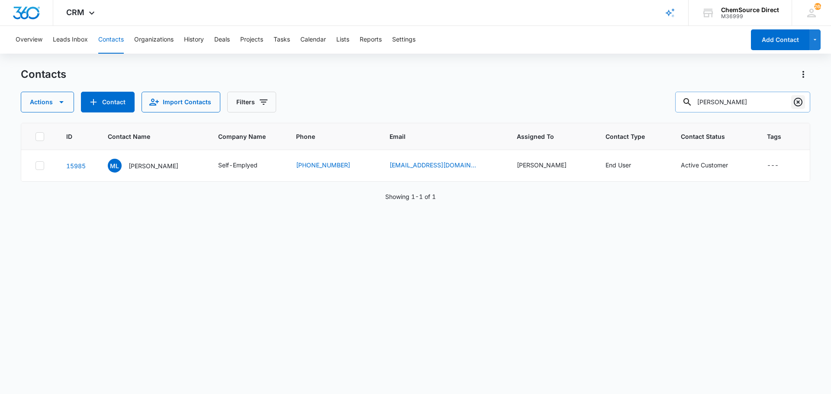
click at [796, 102] on icon "Clear" at bounding box center [797, 102] width 10 height 10
click at [720, 99] on input "text" at bounding box center [742, 102] width 135 height 21
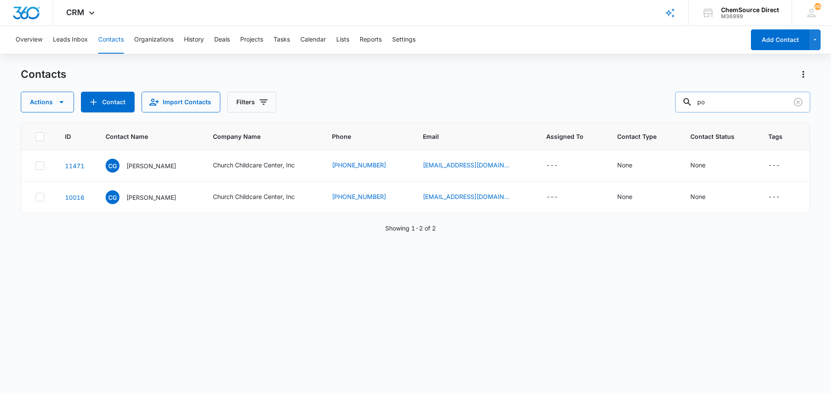
type input "p"
click at [98, 98] on button "Contact" at bounding box center [108, 102] width 54 height 21
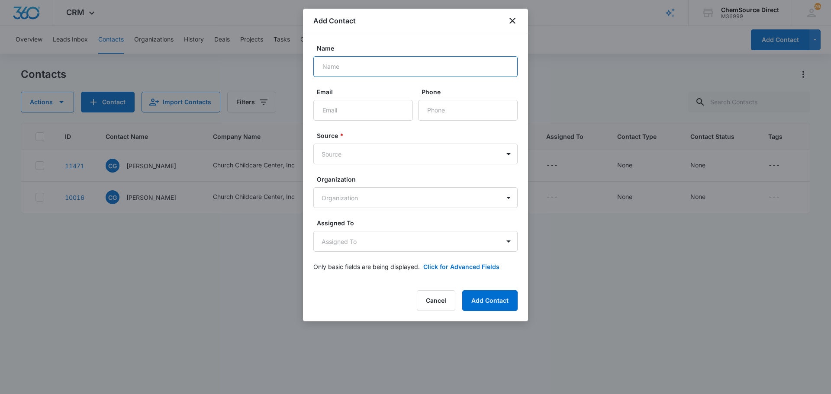
click at [330, 69] on input "Name" at bounding box center [415, 66] width 204 height 21
type input "Jay Poindexter"
paste input "4poindexters@gmail.com"
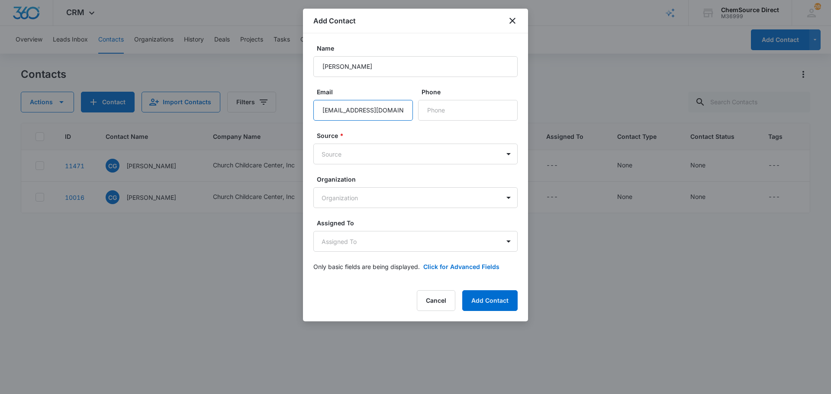
type input "4poindexters@gmail.com"
click at [448, 110] on input "Phone" at bounding box center [467, 110] width 99 height 21
paste input "(336) 504-5555"
type input "(336) 504-5555"
click at [404, 153] on body "CRM Apps Reputation Forms CRM Email Social Payments POS Content Ads Intelligenc…" at bounding box center [415, 197] width 831 height 394
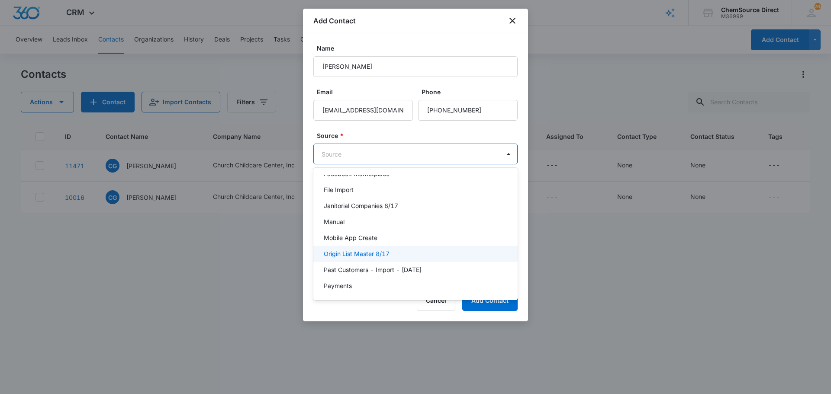
scroll to position [130, 0]
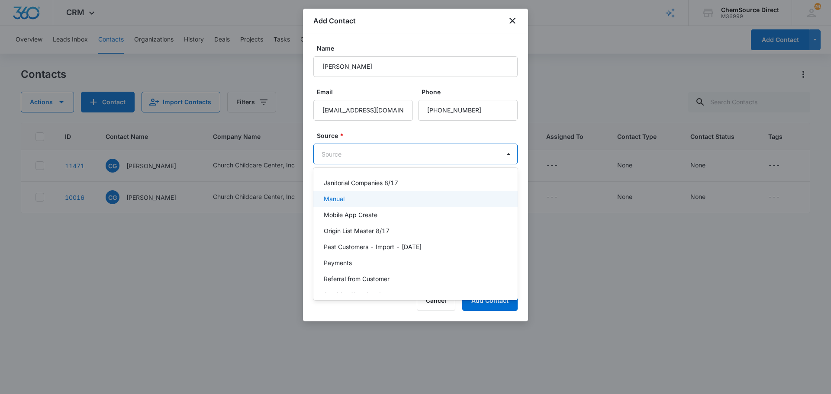
click at [368, 200] on div "Manual" at bounding box center [415, 198] width 182 height 9
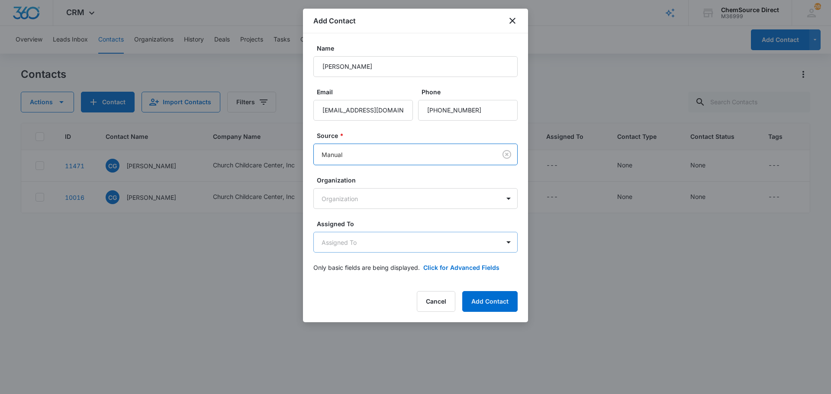
click at [372, 242] on body "CRM Apps Reputation Forms CRM Email Social Payments POS Content Ads Intelligenc…" at bounding box center [415, 197] width 831 height 394
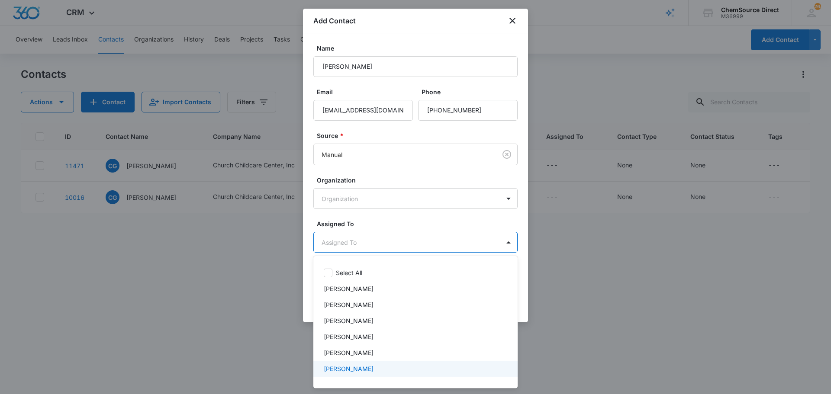
click at [353, 366] on p "[PERSON_NAME]" at bounding box center [349, 368] width 50 height 9
click at [405, 210] on div at bounding box center [415, 197] width 831 height 394
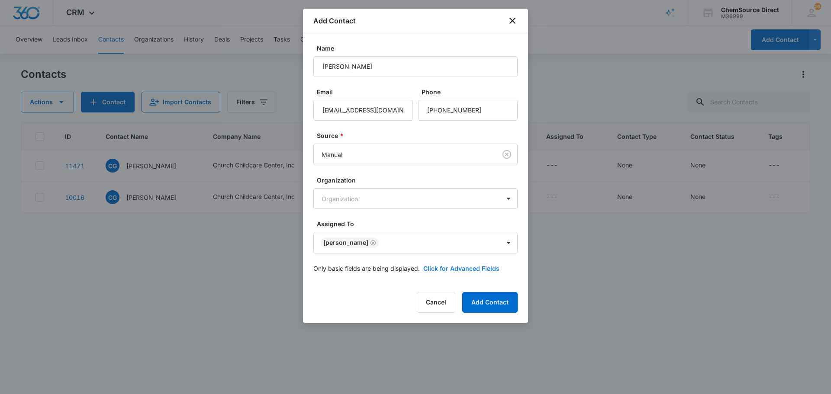
click at [444, 269] on button "Click for Advanced Fields" at bounding box center [461, 268] width 76 height 9
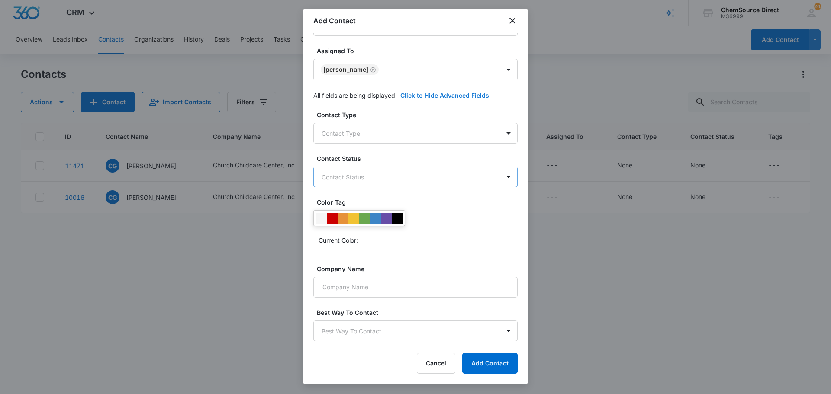
scroll to position [214, 0]
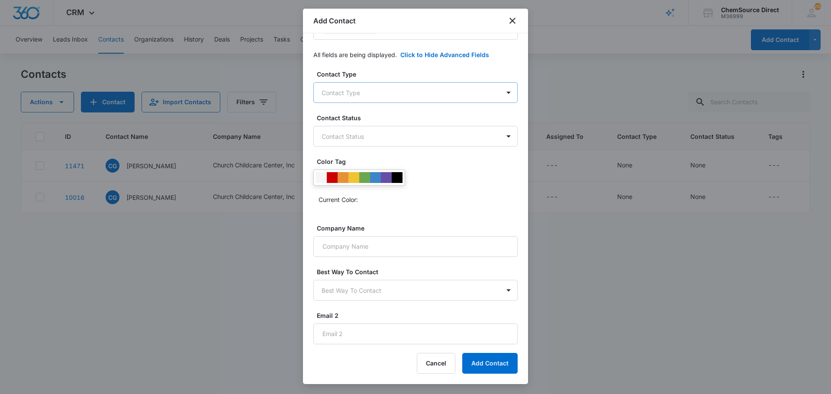
click at [387, 95] on body "CRM Apps Reputation Forms CRM Email Social Payments POS Content Ads Intelligenc…" at bounding box center [415, 197] width 831 height 394
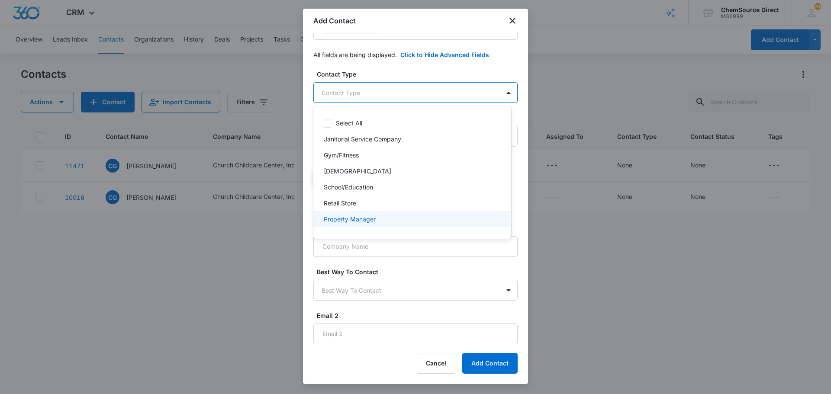
scroll to position [43, 0]
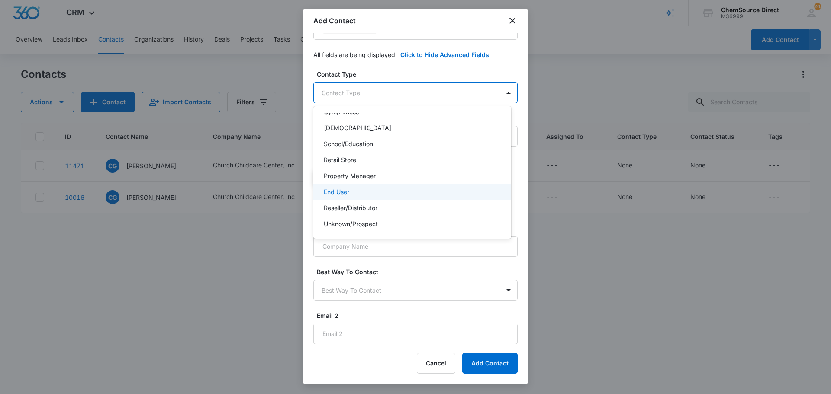
click at [364, 192] on div "End User" at bounding box center [411, 191] width 175 height 9
click at [399, 73] on div at bounding box center [415, 197] width 831 height 394
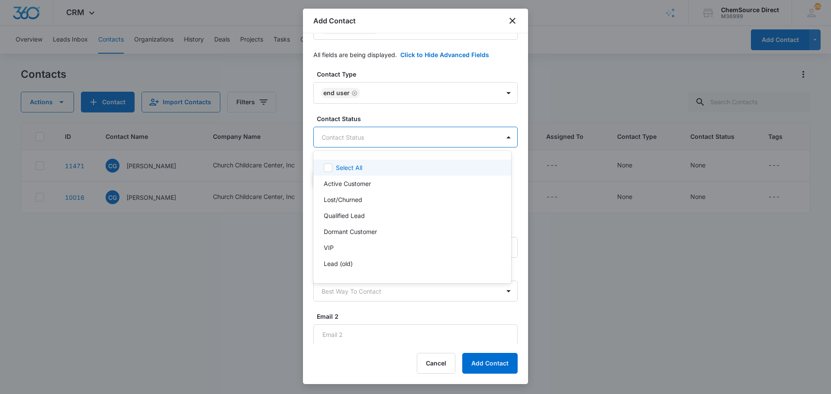
click at [378, 141] on body "CRM Apps Reputation Forms CRM Email Social Payments POS Content Ads Intelligenc…" at bounding box center [415, 197] width 831 height 394
click at [354, 180] on p "Active Customer" at bounding box center [347, 183] width 47 height 9
click at [373, 119] on div at bounding box center [415, 197] width 831 height 394
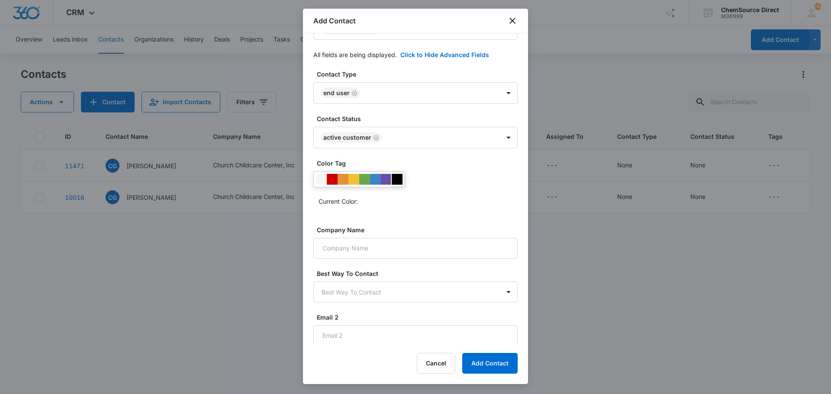
click at [397, 179] on div at bounding box center [396, 179] width 11 height 11
click at [444, 192] on div "Current Color:" at bounding box center [415, 189] width 204 height 37
click at [393, 247] on input "Company Name" at bounding box center [415, 248] width 204 height 21
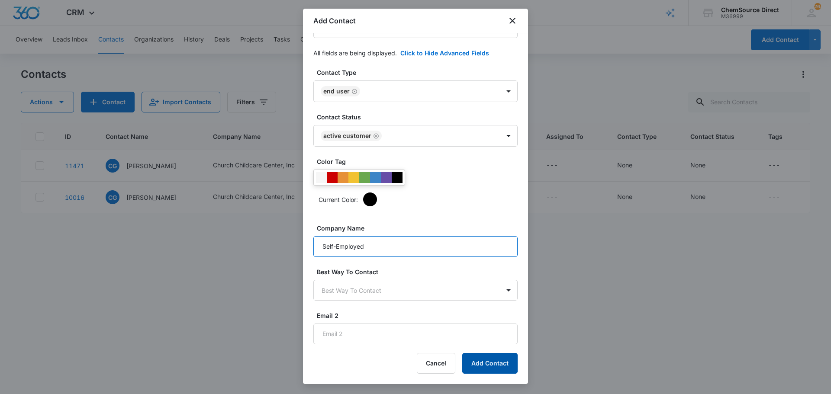
type input "Self-Employed"
click at [493, 362] on button "Add Contact" at bounding box center [489, 363] width 55 height 21
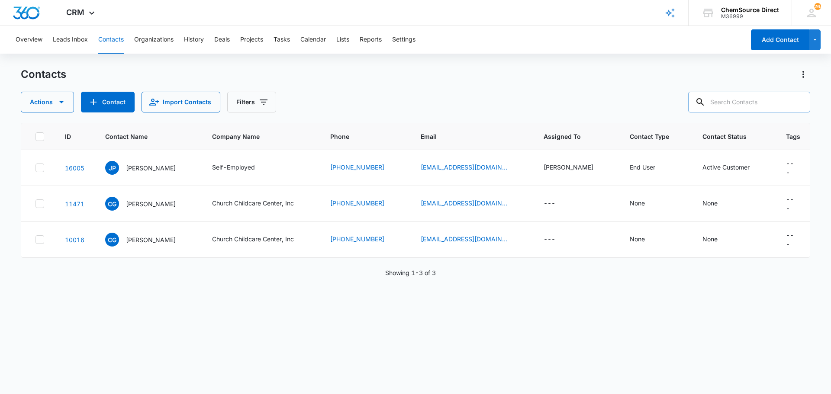
click at [750, 103] on input "text" at bounding box center [749, 102] width 122 height 21
click at [105, 40] on button "Contacts" at bounding box center [111, 40] width 26 height 28
click at [146, 165] on p "Jay Poindexter" at bounding box center [151, 168] width 50 height 9
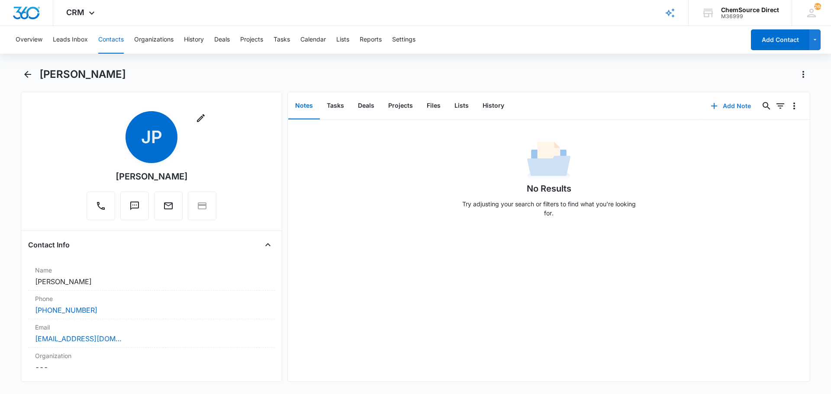
click at [731, 103] on button "Add Note" at bounding box center [731, 106] width 58 height 21
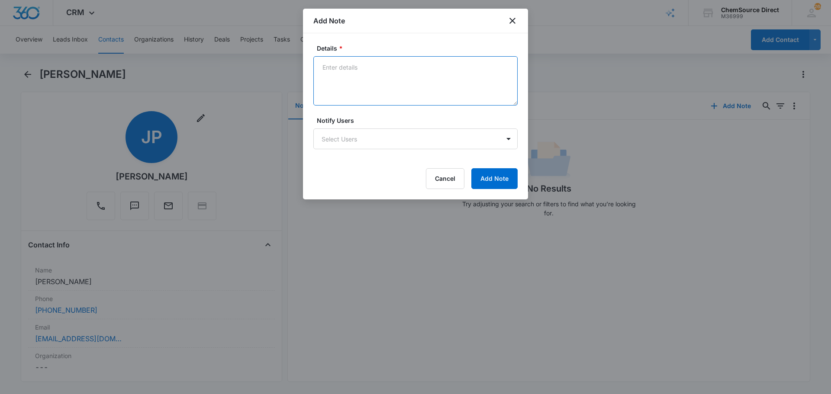
click at [359, 76] on textarea "Details *" at bounding box center [415, 80] width 204 height 49
click at [371, 67] on textarea "New Customer" at bounding box center [415, 80] width 204 height 49
click at [337, 80] on textarea "New Customer" at bounding box center [415, 80] width 204 height 49
paste textarea "Advance SC-351 Repair"
type textarea "New Customer Advance SC-351 Repair"
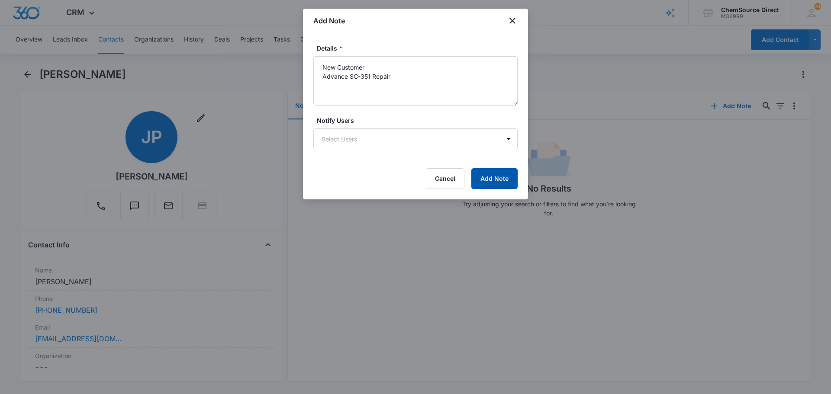
click at [490, 171] on button "Add Note" at bounding box center [494, 178] width 46 height 21
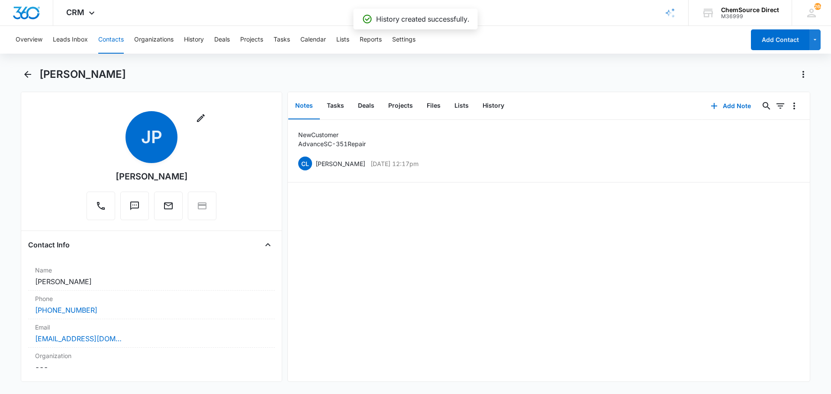
click at [487, 266] on div "New Customer Advance SC-351 Repair CL Chris Lozzi Oct 10, 2025 at 12:17pm Delet…" at bounding box center [549, 251] width 522 height 262
click at [337, 106] on button "Tasks" at bounding box center [335, 106] width 31 height 27
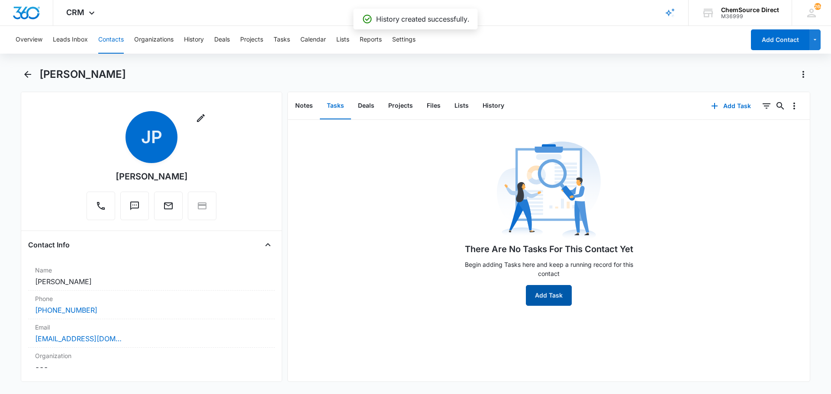
click at [550, 291] on button "Add Task" at bounding box center [549, 295] width 46 height 21
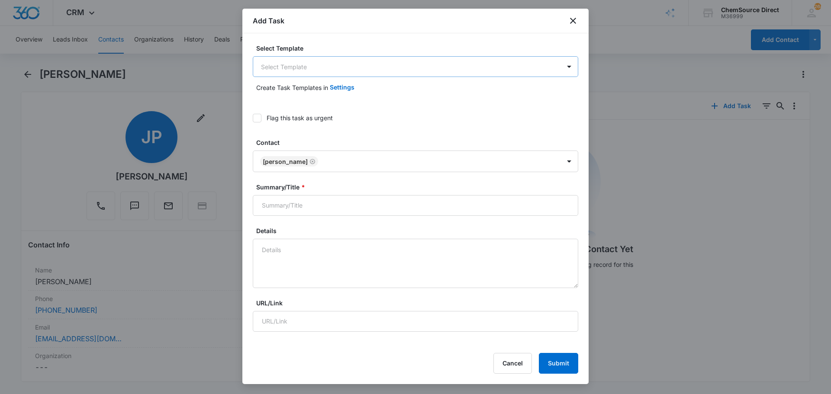
click at [264, 67] on body "CRM Apps Reputation Forms CRM Email Social Payments POS Content Ads Intelligenc…" at bounding box center [415, 197] width 831 height 394
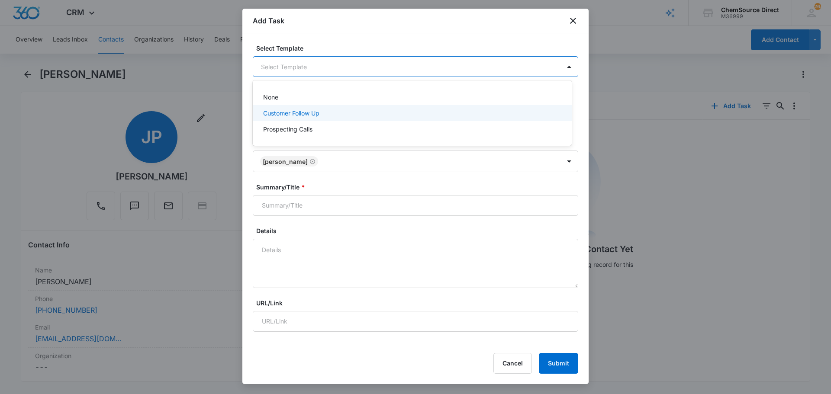
click at [273, 112] on p "Customer Follow Up" at bounding box center [291, 113] width 56 height 9
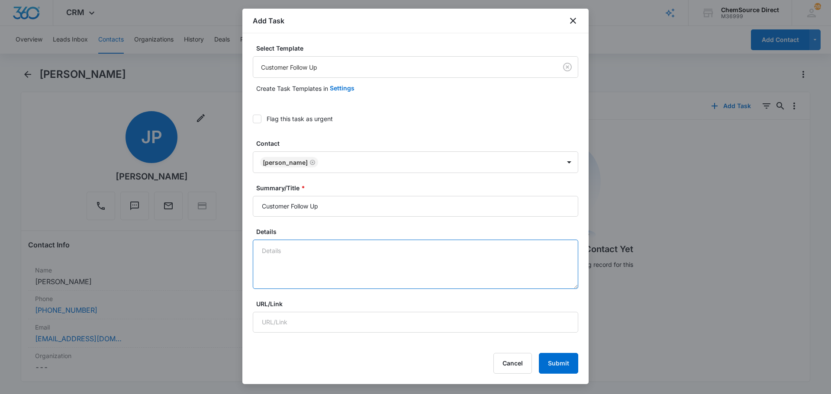
click at [274, 249] on textarea "Details" at bounding box center [415, 264] width 325 height 49
type textarea "New Customer Follow Up"
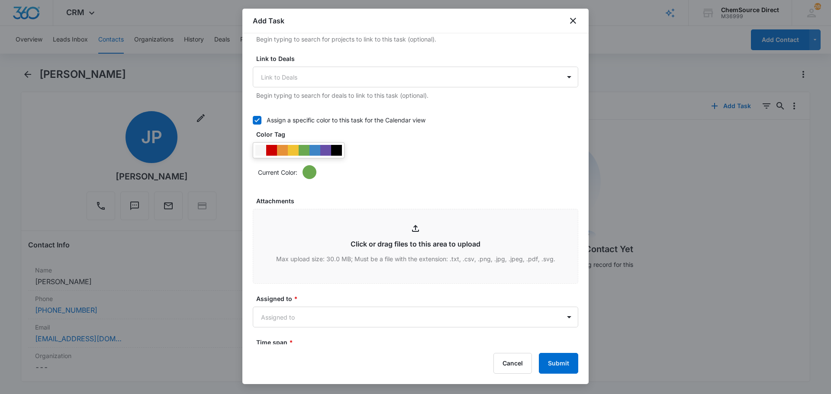
scroll to position [346, 0]
click at [337, 148] on div at bounding box center [336, 149] width 11 height 11
click at [395, 156] on div "Current Color:" at bounding box center [415, 159] width 325 height 37
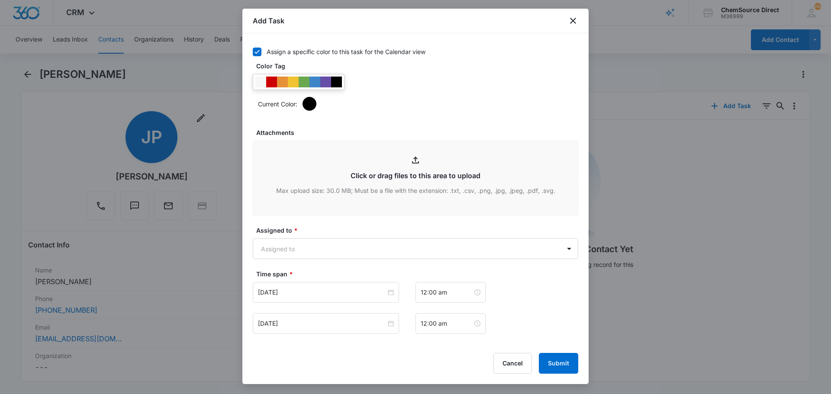
scroll to position [519, 0]
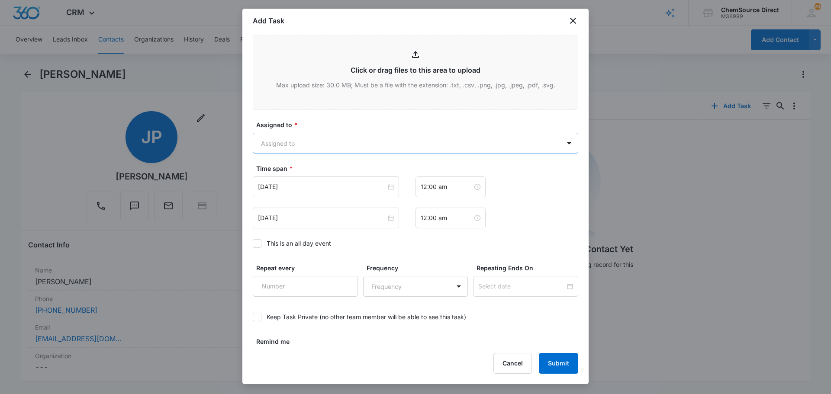
click at [321, 145] on body "CRM Apps Reputation Forms CRM Email Social Payments POS Content Ads Intelligenc…" at bounding box center [415, 197] width 831 height 394
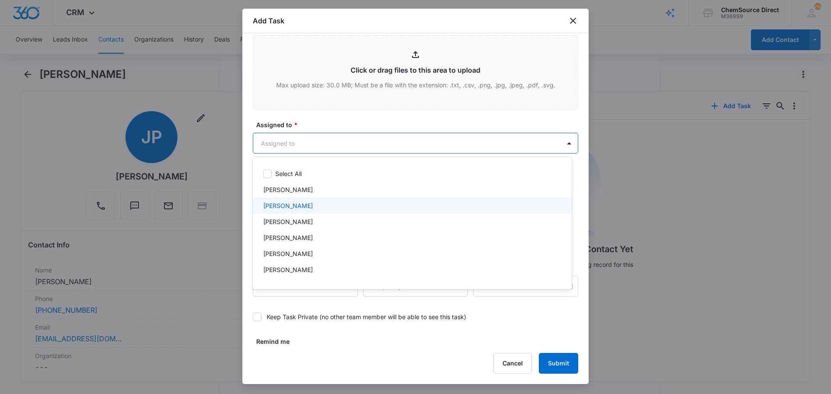
click at [295, 205] on p "[PERSON_NAME]" at bounding box center [288, 205] width 50 height 9
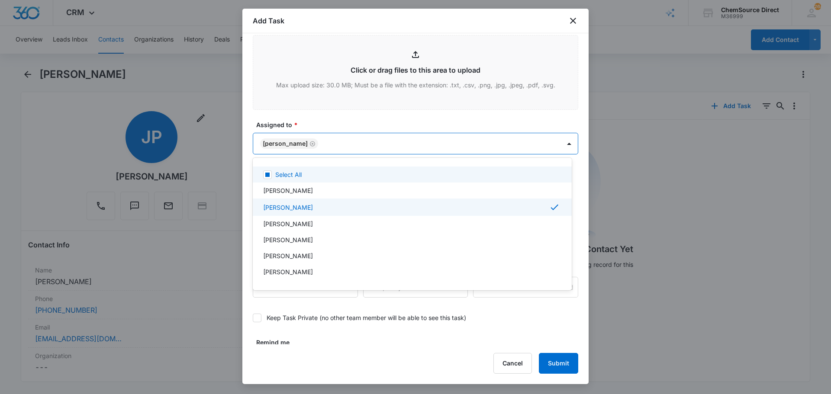
click at [329, 109] on div at bounding box center [415, 197] width 831 height 394
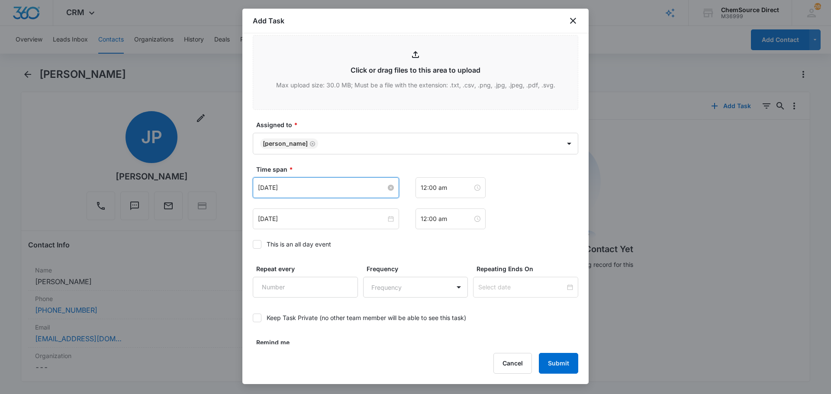
click at [292, 189] on input "[DATE]" at bounding box center [322, 188] width 128 height 10
click at [259, 241] on icon at bounding box center [257, 245] width 8 height 8
click at [253, 244] on input "This is an all day event" at bounding box center [253, 244] width 0 height 0
click at [335, 186] on input "[DATE]" at bounding box center [322, 188] width 128 height 10
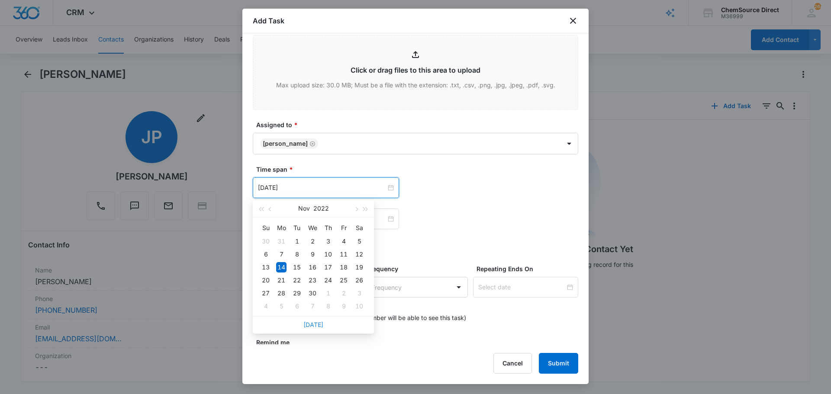
click at [309, 324] on link "[DATE]" at bounding box center [313, 324] width 20 height 7
type input "[DATE]"
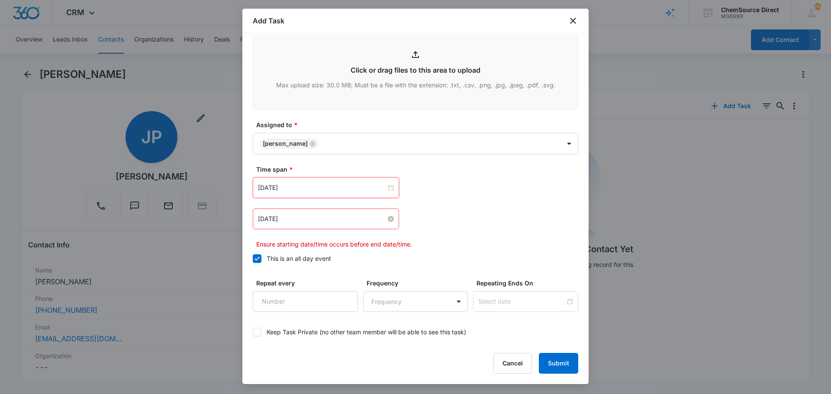
click at [318, 219] on input "[DATE]" at bounding box center [322, 219] width 128 height 10
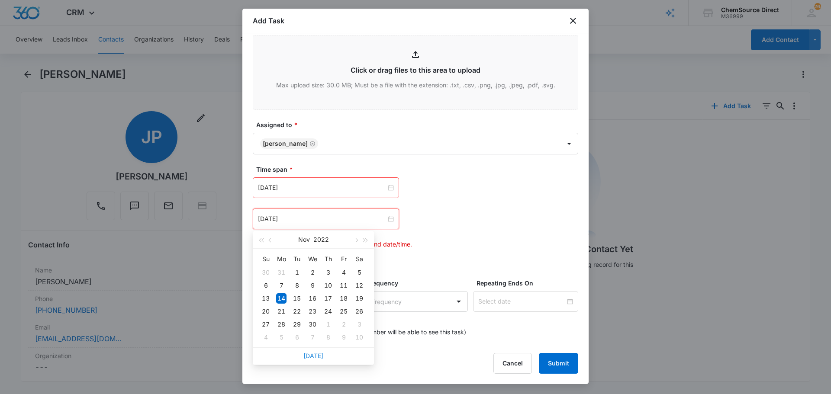
click at [316, 354] on link "[DATE]" at bounding box center [313, 355] width 20 height 7
type input "[DATE]"
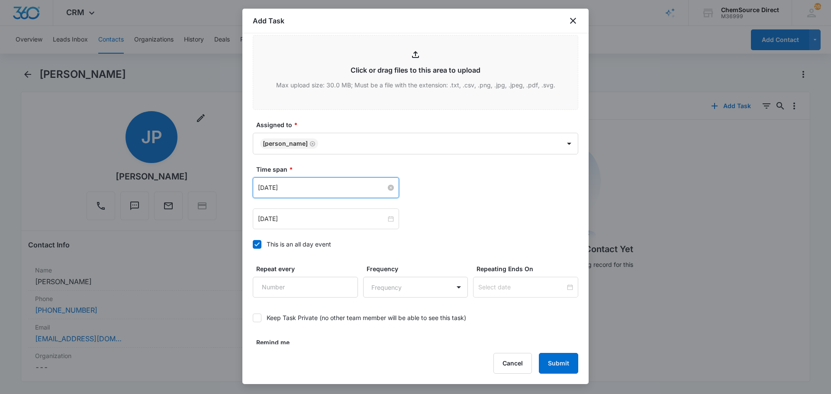
click at [331, 186] on input "[DATE]" at bounding box center [322, 188] width 128 height 10
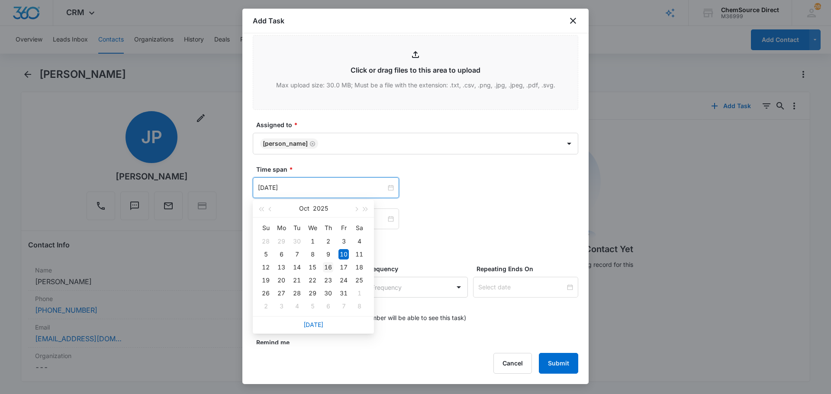
type input "[DATE]"
click at [329, 266] on div "16" at bounding box center [328, 267] width 10 height 10
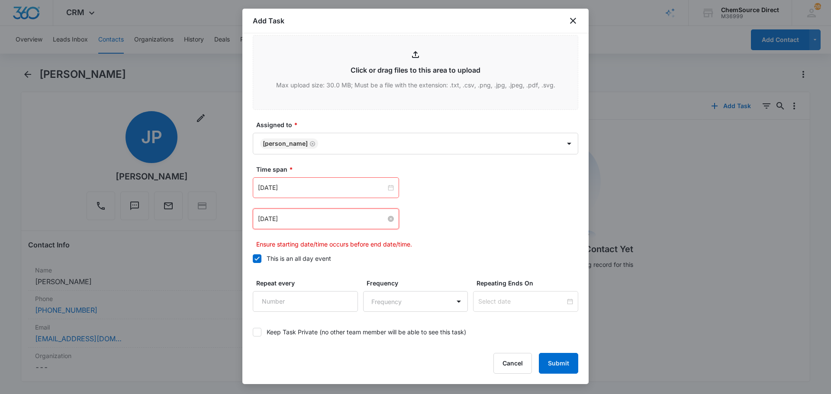
click at [319, 219] on input "[DATE]" at bounding box center [322, 219] width 128 height 10
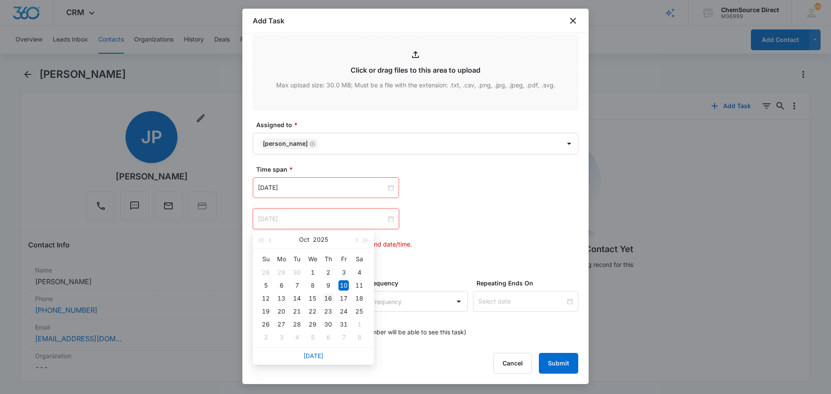
type input "[DATE]"
click at [329, 297] on div "16" at bounding box center [328, 298] width 10 height 10
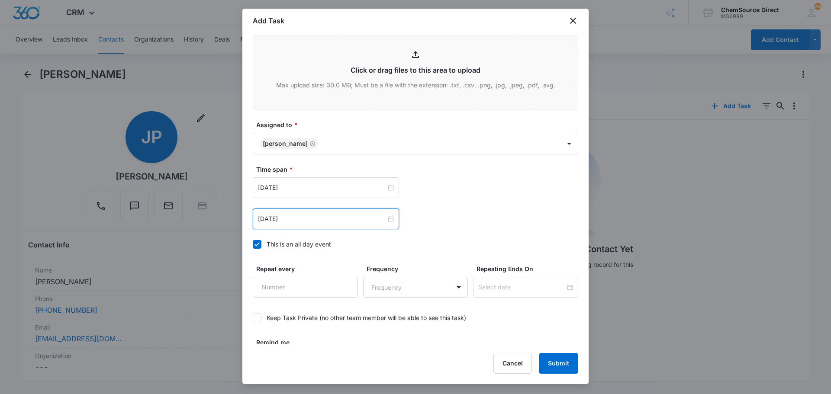
click at [439, 199] on div "Oct 16, 2025 Oct 2025 Su Mo Tu We Th Fr Sa 28 29 30 1 2 3 4 5 6 7 8 9 10 11 12 …" at bounding box center [415, 203] width 325 height 52
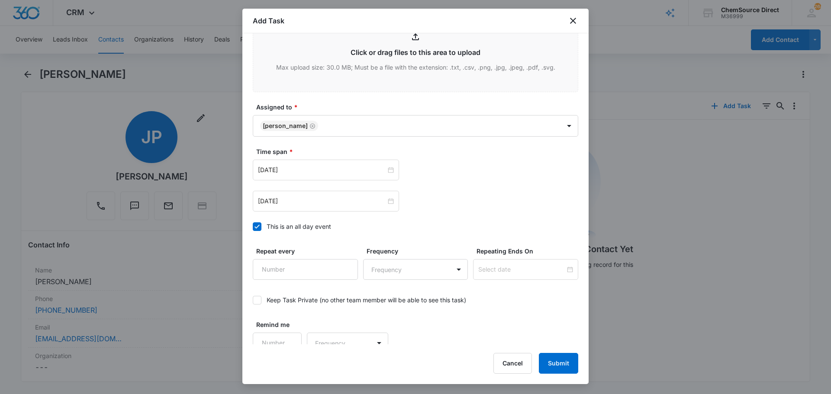
scroll to position [546, 0]
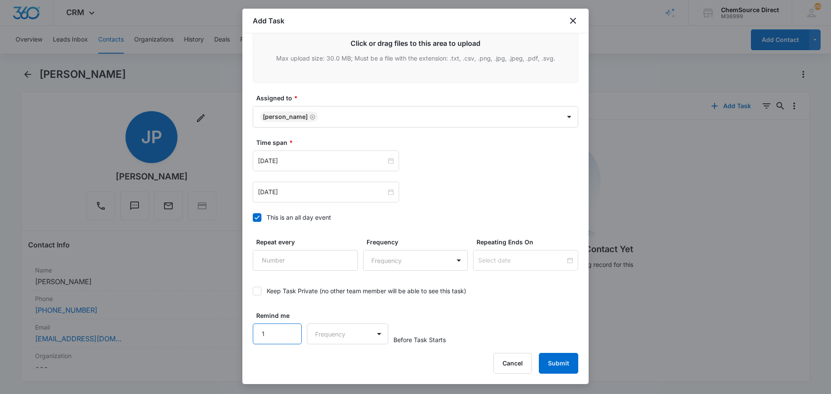
type input "1"
click at [291, 328] on input "1" at bounding box center [277, 334] width 49 height 21
click at [338, 338] on body "CRM Apps Reputation Forms CRM Email Social Payments POS Content Ads Intelligenc…" at bounding box center [415, 197] width 831 height 394
click at [343, 365] on div "Days" at bounding box center [344, 364] width 57 height 9
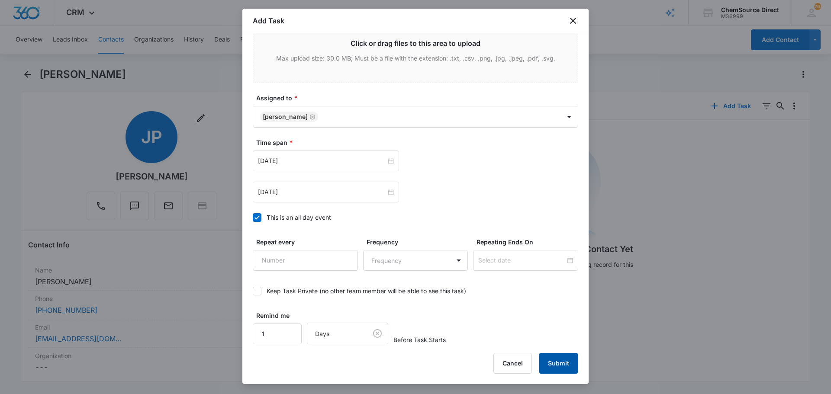
click at [555, 360] on button "Submit" at bounding box center [558, 363] width 39 height 21
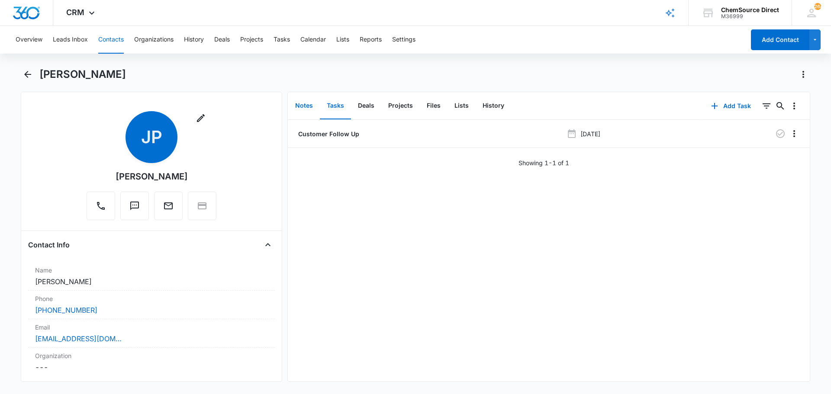
click at [301, 102] on button "Notes" at bounding box center [304, 106] width 32 height 27
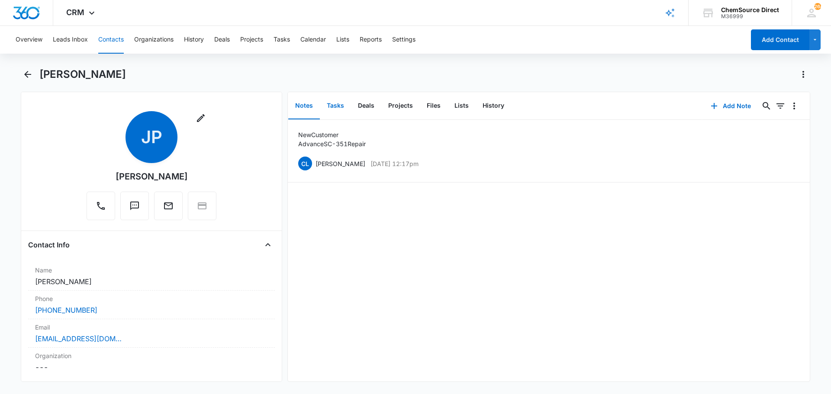
click at [339, 105] on button "Tasks" at bounding box center [335, 106] width 31 height 27
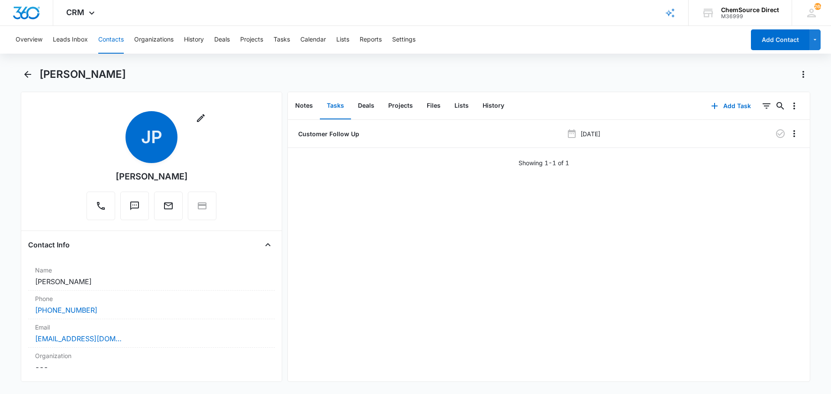
click at [110, 37] on button "Contacts" at bounding box center [111, 40] width 26 height 28
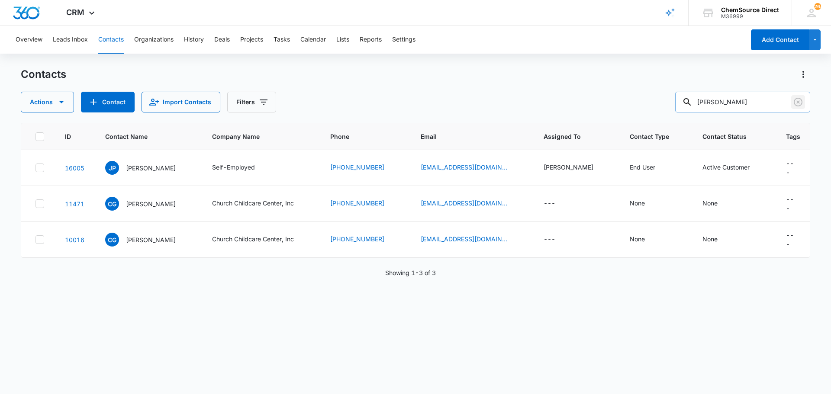
click at [799, 102] on icon "Clear" at bounding box center [797, 102] width 10 height 10
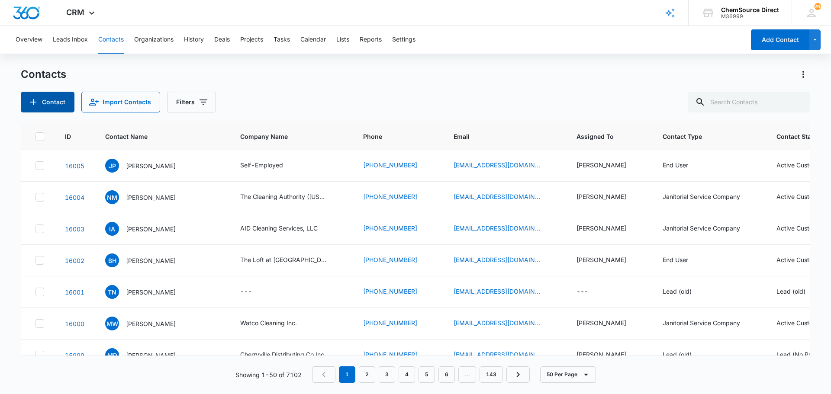
click at [56, 99] on button "Contact" at bounding box center [48, 102] width 54 height 21
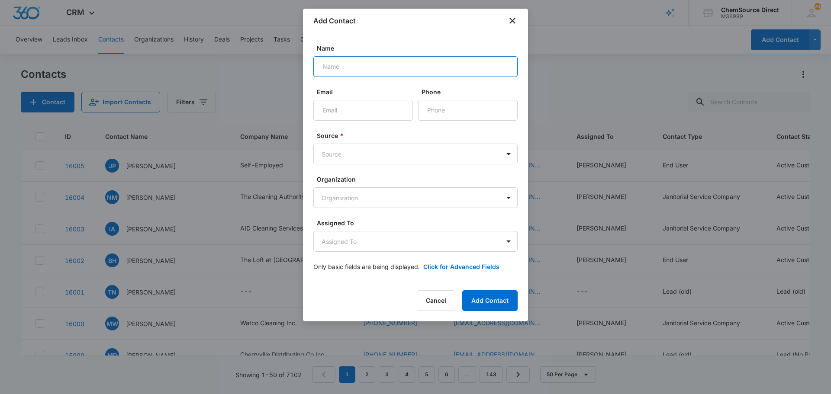
click at [381, 72] on input "Name" at bounding box center [415, 66] width 204 height 21
type input "Ana Vicente"
click at [353, 112] on input "Email" at bounding box center [362, 110] width 99 height 21
paste input "quality@mollymaid.com"
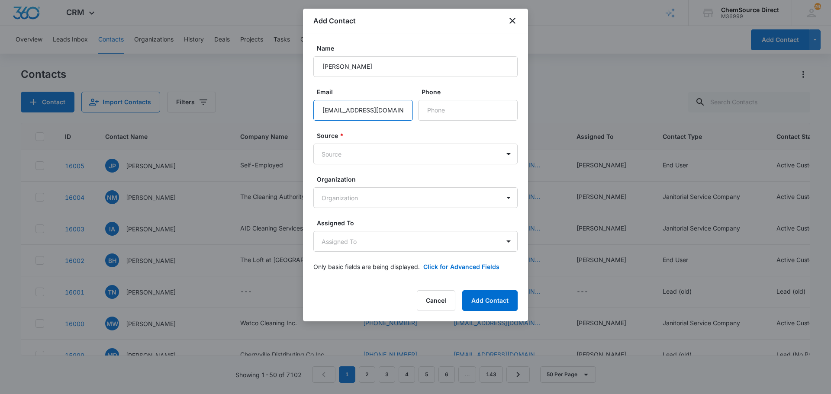
type input "quality@mollymaid.com"
click at [449, 113] on input "Phone" at bounding box center [467, 110] width 99 height 21
paste input "(336) 856-1110"
type input "(336) 856-1110"
click at [408, 158] on body "CRM Apps Reputation Forms CRM Email Social Payments POS Content Ads Intelligenc…" at bounding box center [415, 197] width 831 height 394
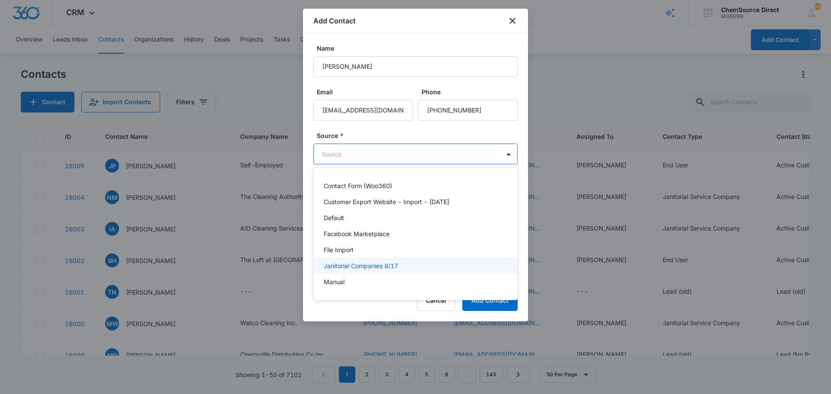
scroll to position [87, 0]
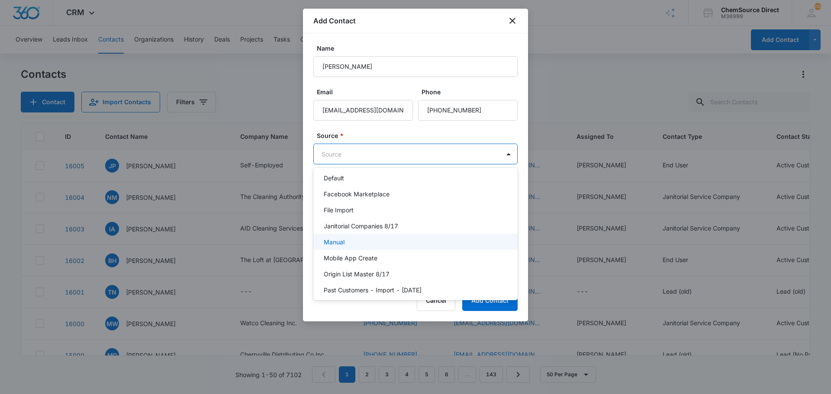
click at [361, 240] on div "Manual" at bounding box center [415, 241] width 182 height 9
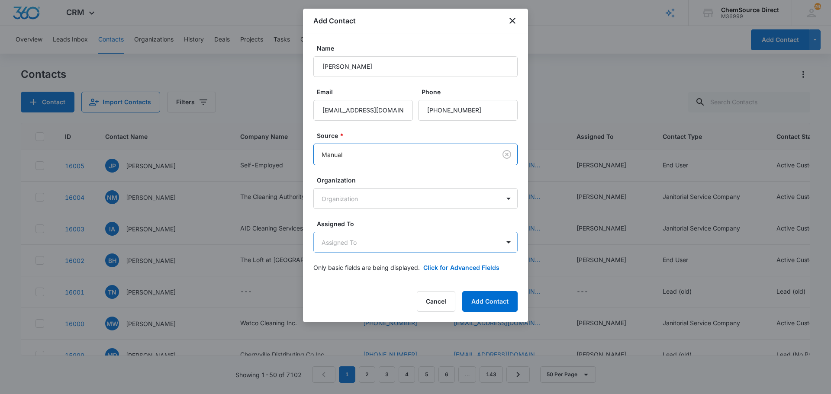
click at [365, 235] on body "CRM Apps Reputation Forms CRM Email Social Payments POS Content Ads Intelligenc…" at bounding box center [415, 197] width 831 height 394
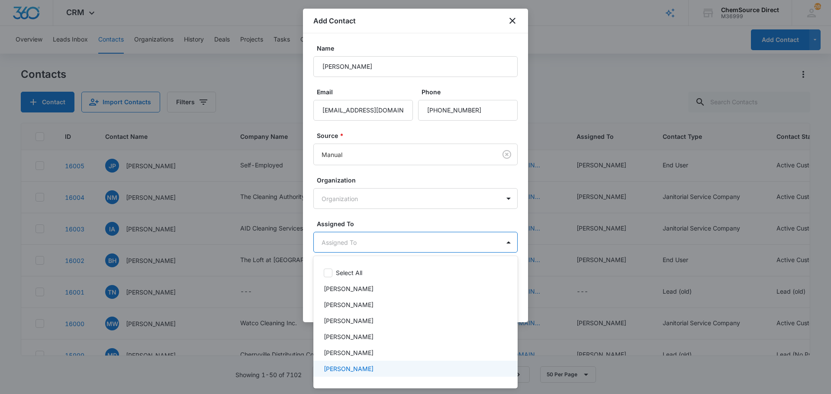
click at [348, 367] on p "[PERSON_NAME]" at bounding box center [349, 368] width 50 height 9
click at [381, 218] on div at bounding box center [415, 197] width 831 height 394
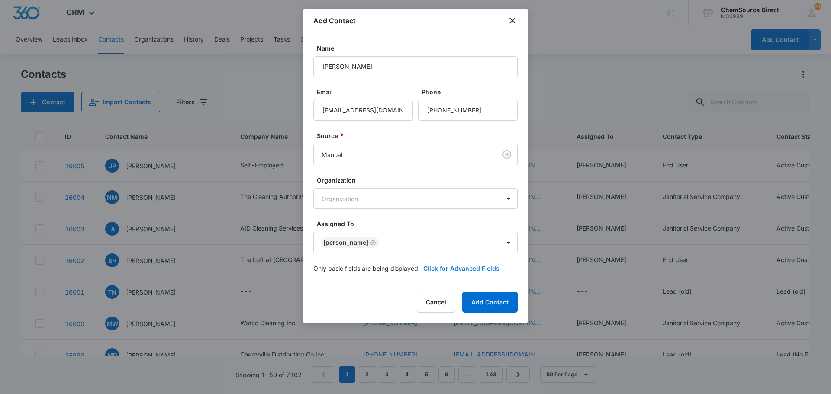
click at [461, 268] on button "Click for Advanced Fields" at bounding box center [461, 268] width 76 height 9
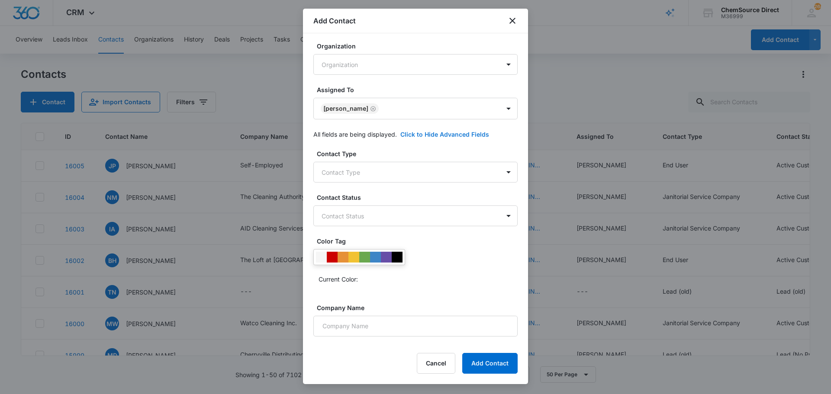
scroll to position [214, 0]
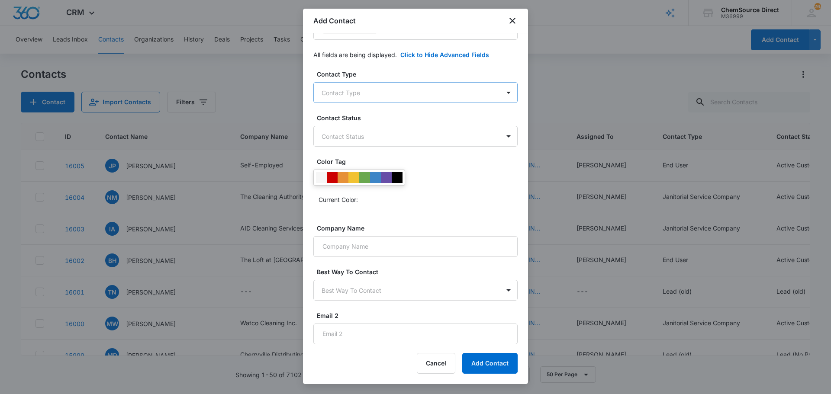
click at [369, 88] on body "CRM Apps Reputation Forms CRM Email Social Payments POS Content Ads Intelligenc…" at bounding box center [415, 197] width 831 height 394
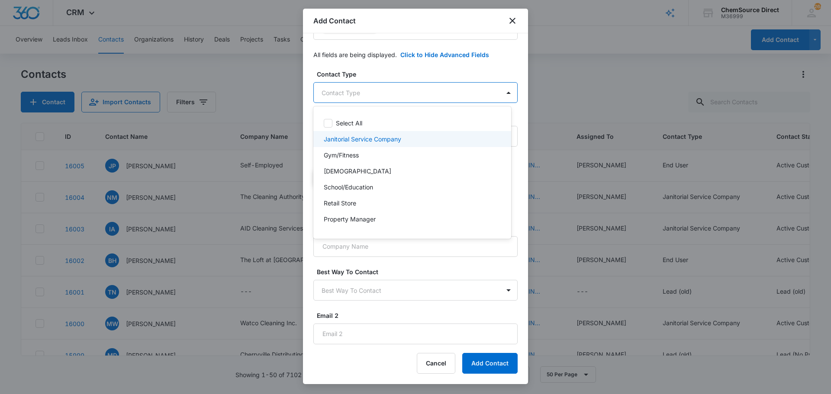
click at [364, 137] on p "Janitorial Service Company" at bounding box center [362, 139] width 77 height 9
click at [430, 70] on div at bounding box center [415, 197] width 831 height 394
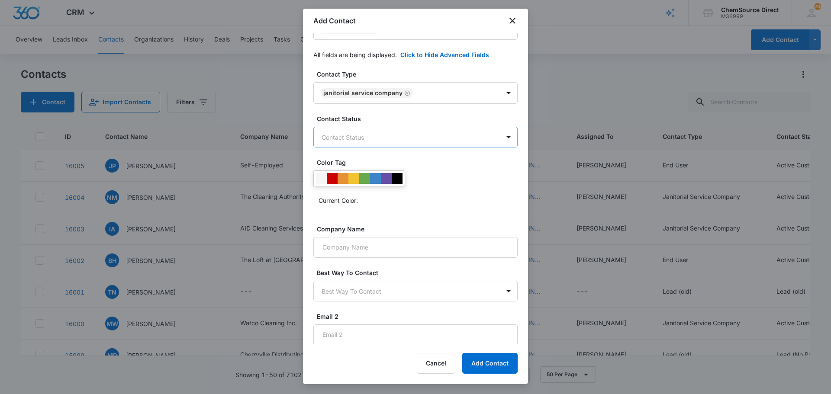
click at [405, 134] on body "CRM Apps Reputation Forms CRM Email Social Payments POS Content Ads Intelligenc…" at bounding box center [415, 197] width 831 height 394
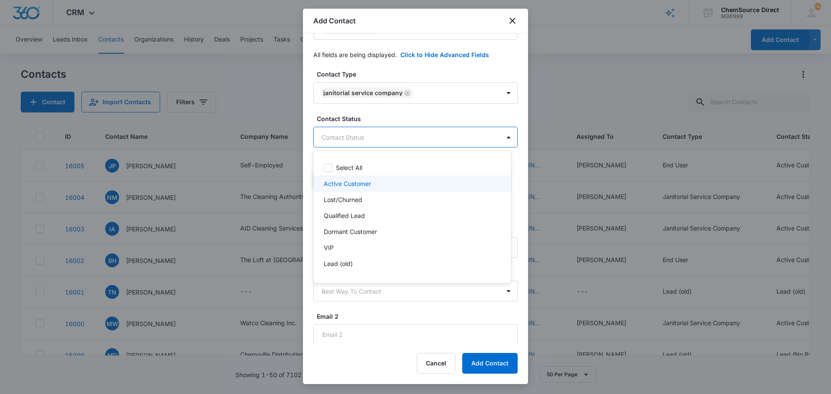
click at [375, 183] on div "Active Customer" at bounding box center [411, 183] width 175 height 9
click at [410, 117] on div at bounding box center [415, 197] width 831 height 394
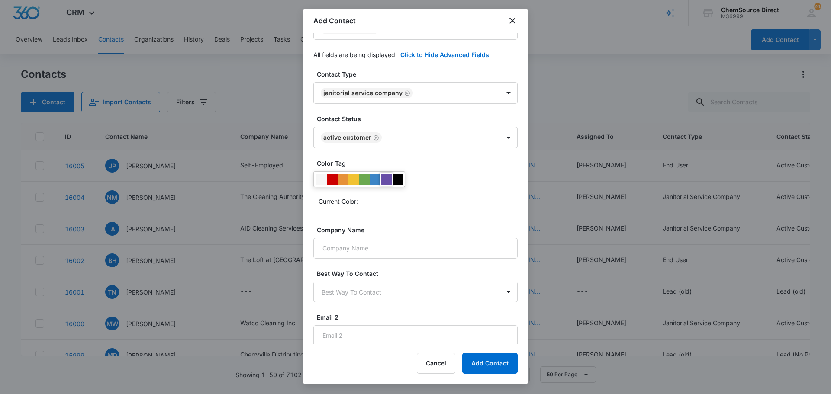
click at [388, 176] on div at bounding box center [386, 179] width 11 height 11
click at [443, 191] on div "Current Color:" at bounding box center [415, 189] width 204 height 37
click at [343, 247] on input "Company Name" at bounding box center [415, 248] width 204 height 21
type input "Molly Maid"
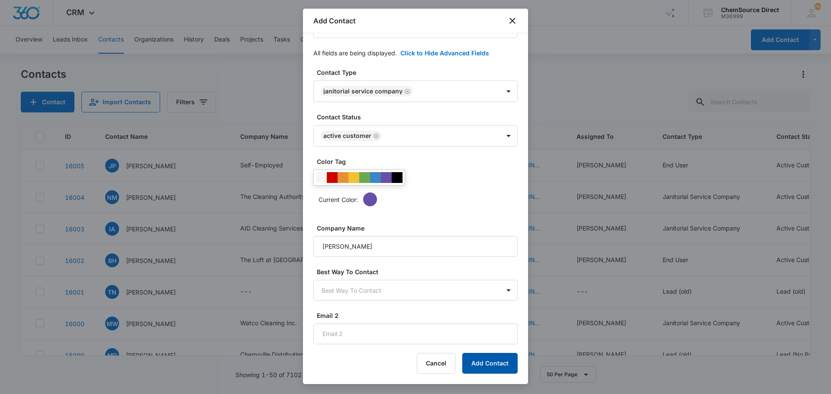
click at [479, 364] on button "Add Contact" at bounding box center [489, 363] width 55 height 21
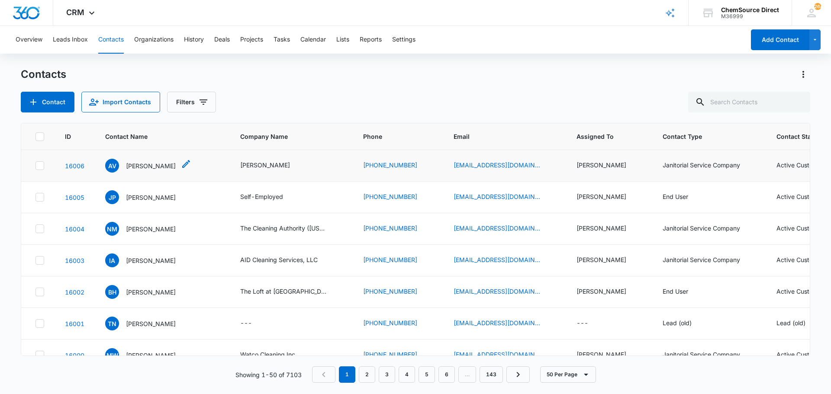
click at [139, 165] on p "Ana Vicente" at bounding box center [151, 165] width 50 height 9
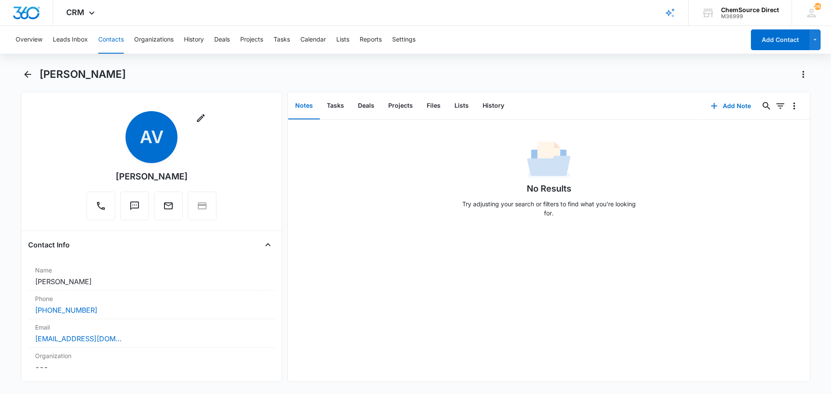
click at [305, 105] on button "Notes" at bounding box center [304, 106] width 32 height 27
click at [723, 105] on button "Add Note" at bounding box center [731, 106] width 58 height 21
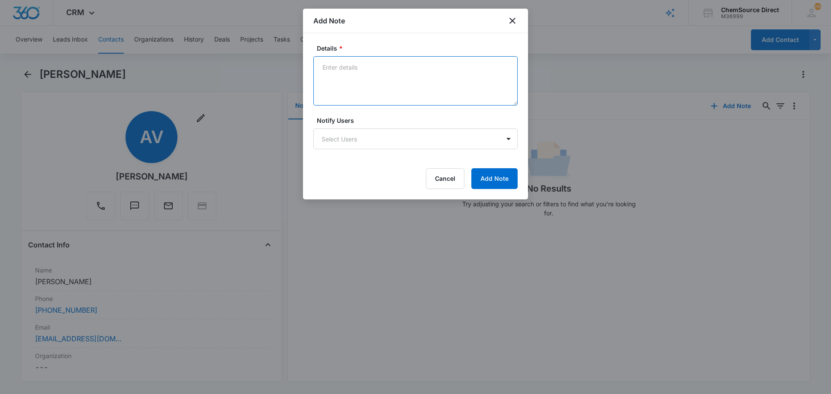
click at [375, 76] on textarea "Details *" at bounding box center [415, 80] width 204 height 49
paste textarea "Proteam Backpack repair"
type textarea "New Customer Proteam Backpack repair"
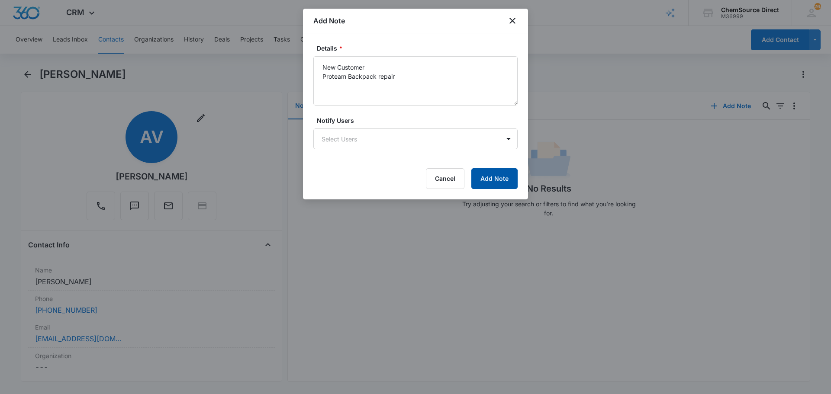
click at [495, 173] on button "Add Note" at bounding box center [494, 178] width 46 height 21
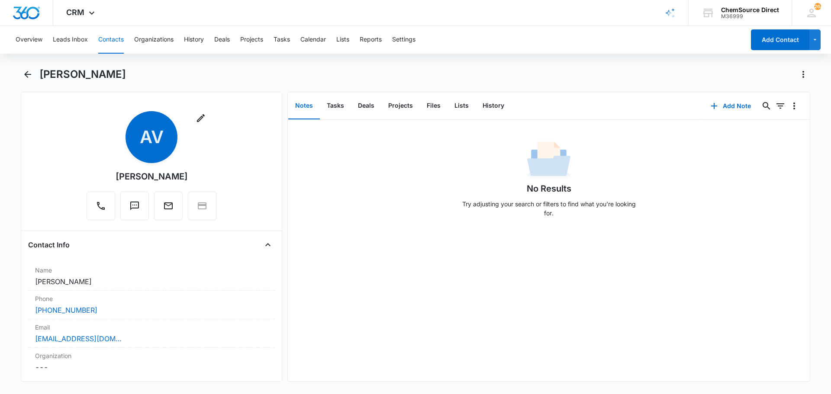
click at [345, 211] on div "No Results Try adjusting your search or filters to find what you’re looking for." at bounding box center [549, 182] width 522 height 86
click at [337, 104] on button "Tasks" at bounding box center [335, 106] width 31 height 27
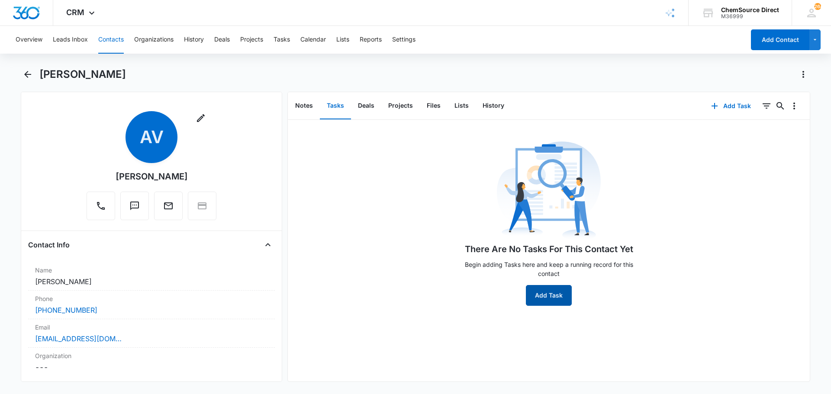
click at [549, 294] on button "Add Task" at bounding box center [549, 295] width 46 height 21
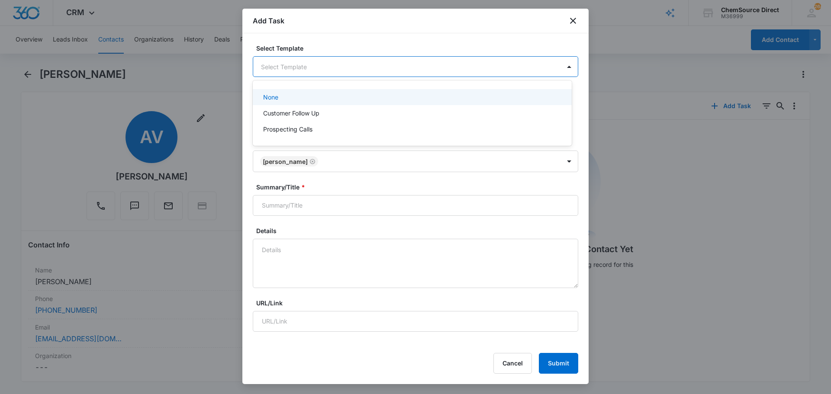
click at [294, 68] on body "CRM Apps Reputation Forms CRM Email Social Payments POS Content Ads Intelligenc…" at bounding box center [415, 197] width 831 height 394
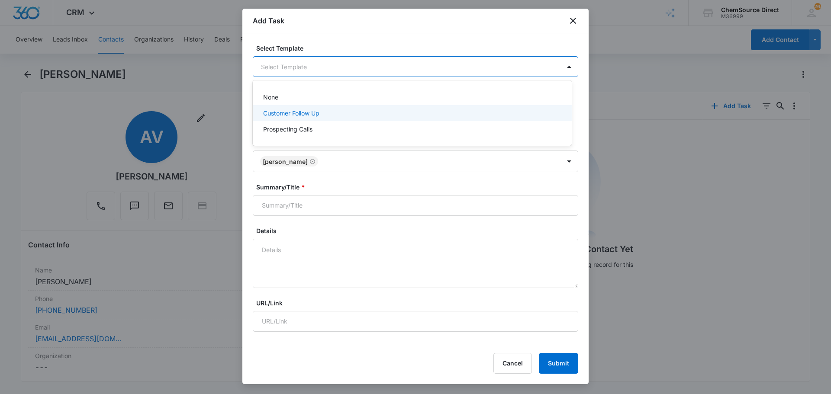
click at [279, 113] on p "Customer Follow Up" at bounding box center [291, 113] width 56 height 9
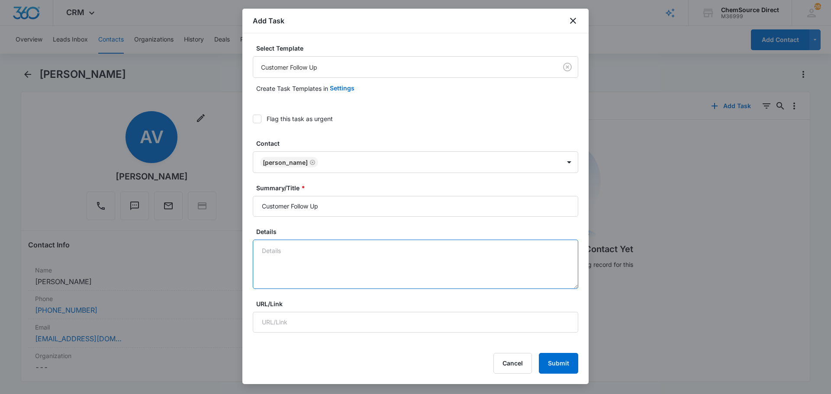
click at [263, 243] on textarea "Details" at bounding box center [415, 264] width 325 height 49
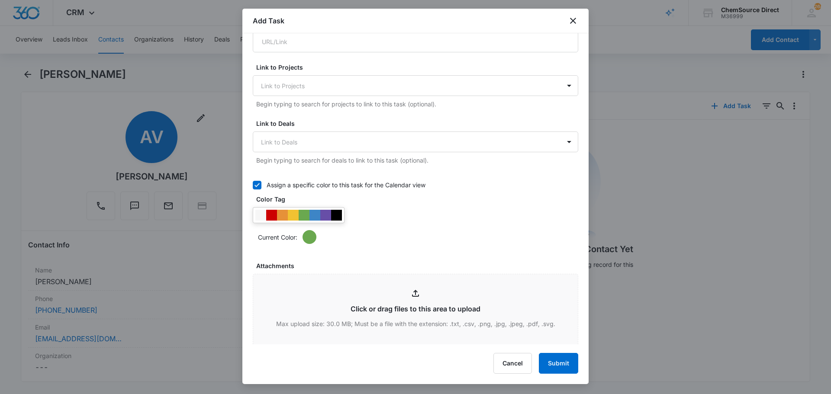
scroll to position [303, 0]
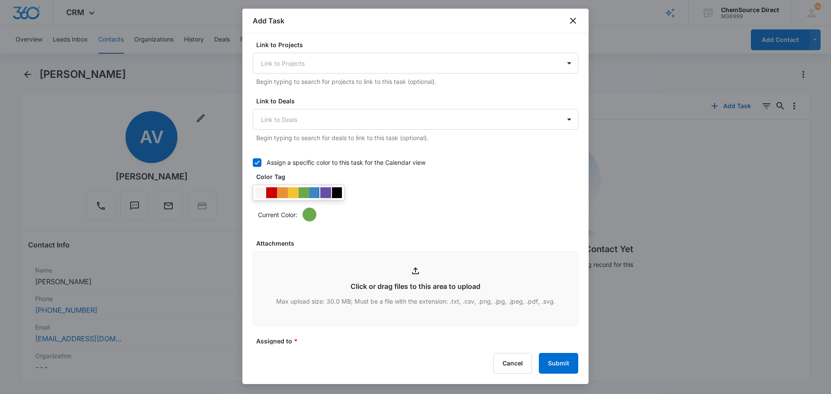
type textarea "New Customer Follow Up"
click at [326, 195] on div at bounding box center [325, 192] width 11 height 11
click at [403, 197] on div "Current Color:" at bounding box center [415, 203] width 325 height 37
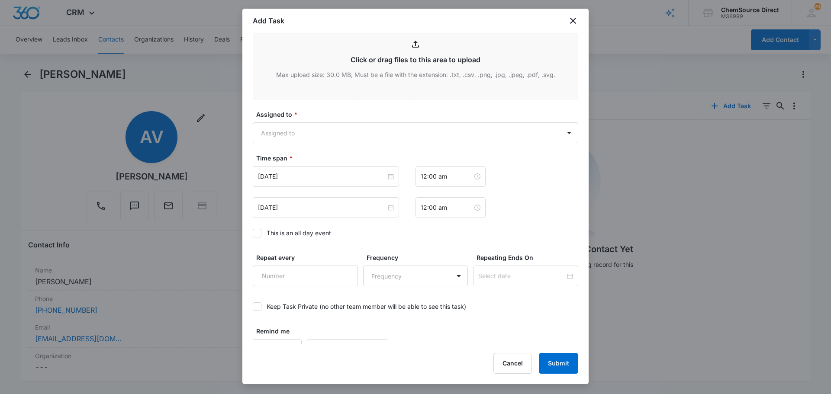
scroll to position [545, 0]
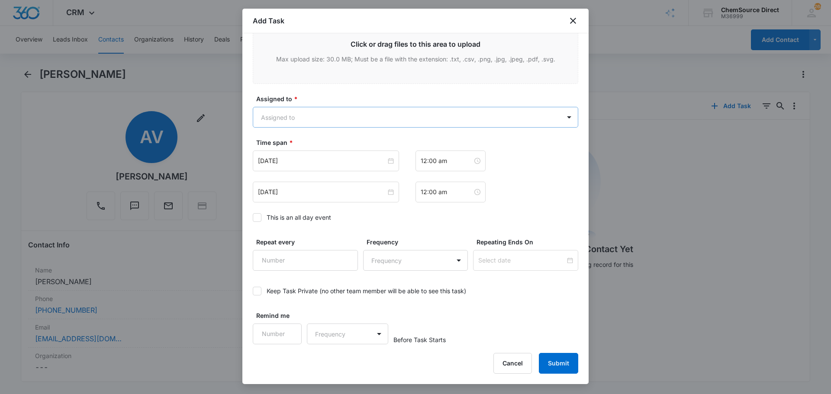
click at [307, 116] on body "CRM Apps Reputation Forms CRM Email Social Payments POS Content Ads Intelligenc…" at bounding box center [415, 197] width 831 height 394
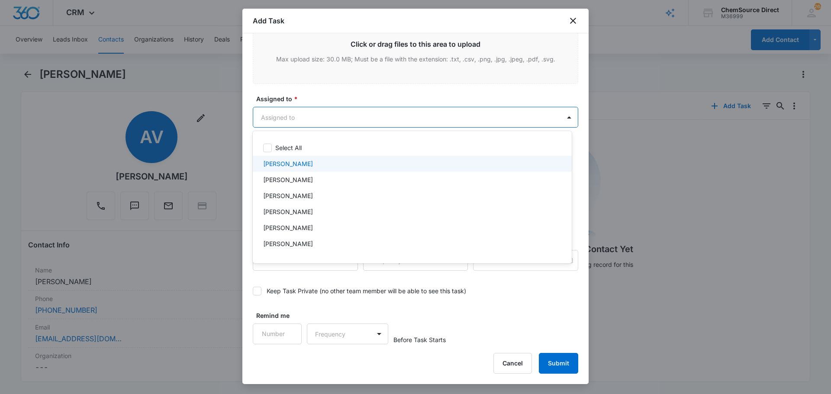
drag, startPoint x: 290, startPoint y: 162, endPoint x: 297, endPoint y: 119, distance: 43.7
click at [290, 161] on p "[PERSON_NAME]" at bounding box center [288, 163] width 50 height 9
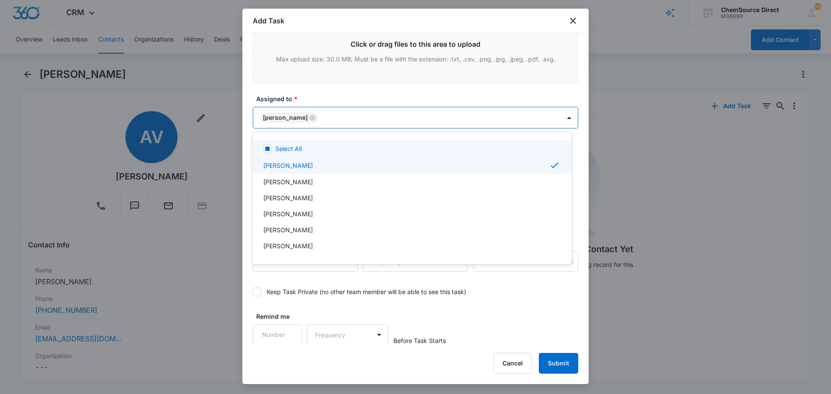
click at [308, 96] on div at bounding box center [415, 197] width 831 height 394
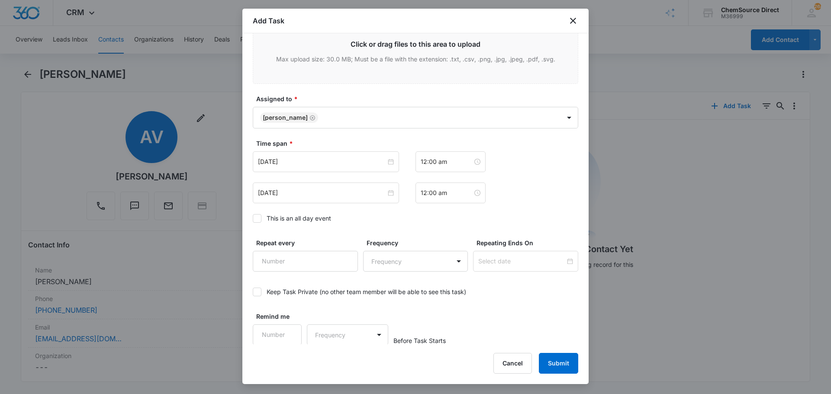
click at [257, 218] on icon at bounding box center [257, 219] width 8 height 8
click at [253, 218] on input "This is an all day event" at bounding box center [253, 218] width 0 height 0
type input "[DATE]"
click at [309, 159] on input "[DATE]" at bounding box center [322, 162] width 128 height 10
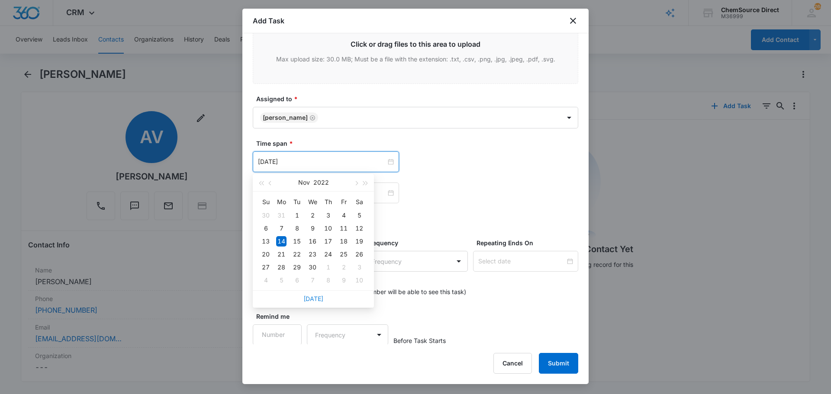
click at [315, 299] on link "[DATE]" at bounding box center [313, 298] width 20 height 7
type input "[DATE]"
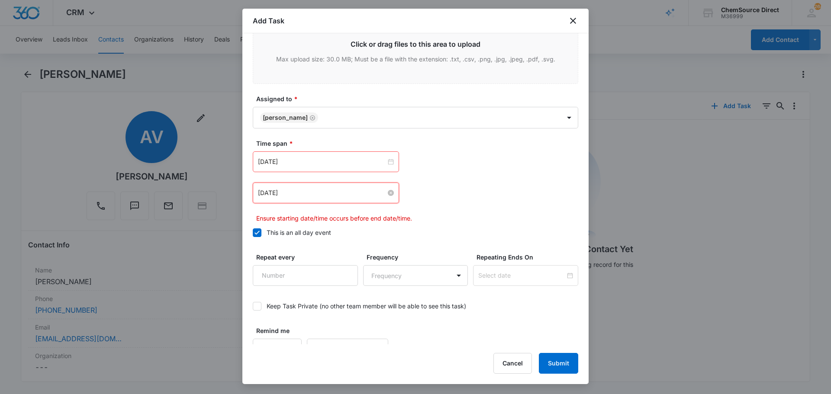
click at [313, 192] on input "[DATE]" at bounding box center [322, 193] width 128 height 10
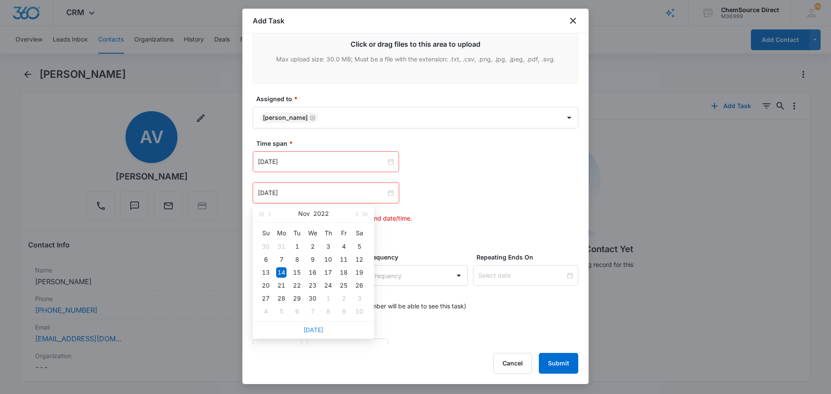
click at [314, 331] on link "[DATE]" at bounding box center [313, 329] width 20 height 7
type input "[DATE]"
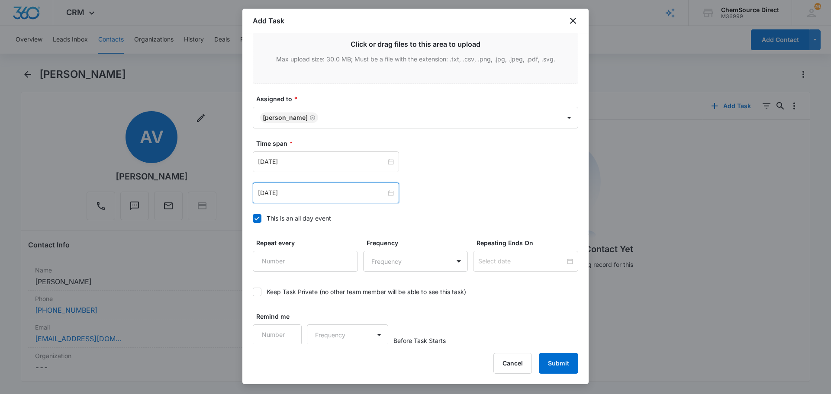
scroll to position [546, 0]
click at [333, 155] on div "[DATE]" at bounding box center [326, 161] width 146 height 21
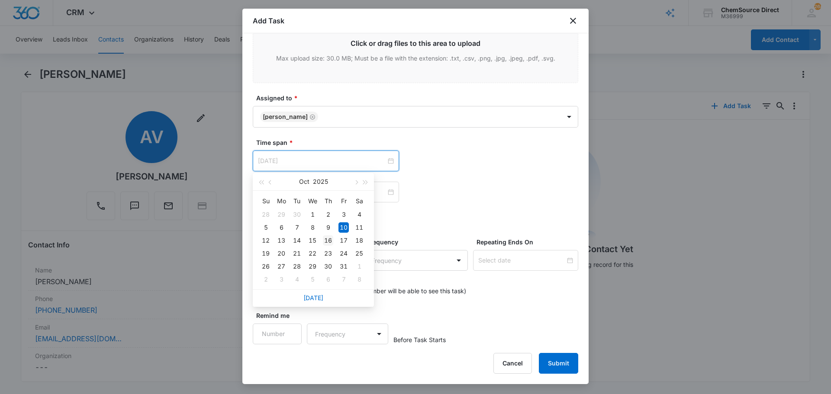
type input "[DATE]"
click at [329, 239] on div "16" at bounding box center [328, 240] width 10 height 10
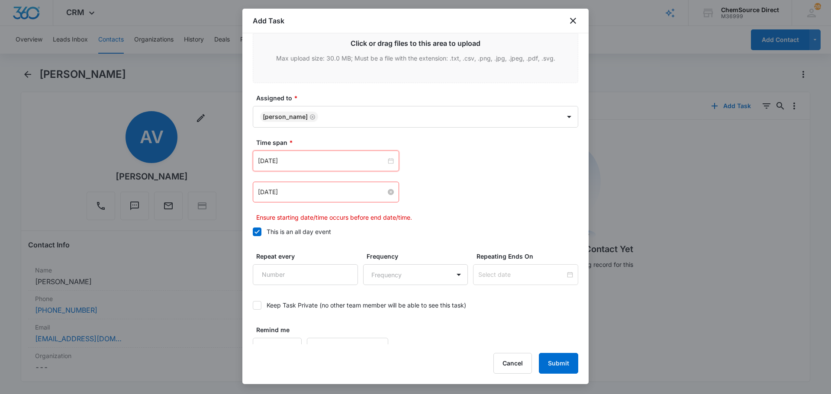
click at [330, 192] on input "[DATE]" at bounding box center [322, 192] width 128 height 10
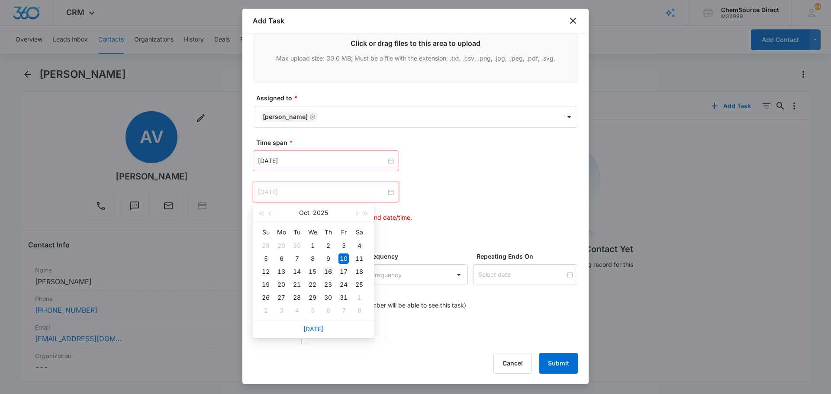
type input "[DATE]"
click at [330, 270] on div "16" at bounding box center [328, 271] width 10 height 10
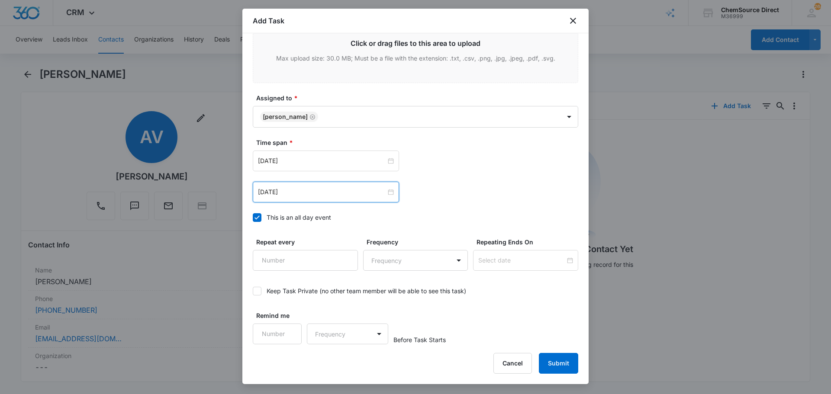
click at [428, 195] on div "Oct 16, 2025 Oct 2025 Su Mo Tu We Th Fr Sa 28 29 30 1 2 3 4 5 6 7 8 9 10 11 12 …" at bounding box center [415, 192] width 325 height 21
type input "1"
click at [287, 330] on input "1" at bounding box center [277, 334] width 49 height 21
click at [331, 330] on body "CRM Apps Reputation Forms CRM Email Social Payments POS Content Ads Intelligenc…" at bounding box center [415, 197] width 831 height 394
click at [343, 366] on div "Days" at bounding box center [344, 364] width 57 height 9
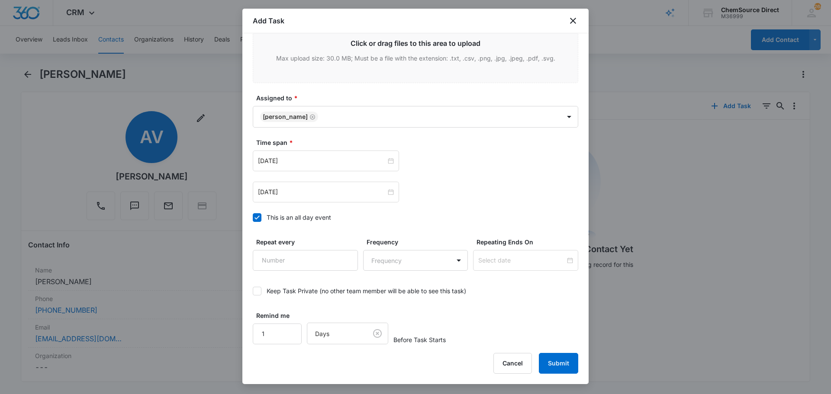
click at [498, 312] on div "Remind me 1 Days Before Task Starts" at bounding box center [415, 327] width 325 height 33
click at [551, 360] on button "Submit" at bounding box center [558, 363] width 39 height 21
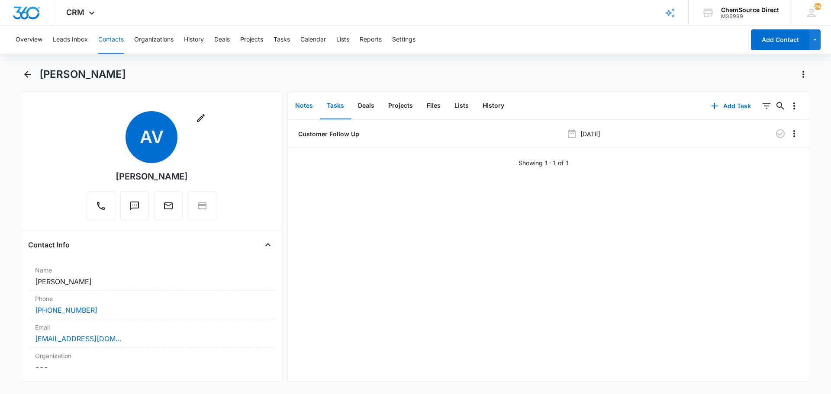
click at [297, 105] on button "Notes" at bounding box center [304, 106] width 32 height 27
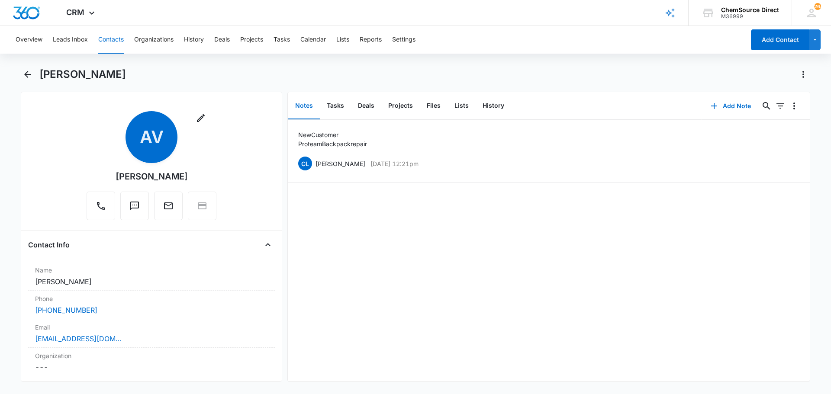
click at [496, 270] on div "New Customer Proteam Backpack repair CL Chris Lozzi Oct 10, 2025 at 12:21pm Del…" at bounding box center [549, 251] width 522 height 262
click at [469, 277] on div "New Customer Proteam Backpack repair CL Chris Lozzi Oct 10, 2025 at 12:21pm Del…" at bounding box center [549, 251] width 522 height 262
click at [112, 37] on button "Contacts" at bounding box center [111, 40] width 26 height 28
